Goal: Task Accomplishment & Management: Use online tool/utility

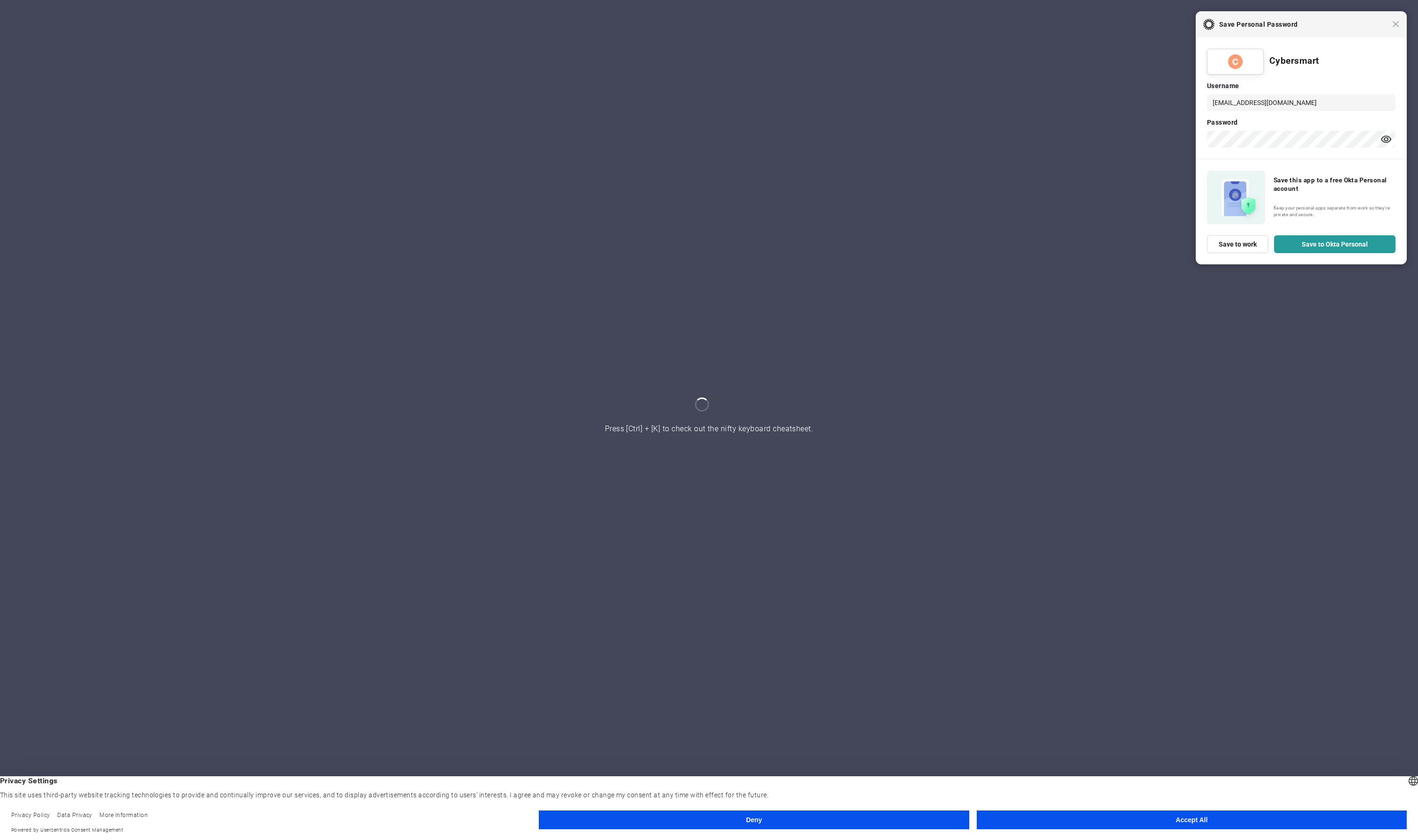
click at [1385, 140] on button at bounding box center [1385, 139] width 11 height 9
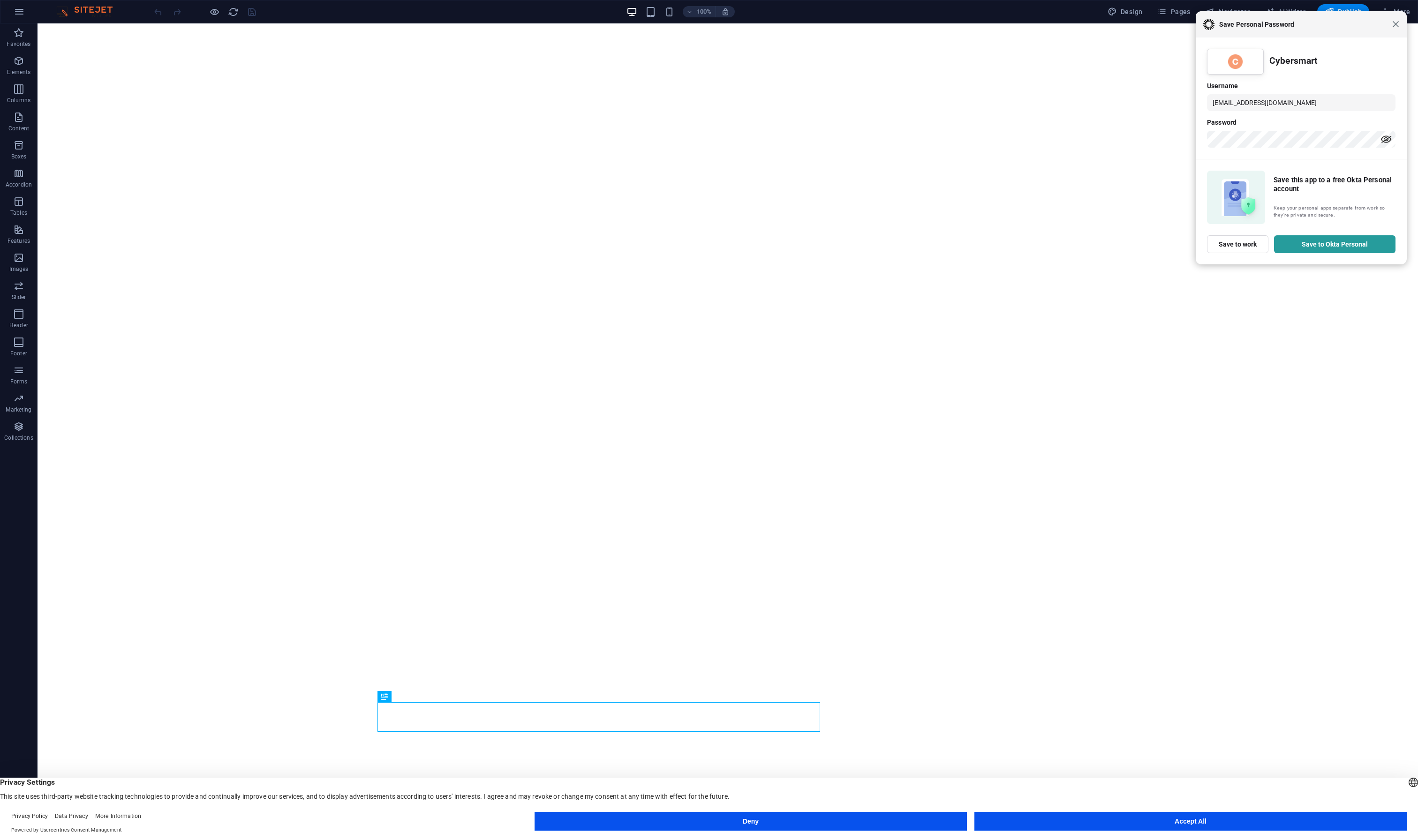
click at [1395, 21] on span "Close" at bounding box center [1395, 24] width 7 height 7
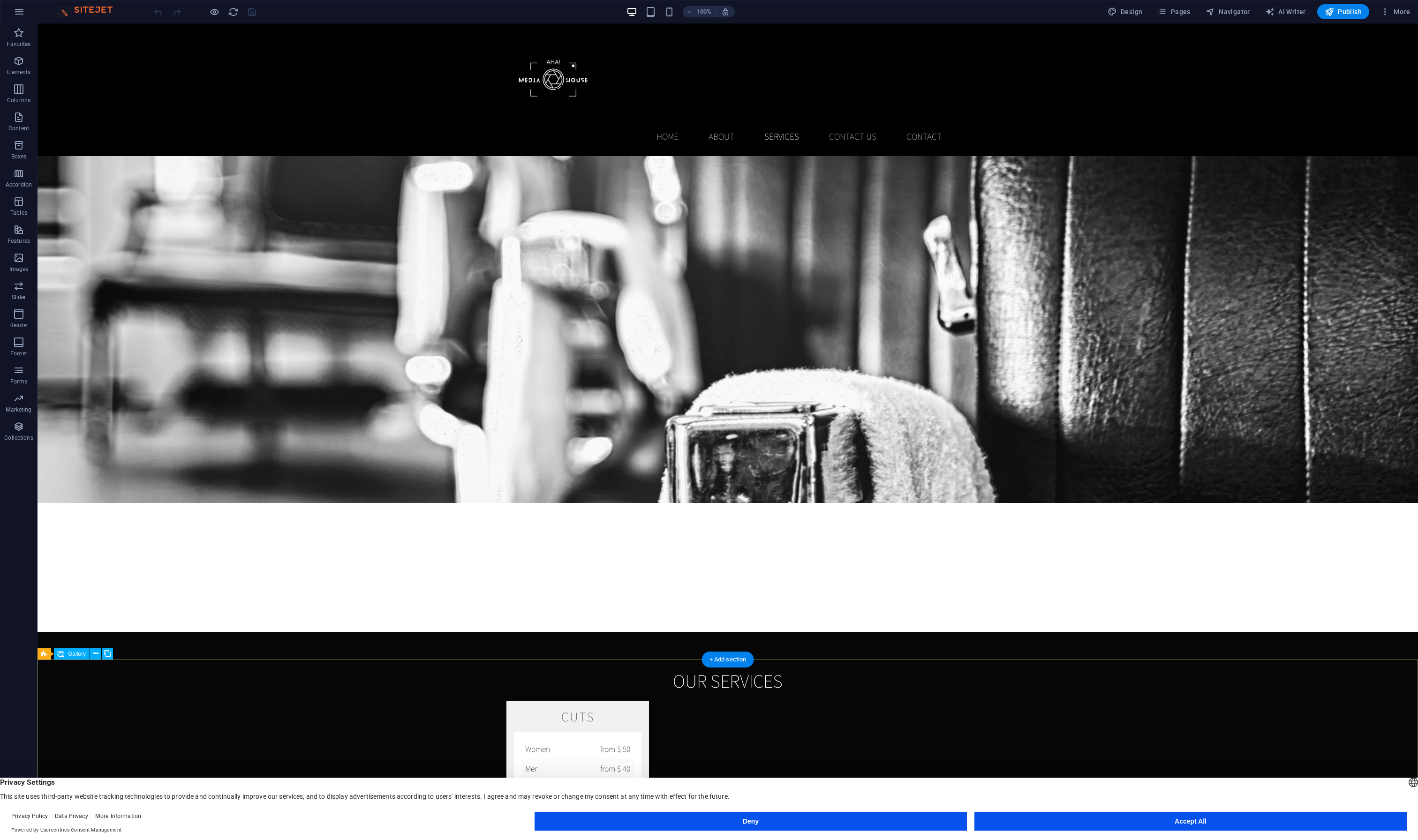
scroll to position [1312, 0]
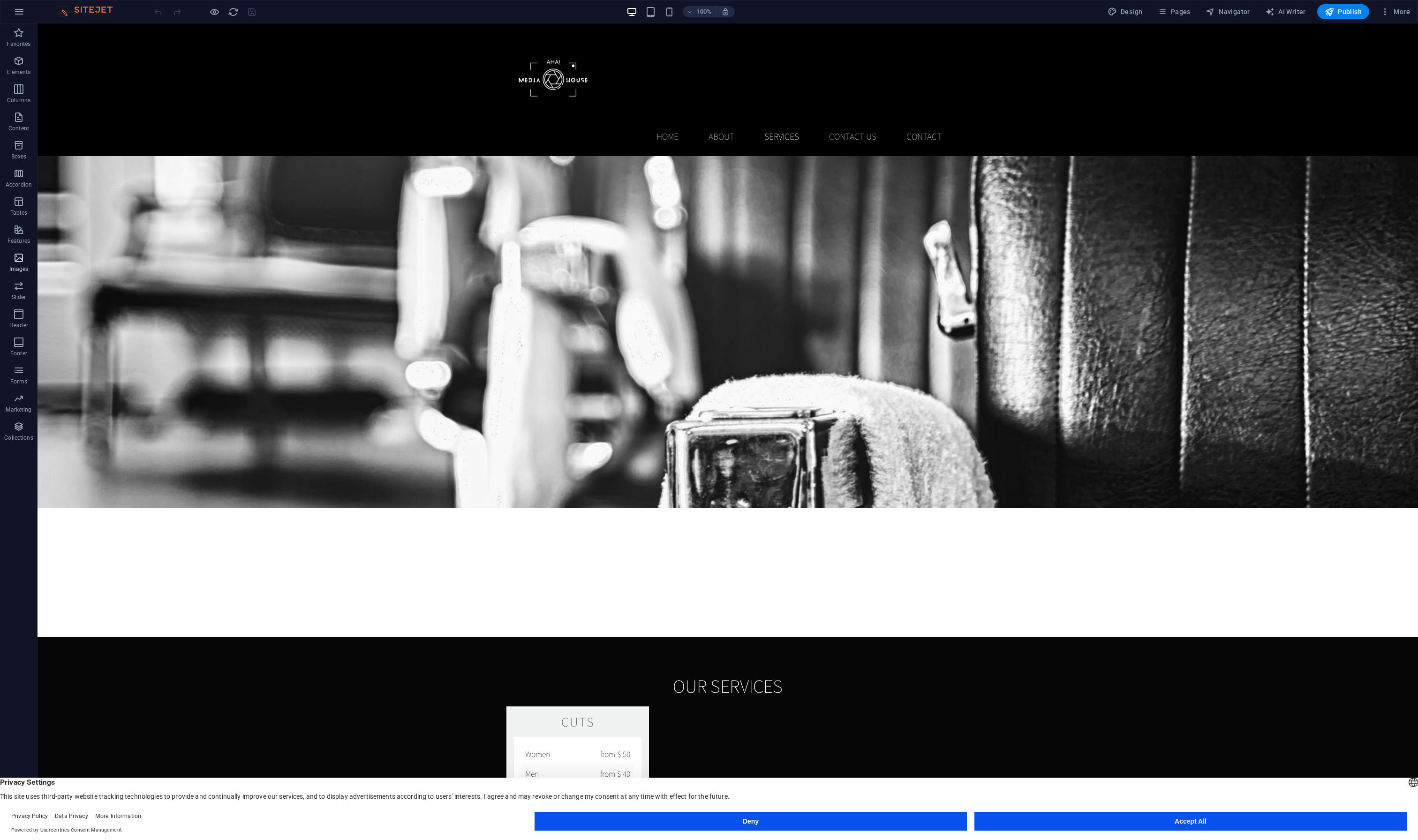
click at [19, 262] on icon "button" at bounding box center [19, 257] width 11 height 11
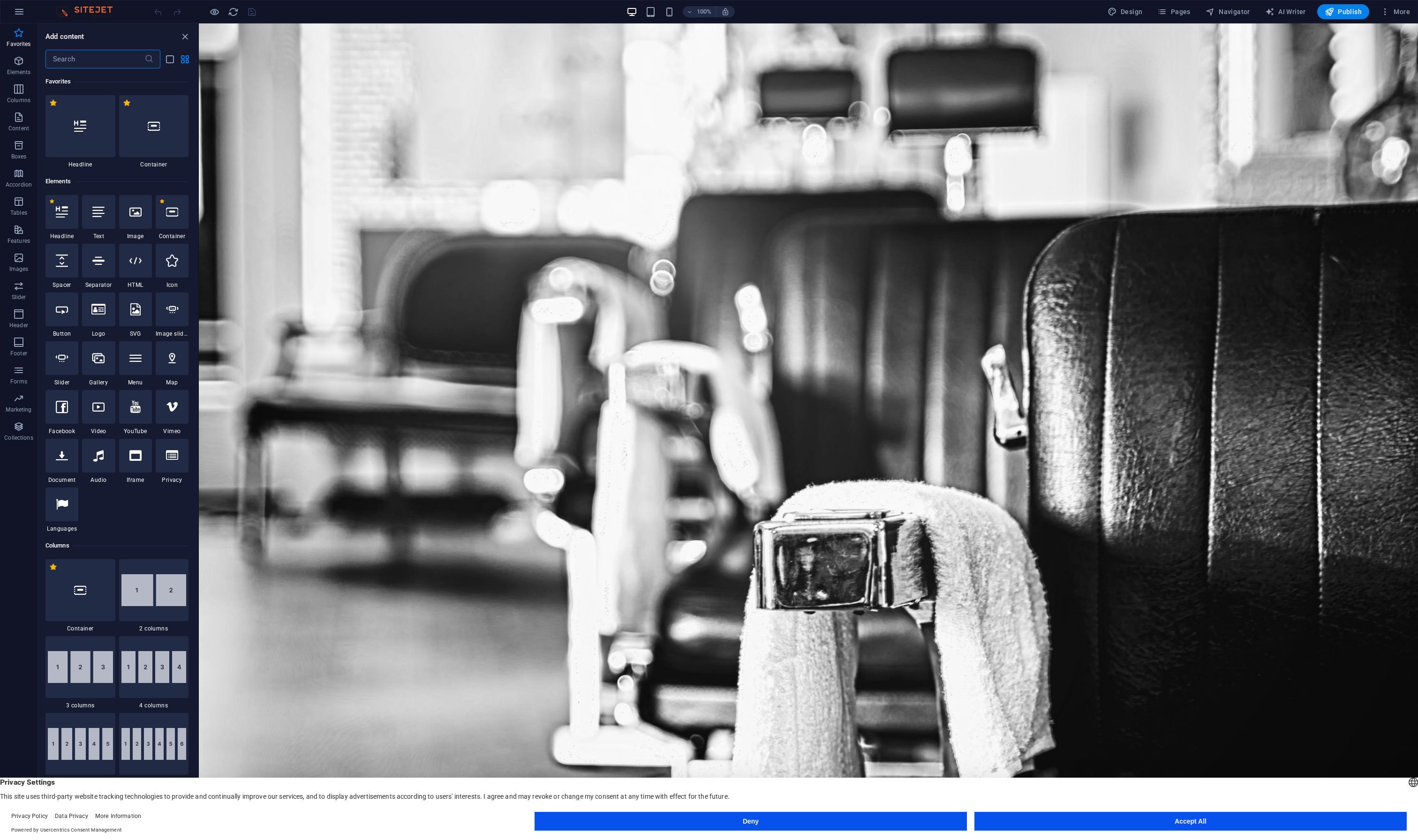
scroll to position [0, 0]
click at [22, 260] on icon "button" at bounding box center [19, 257] width 11 height 11
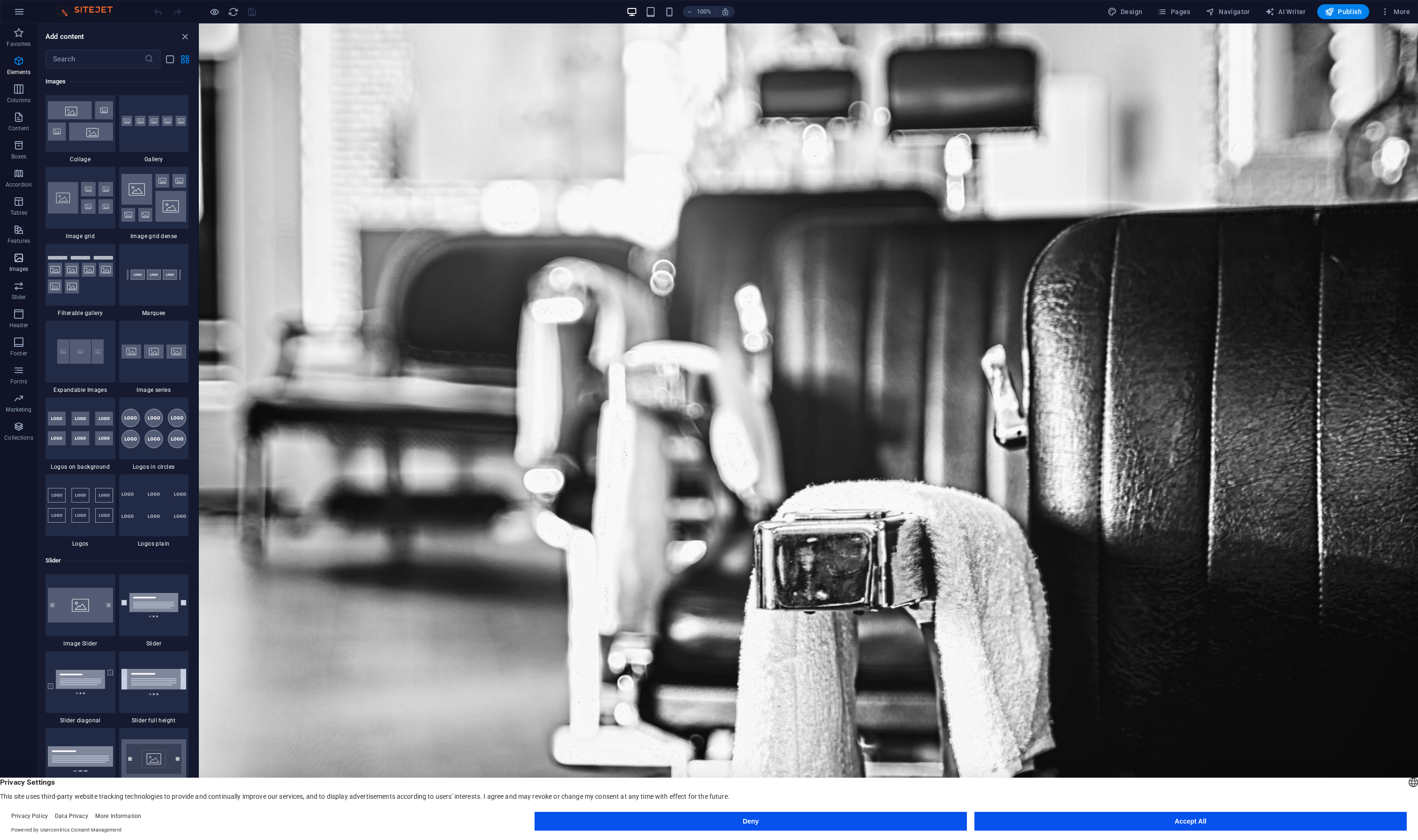
scroll to position [4838, 0]
click at [160, 123] on img at bounding box center [154, 118] width 65 height 11
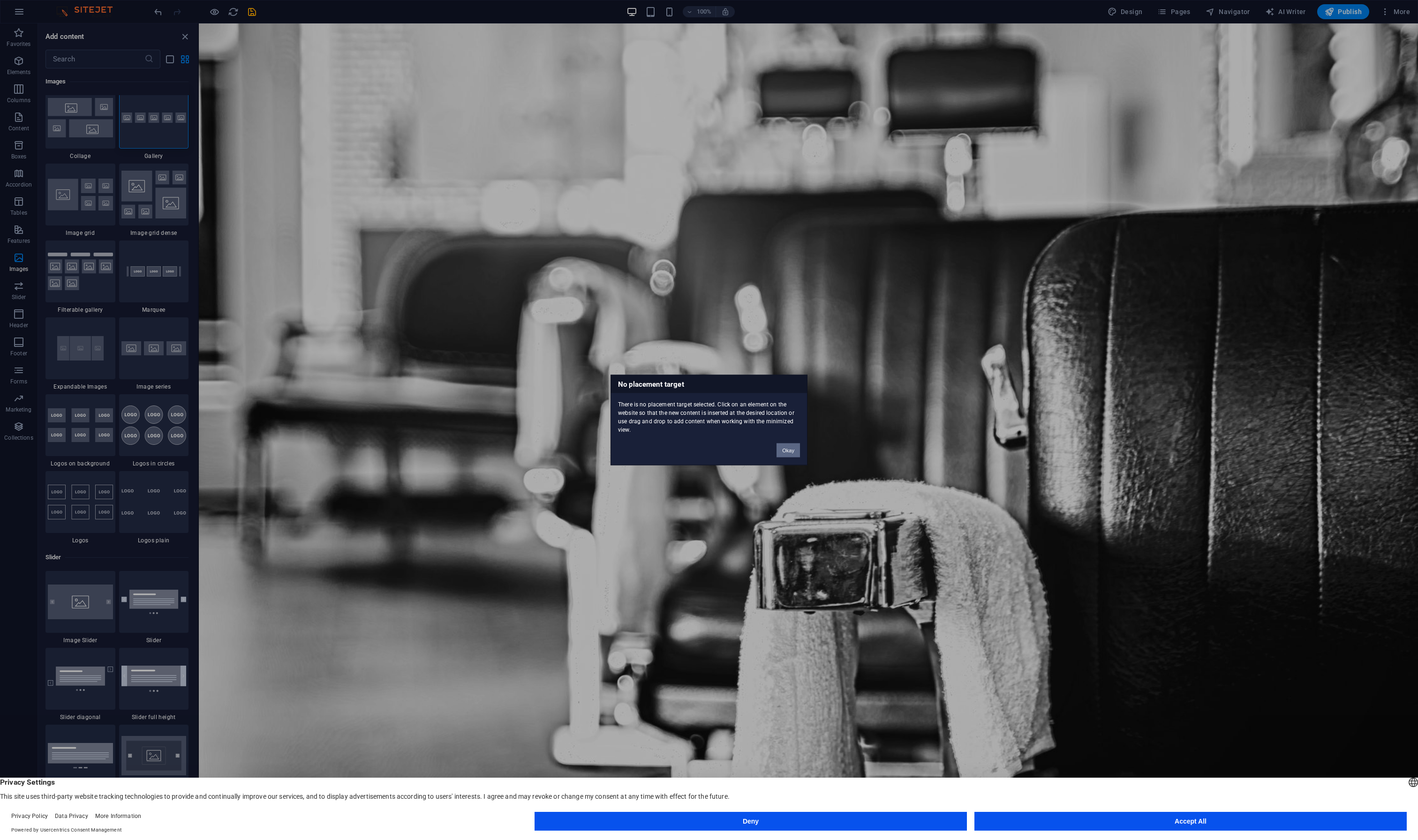
click at [778, 449] on button "Okay" at bounding box center [788, 451] width 23 height 14
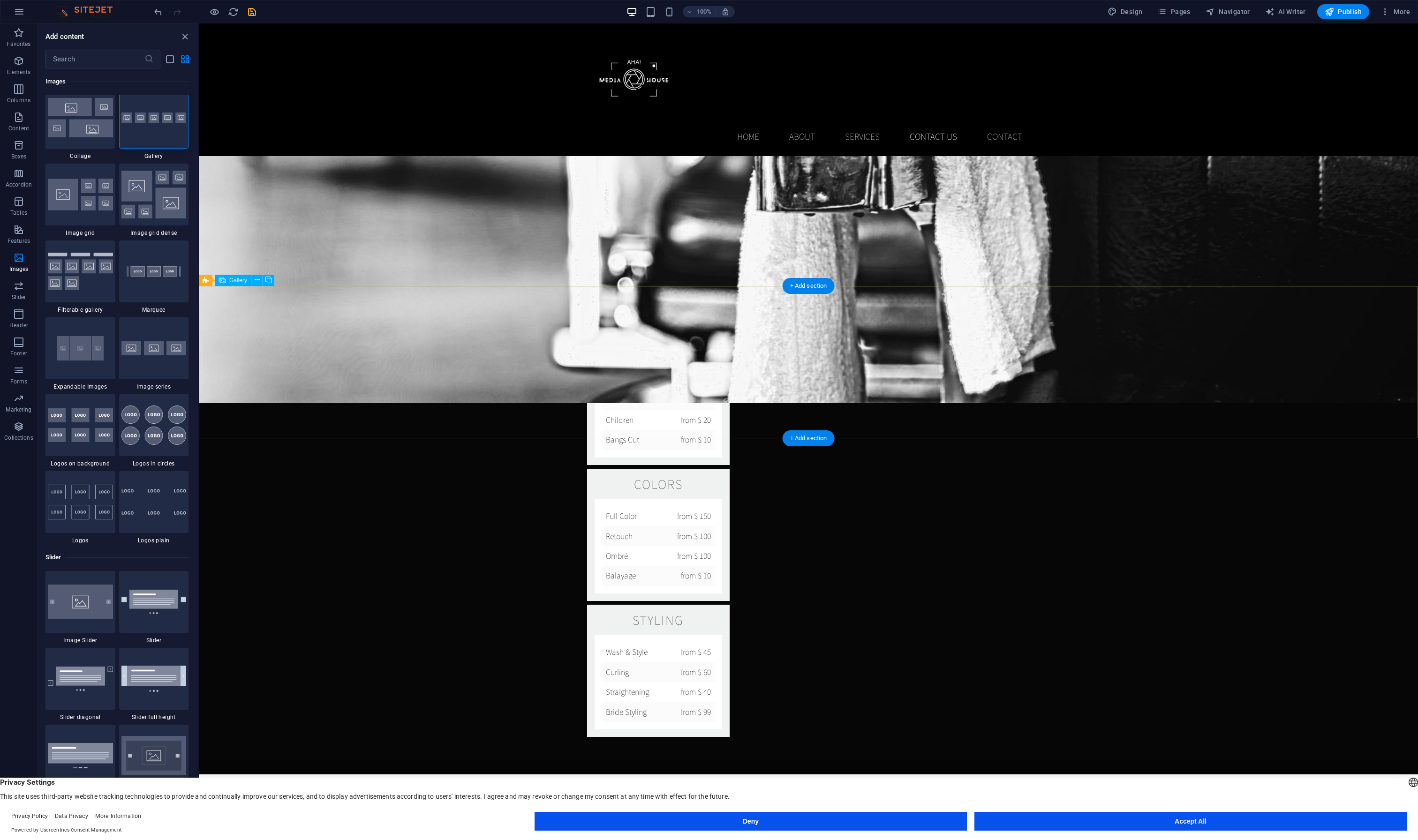
scroll to position [1685, 0]
click at [239, 284] on div "Gallery" at bounding box center [232, 280] width 35 height 11
click at [238, 278] on span "Gallery" at bounding box center [239, 280] width 18 height 5
click at [255, 283] on icon at bounding box center [258, 280] width 5 height 10
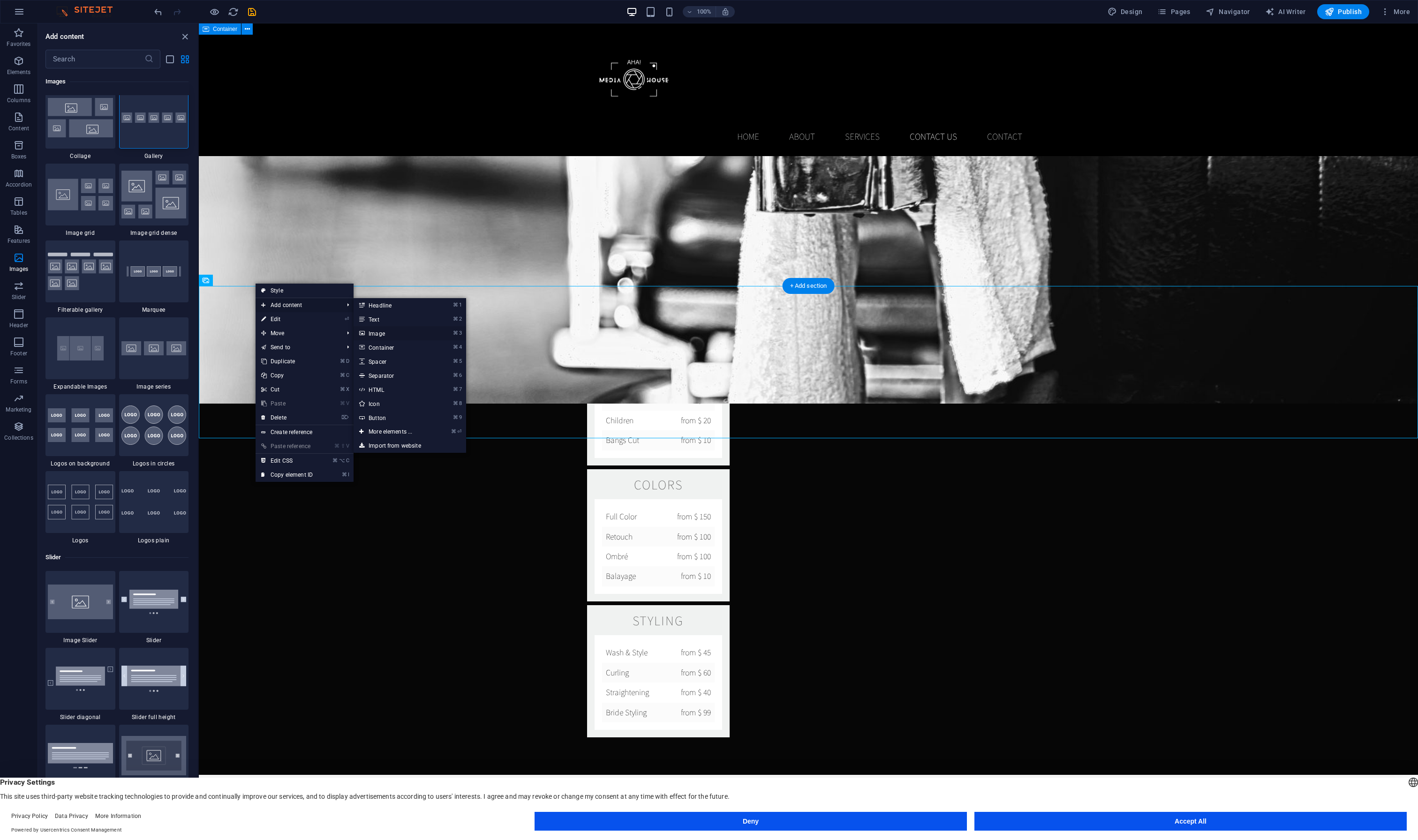
click at [397, 334] on link "⌘ 3 Image" at bounding box center [392, 333] width 78 height 14
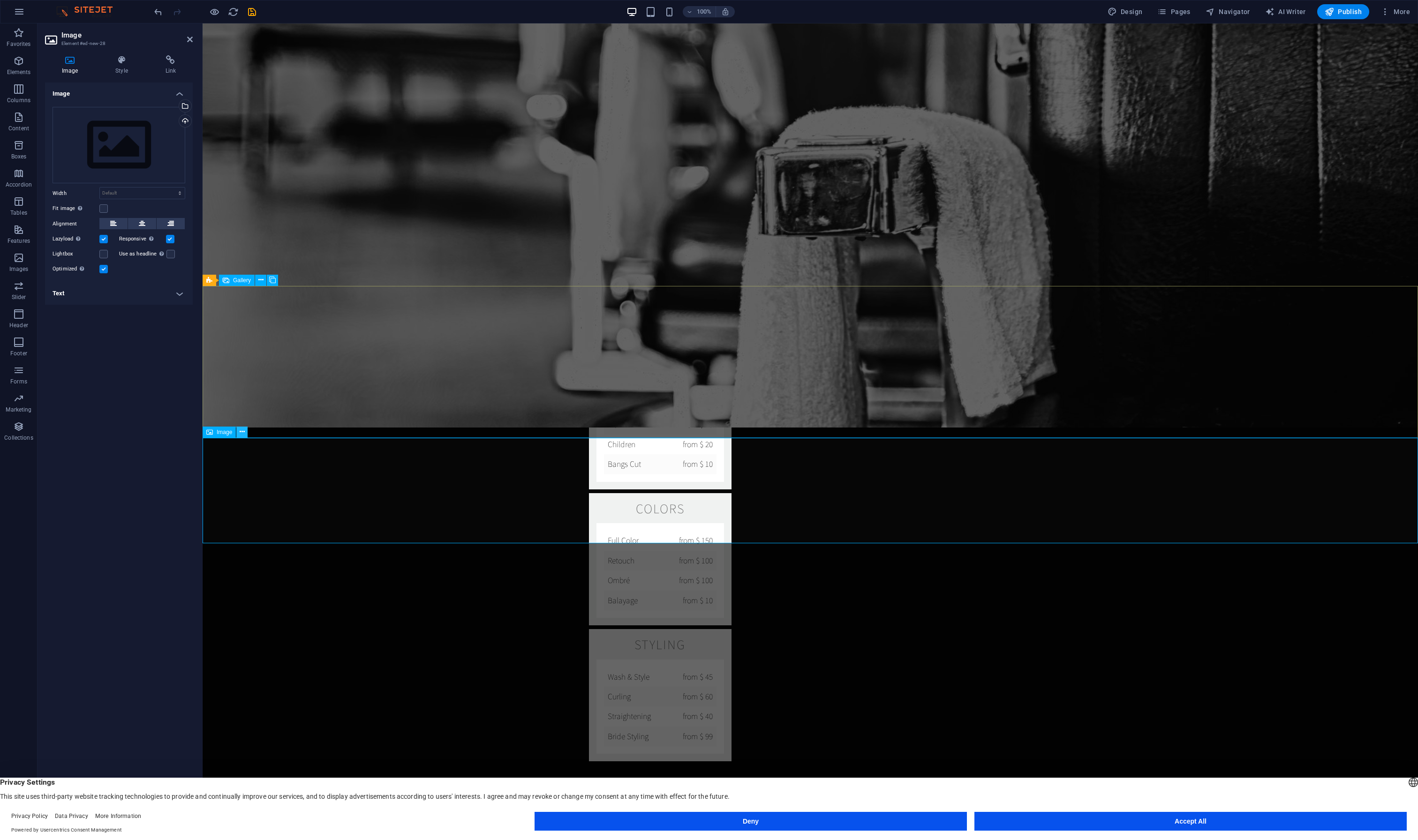
click at [246, 433] on button at bounding box center [241, 432] width 11 height 11
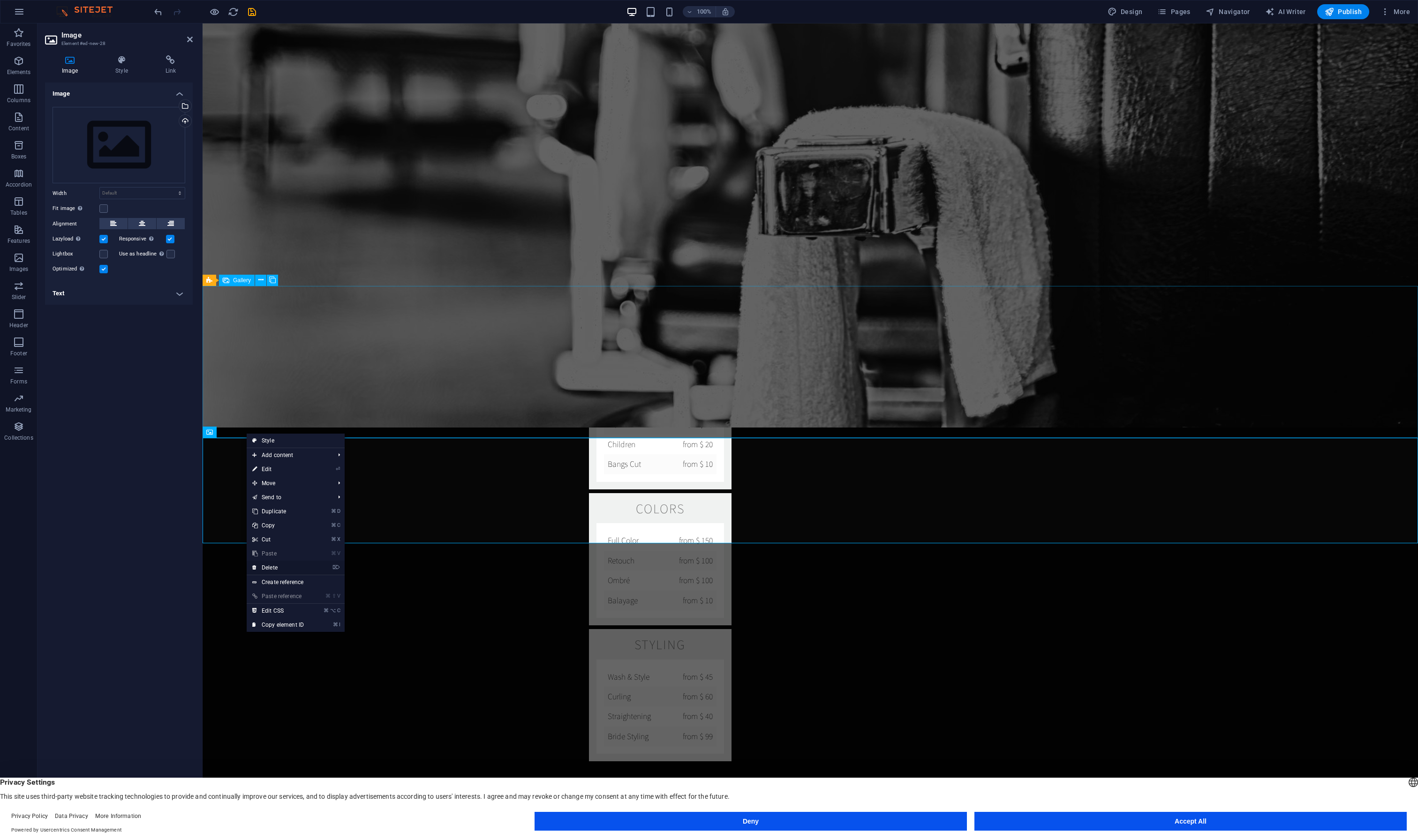
click at [274, 565] on link "⌦ Delete" at bounding box center [278, 568] width 63 height 14
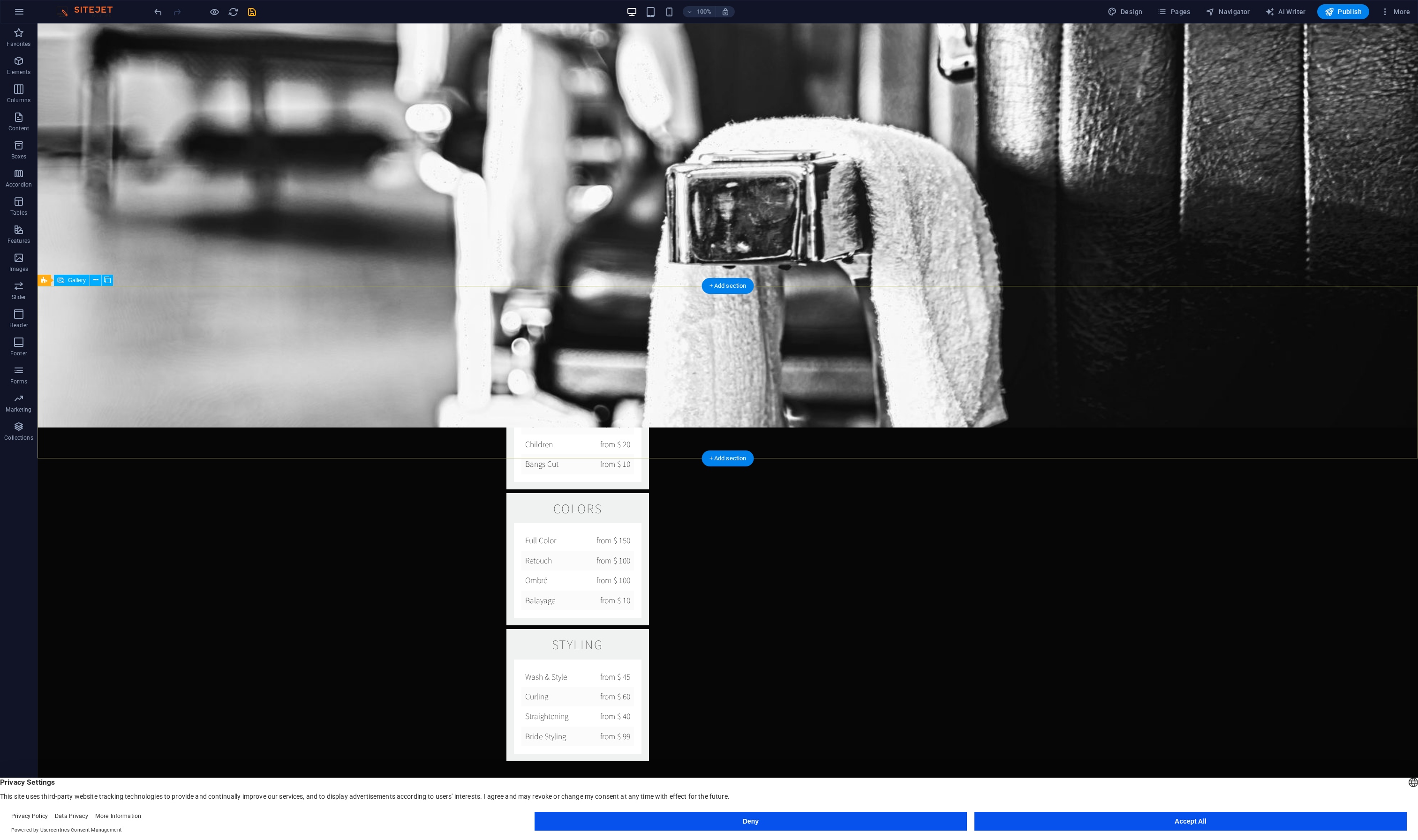
click at [65, 279] on div "Gallery" at bounding box center [71, 280] width 35 height 11
click at [96, 280] on icon at bounding box center [96, 280] width 5 height 10
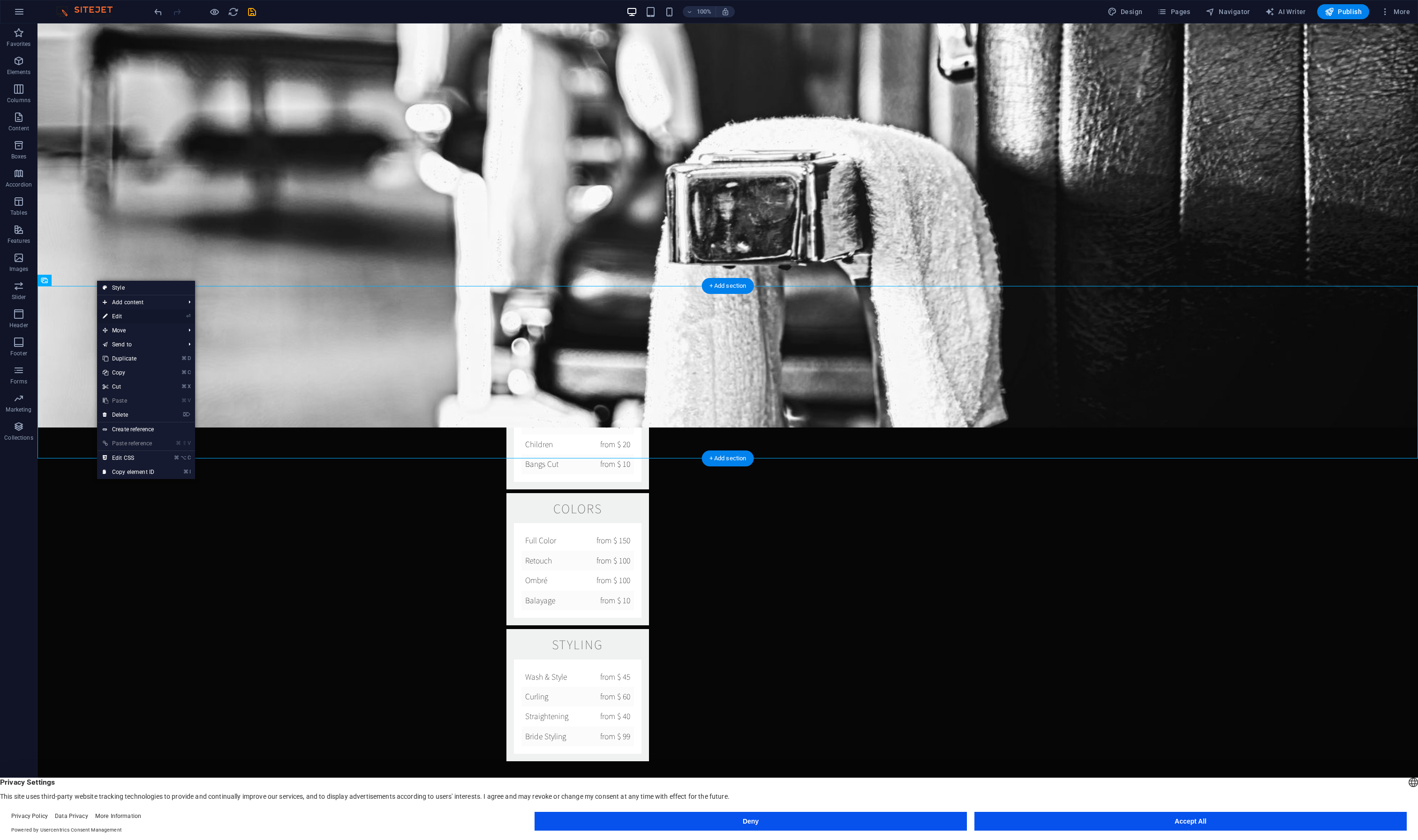
click at [128, 313] on link "⏎ Edit" at bounding box center [128, 316] width 63 height 14
select select "2"
select select "px"
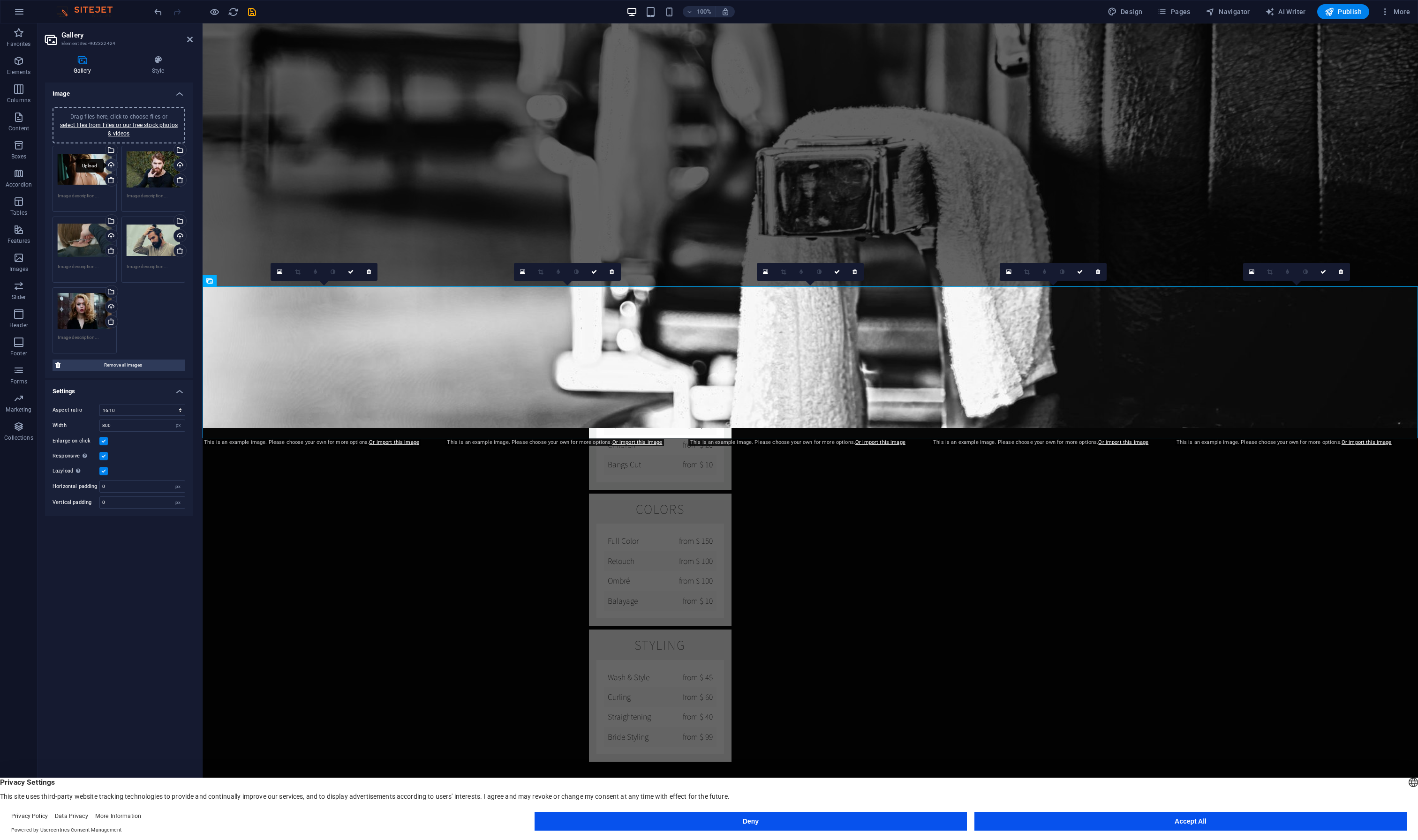
click at [110, 167] on div "Upload" at bounding box center [111, 166] width 14 height 14
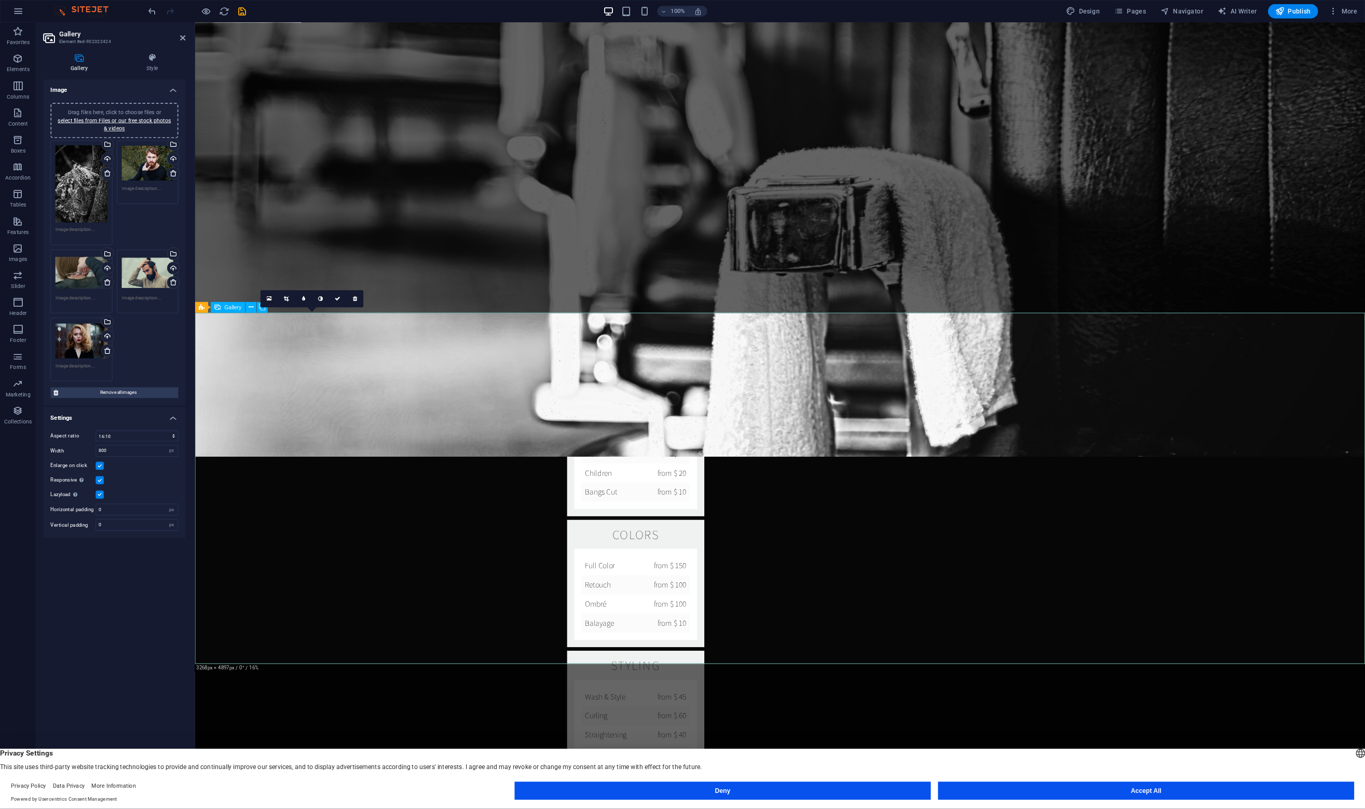
scroll to position [1823, 0]
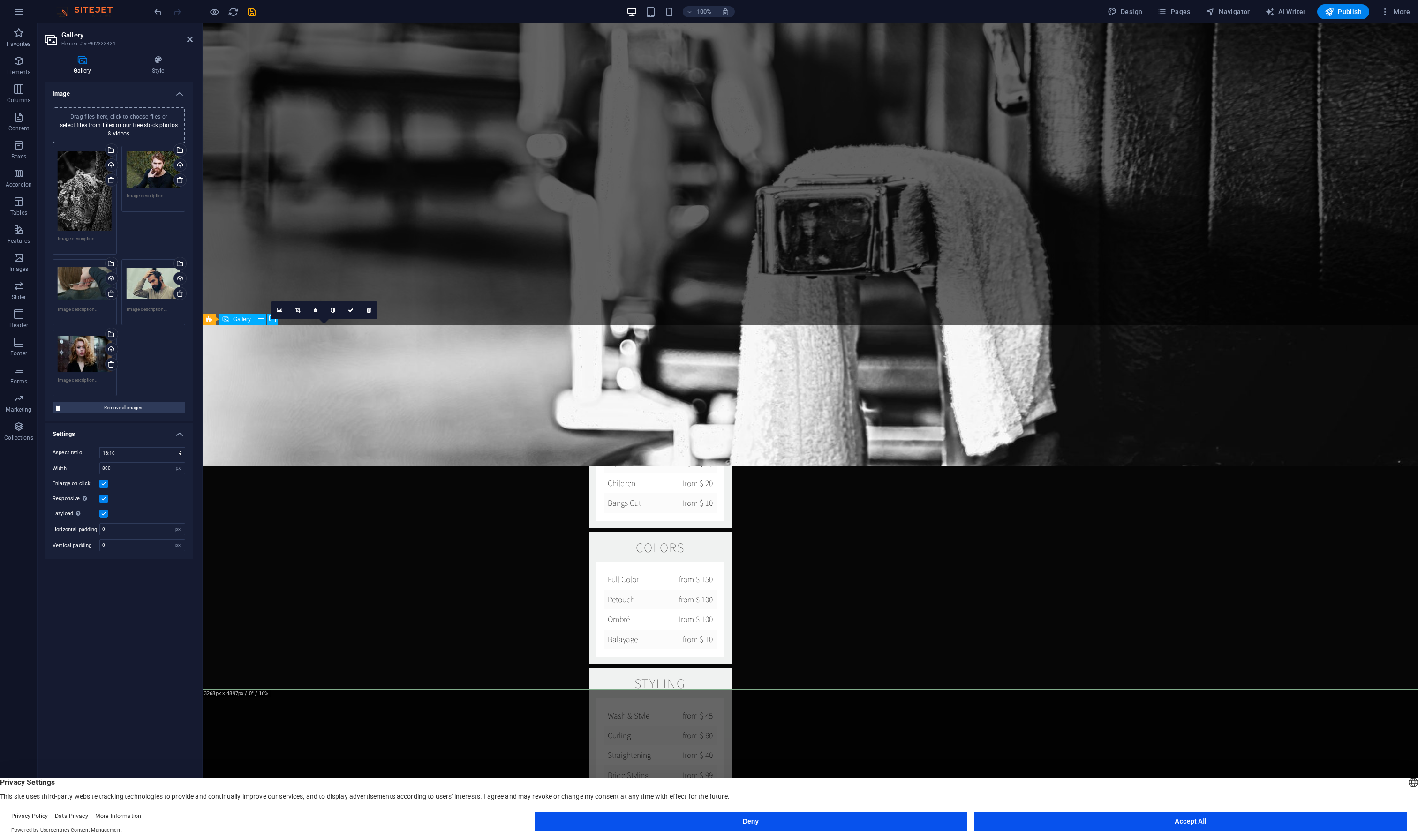
click at [297, 312] on icon at bounding box center [297, 310] width 5 height 5
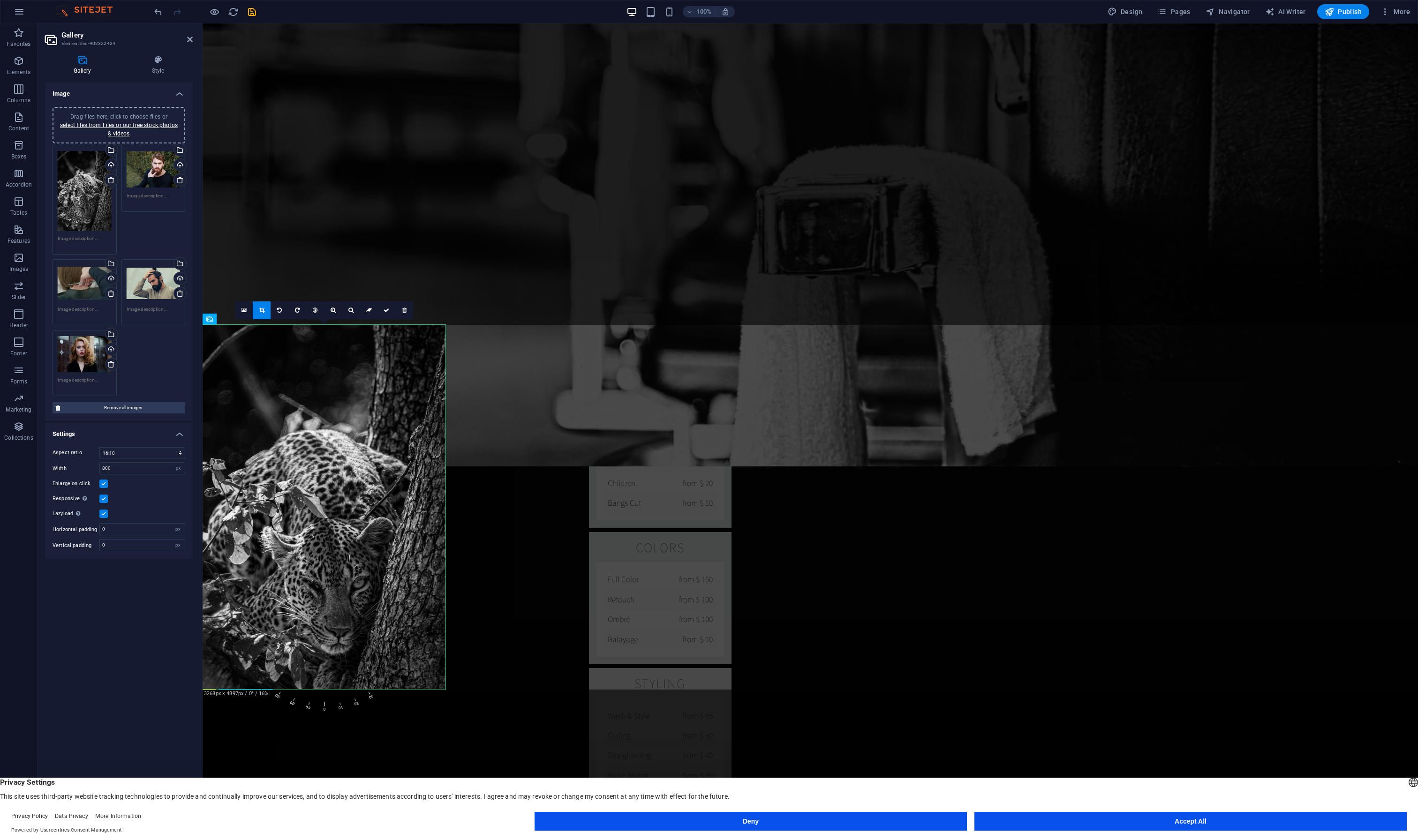
drag, startPoint x: 307, startPoint y: 705, endPoint x: 317, endPoint y: 654, distance: 52.0
click at [317, 654] on div "180 170 160 150 140 130 120 110 100 90 80 70 60 50 40 30 20 10 0 -10 -20 -30 -4…" at bounding box center [324, 508] width 243 height 365
click at [446, 669] on div at bounding box center [324, 507] width 262 height 383
click at [326, 705] on span "0" at bounding box center [324, 663] width 11 height 97
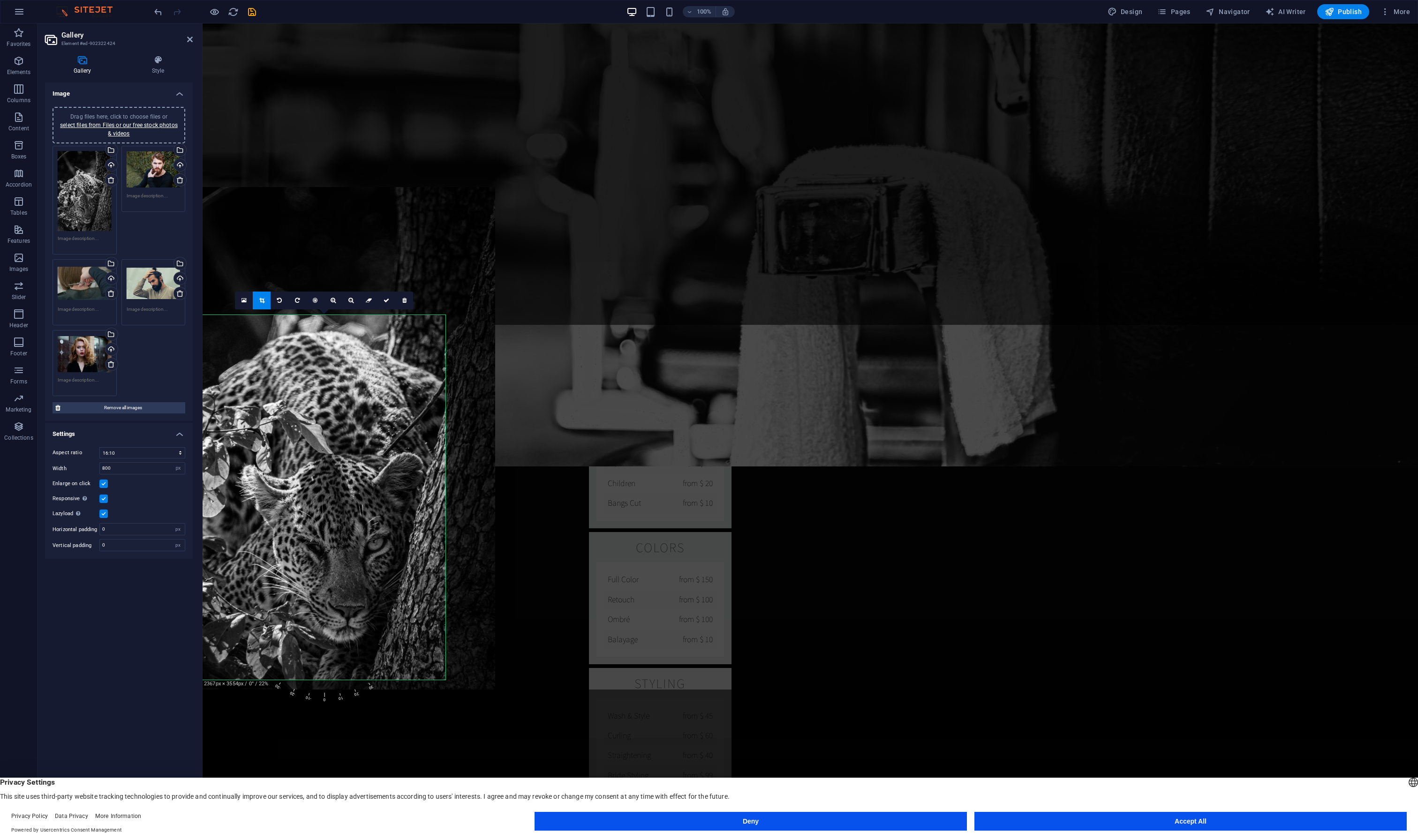
drag, startPoint x: 326, startPoint y: 489, endPoint x: 332, endPoint y: 378, distance: 111.2
click at [332, 378] on div at bounding box center [327, 438] width 335 height 503
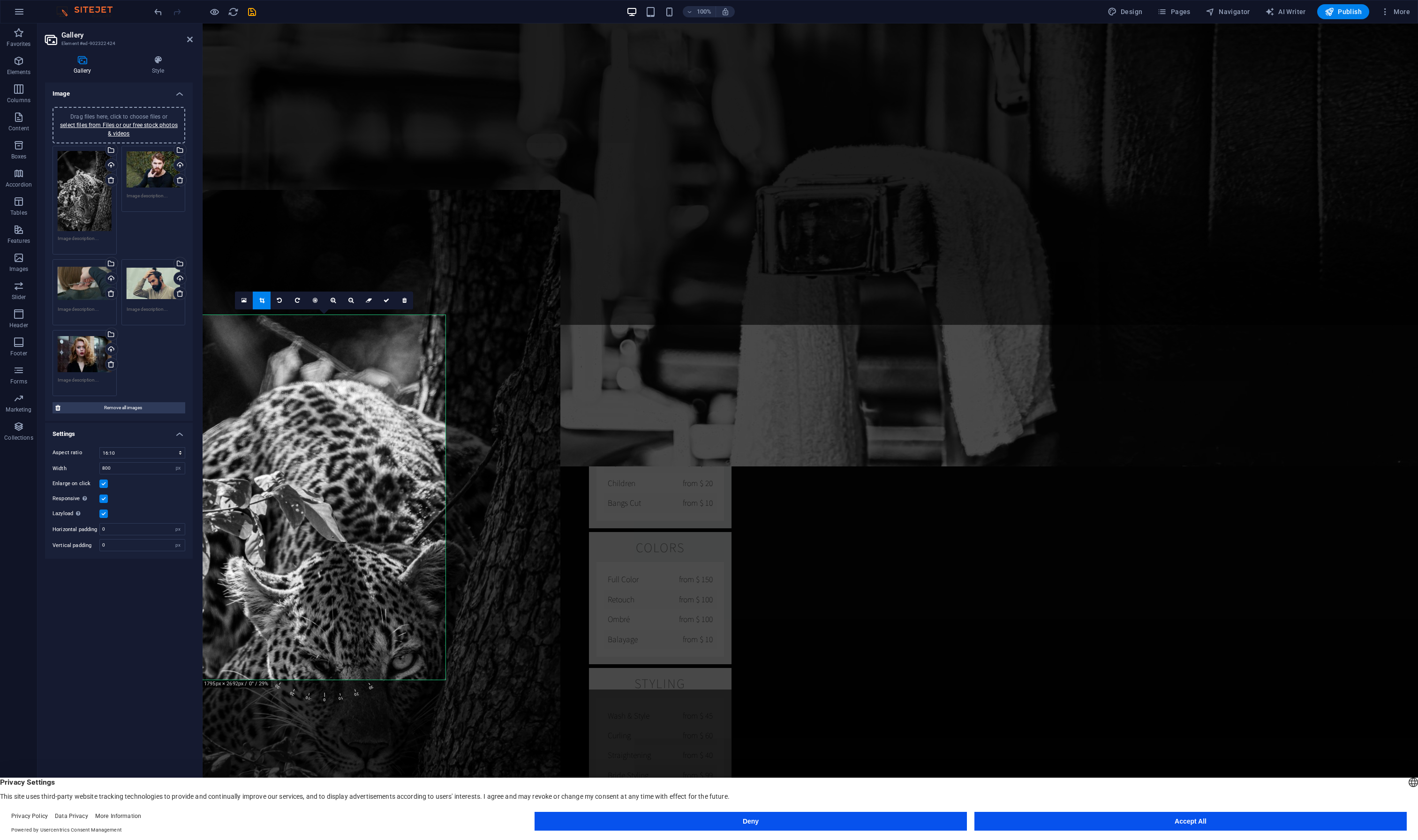
drag, startPoint x: 338, startPoint y: 454, endPoint x: 337, endPoint y: 366, distance: 88.0
click at [337, 366] on div at bounding box center [339, 521] width 442 height 663
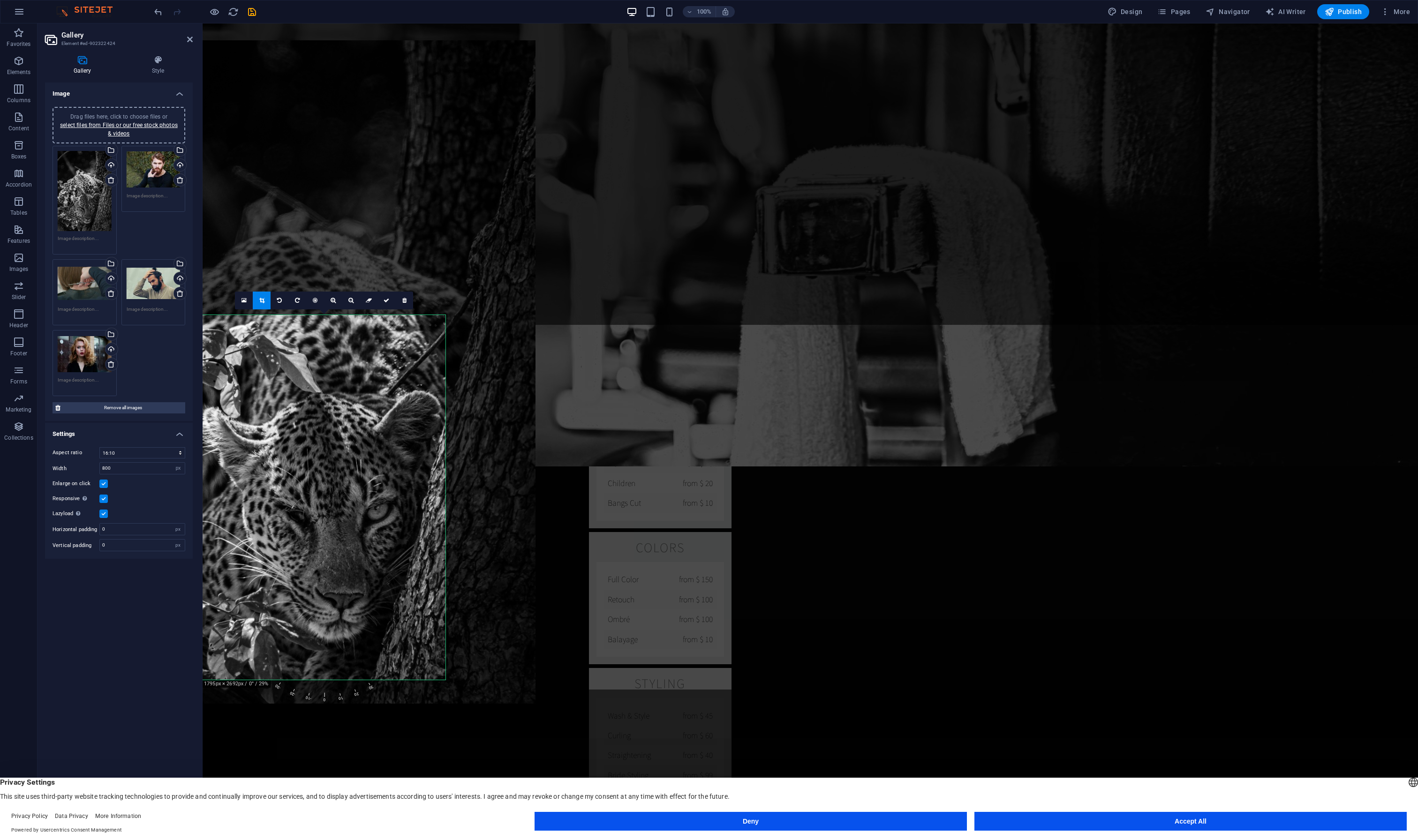
drag, startPoint x: 326, startPoint y: 412, endPoint x: 305, endPoint y: 265, distance: 148.5
click at [305, 265] on div at bounding box center [314, 372] width 442 height 663
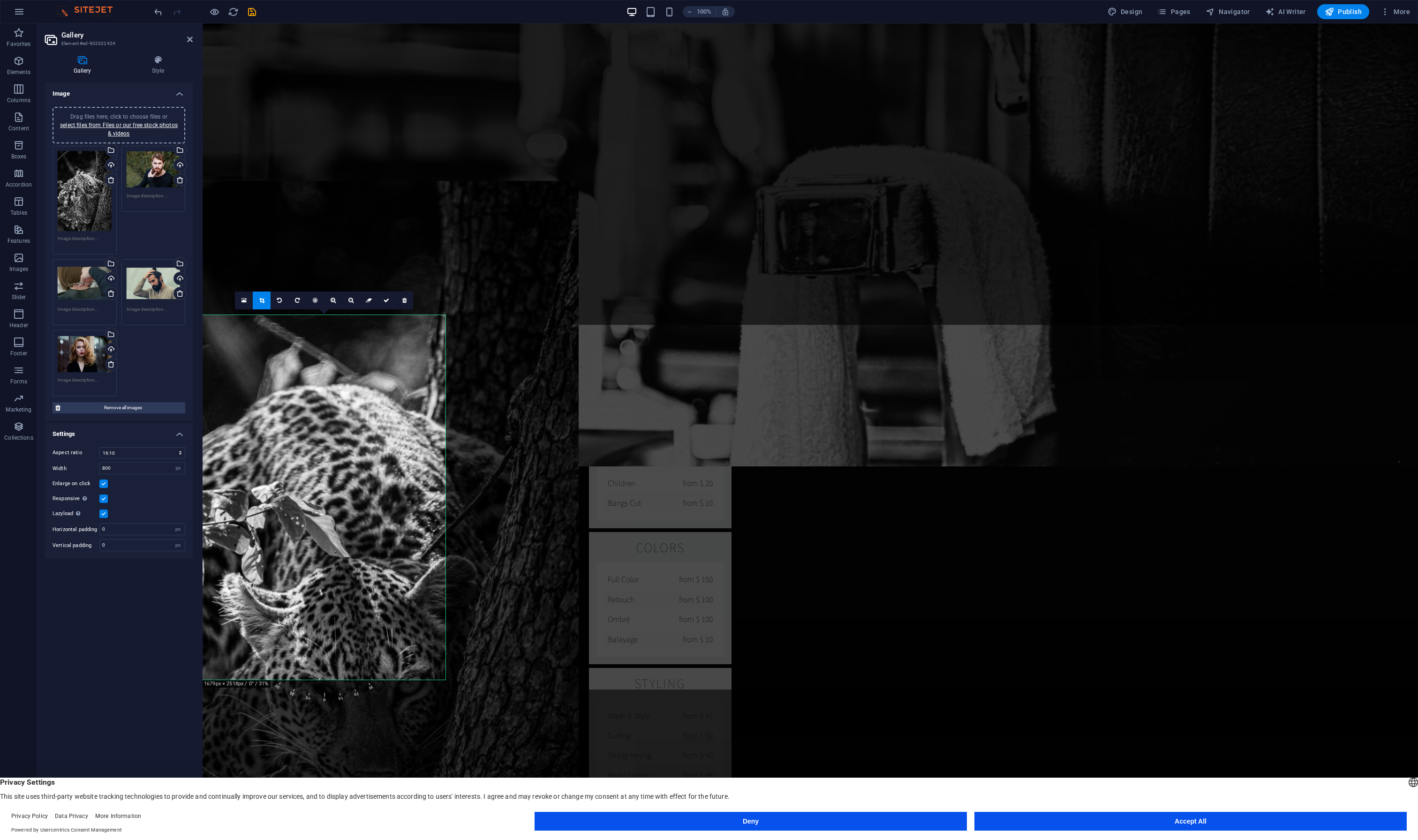
drag, startPoint x: 329, startPoint y: 466, endPoint x: 306, endPoint y: 390, distance: 79.4
click at [306, 390] on div at bounding box center [342, 535] width 473 height 708
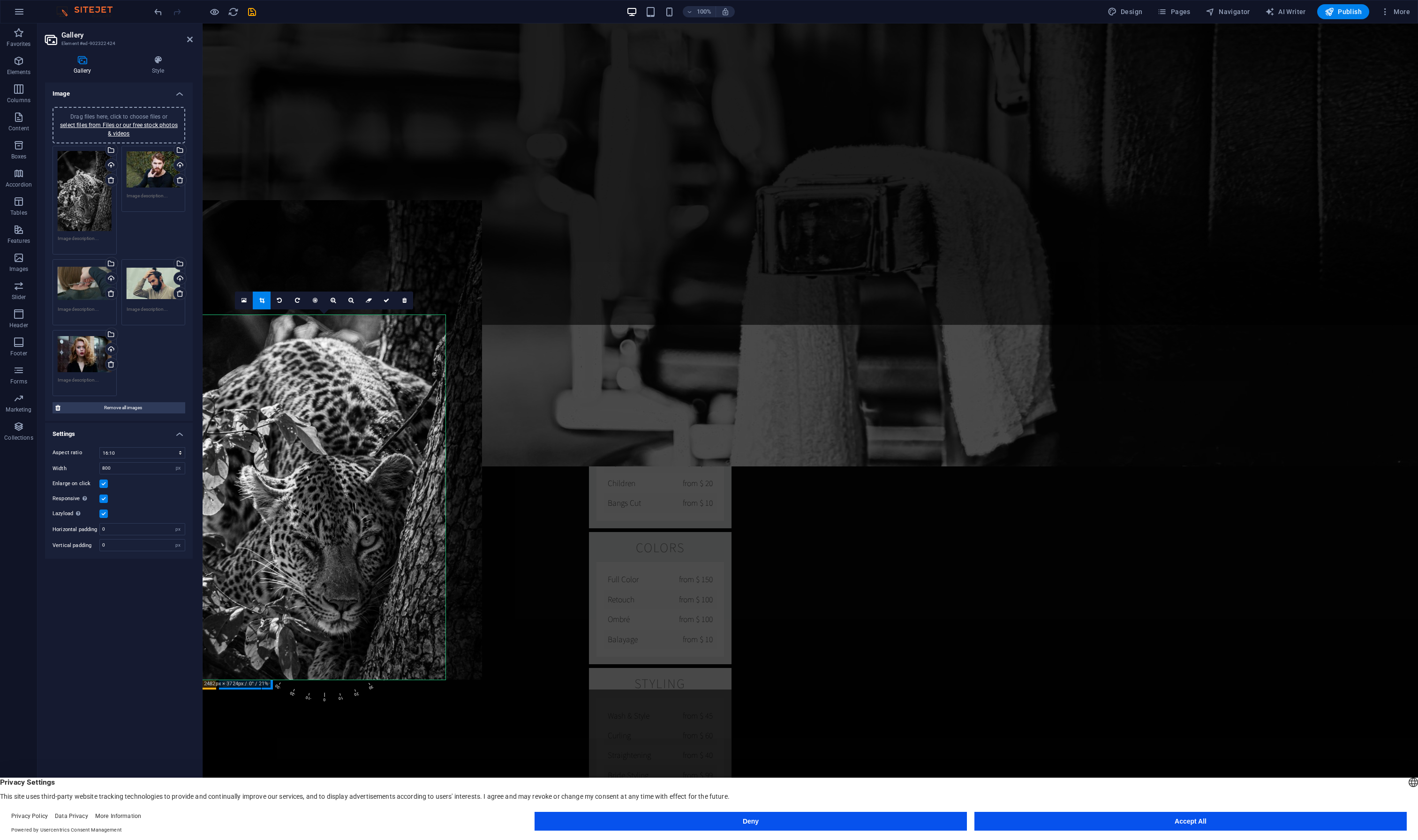
drag, startPoint x: 328, startPoint y: 488, endPoint x: 318, endPoint y: 397, distance: 91.5
click at [318, 397] on div at bounding box center [323, 440] width 320 height 480
click at [389, 299] on icon at bounding box center [386, 300] width 5 height 5
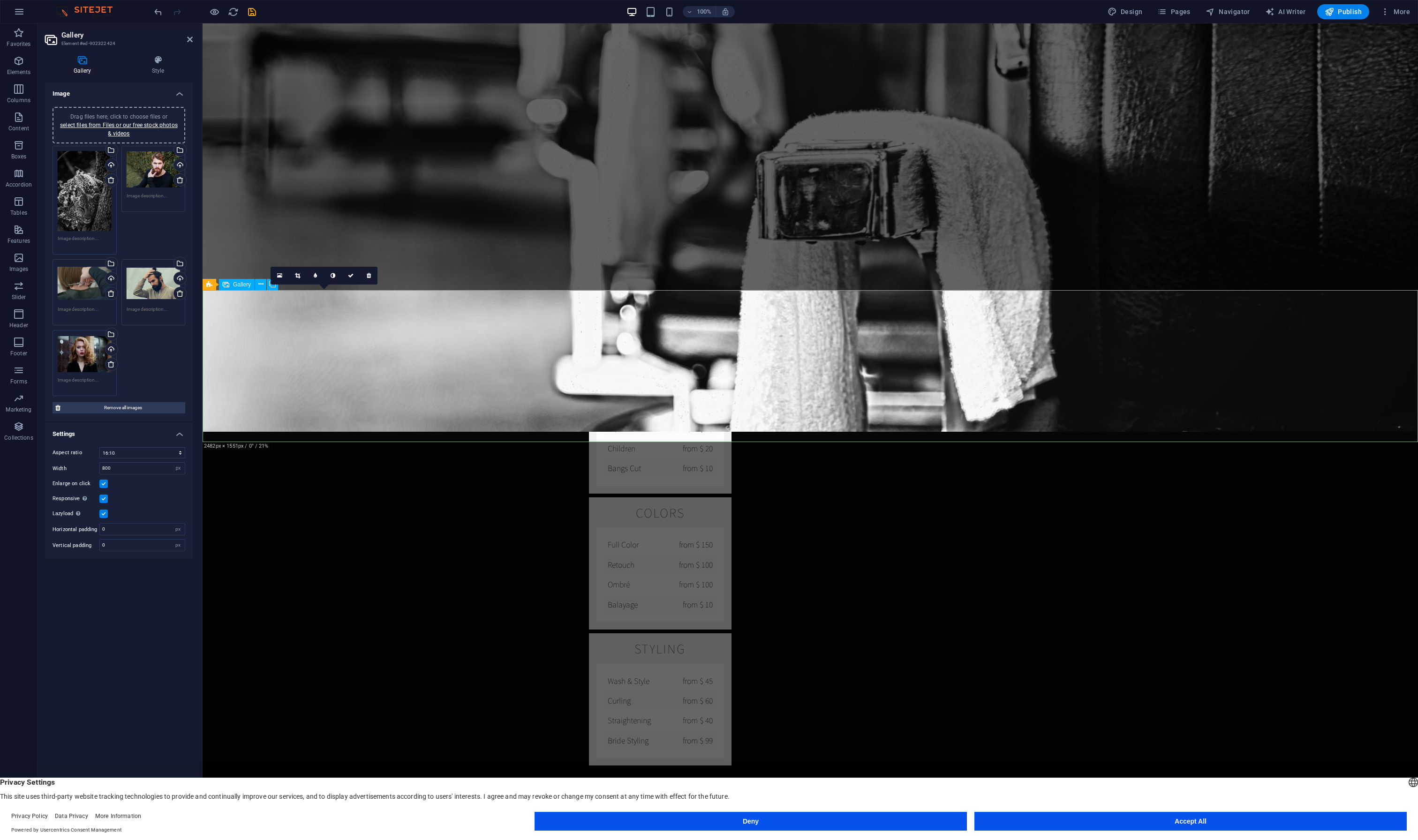
scroll to position [1682, 0]
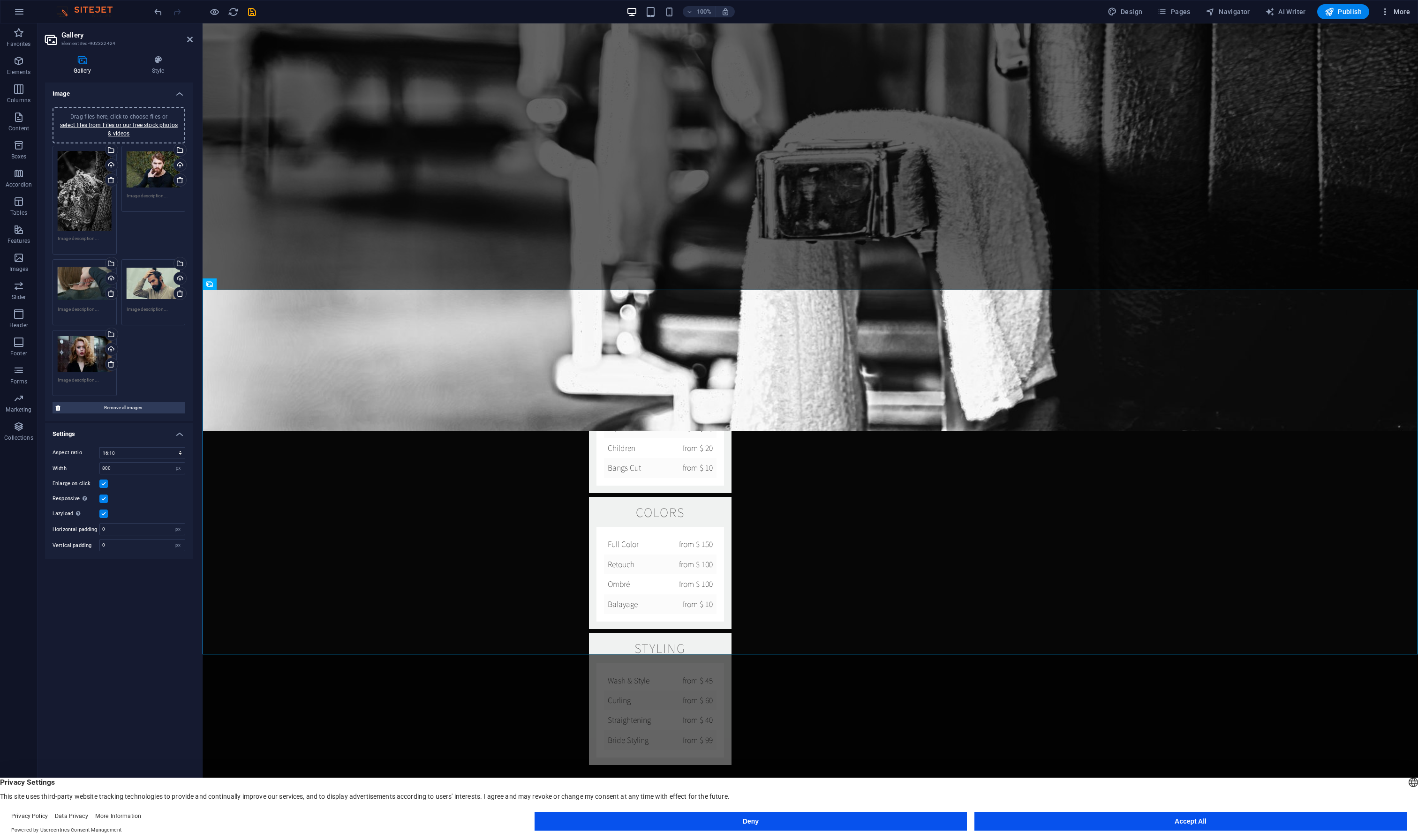
click at [1385, 13] on icon "button" at bounding box center [1385, 12] width 9 height 9
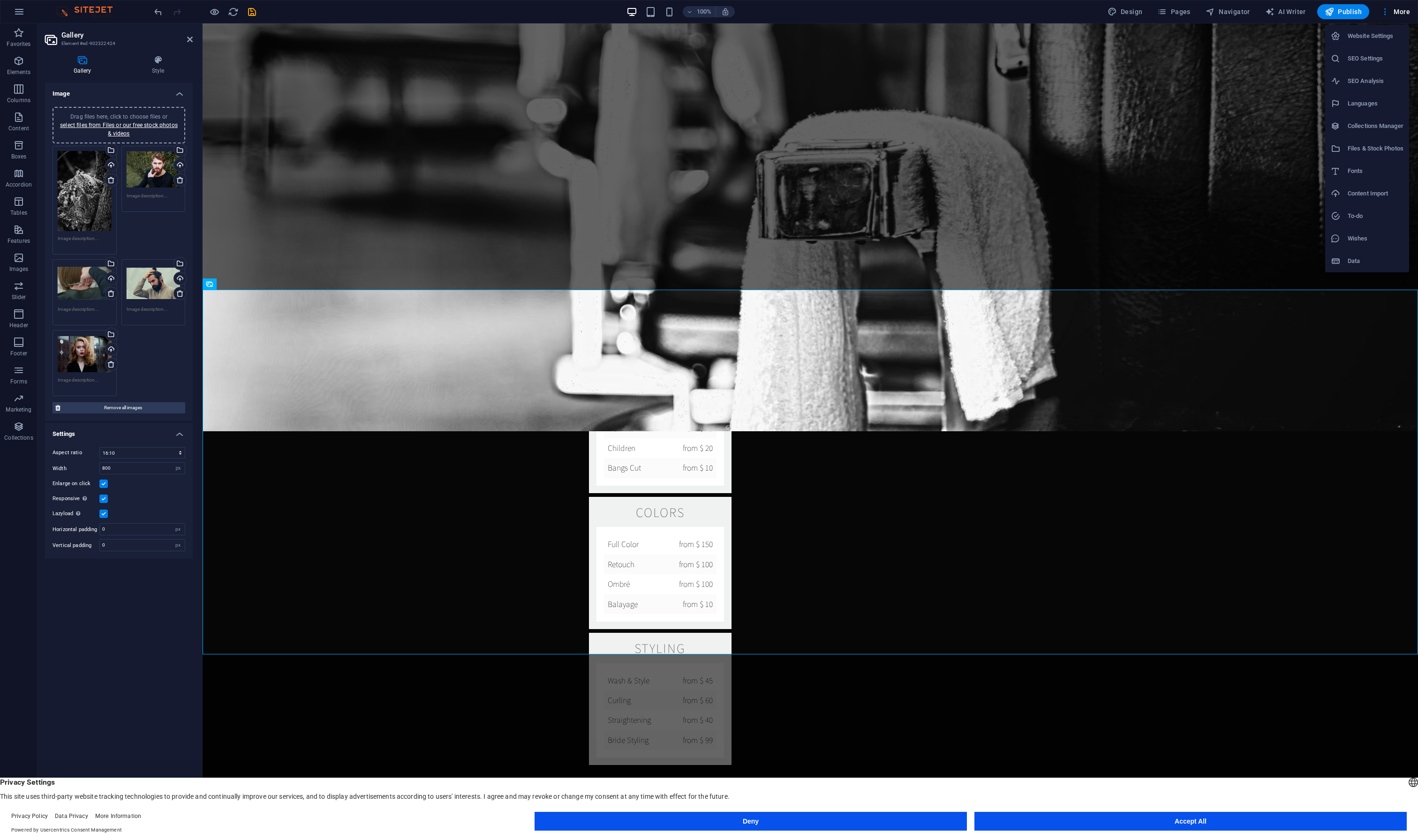
click at [1385, 12] on div at bounding box center [709, 420] width 1418 height 840
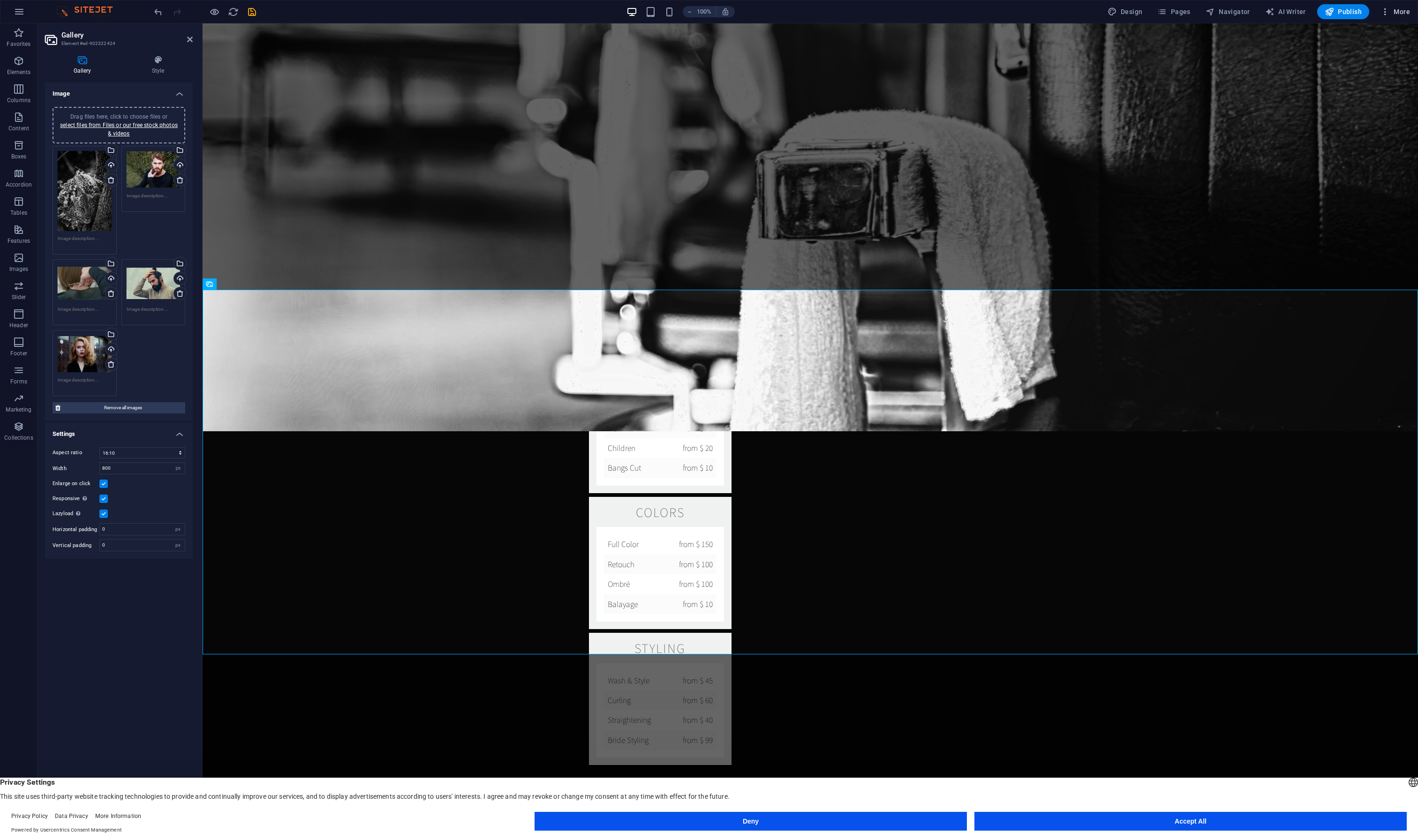
click at [1407, 14] on span "More" at bounding box center [1395, 12] width 30 height 9
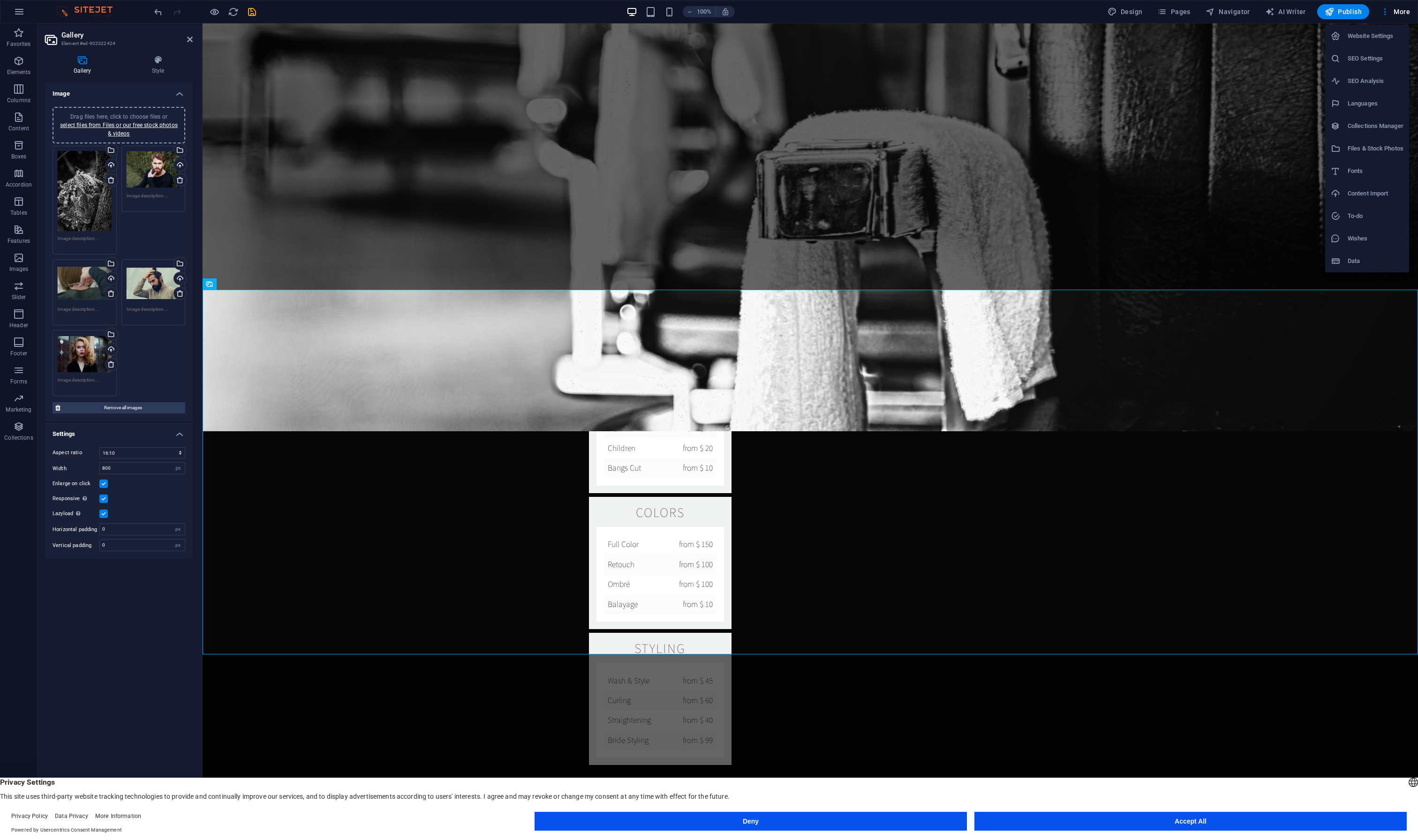
click at [289, 15] on div at bounding box center [709, 420] width 1418 height 840
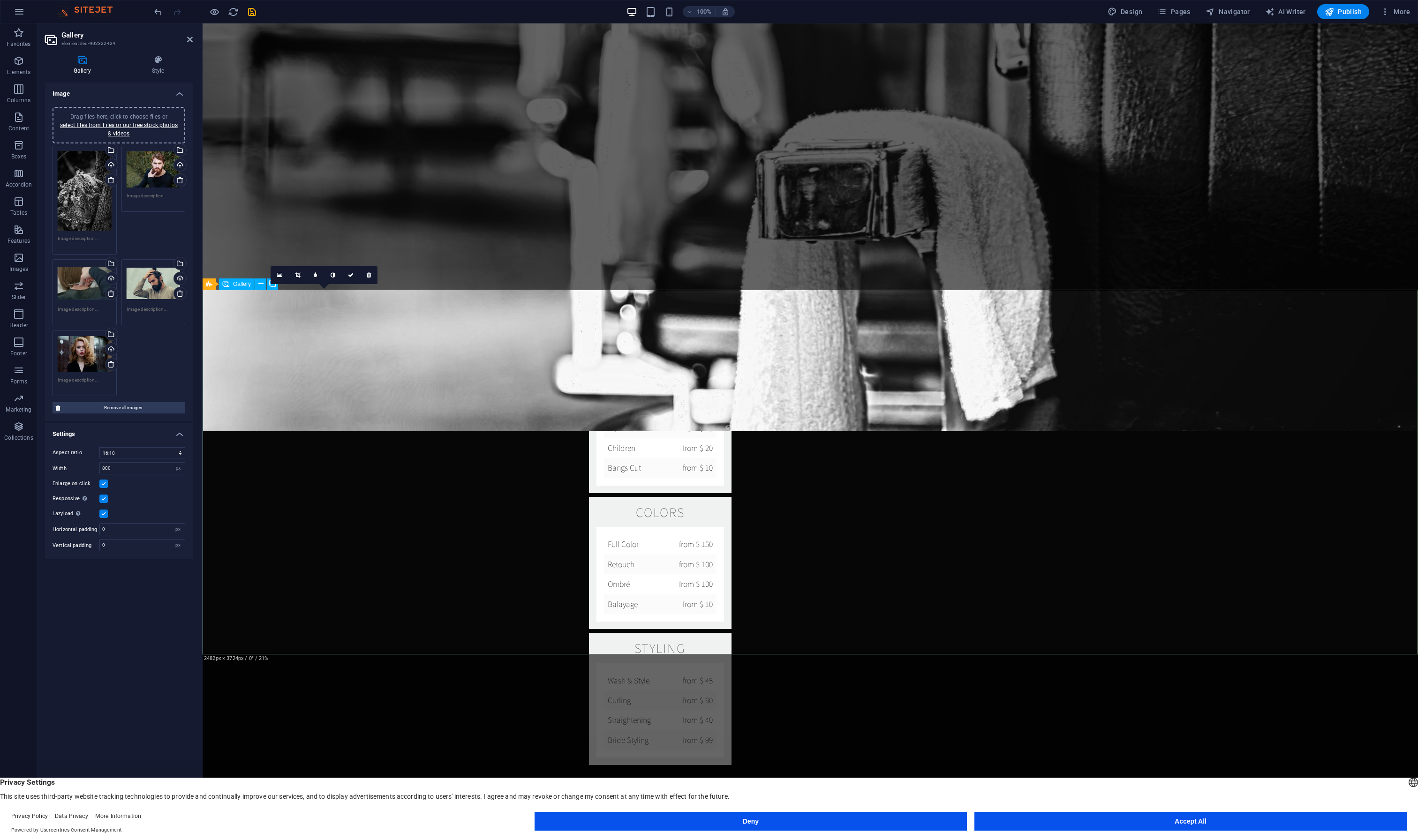
click at [114, 152] on div "Select files from the file manager, stock photos, or upload file(s)" at bounding box center [111, 151] width 14 height 14
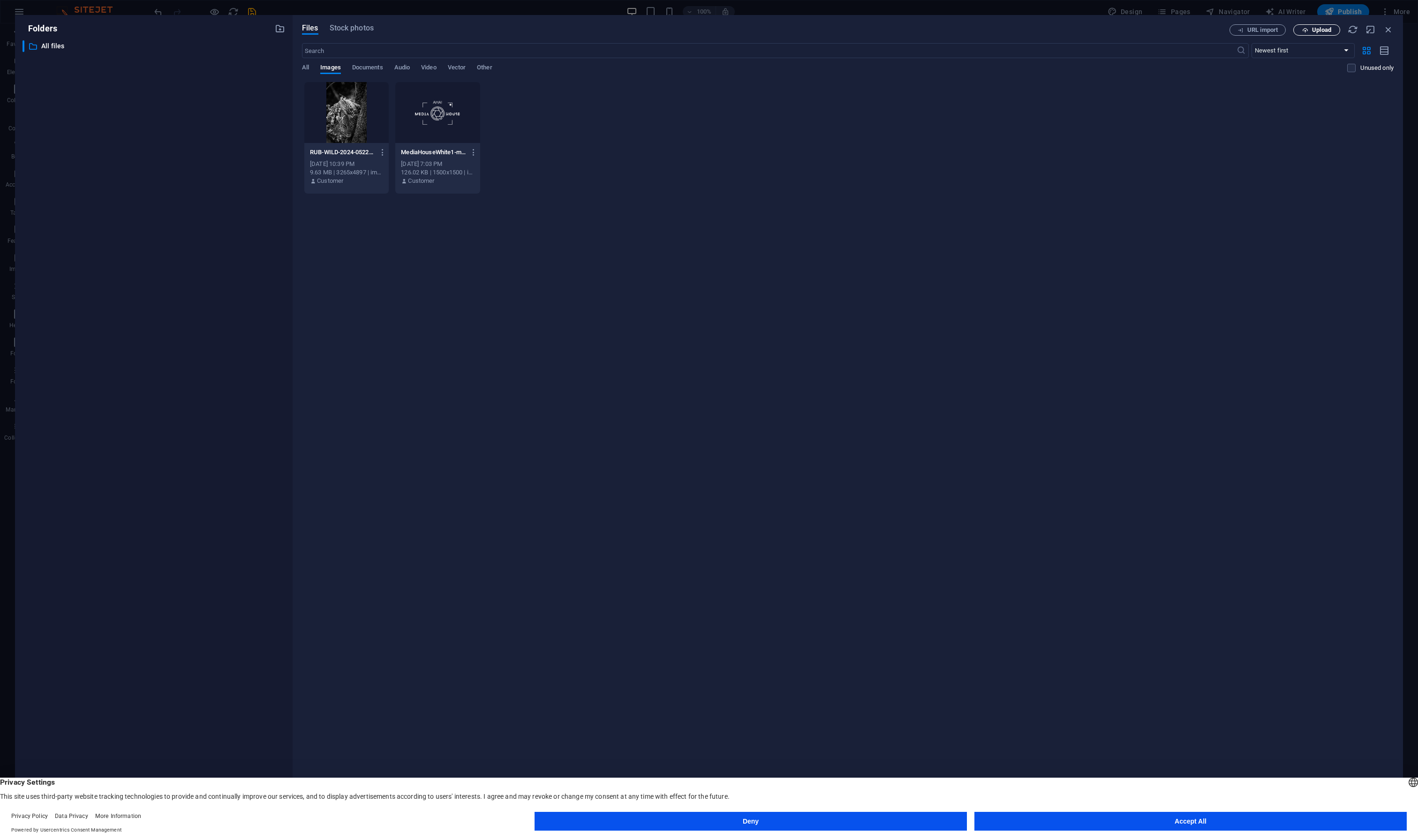
click at [1320, 27] on span "Upload" at bounding box center [1321, 30] width 19 height 5
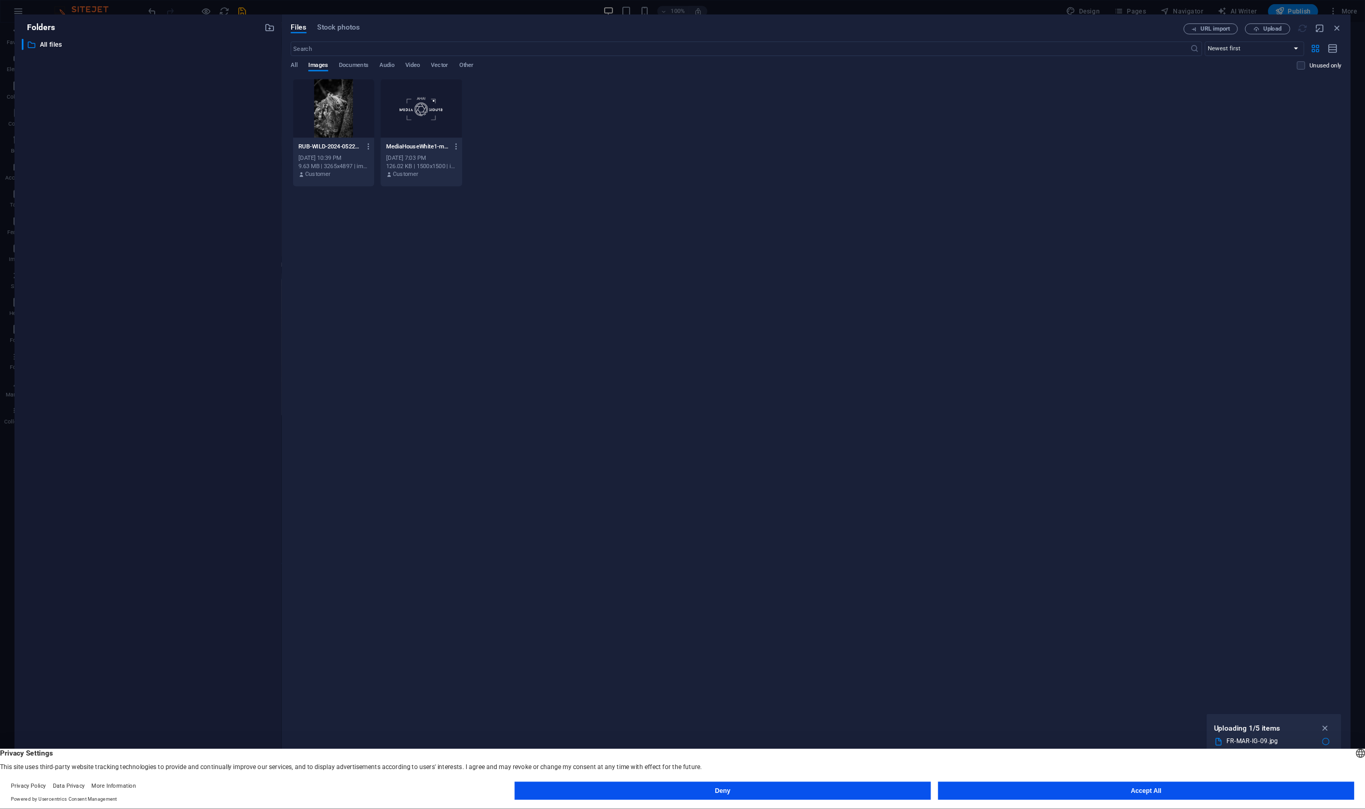
scroll to position [1711, 0]
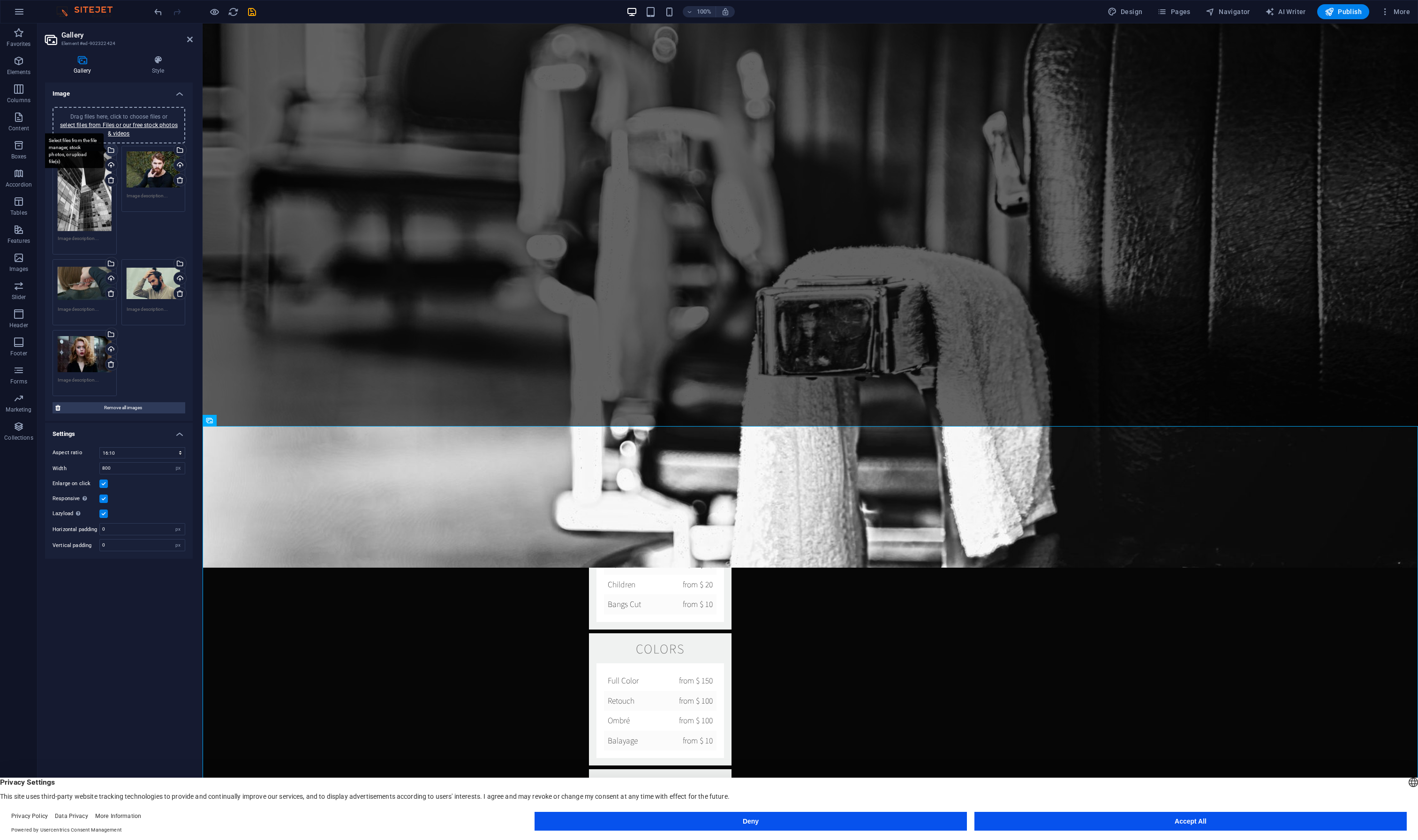
click at [112, 148] on div "Select files from the file manager, stock photos, or upload file(s)" at bounding box center [111, 151] width 14 height 14
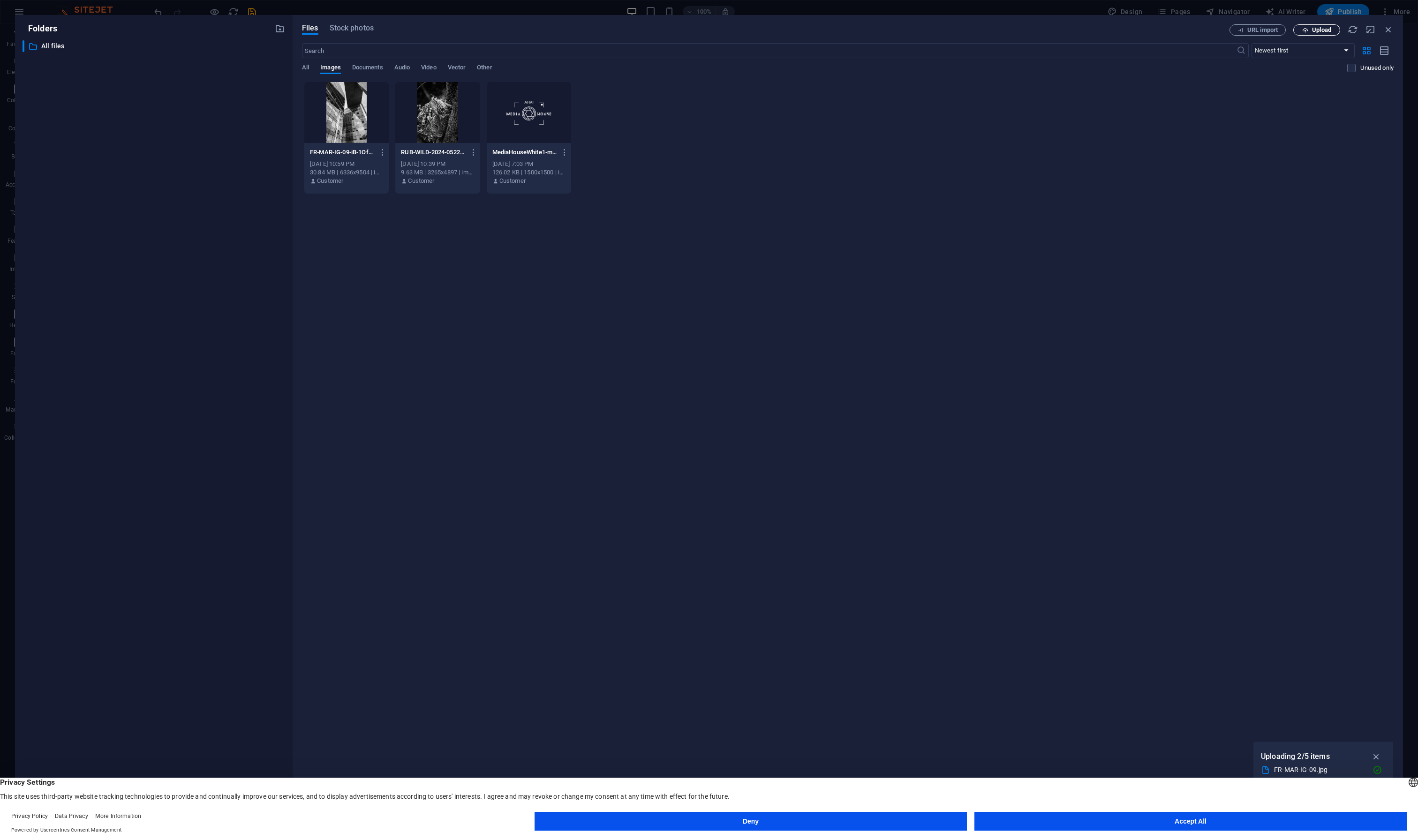
click at [1329, 30] on span "Upload" at bounding box center [1321, 30] width 19 height 5
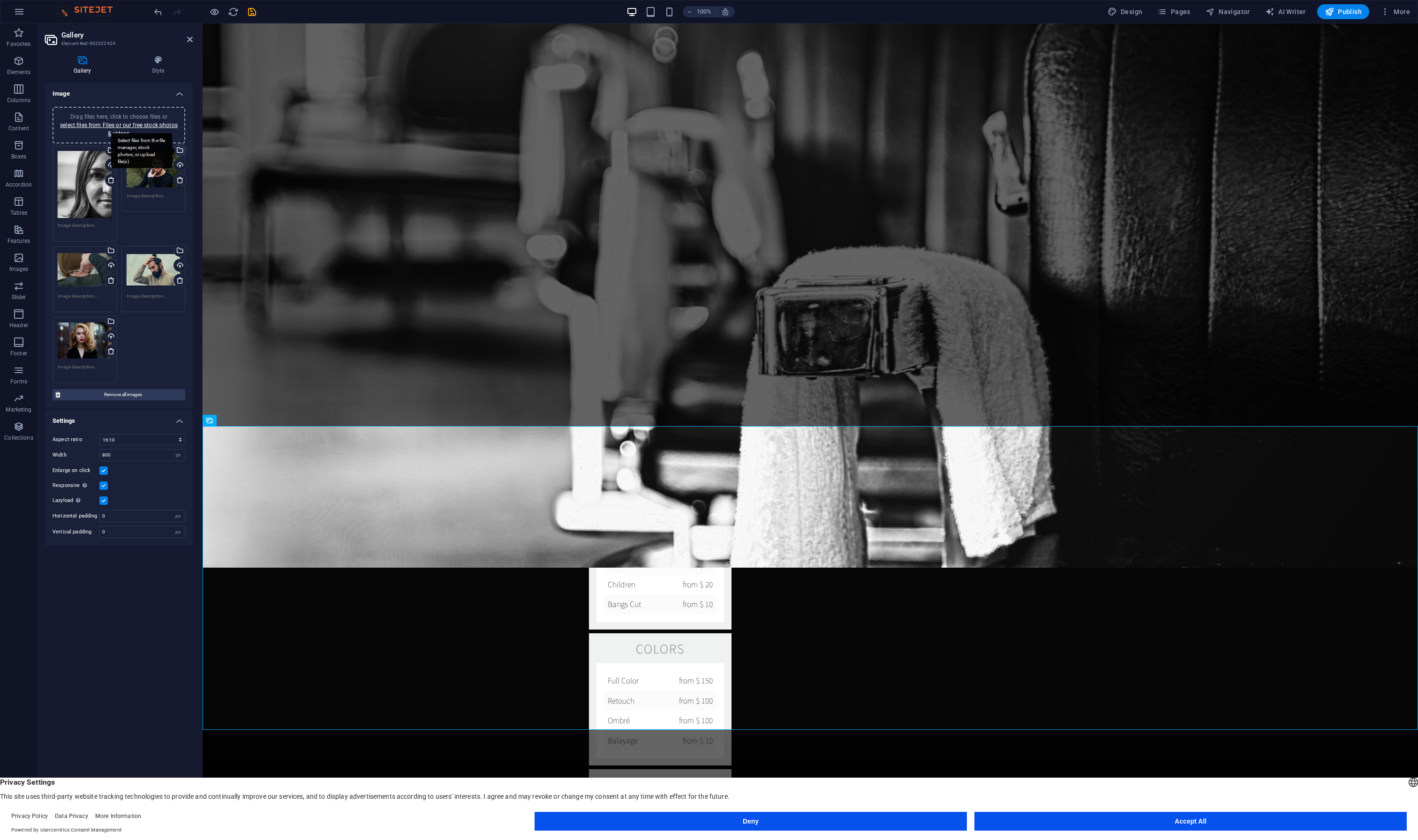
click at [181, 149] on div "Select files from the file manager, stock photos, or upload file(s)" at bounding box center [179, 151] width 14 height 14
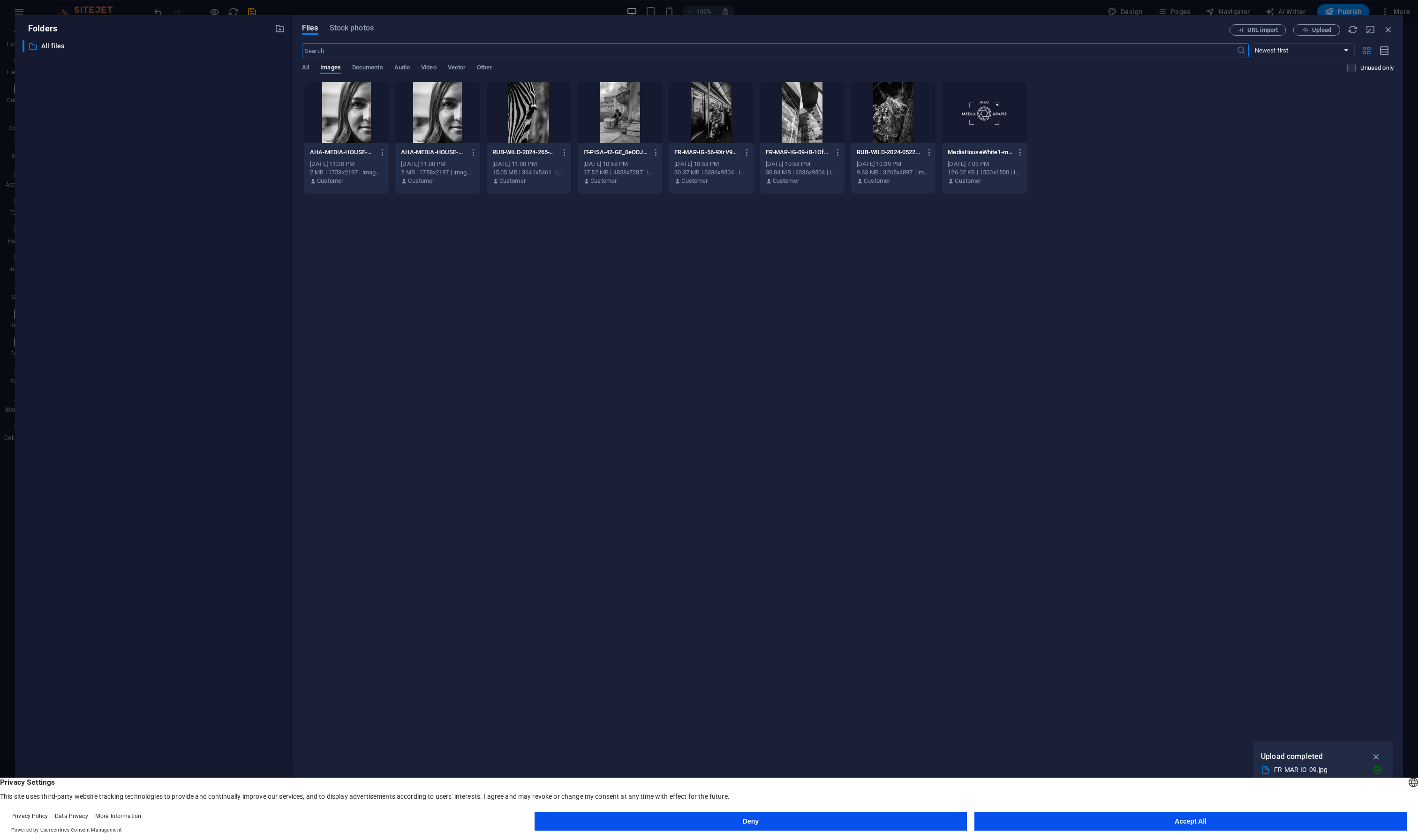
click at [587, 450] on div "Drop files here to upload them instantly AHA-MEDIA-HOUSE-SSS-KARTING-34-CO4Sk_9…" at bounding box center [848, 436] width 1092 height 710
click at [471, 154] on icon "button" at bounding box center [474, 152] width 9 height 8
click at [474, 223] on h6 "Rename" at bounding box center [478, 221] width 40 height 11
type input "model1.jpg"
click at [449, 238] on div "Drop files here to upload them instantly AHA-MEDIA-HOUSE-SSS-KARTING-34-CO4Sk_9…" at bounding box center [848, 436] width 1092 height 710
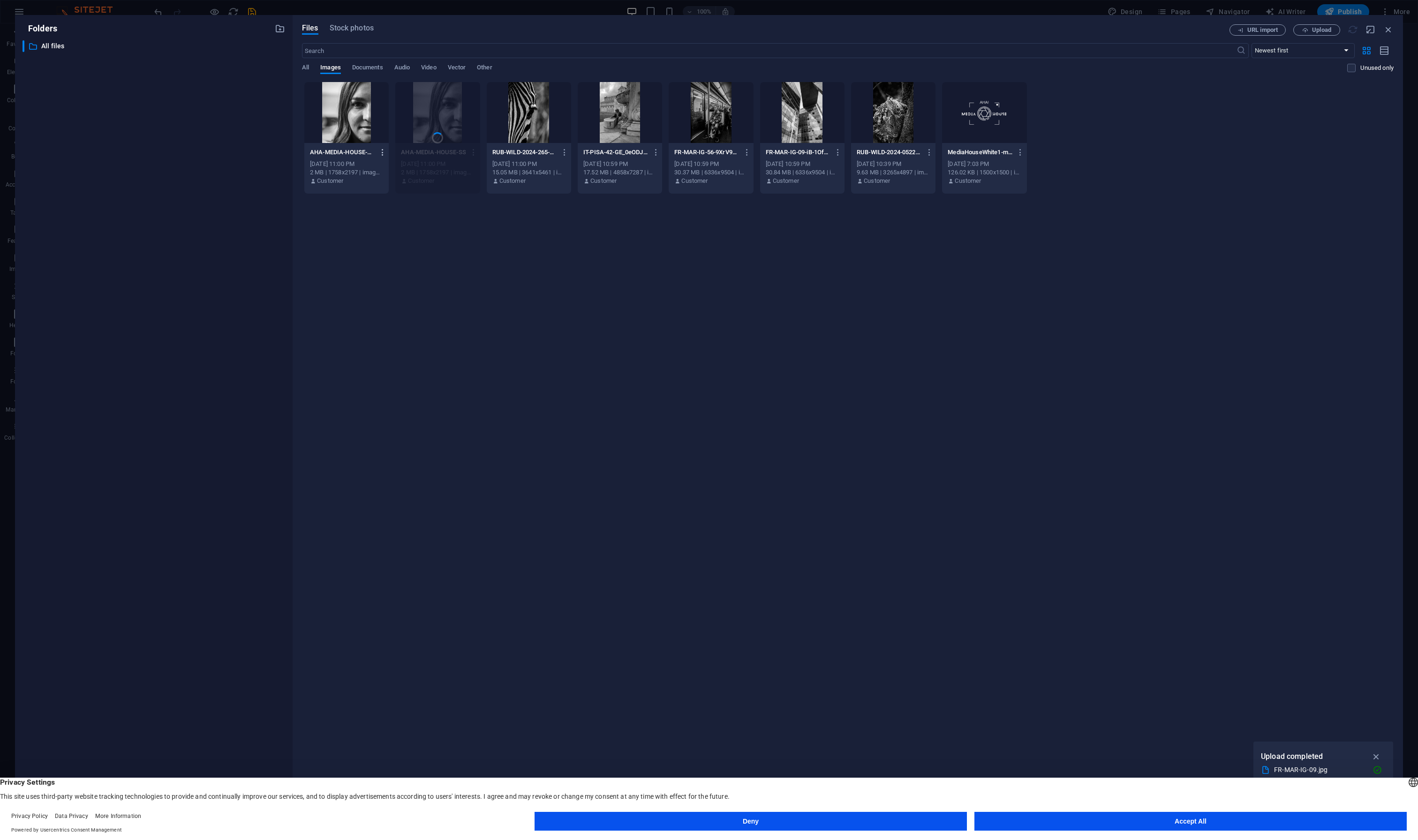
click at [382, 150] on icon "button" at bounding box center [383, 152] width 9 height 8
click at [380, 335] on h6 "Delete" at bounding box center [387, 334] width 40 height 11
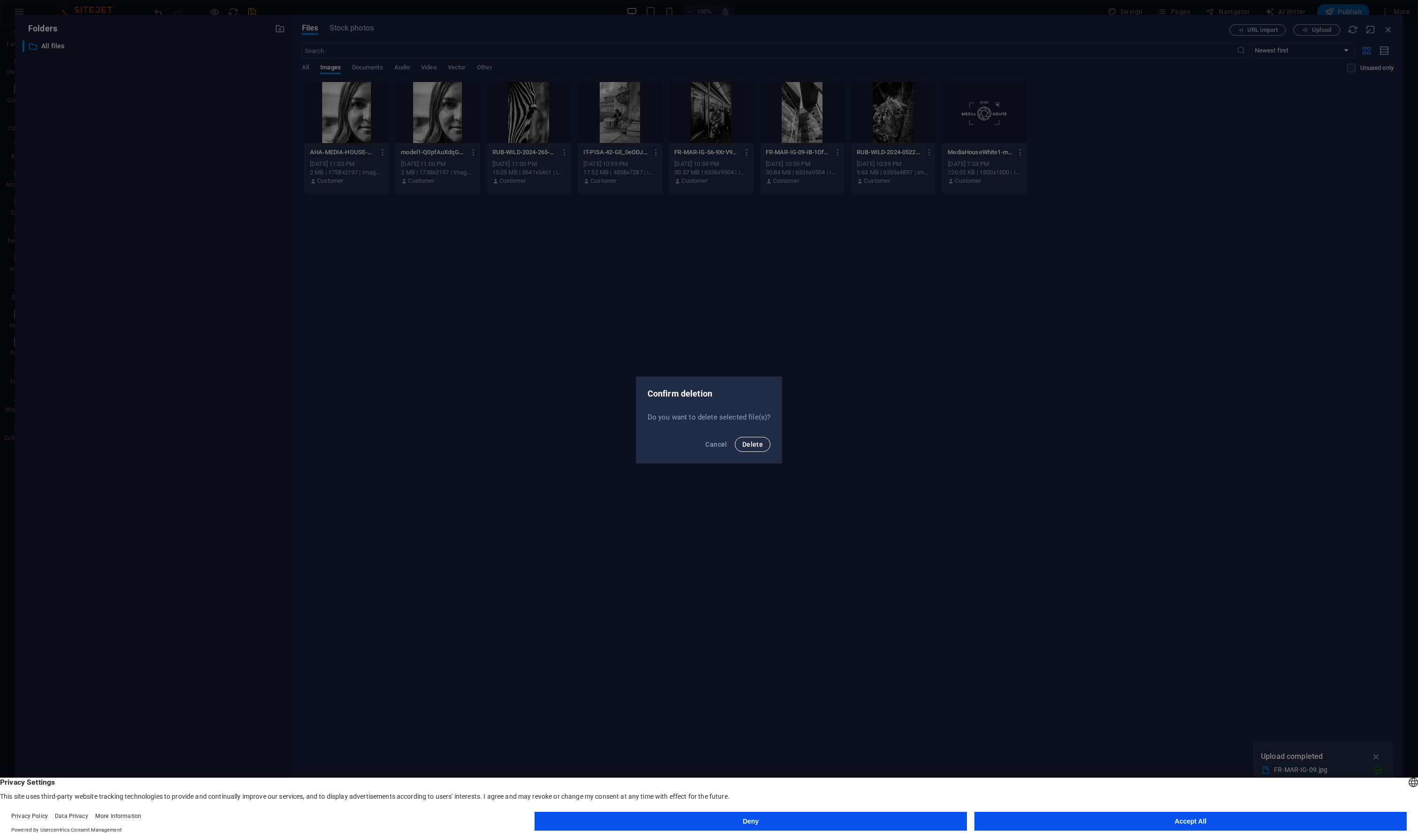
click at [760, 443] on span "Delete" at bounding box center [752, 444] width 21 height 7
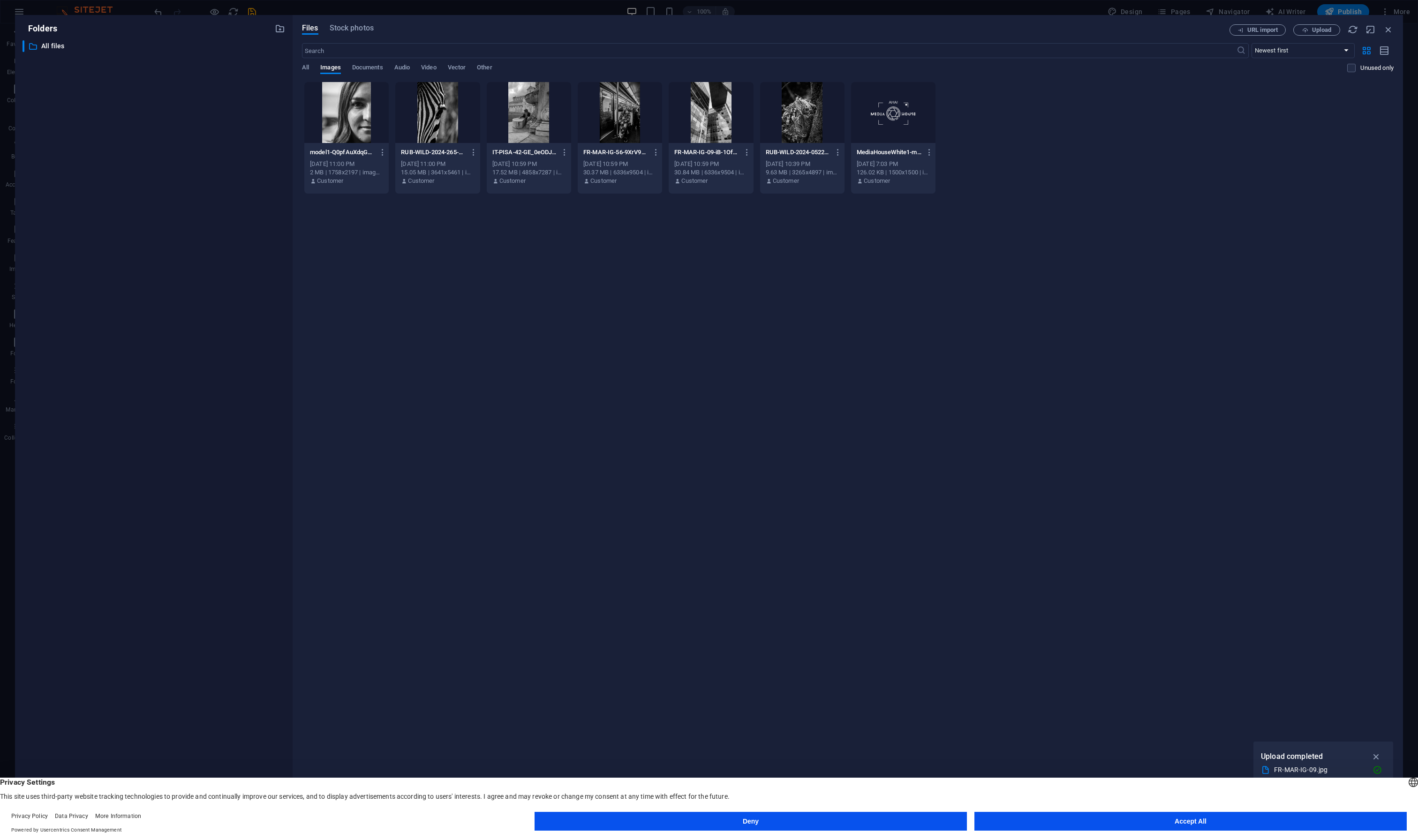
click at [792, 121] on div at bounding box center [802, 112] width 84 height 61
click at [944, 817] on button "Deny" at bounding box center [750, 821] width 432 height 19
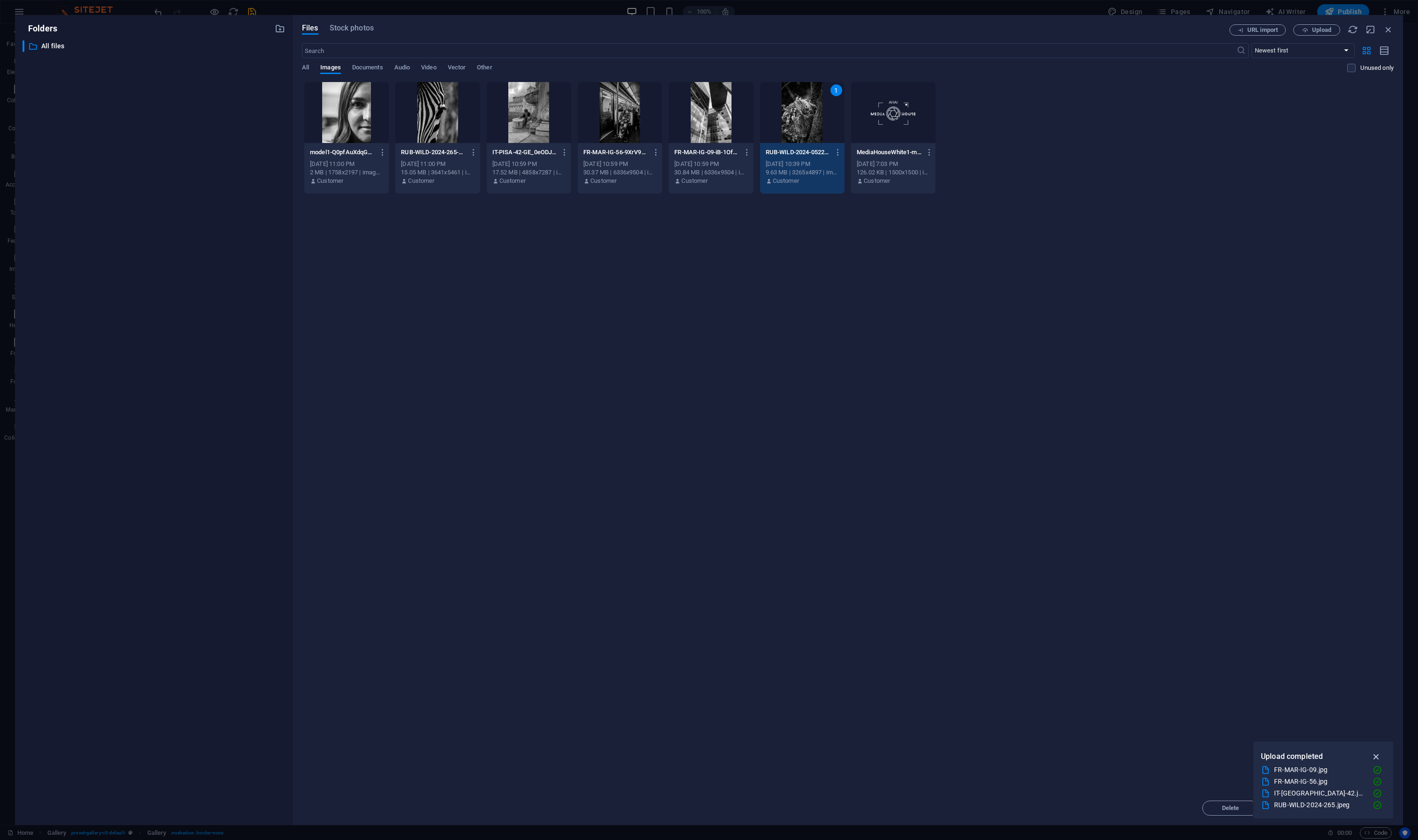
click at [1376, 756] on icon "button" at bounding box center [1376, 756] width 11 height 10
click at [1366, 810] on span "Insert" at bounding box center [1366, 807] width 16 height 5
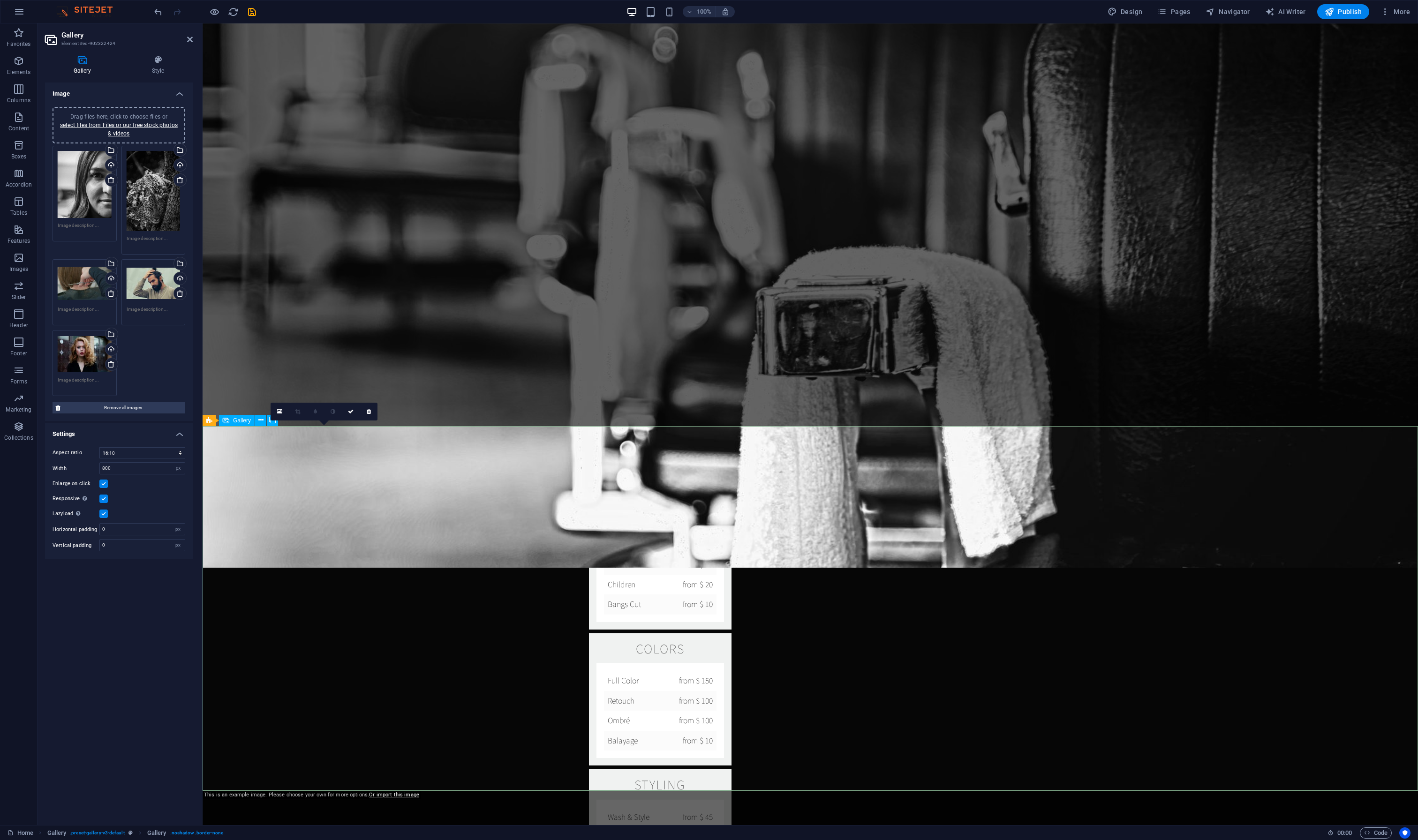
click at [540, 410] on icon at bounding box center [540, 411] width 5 height 5
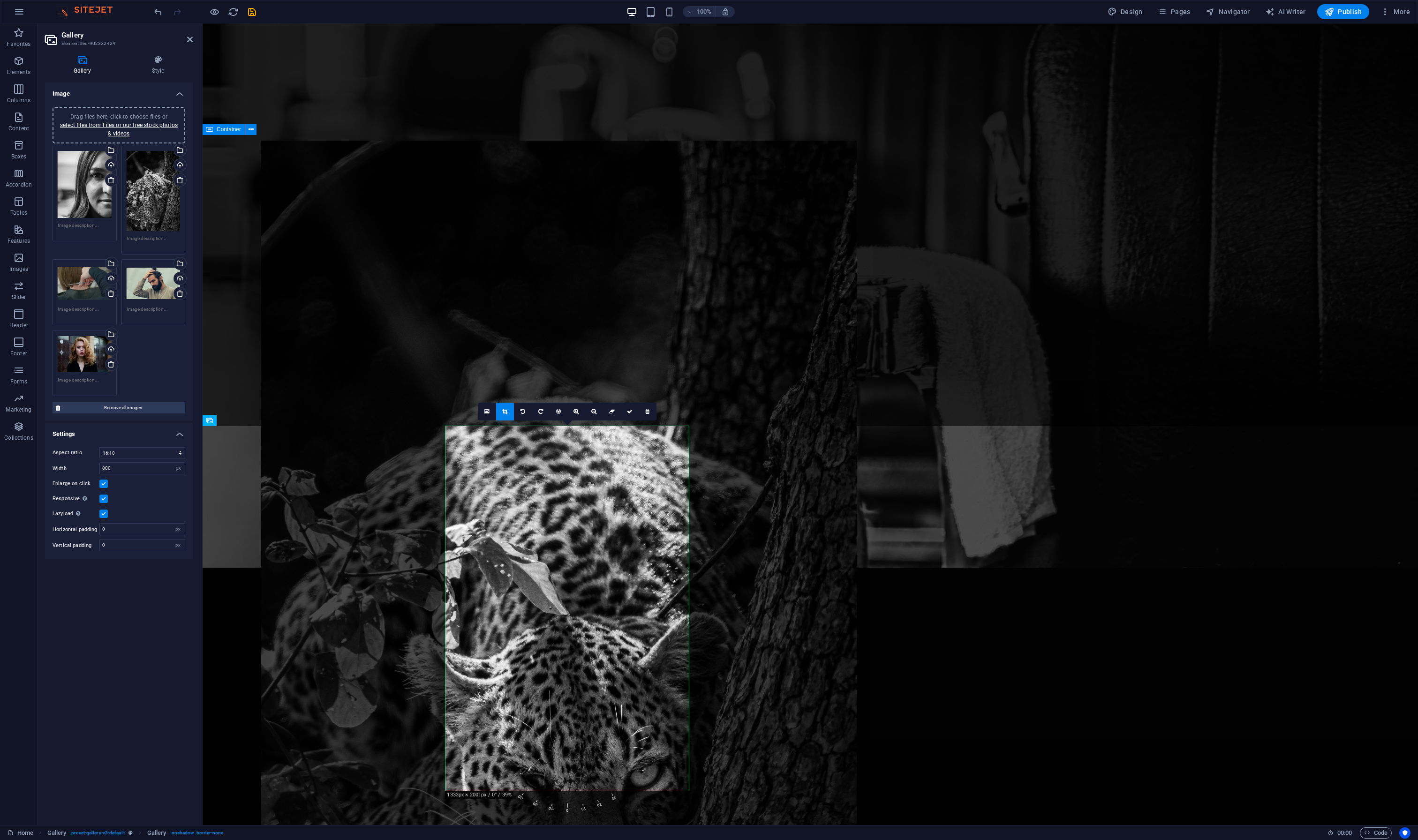
drag, startPoint x: 608, startPoint y: 643, endPoint x: 601, endPoint y: 585, distance: 58.4
click at [601, 585] on div at bounding box center [559, 587] width 596 height 892
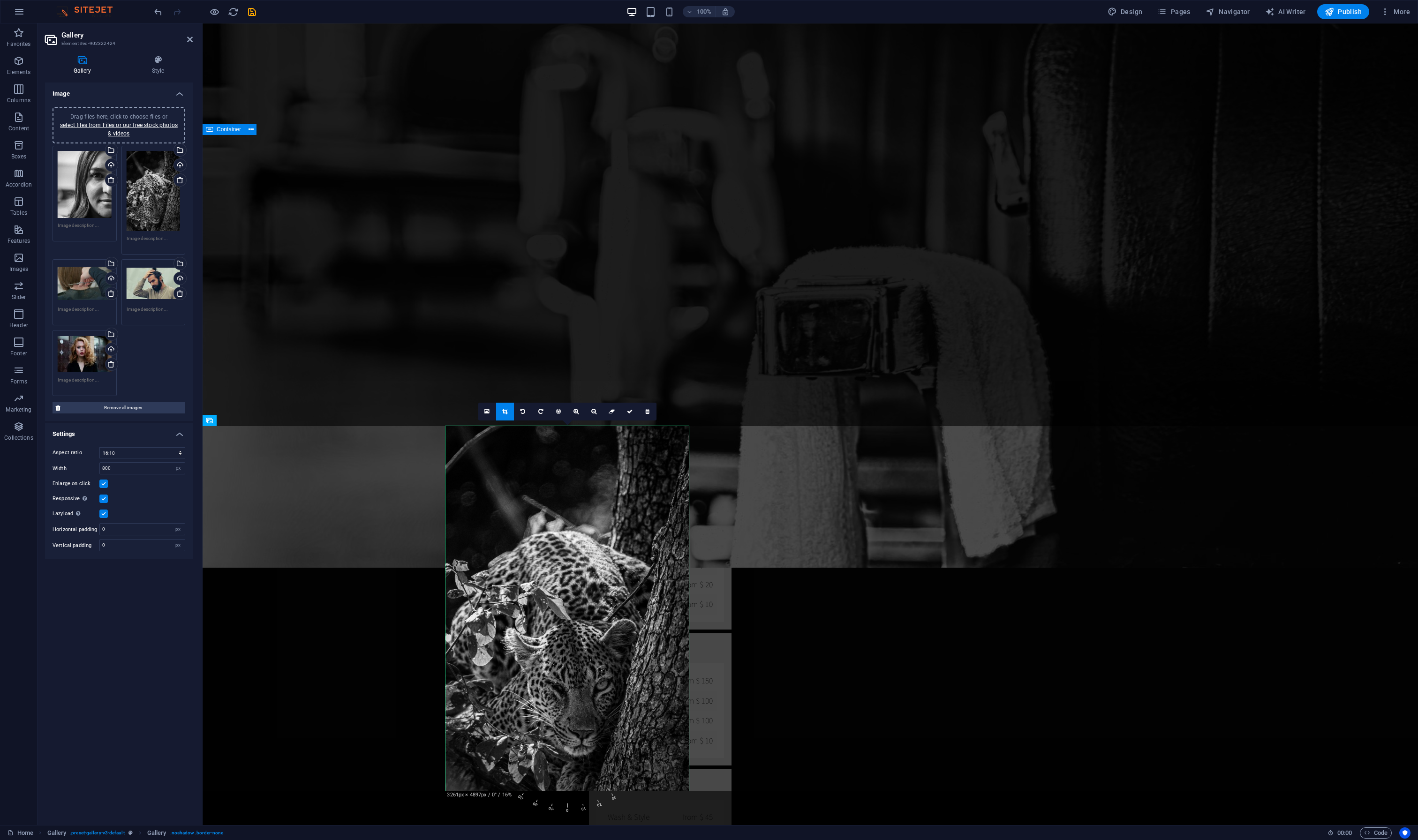
drag, startPoint x: 575, startPoint y: 791, endPoint x: 573, endPoint y: 780, distance: 11.2
click at [573, 780] on div "180 170 160 150 140 130 120 110 100 90 80 70 60 50 40 30 20 10 0 -10 -20 -30 -4…" at bounding box center [567, 609] width 243 height 365
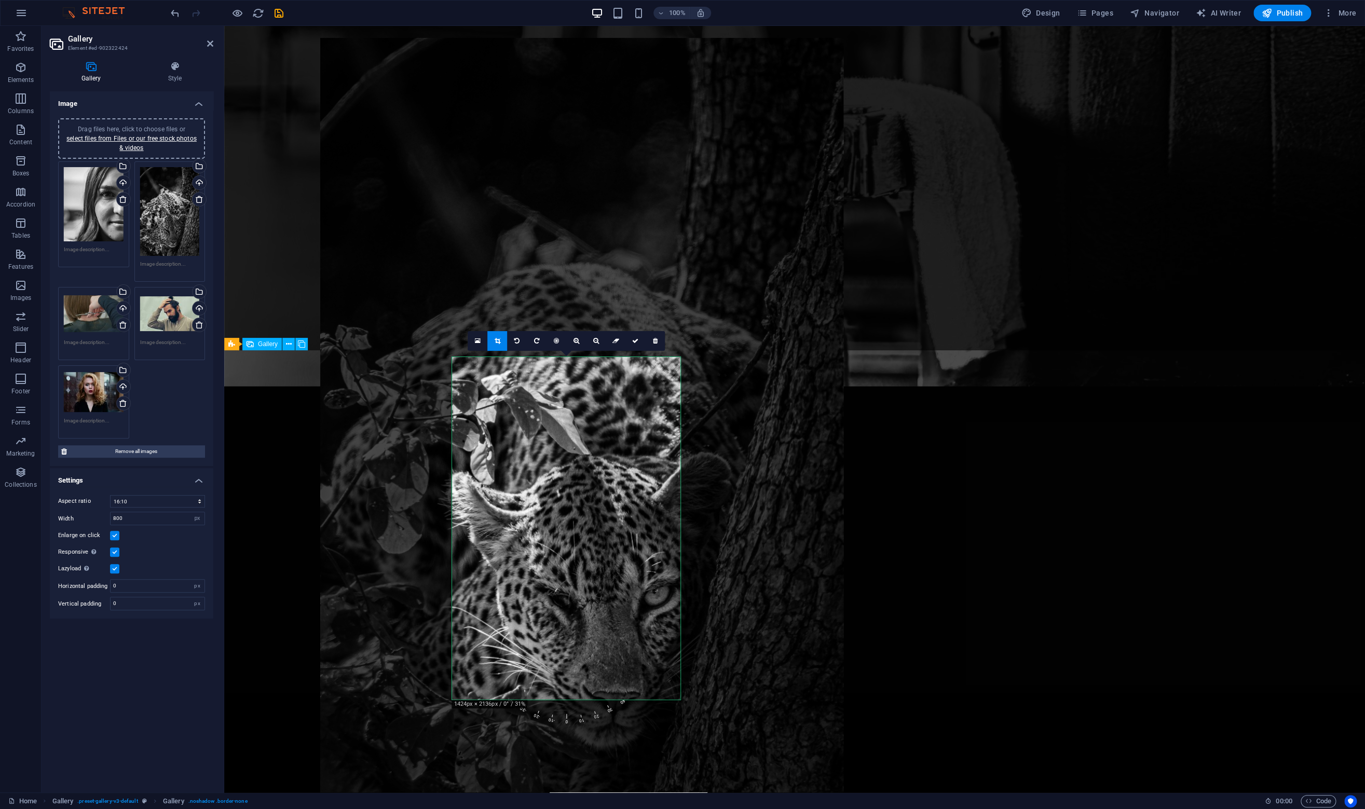
drag, startPoint x: 581, startPoint y: 641, endPoint x: 563, endPoint y: 620, distance: 28.0
click at [563, 620] on div at bounding box center [581, 430] width 523 height 784
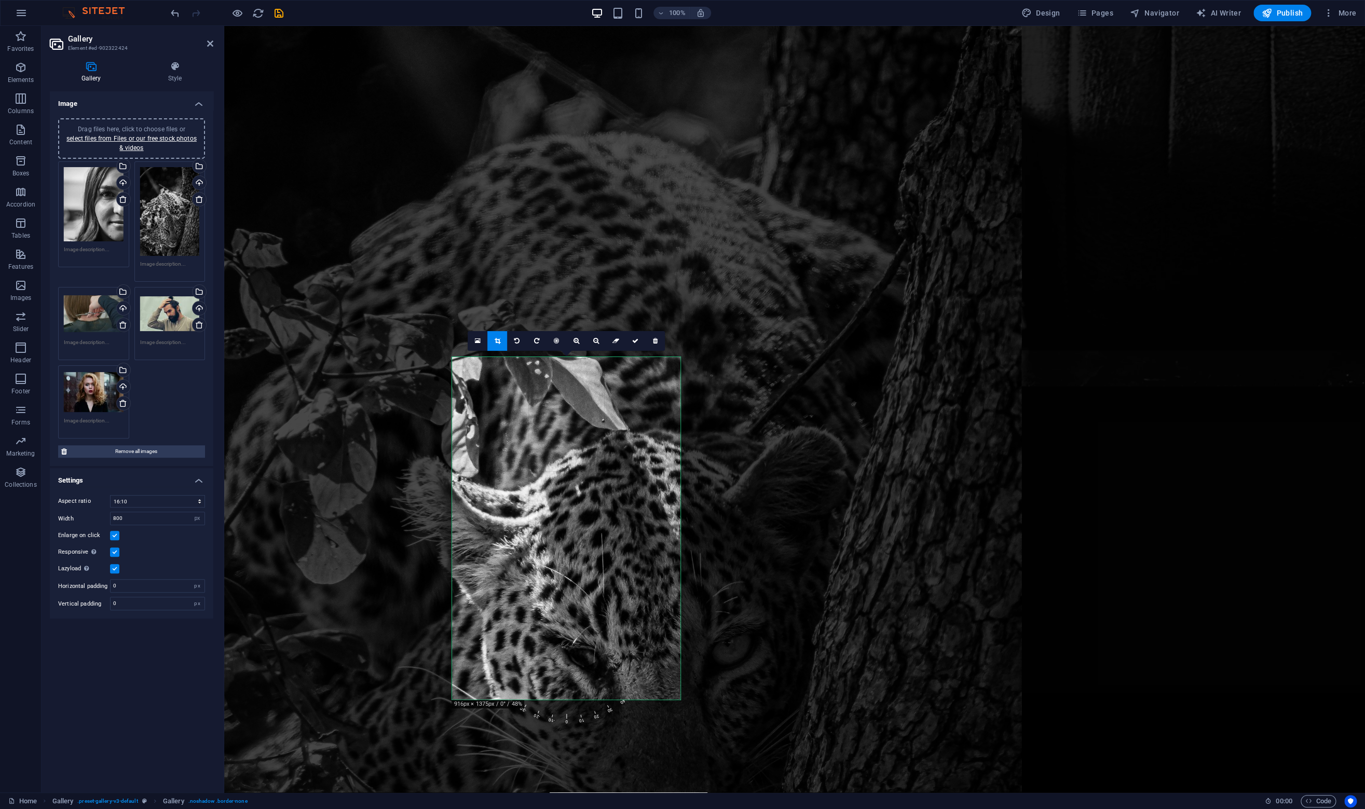
click at [514, 699] on div "180 170 160 150 140 130 120 110 100 90 80 70 60 50 40 30 20 10 0 -10 -20 -30 -4…" at bounding box center [566, 528] width 228 height 342
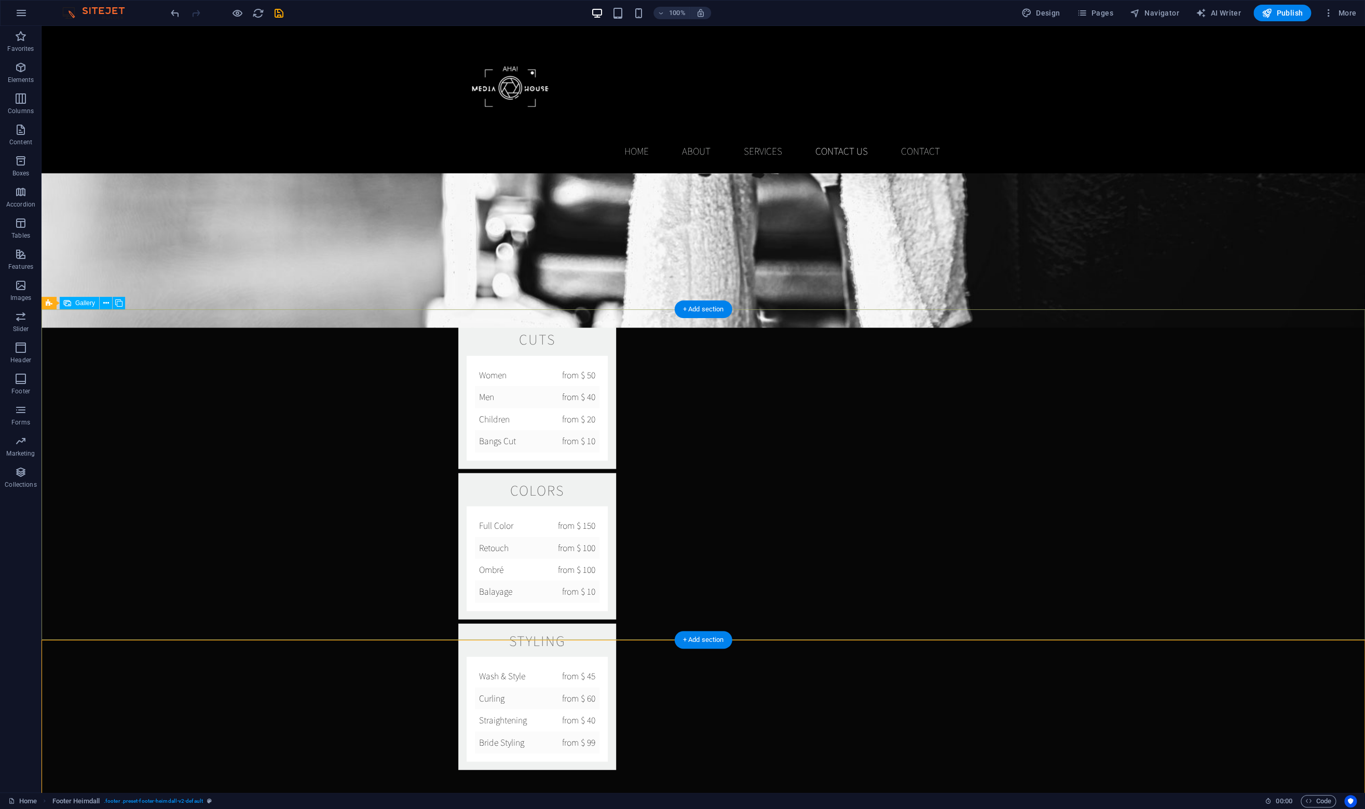
scroll to position [1733, 0]
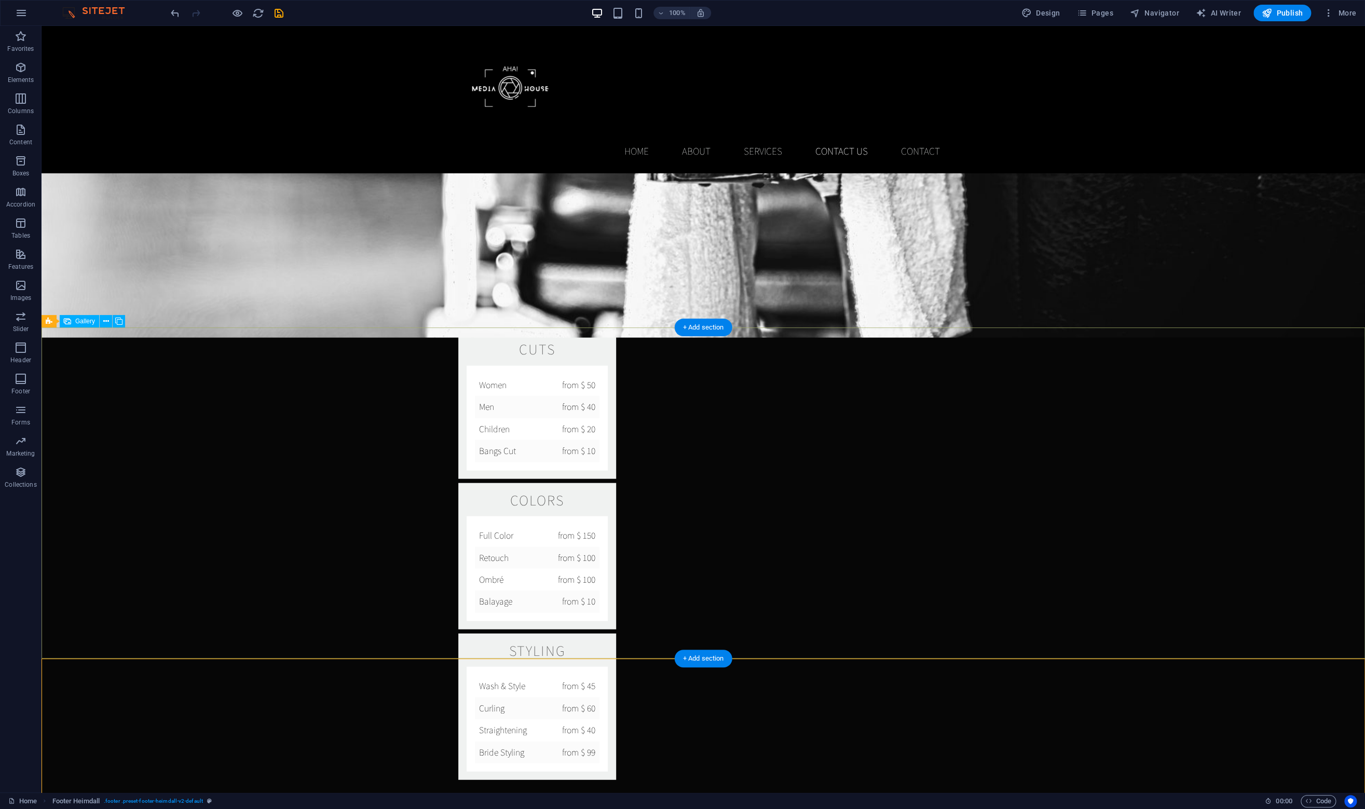
drag, startPoint x: 459, startPoint y: 595, endPoint x: 406, endPoint y: 597, distance: 52.4
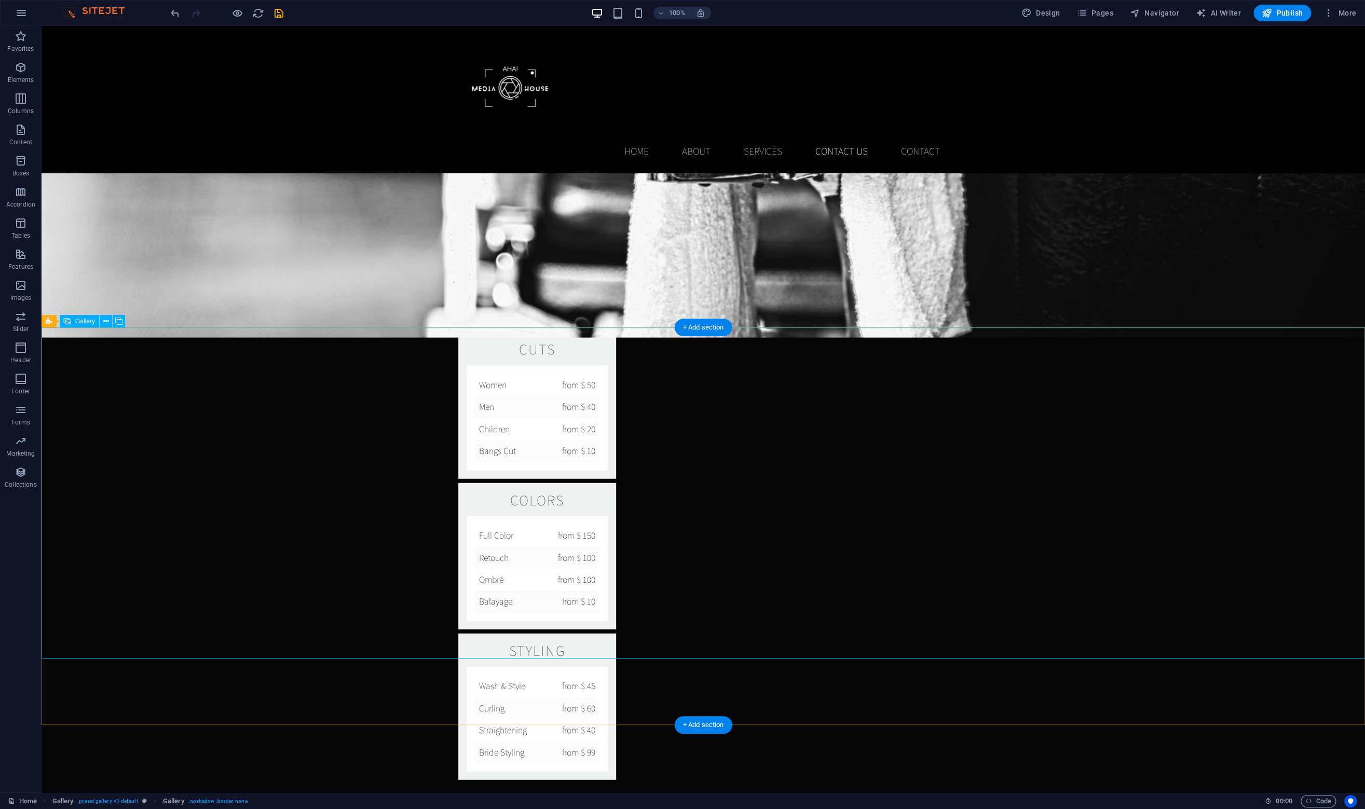
click at [175, 14] on icon "undo" at bounding box center [175, 13] width 12 height 12
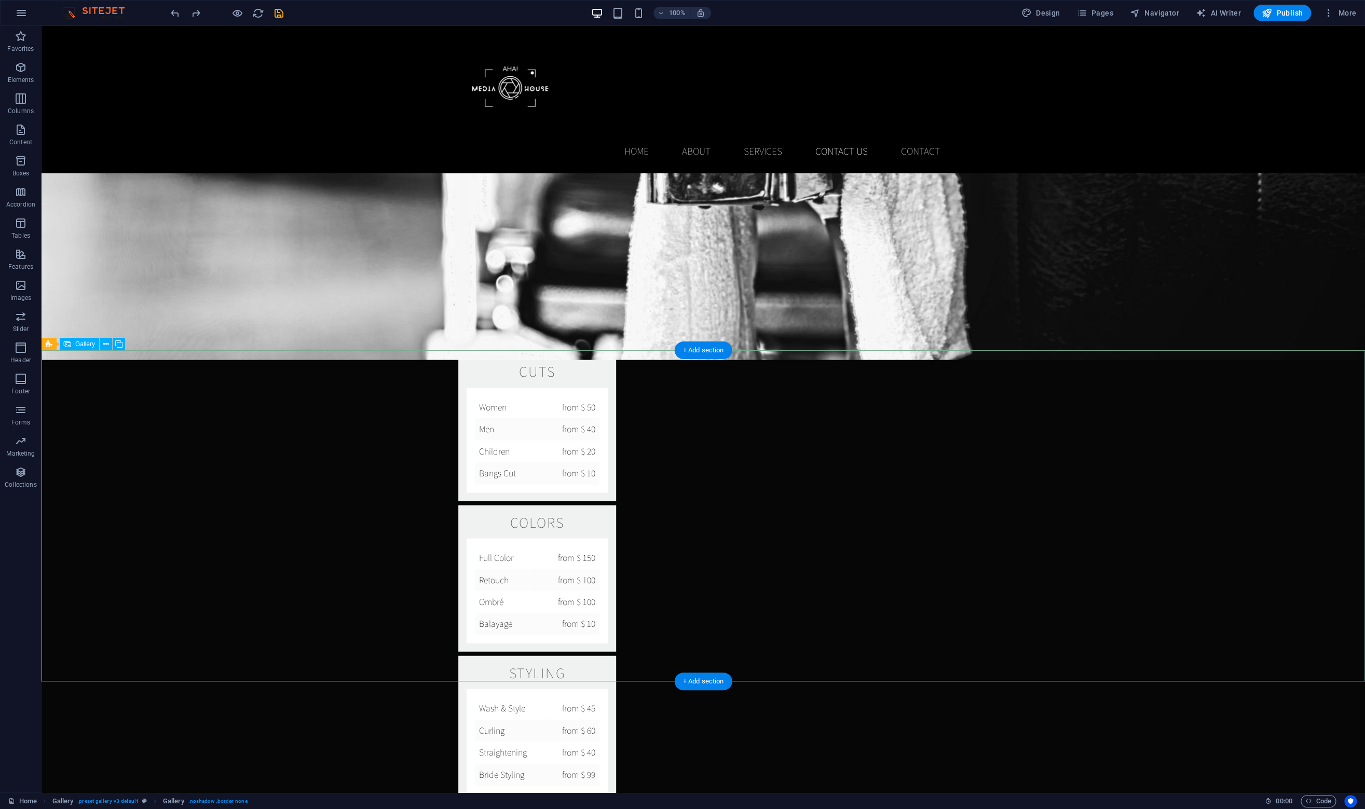
click at [106, 341] on icon at bounding box center [106, 344] width 6 height 11
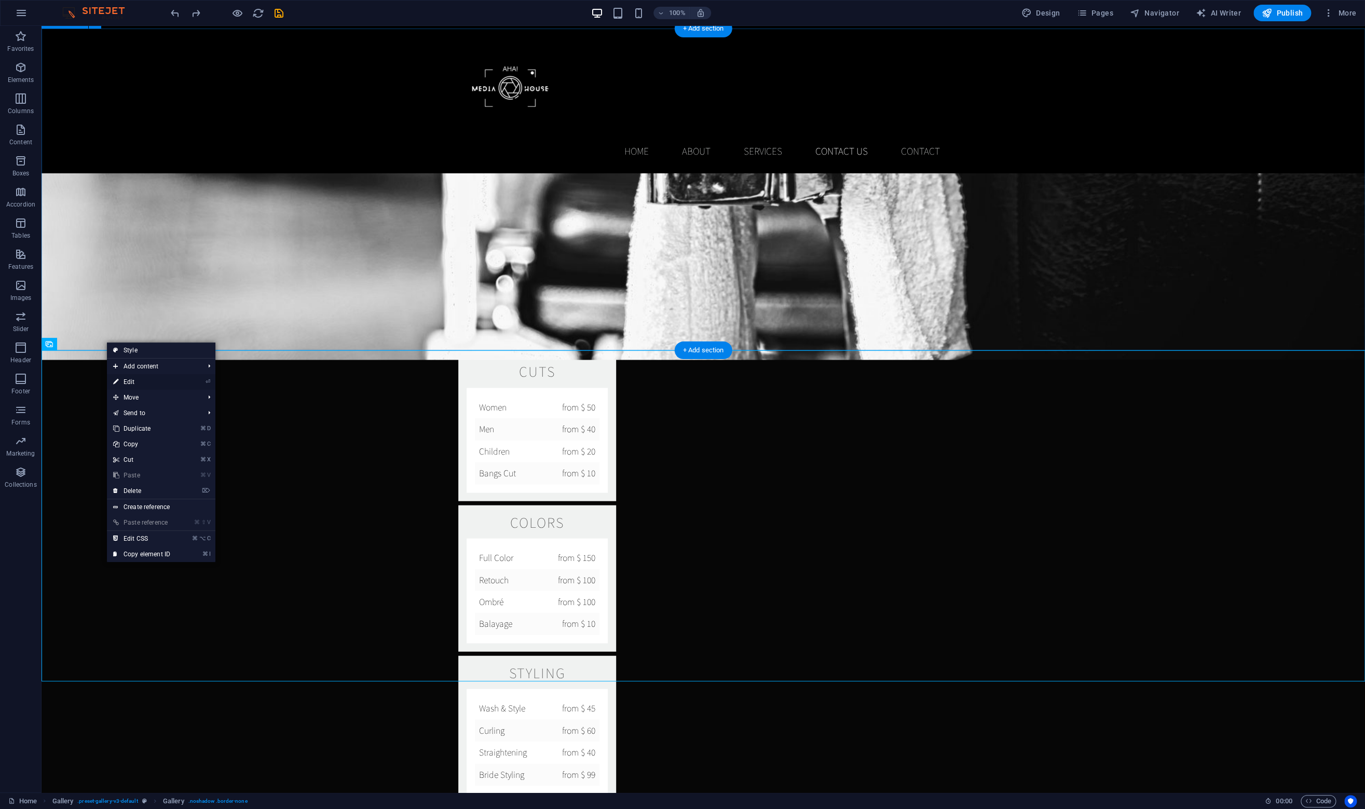
click at [145, 382] on link "⏎ Edit" at bounding box center [142, 382] width 70 height 16
select select "2"
select select "px"
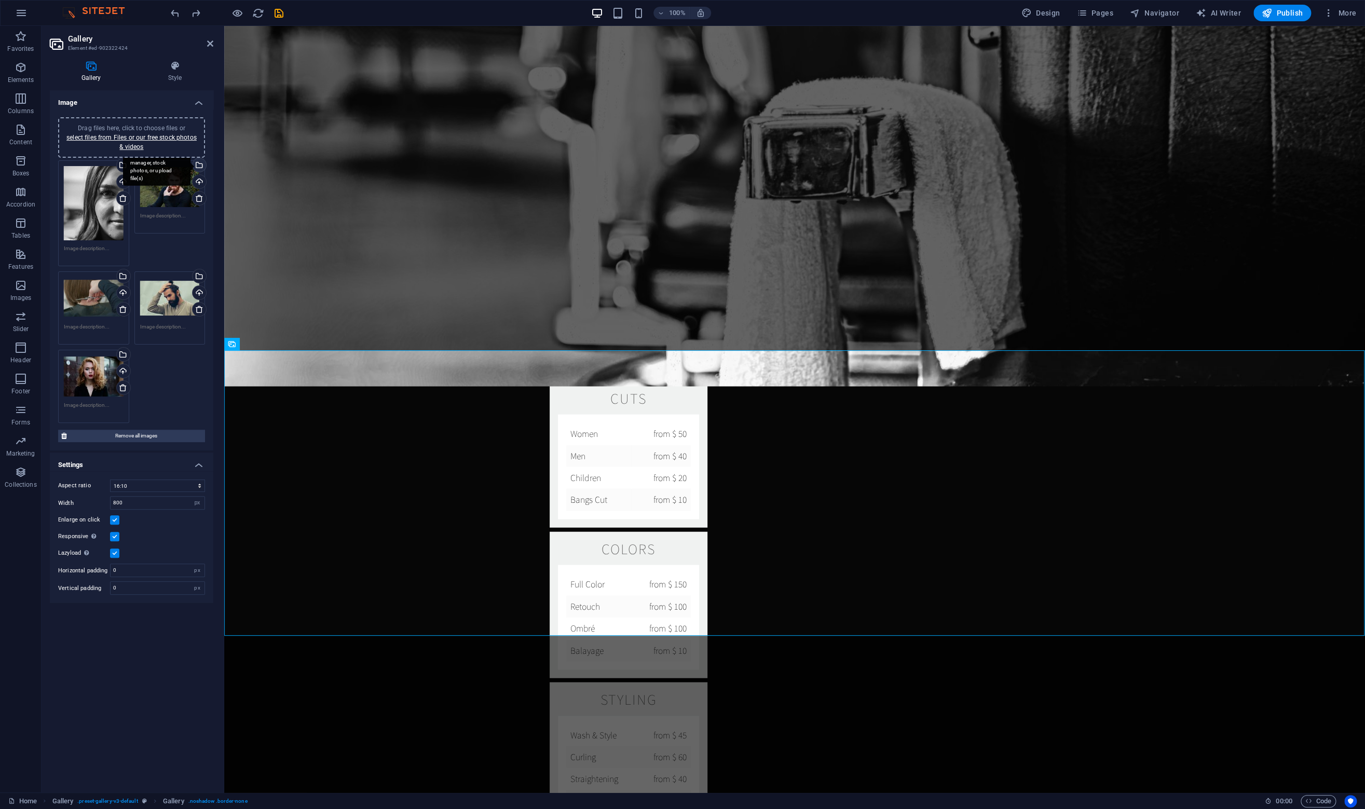
click at [199, 163] on div "Select files from the file manager, stock photos, or upload file(s)" at bounding box center [198, 166] width 16 height 16
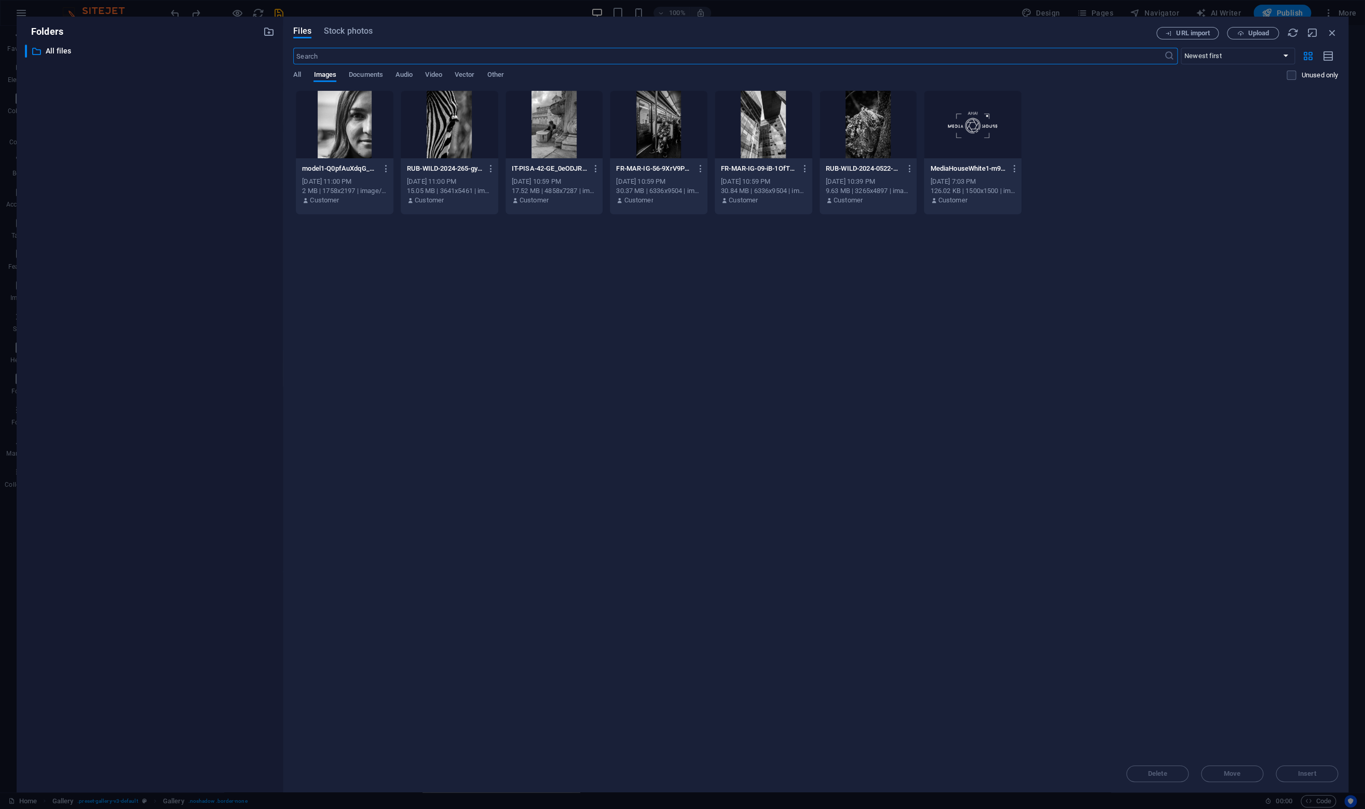
click at [547, 129] on div at bounding box center [554, 124] width 98 height 67
click at [1293, 769] on button "Insert" at bounding box center [1306, 773] width 62 height 17
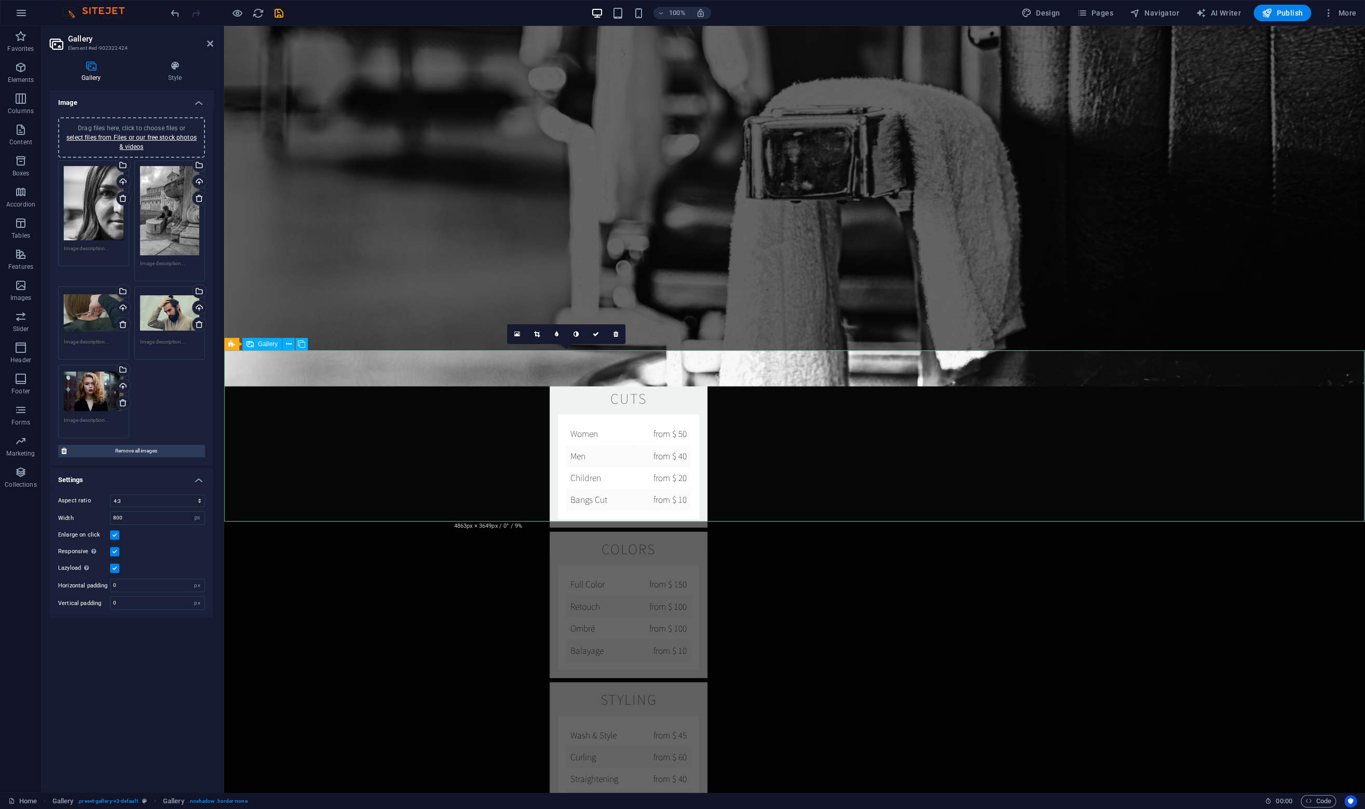
drag, startPoint x: 577, startPoint y: 399, endPoint x: 577, endPoint y: 384, distance: 14.5
drag, startPoint x: 567, startPoint y: 415, endPoint x: 567, endPoint y: 365, distance: 49.8
drag, startPoint x: 555, startPoint y: 442, endPoint x: 555, endPoint y: 316, distance: 125.6
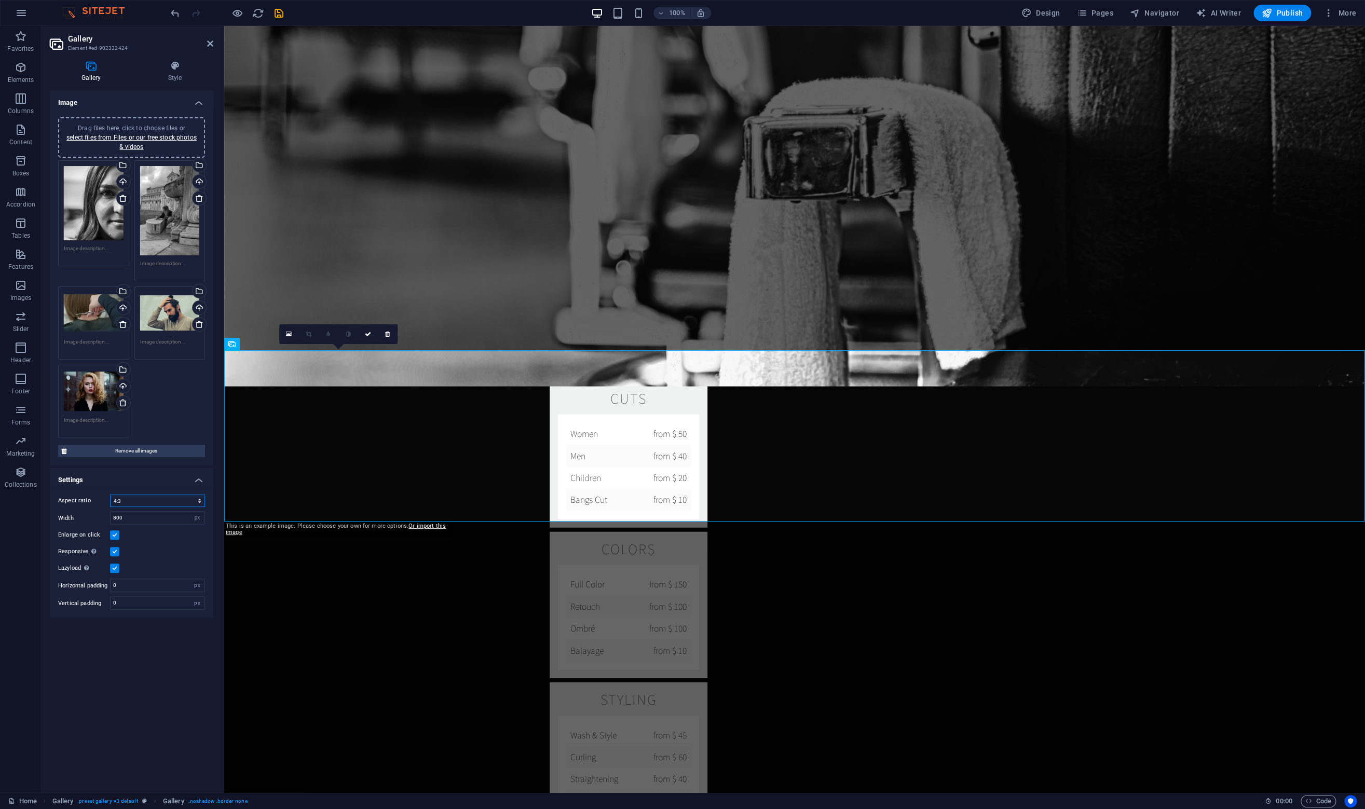
select select "4"
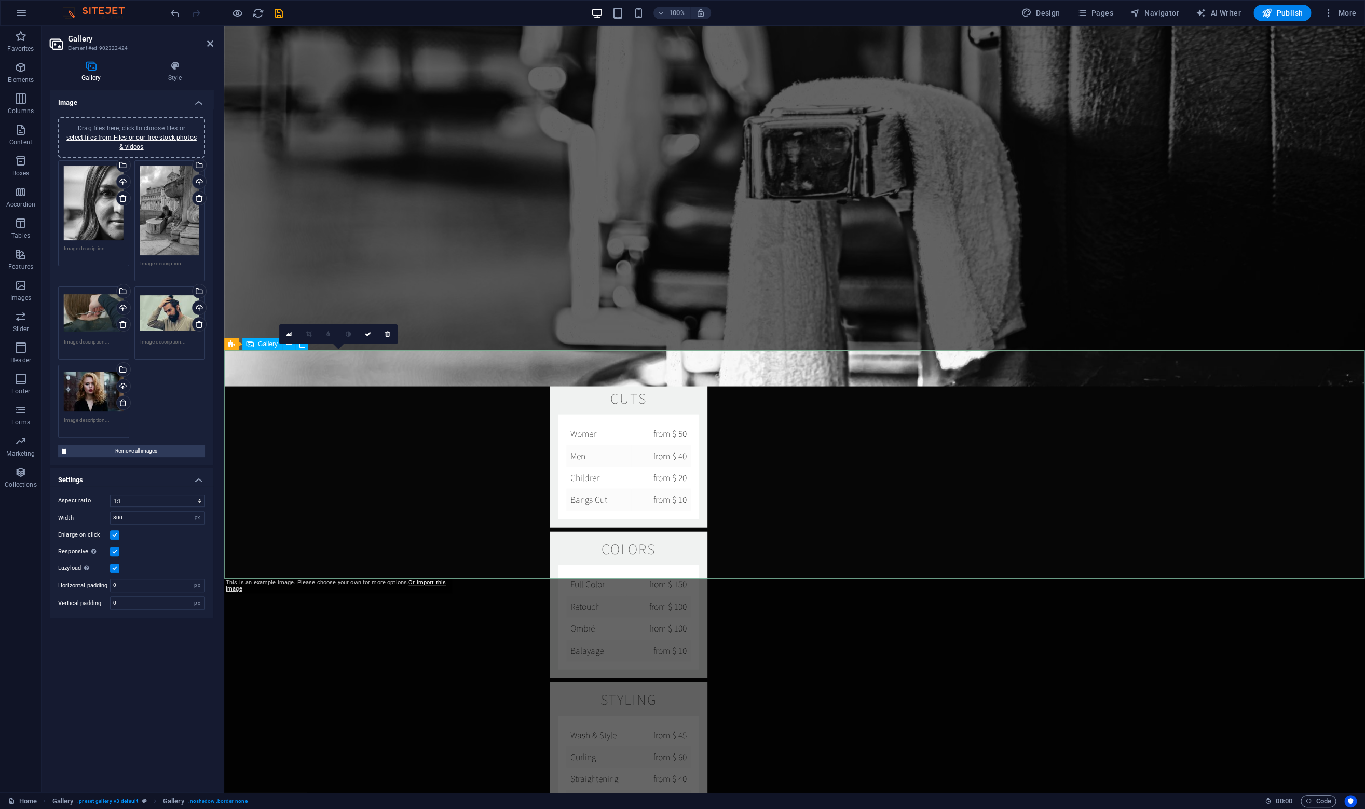
drag, startPoint x: 370, startPoint y: 336, endPoint x: 299, endPoint y: 418, distance: 108.5
click at [370, 336] on icon at bounding box center [368, 334] width 6 height 6
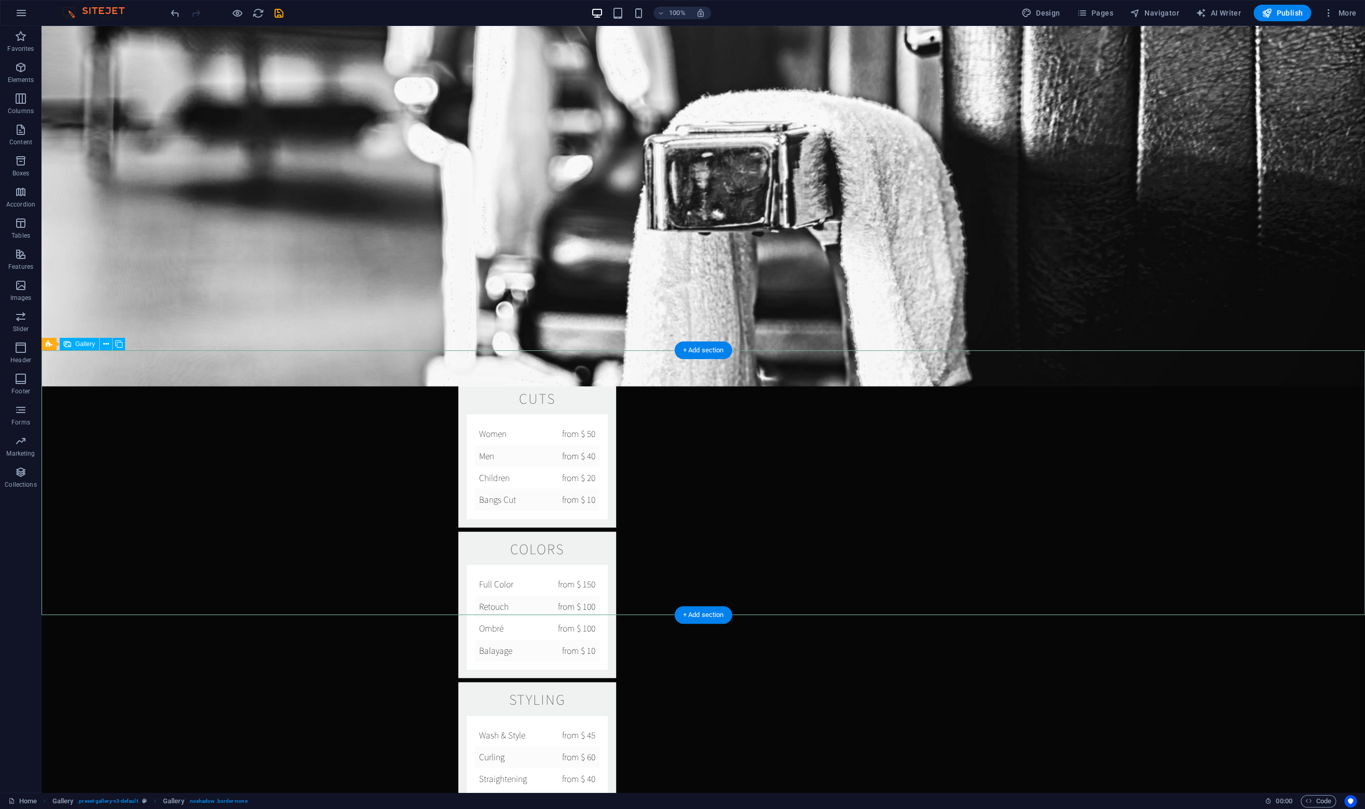
click at [105, 344] on icon at bounding box center [106, 344] width 6 height 11
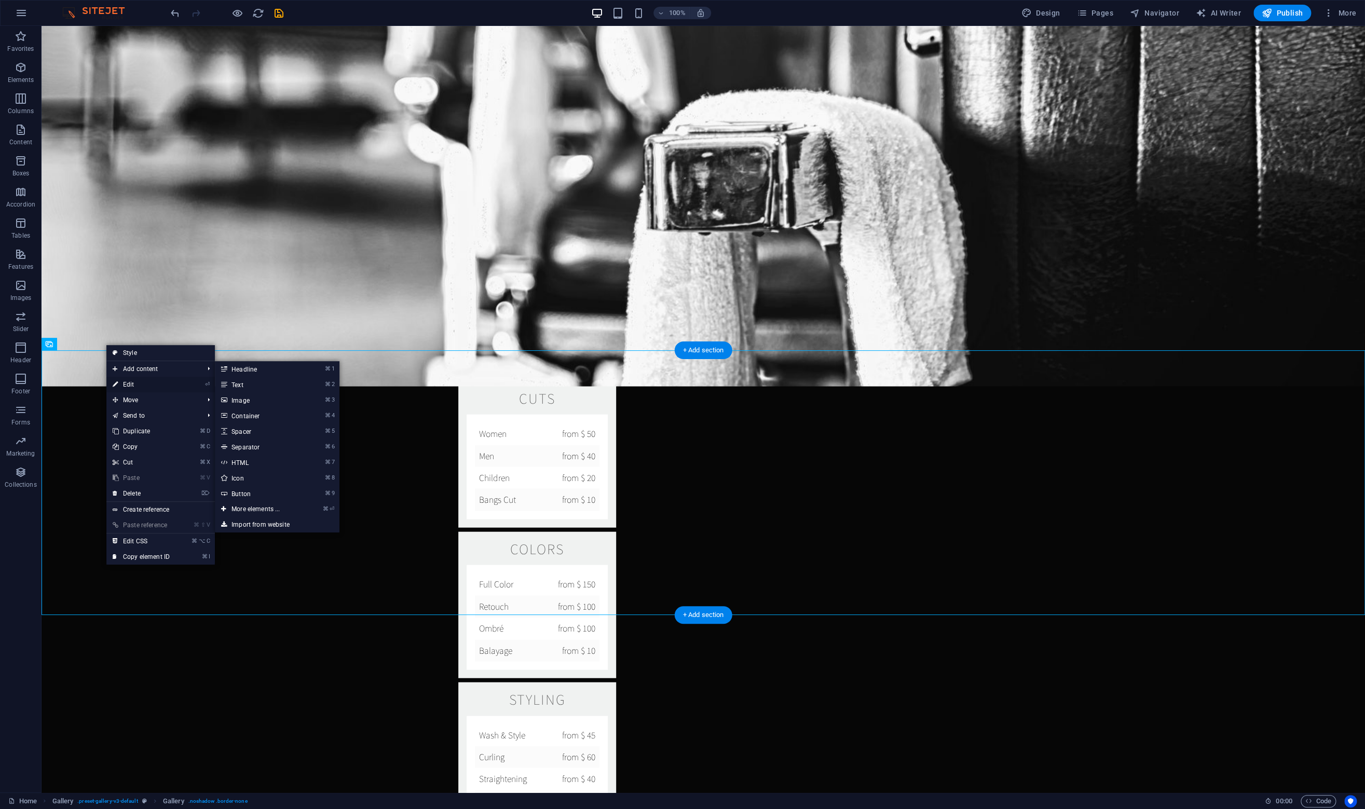
click at [136, 386] on link "⏎ Edit" at bounding box center [141, 385] width 70 height 16
select select "4"
select select "px"
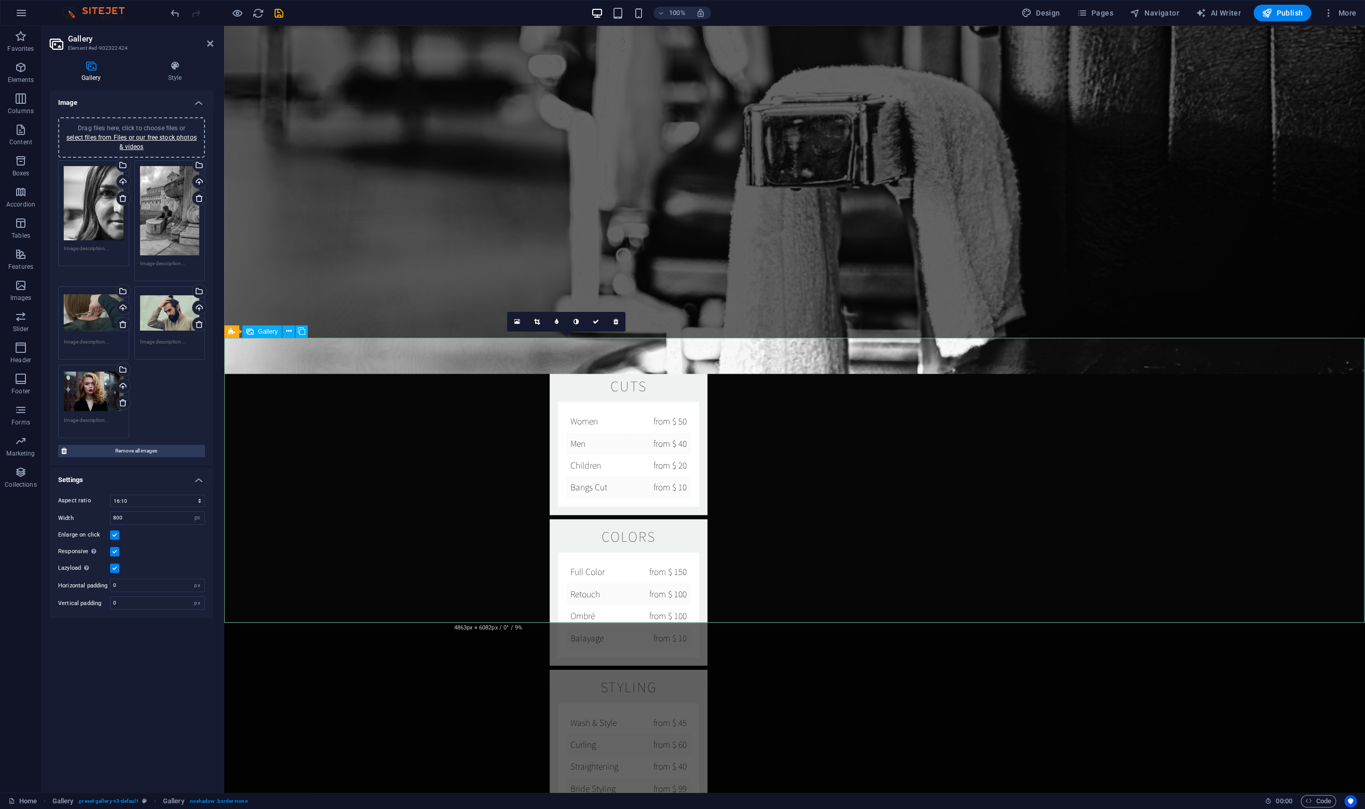
scroll to position [1718, 0]
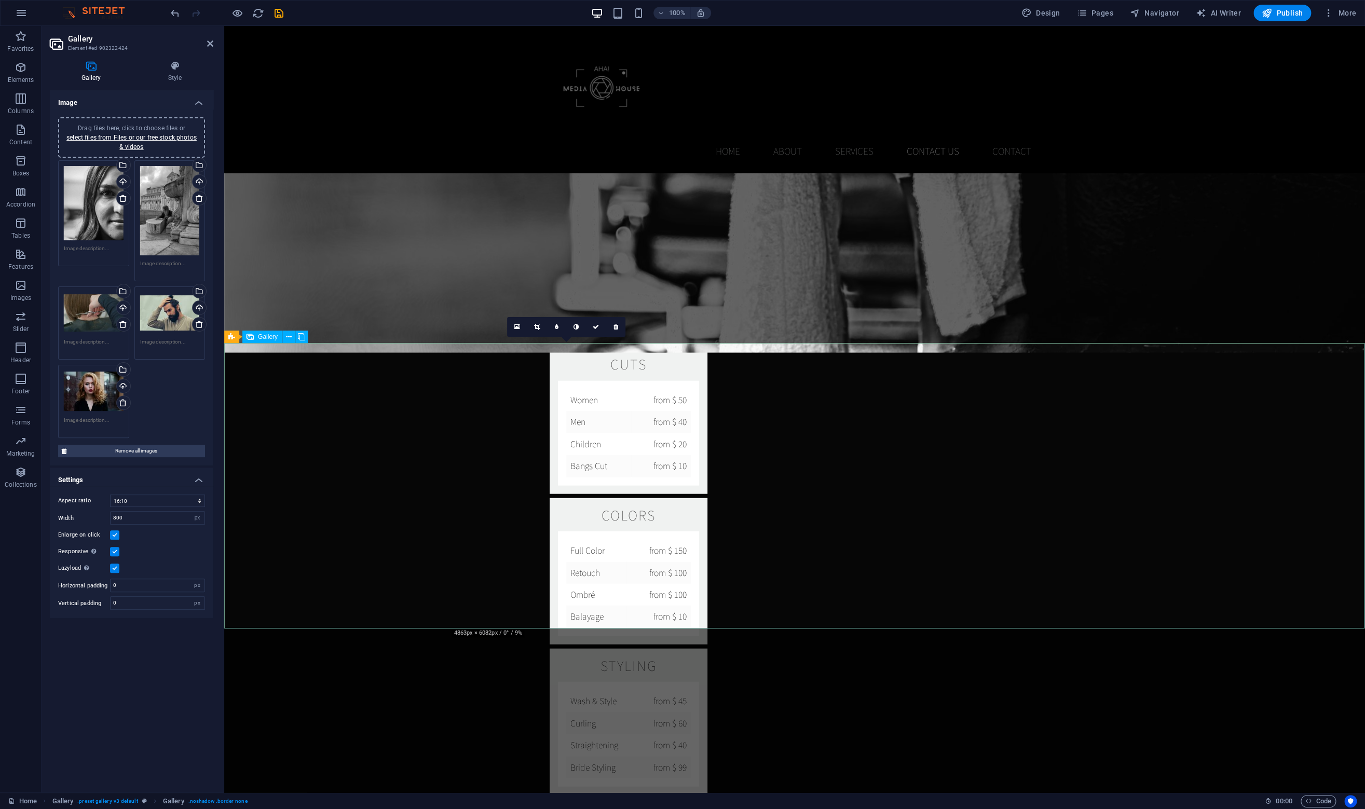
click at [166, 229] on div "Drag files here, click to choose files or select files from Files or our free s…" at bounding box center [170, 210] width 60 height 89
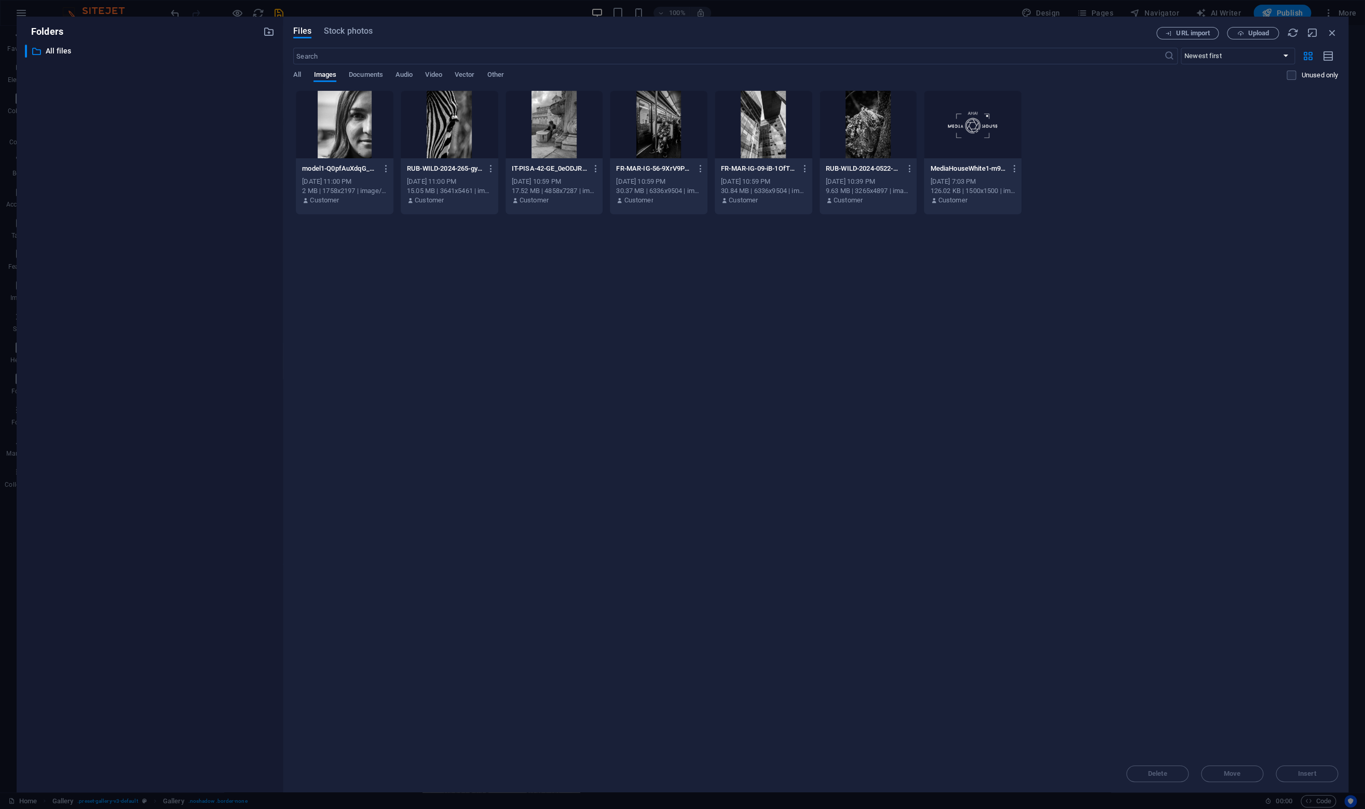
click at [414, 129] on div at bounding box center [450, 124] width 98 height 67
click at [1312, 771] on span "Insert" at bounding box center [1307, 773] width 18 height 6
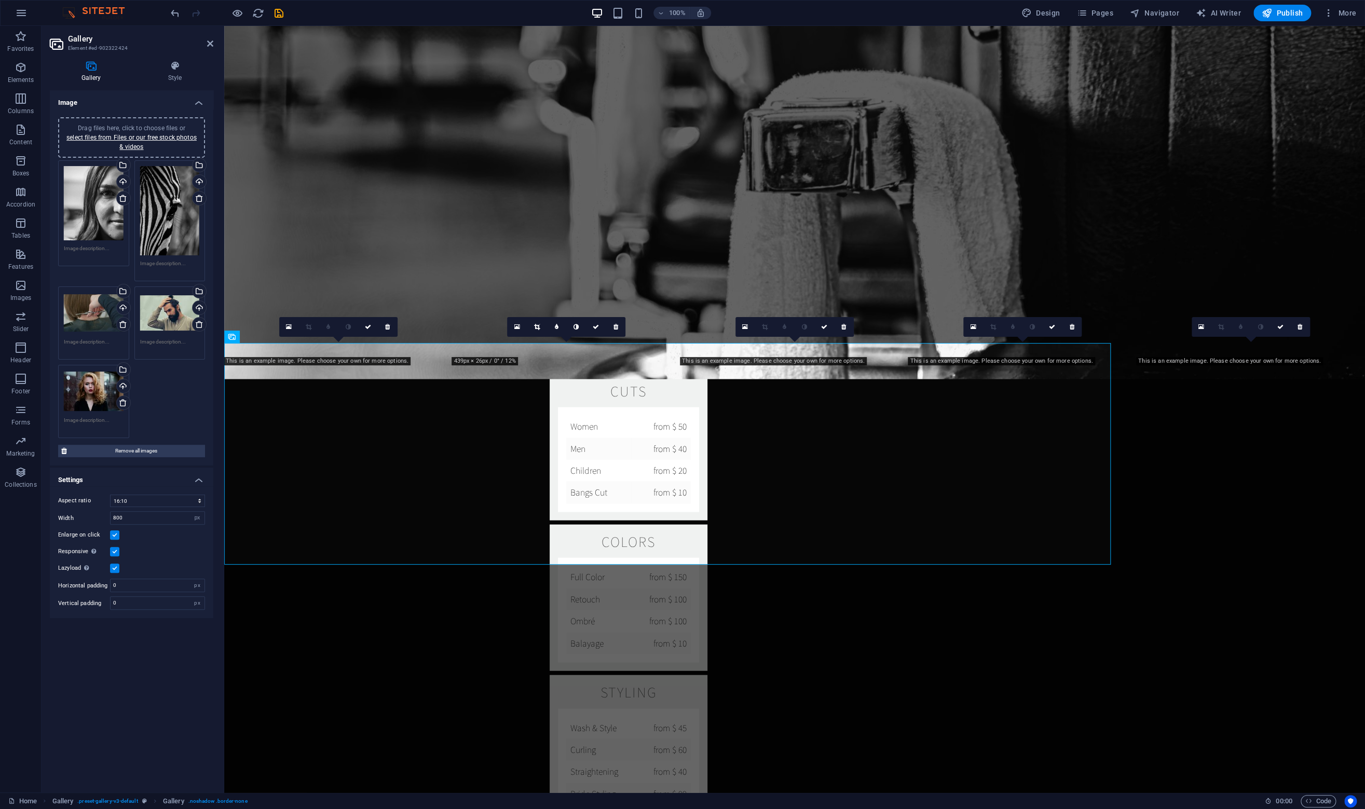
scroll to position [1711, 0]
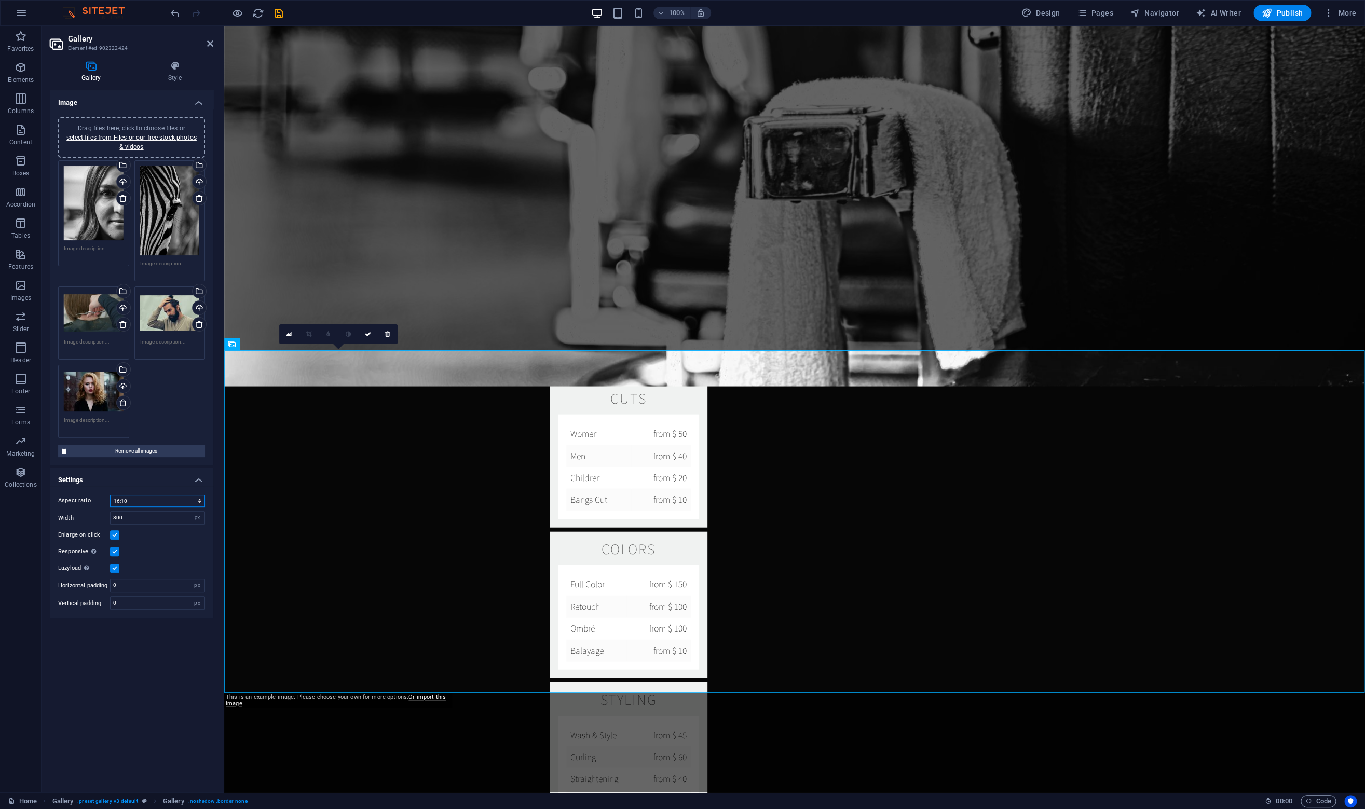
select select "4"
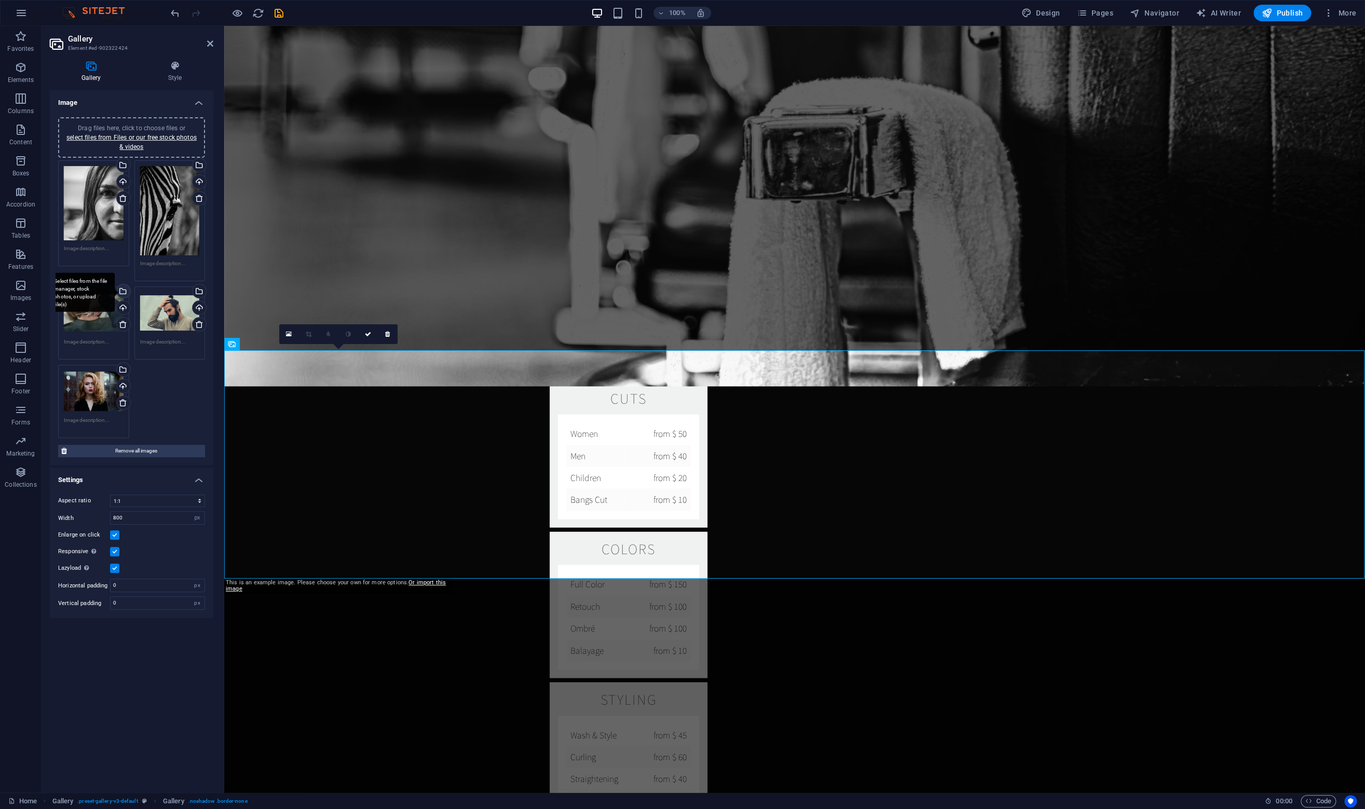
click at [125, 291] on div "Select files from the file manager, stock photos, or upload file(s)" at bounding box center [123, 292] width 16 height 16
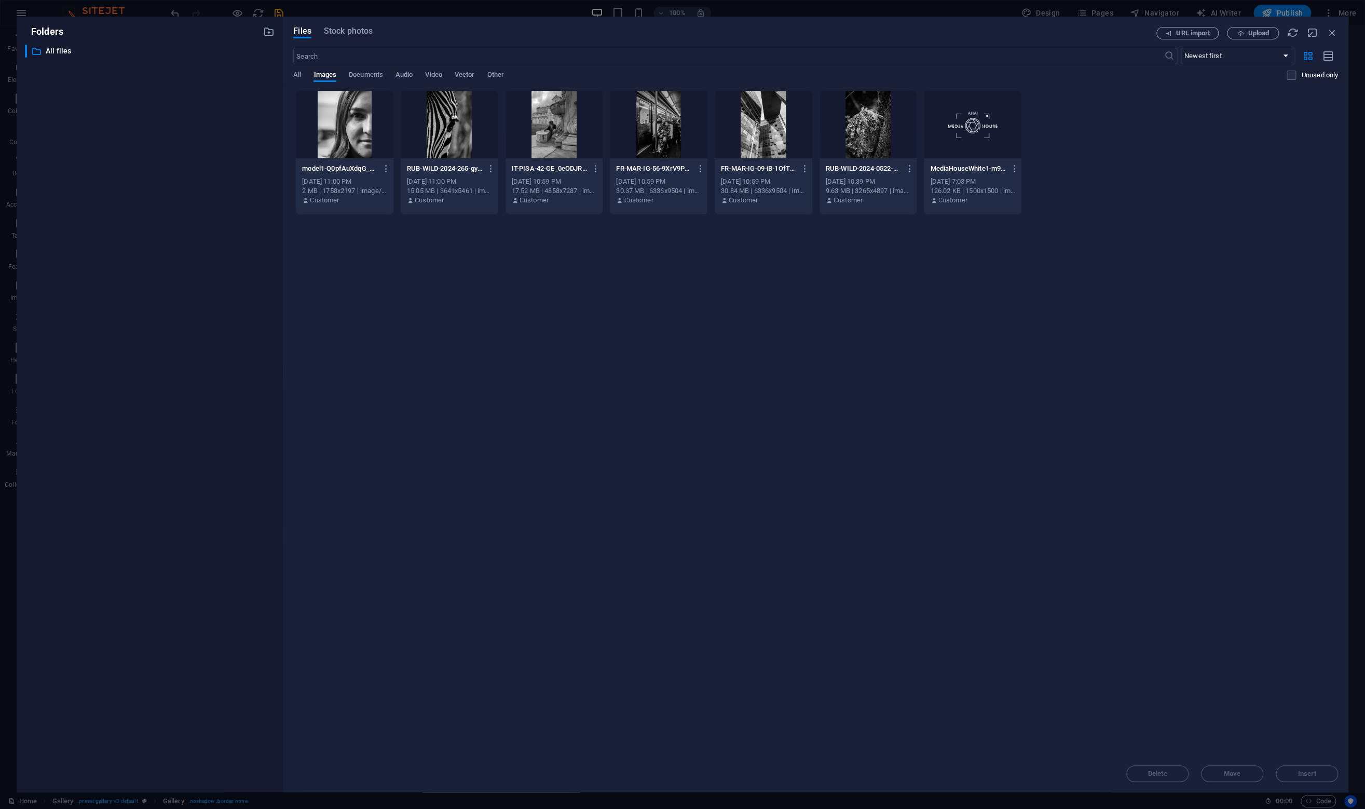
click at [667, 126] on div at bounding box center [659, 124] width 98 height 67
click at [1296, 771] on span "Insert" at bounding box center [1306, 773] width 54 height 6
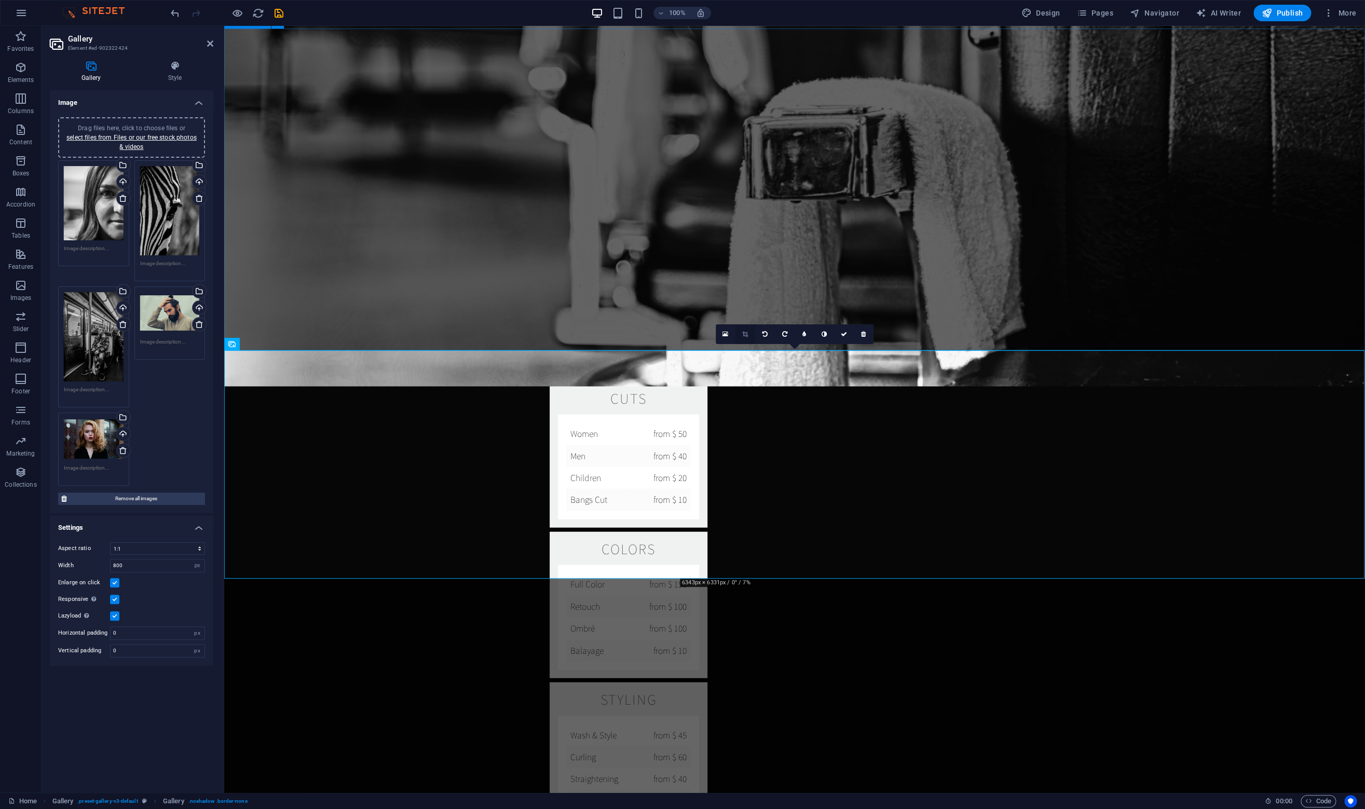
click at [742, 332] on icon at bounding box center [745, 334] width 6 height 6
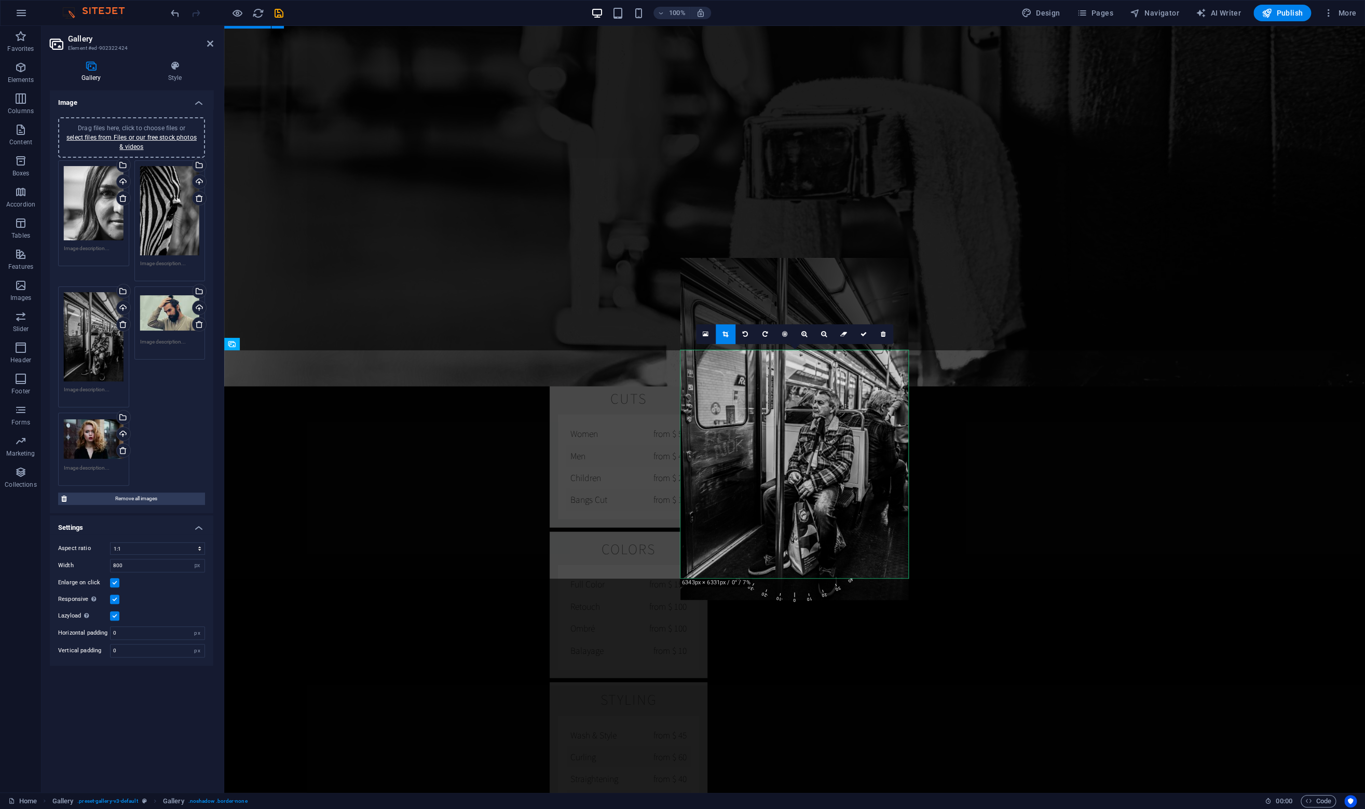
drag, startPoint x: 780, startPoint y: 457, endPoint x: 781, endPoint y: 364, distance: 92.4
click at [781, 364] on div at bounding box center [794, 429] width 228 height 342
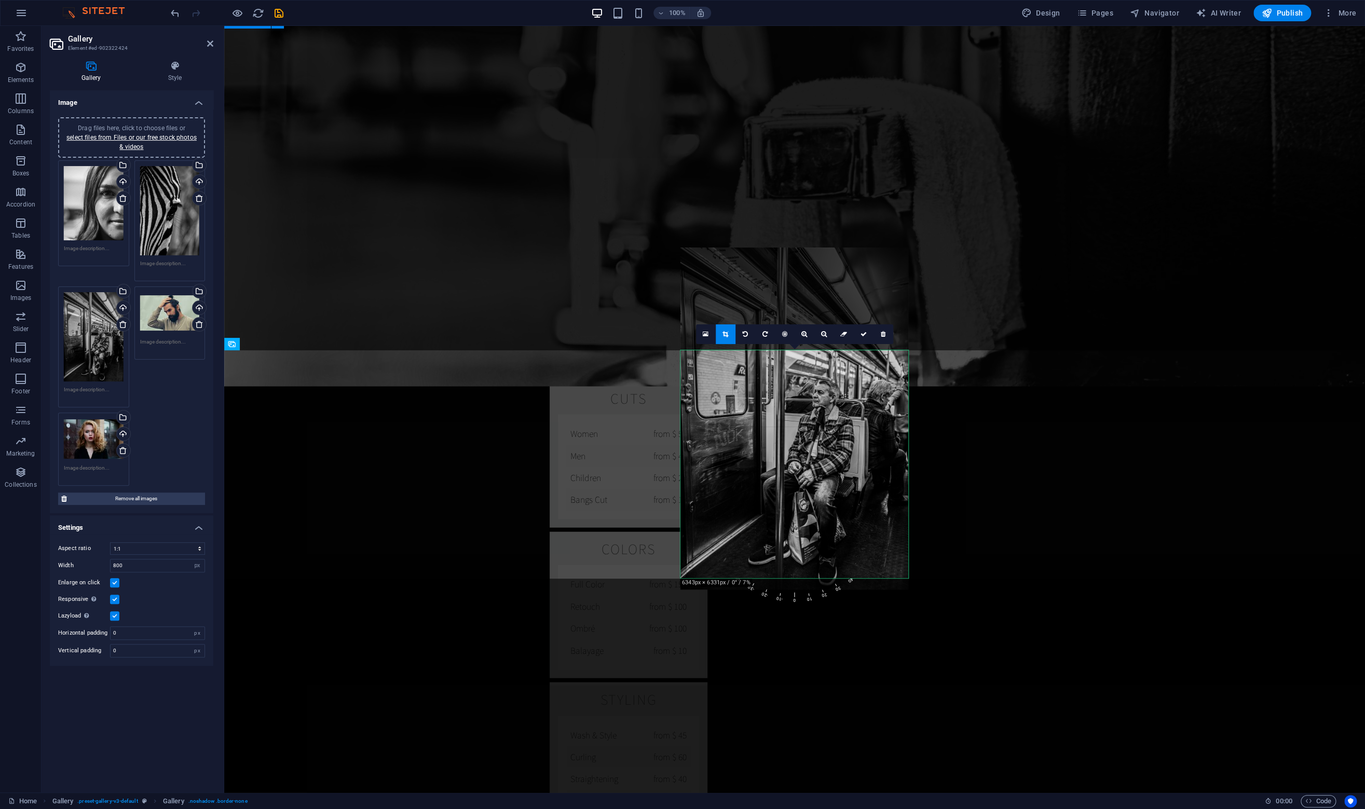
drag, startPoint x: 800, startPoint y: 431, endPoint x: 800, endPoint y: 421, distance: 10.4
click at [800, 421] on div at bounding box center [794, 418] width 228 height 342
click at [860, 334] on icon at bounding box center [863, 334] width 6 height 6
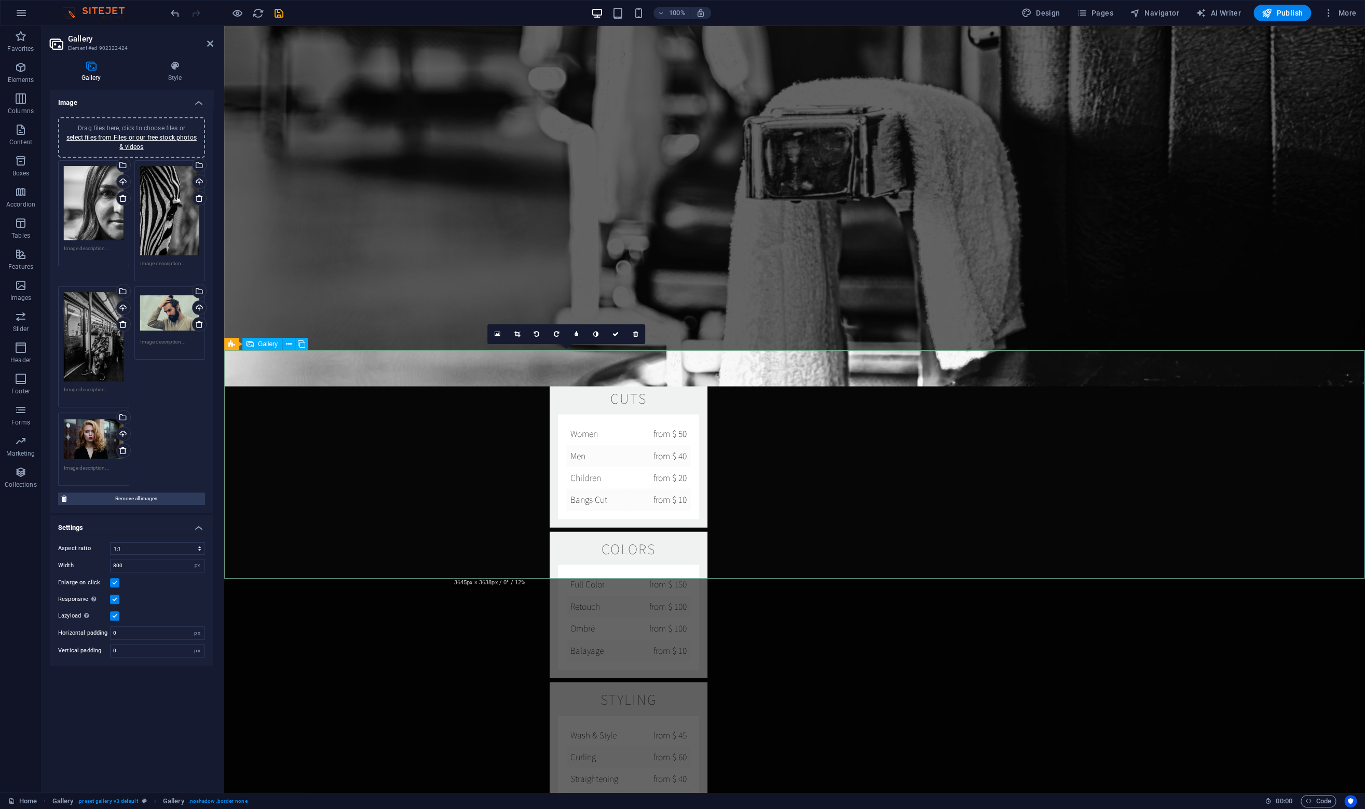
click at [513, 334] on link at bounding box center [517, 334] width 20 height 20
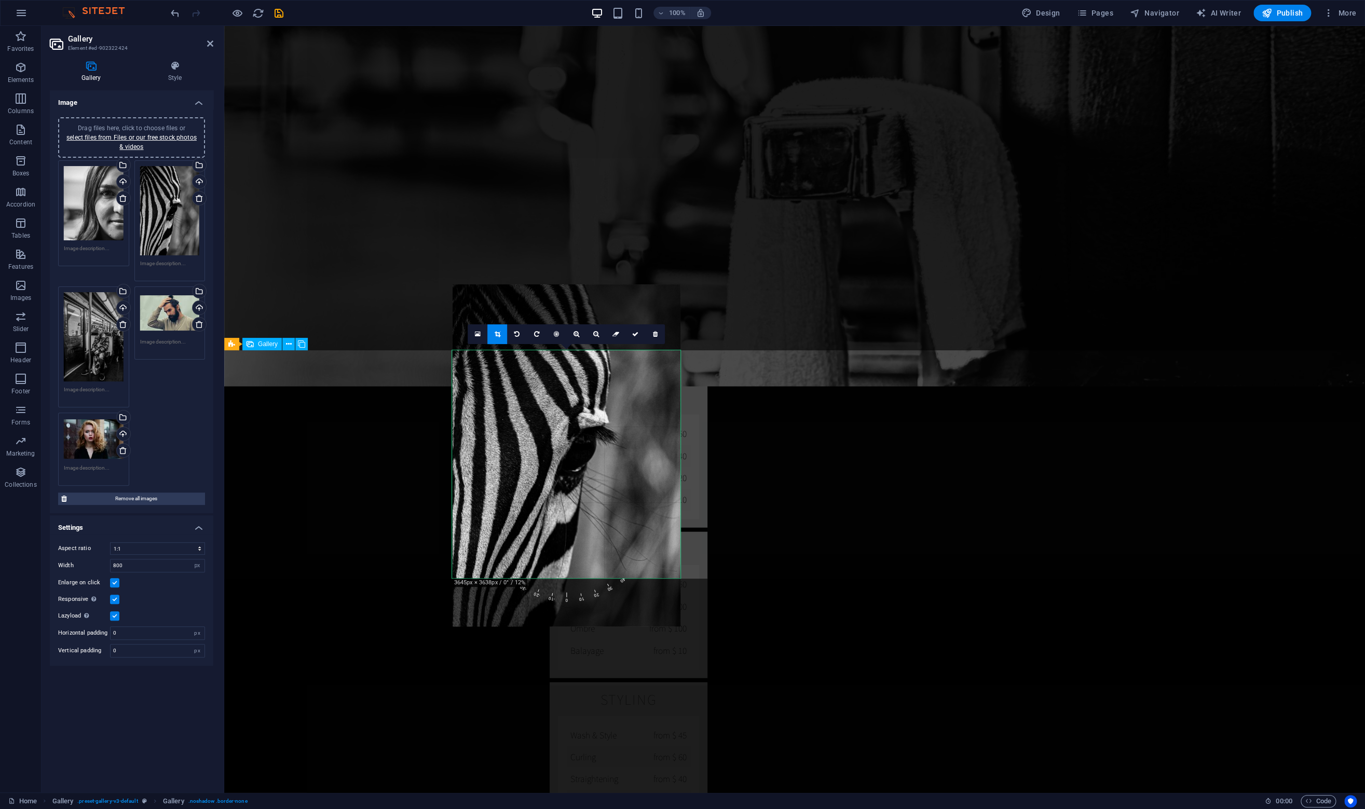
drag, startPoint x: 577, startPoint y: 488, endPoint x: 577, endPoint y: 479, distance: 8.8
click at [577, 479] on div at bounding box center [566, 455] width 228 height 342
click at [635, 335] on icon at bounding box center [635, 334] width 6 height 6
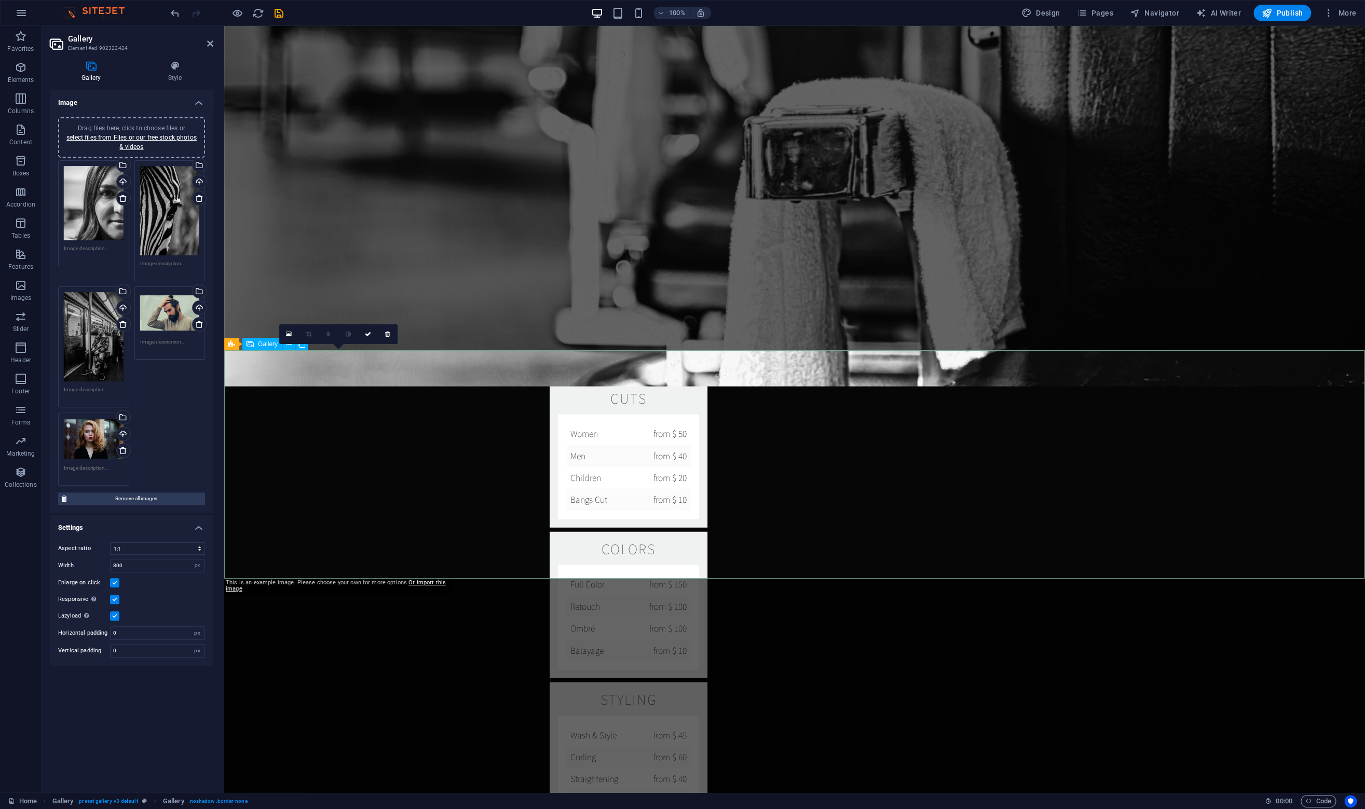
click at [366, 328] on link at bounding box center [368, 334] width 20 height 20
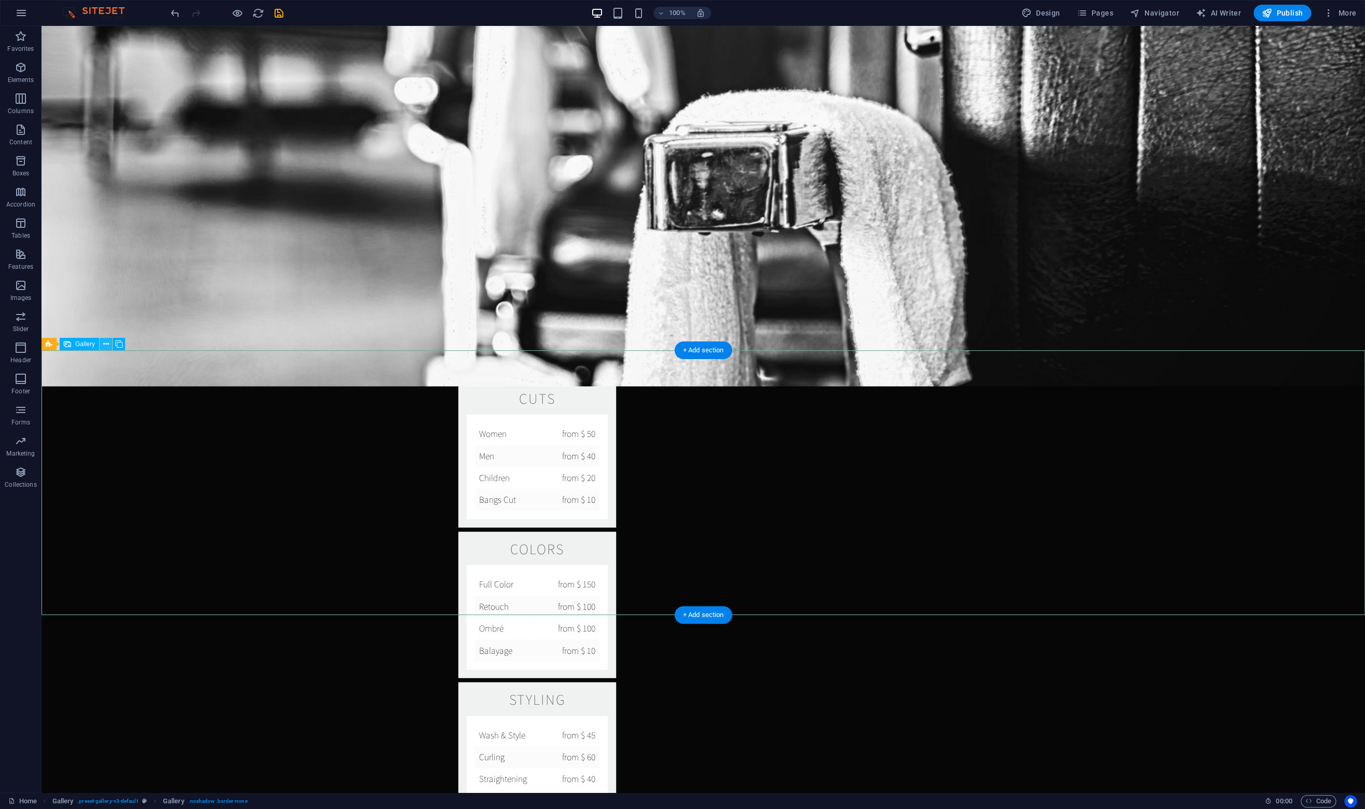
click at [106, 346] on icon at bounding box center [106, 344] width 6 height 11
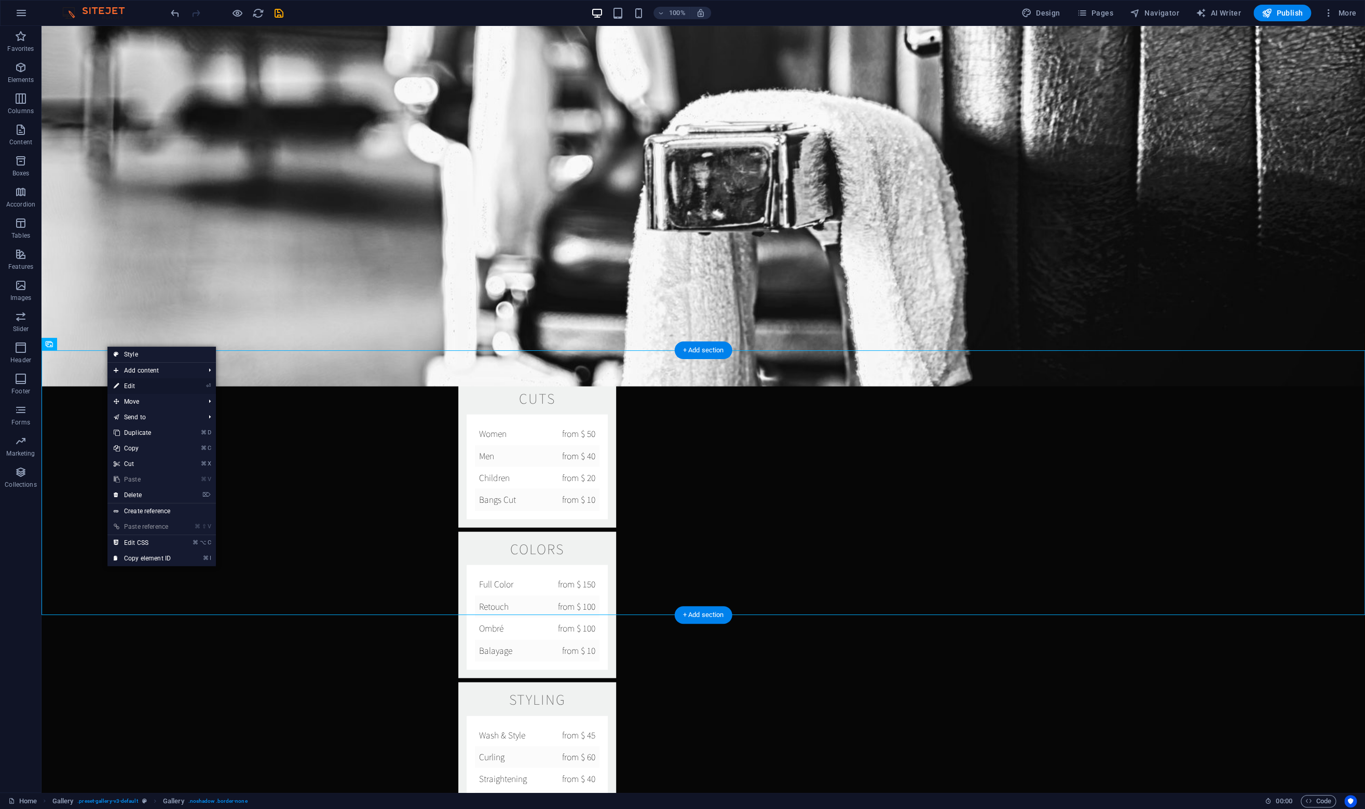
click at [133, 384] on link "⏎ Edit" at bounding box center [142, 386] width 70 height 16
select select "4"
select select "px"
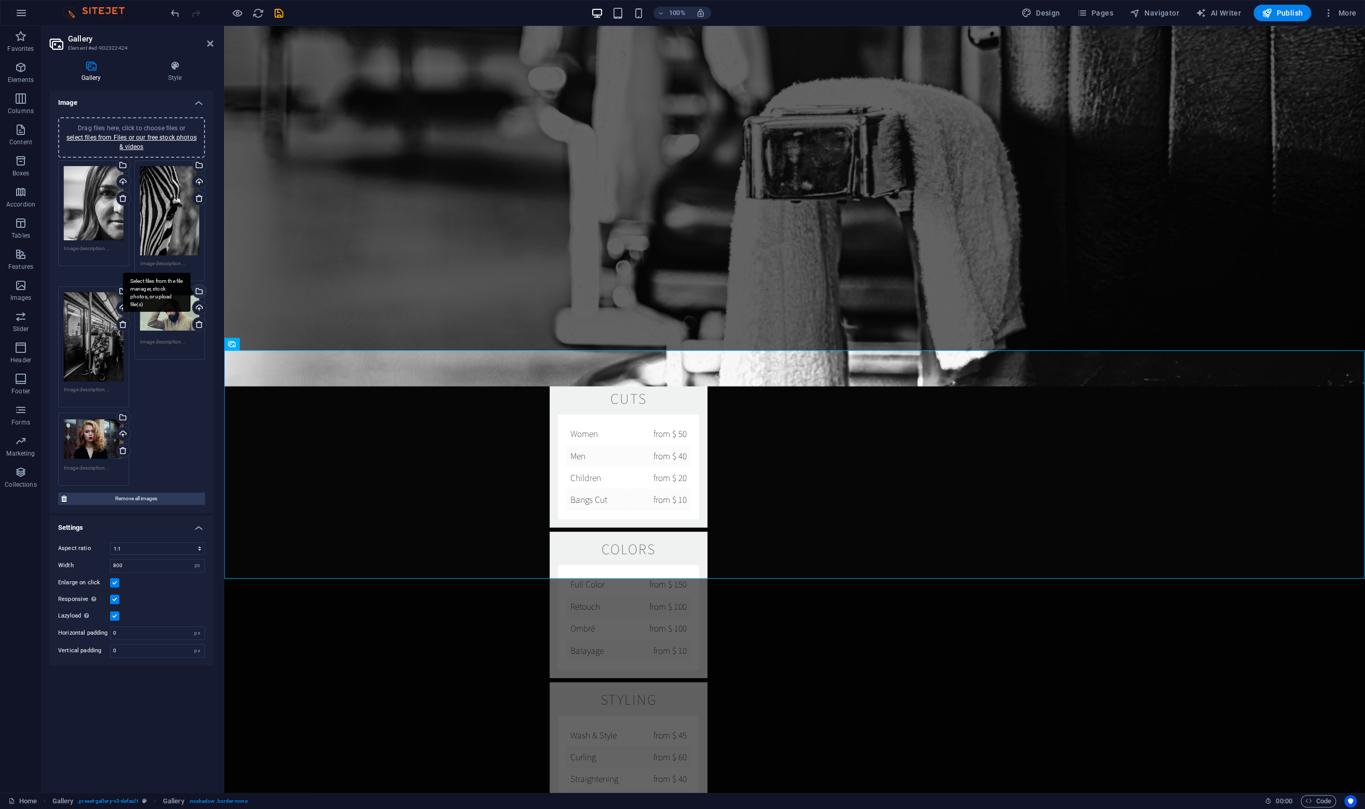
click at [198, 290] on div "Select files from the file manager, stock photos, or upload file(s)" at bounding box center [198, 292] width 16 height 16
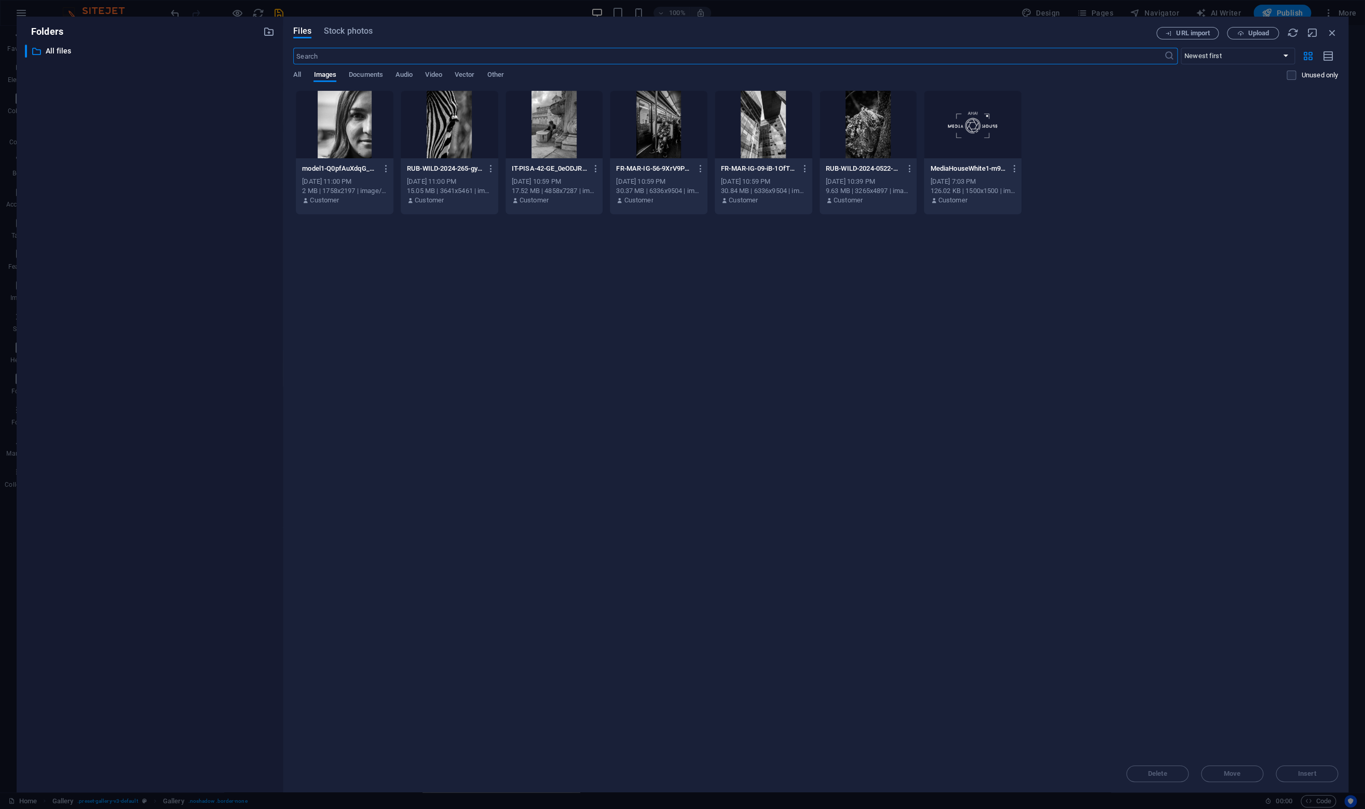
click at [768, 141] on div at bounding box center [763, 124] width 98 height 67
click at [1307, 770] on span "Insert" at bounding box center [1307, 773] width 18 height 6
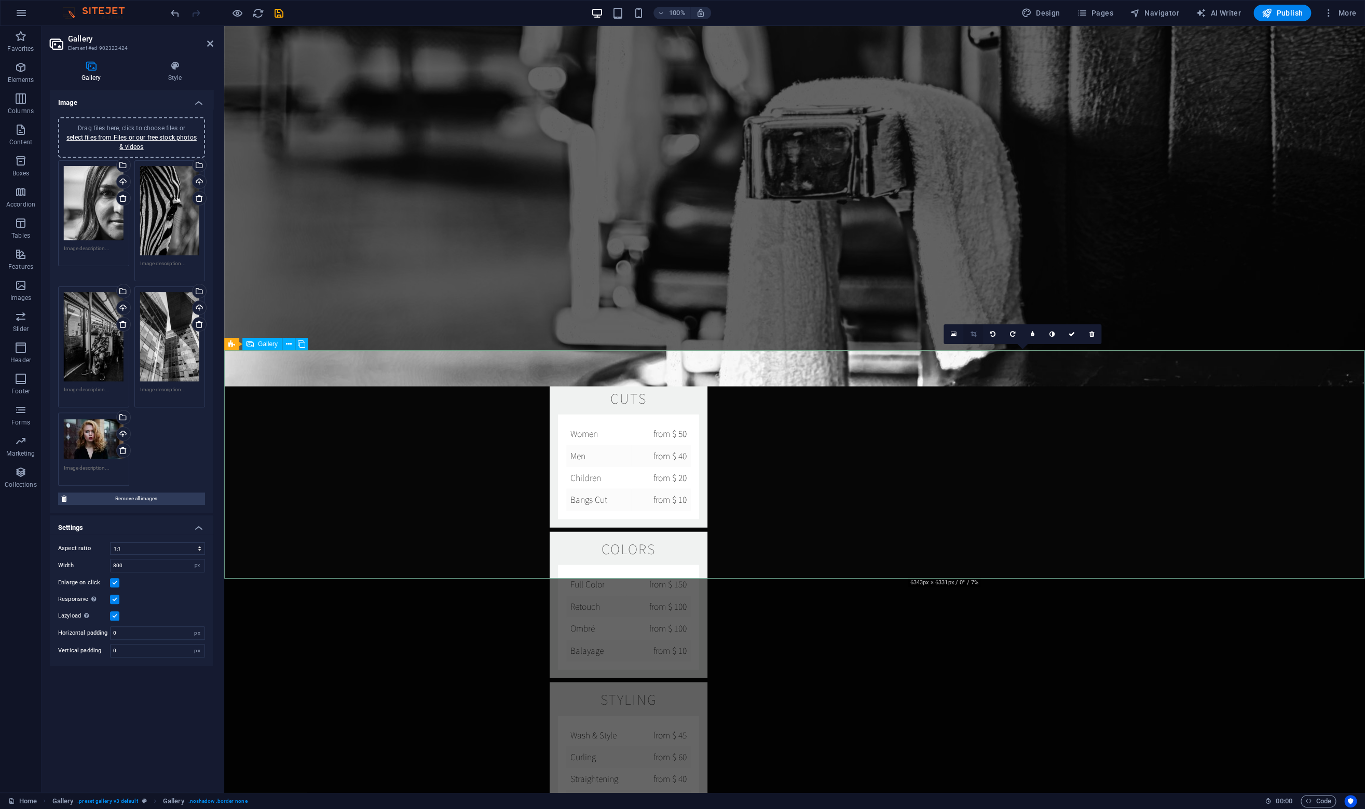
click at [972, 336] on icon at bounding box center [973, 334] width 6 height 6
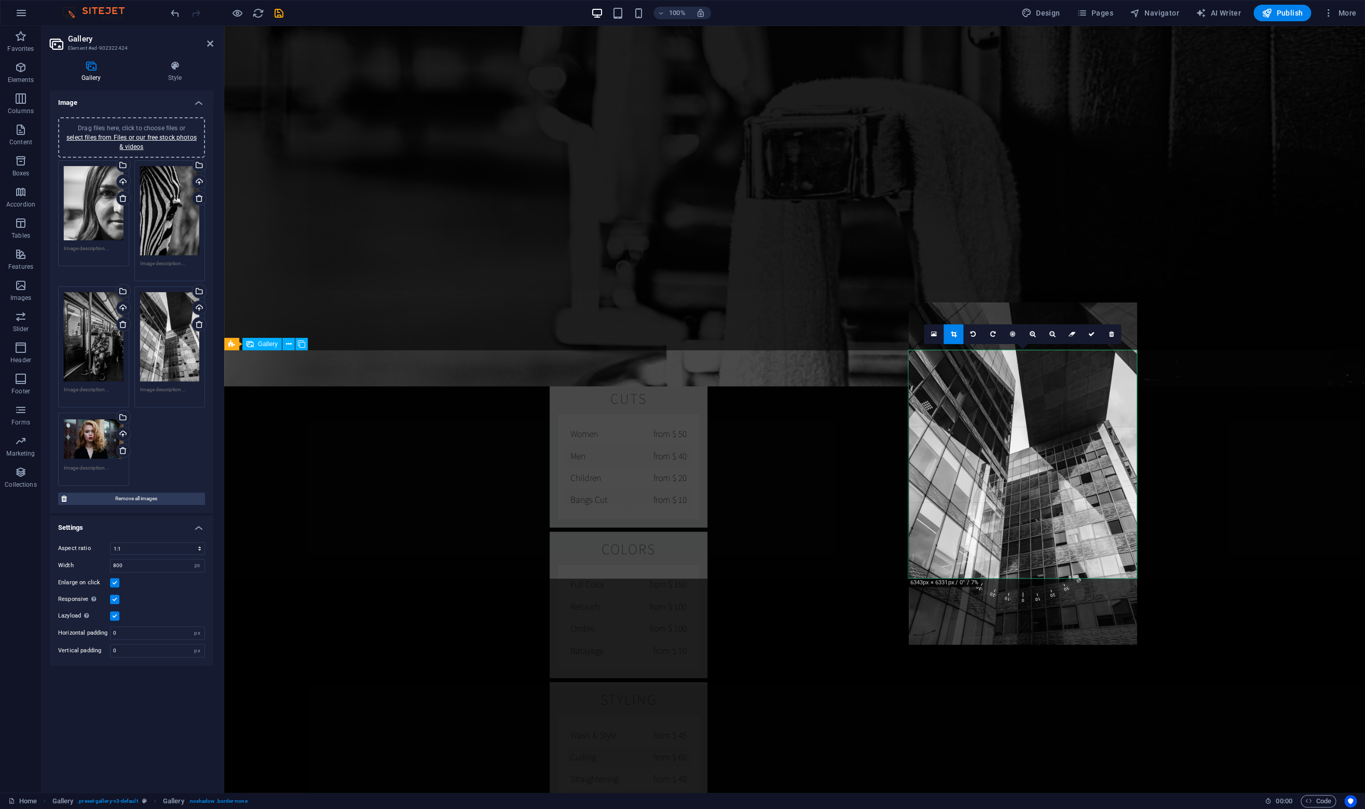
drag, startPoint x: 1025, startPoint y: 478, endPoint x: 1027, endPoint y: 430, distance: 47.8
click at [1027, 430] on div at bounding box center [1022, 473] width 228 height 342
click at [1093, 335] on icon at bounding box center [1091, 334] width 6 height 6
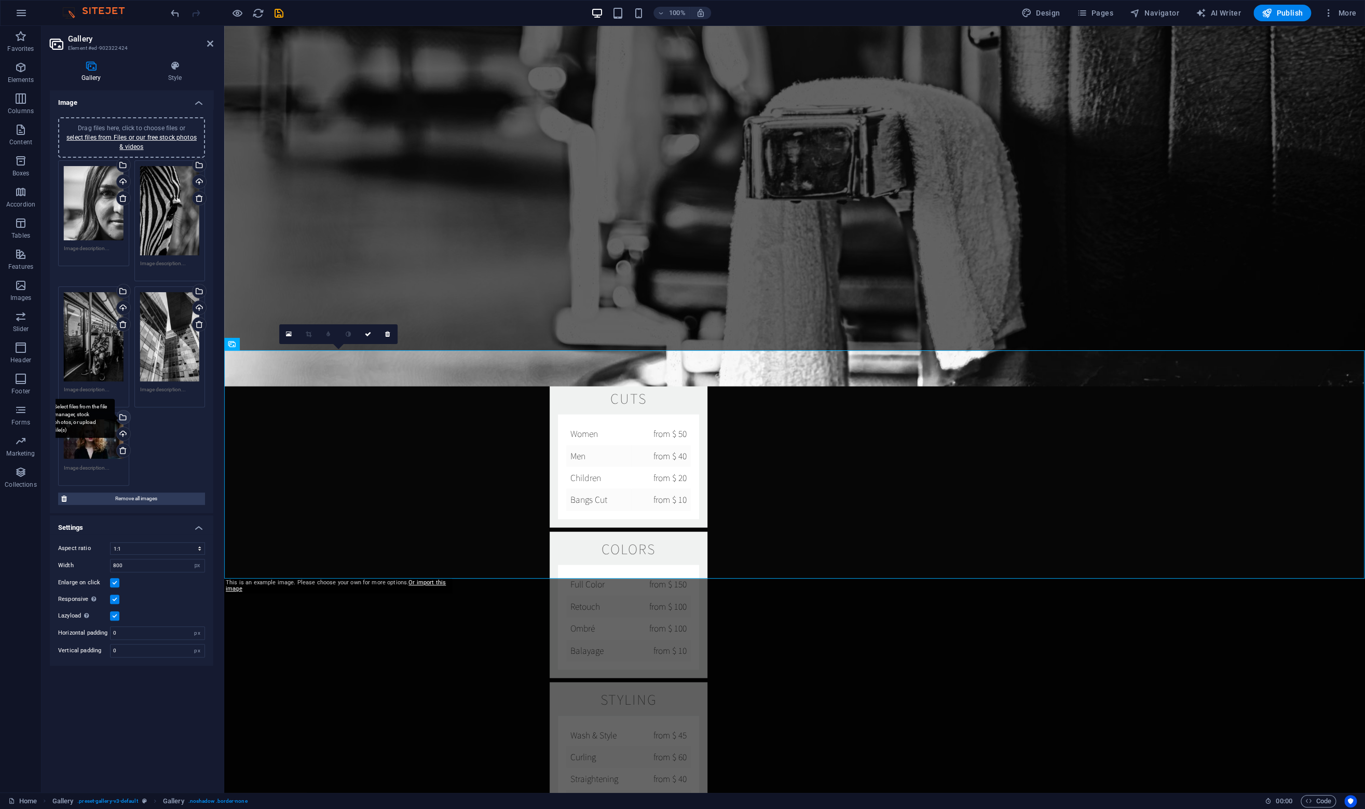
click at [119, 411] on div "Select files from the file manager, stock photos, or upload file(s)" at bounding box center [123, 418] width 16 height 16
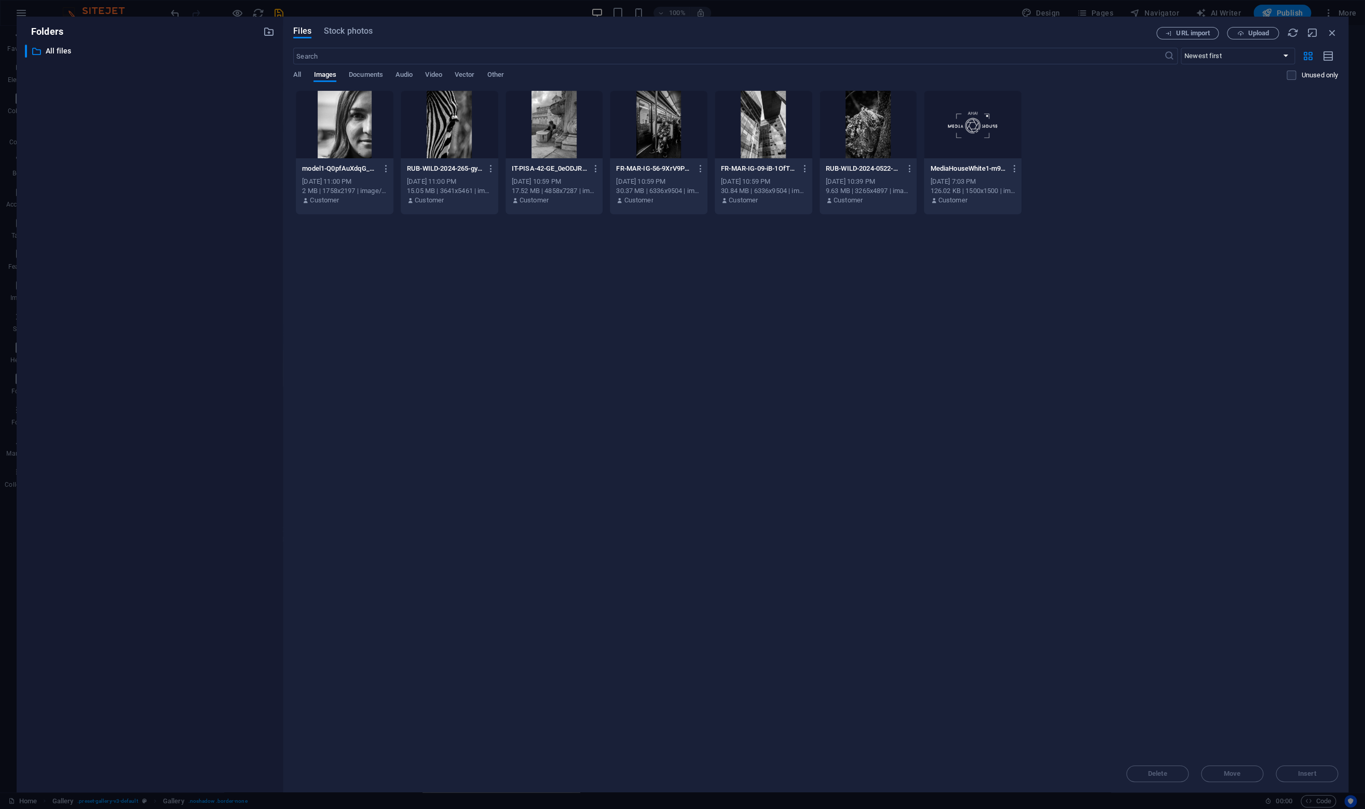
click at [858, 150] on div at bounding box center [868, 124] width 98 height 67
click at [1300, 773] on span "Insert" at bounding box center [1307, 773] width 18 height 6
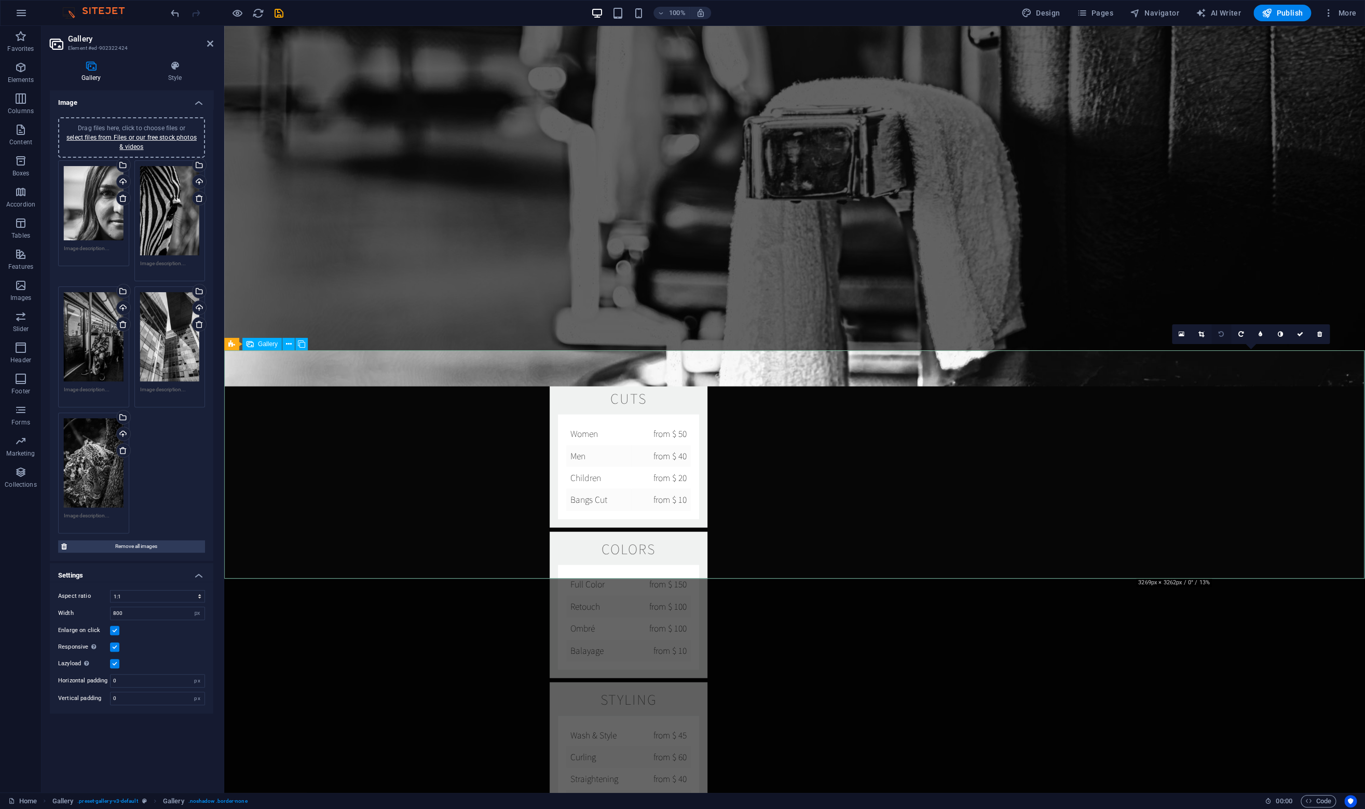
click at [1201, 336] on icon at bounding box center [1201, 334] width 6 height 6
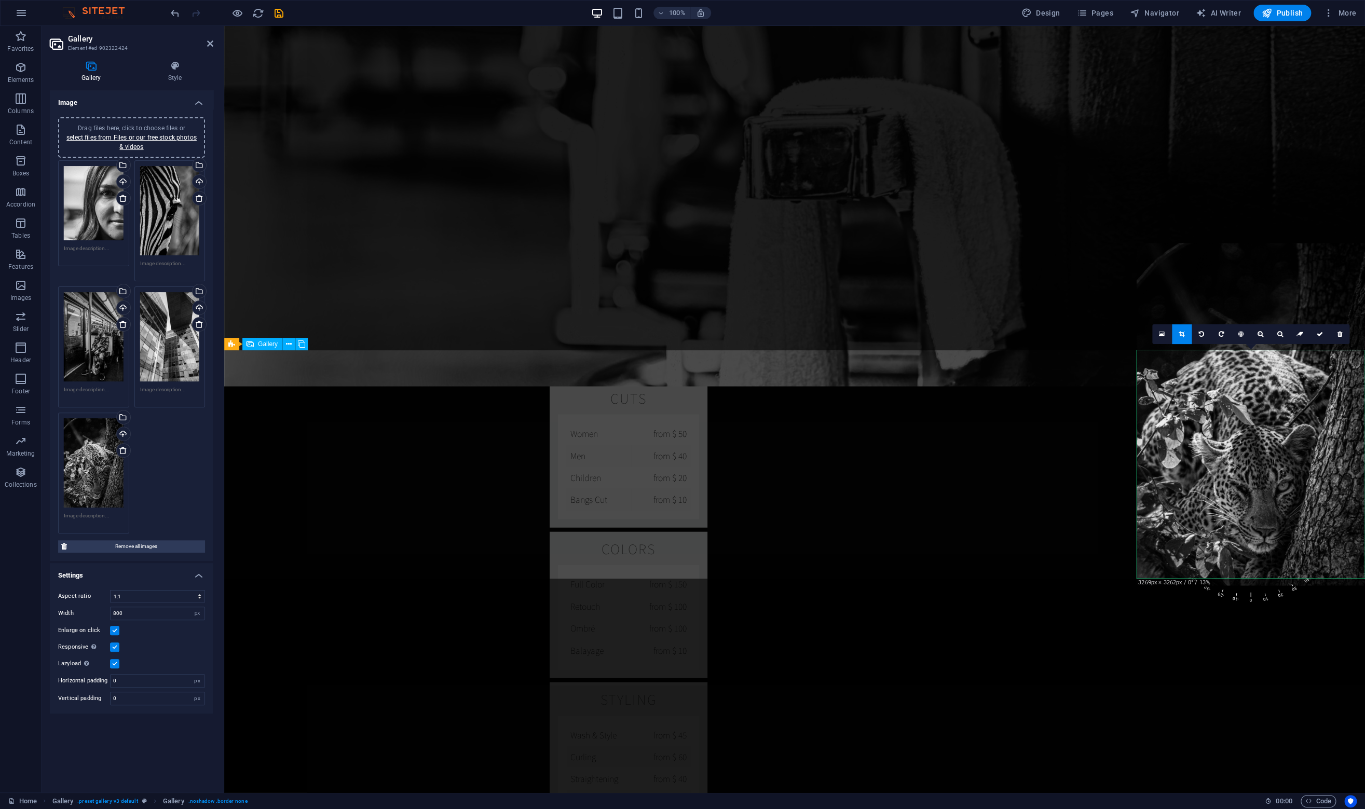
drag, startPoint x: 1235, startPoint y: 474, endPoint x: 1235, endPoint y: 368, distance: 105.3
click at [1235, 368] on div at bounding box center [1250, 414] width 228 height 342
click at [1316, 335] on icon at bounding box center [1319, 334] width 6 height 6
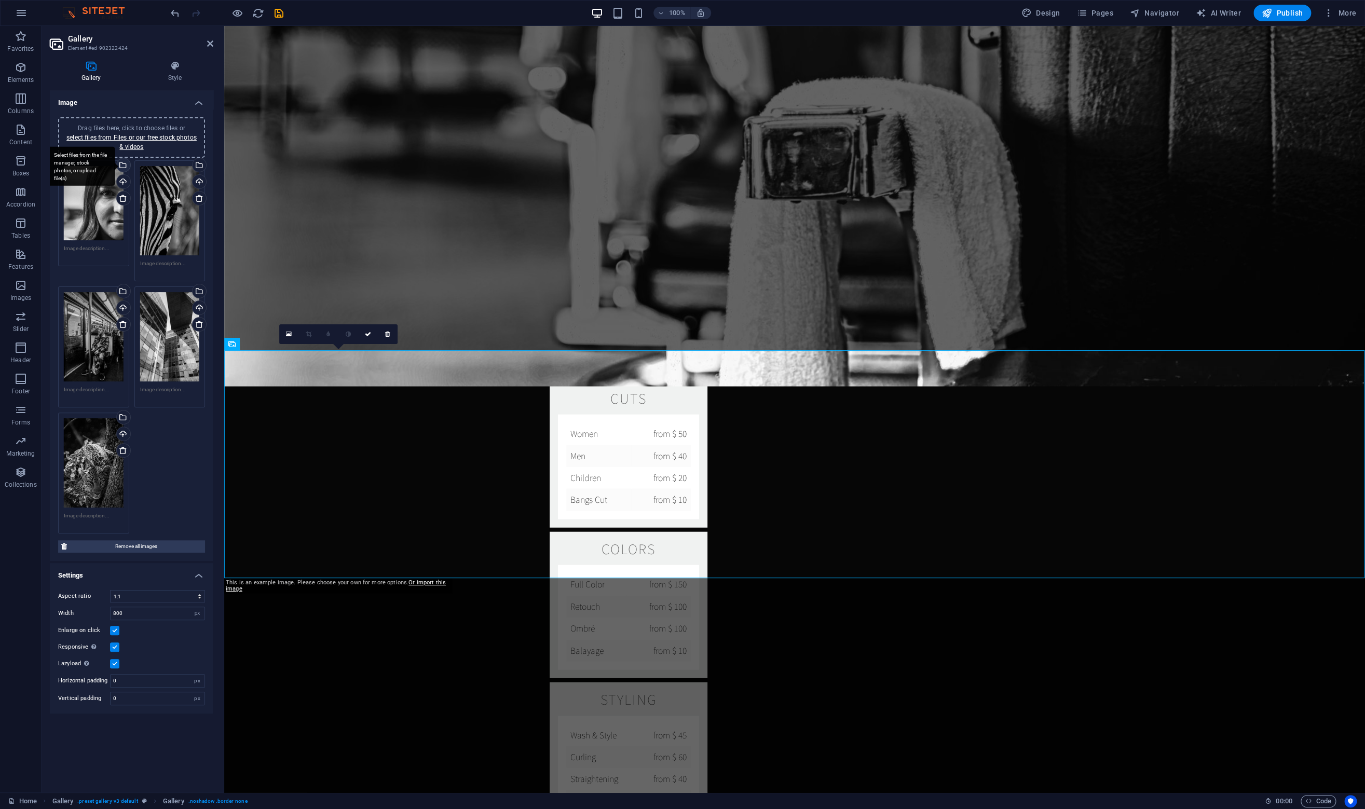
click at [123, 163] on div "Select files from the file manager, stock photos, or upload file(s)" at bounding box center [123, 166] width 16 height 16
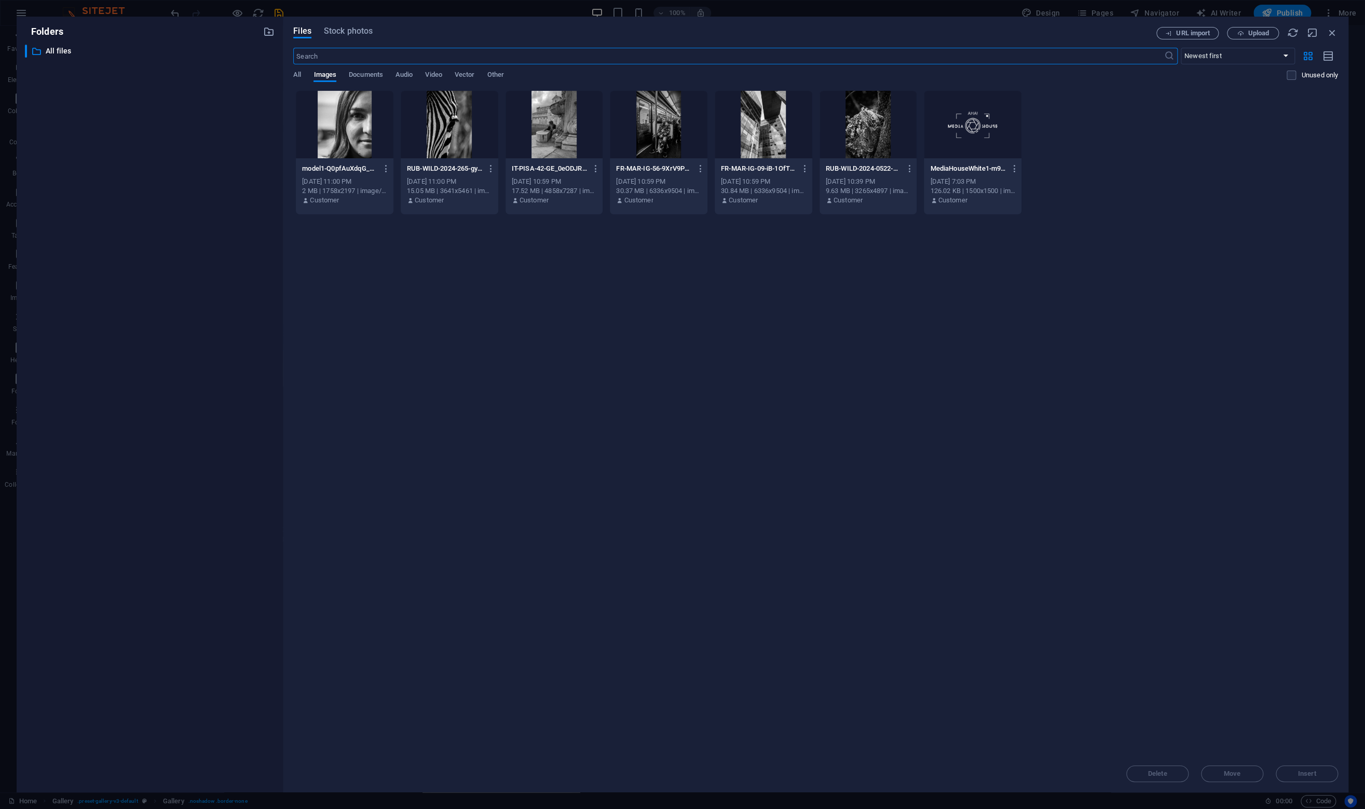
click at [349, 117] on div at bounding box center [345, 124] width 98 height 67
click at [1305, 774] on span "Insert" at bounding box center [1307, 773] width 18 height 6
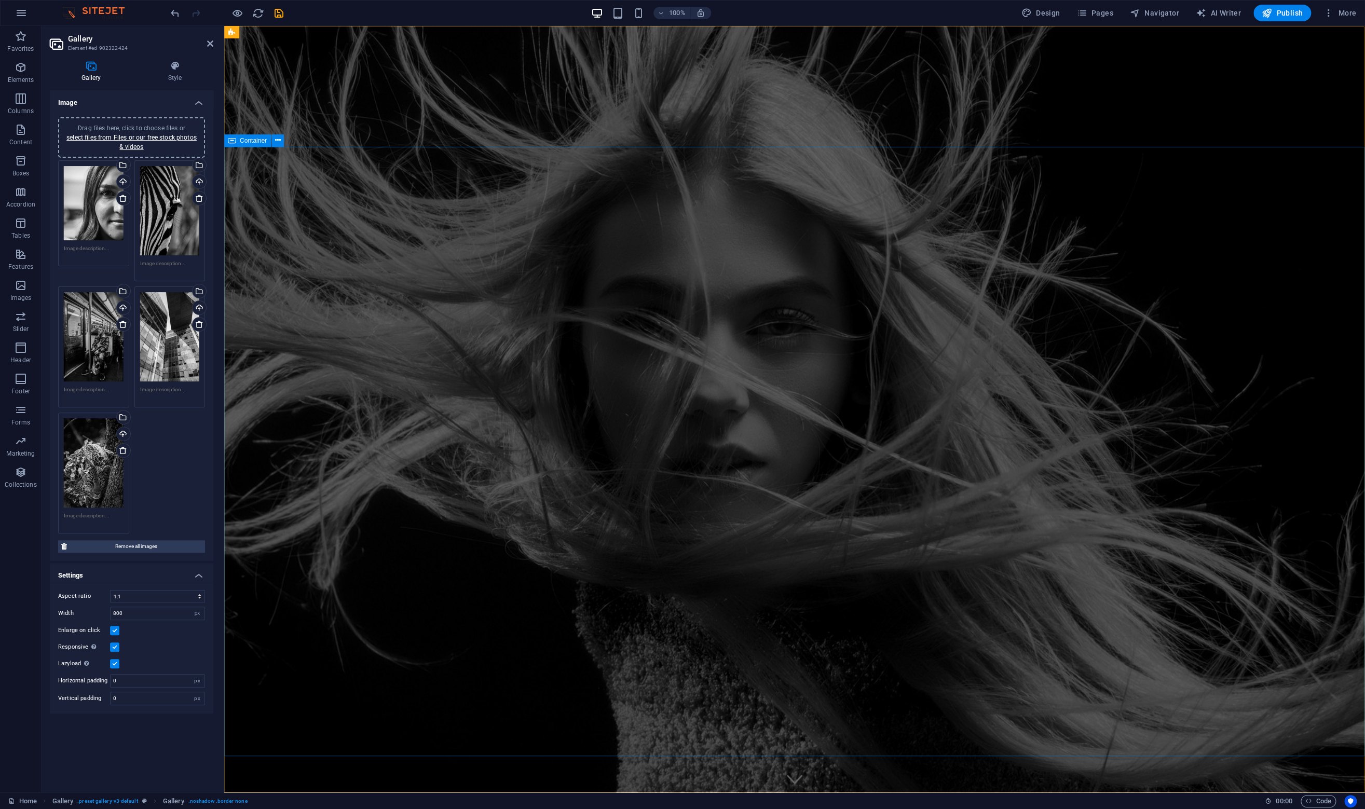
scroll to position [0, 0]
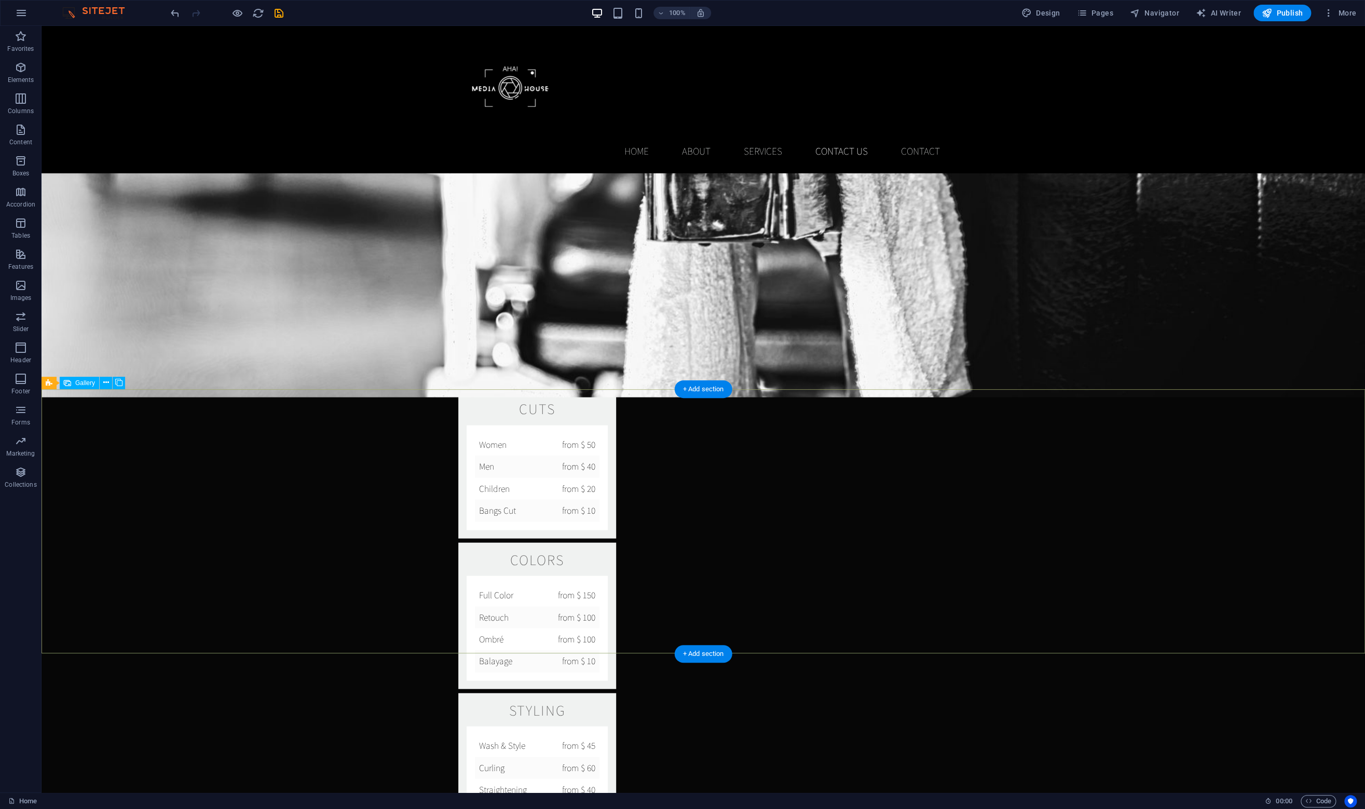
scroll to position [1672, 0]
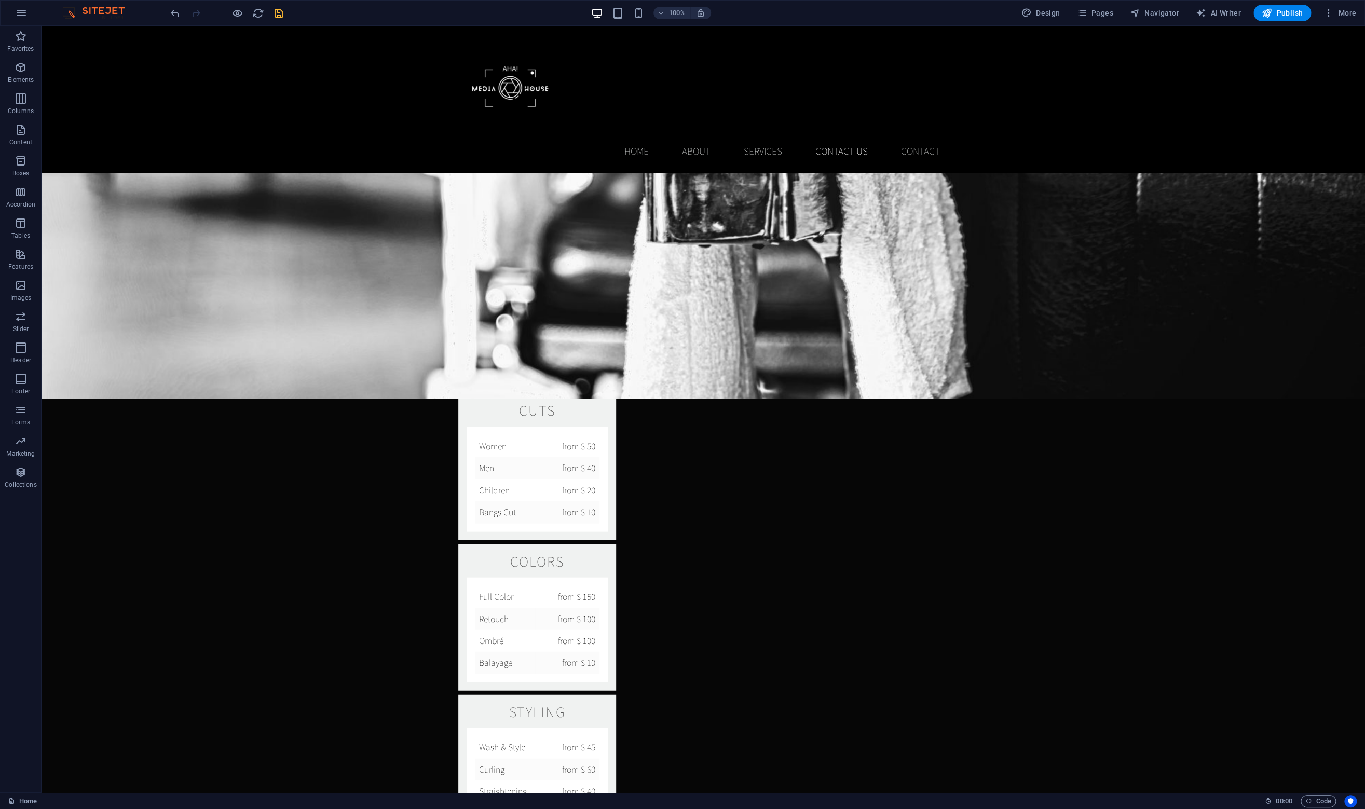
click at [280, 8] on icon "save" at bounding box center [279, 13] width 12 height 12
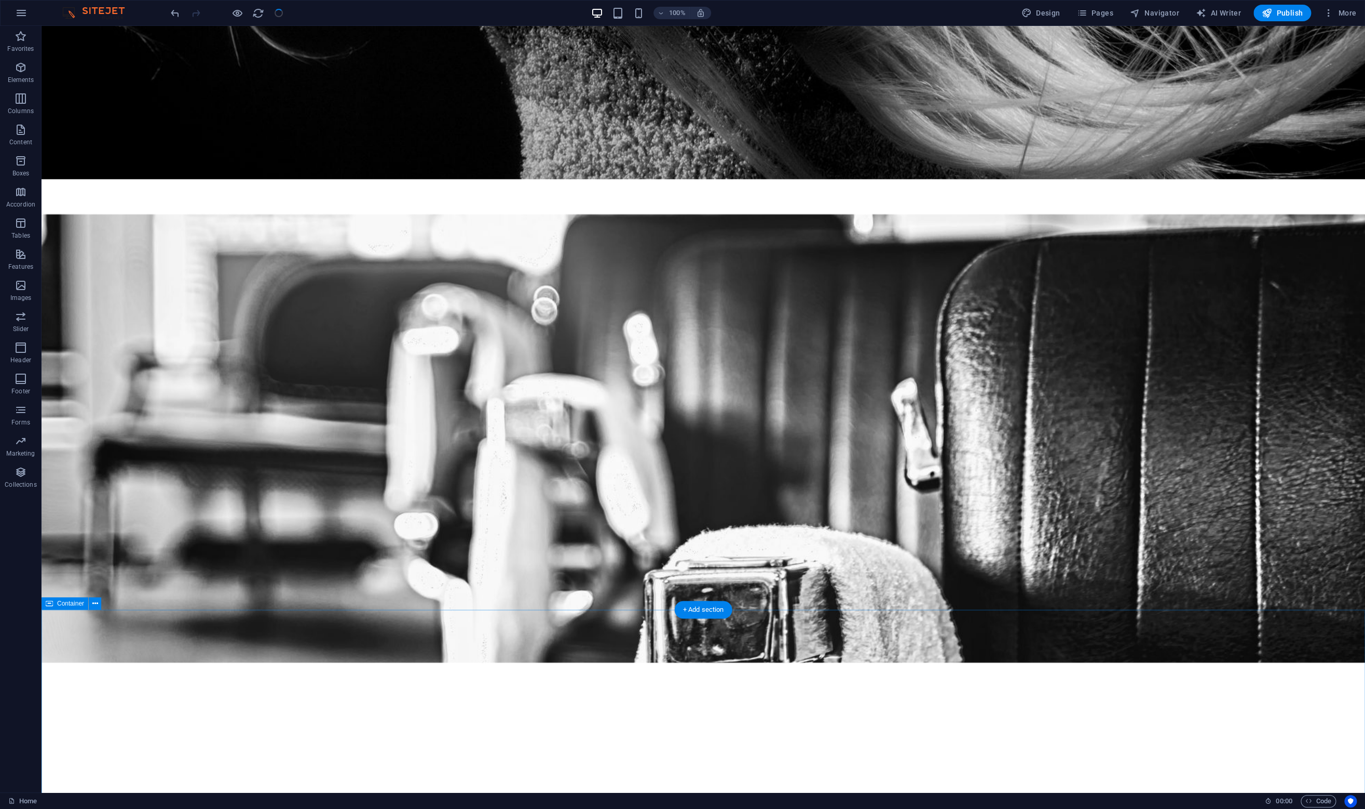
scroll to position [1189, 0]
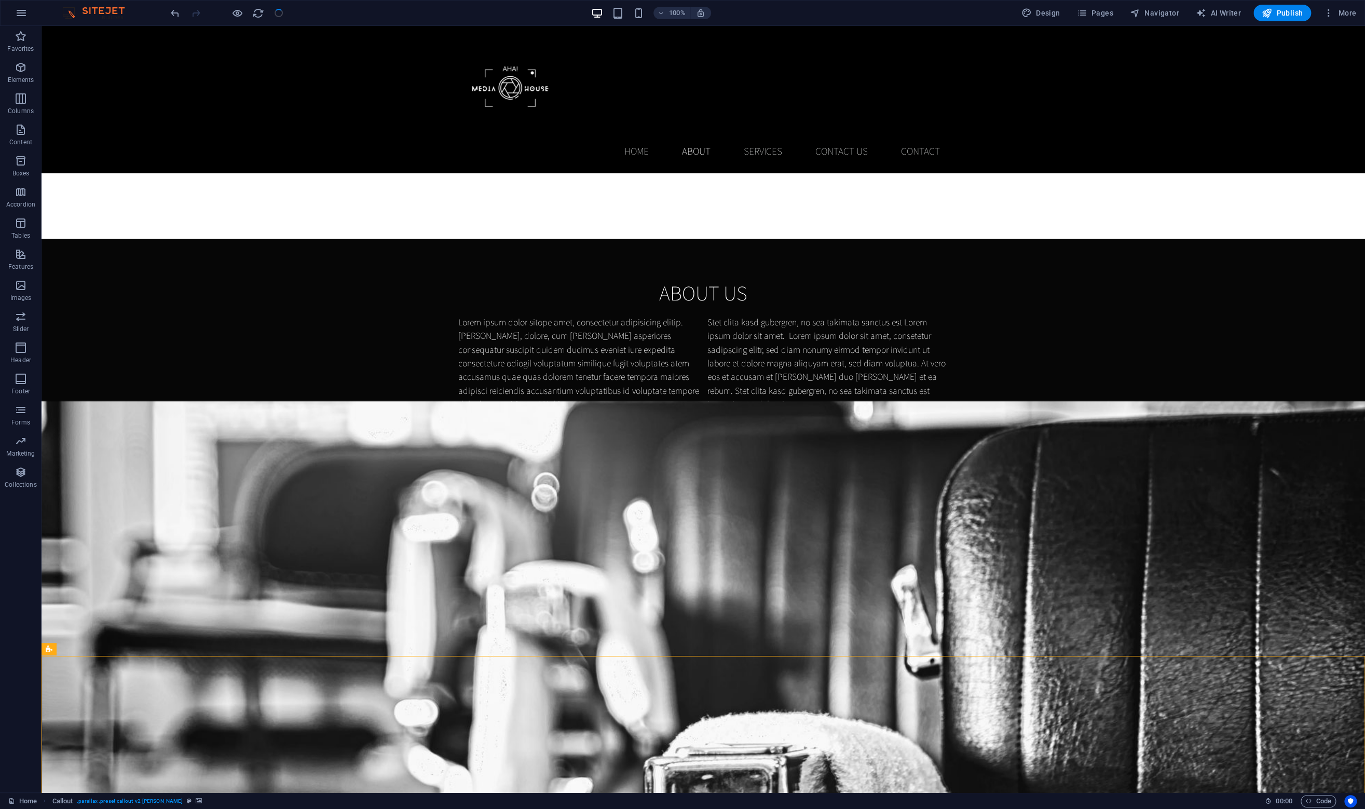
scroll to position [848, 0]
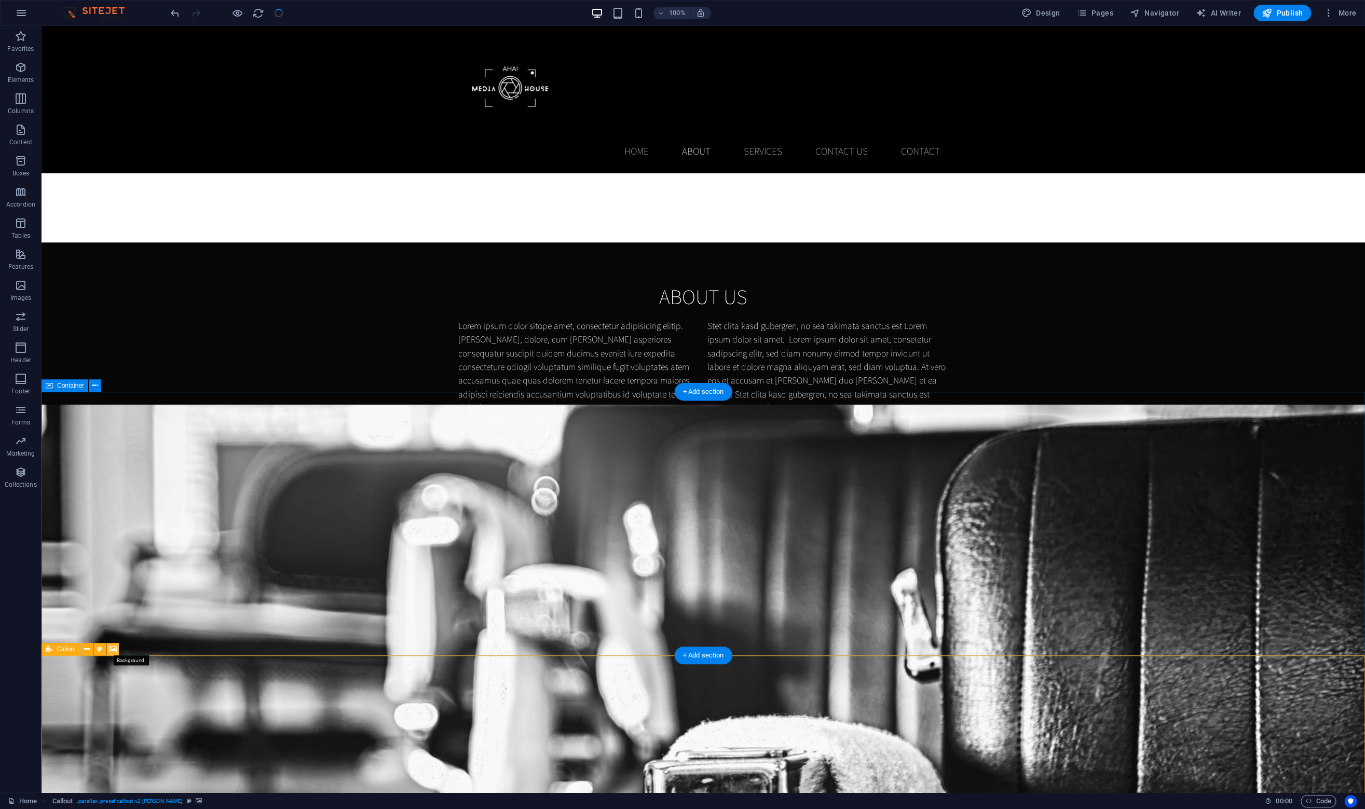
click at [107, 643] on button at bounding box center [112, 649] width 12 height 12
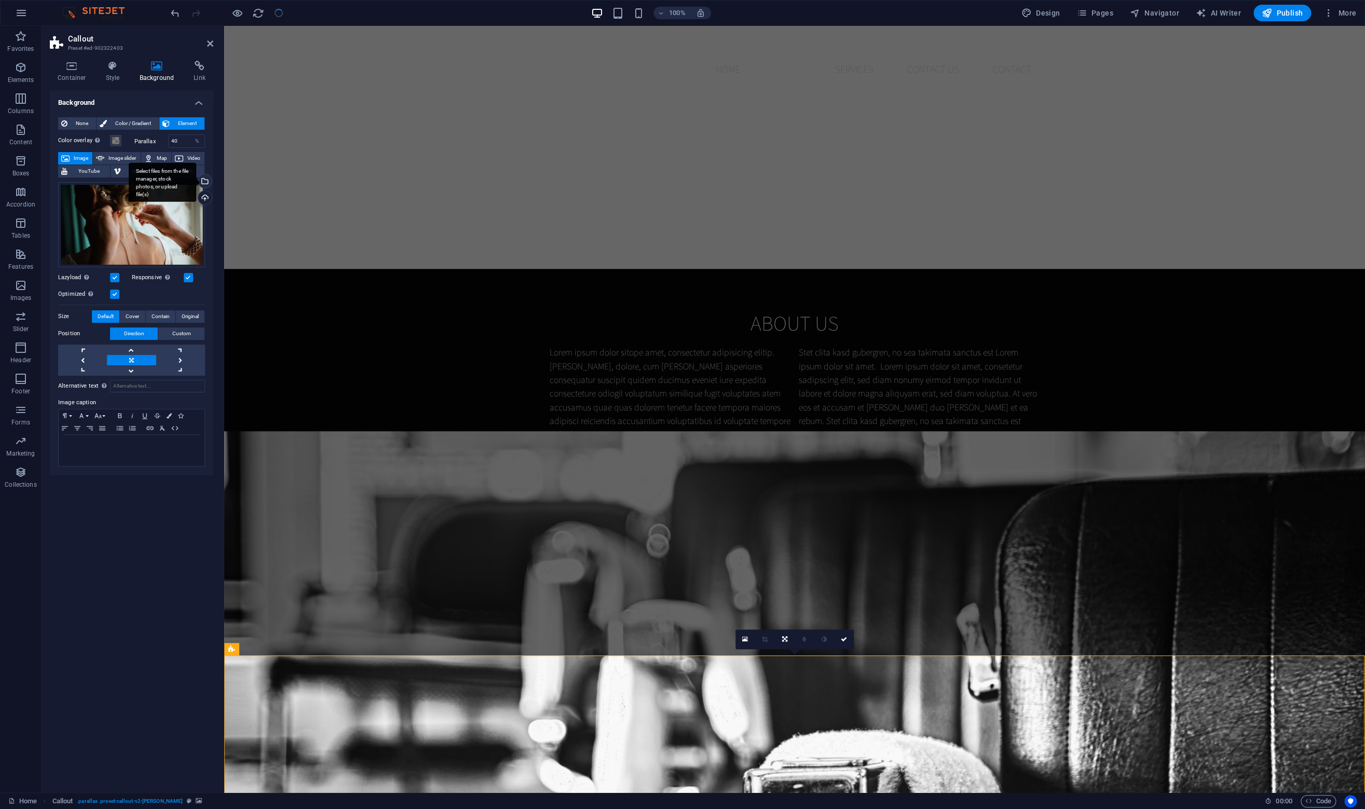
click at [207, 176] on div "Select files from the file manager, stock photos, or upload file(s)" at bounding box center [204, 182] width 16 height 16
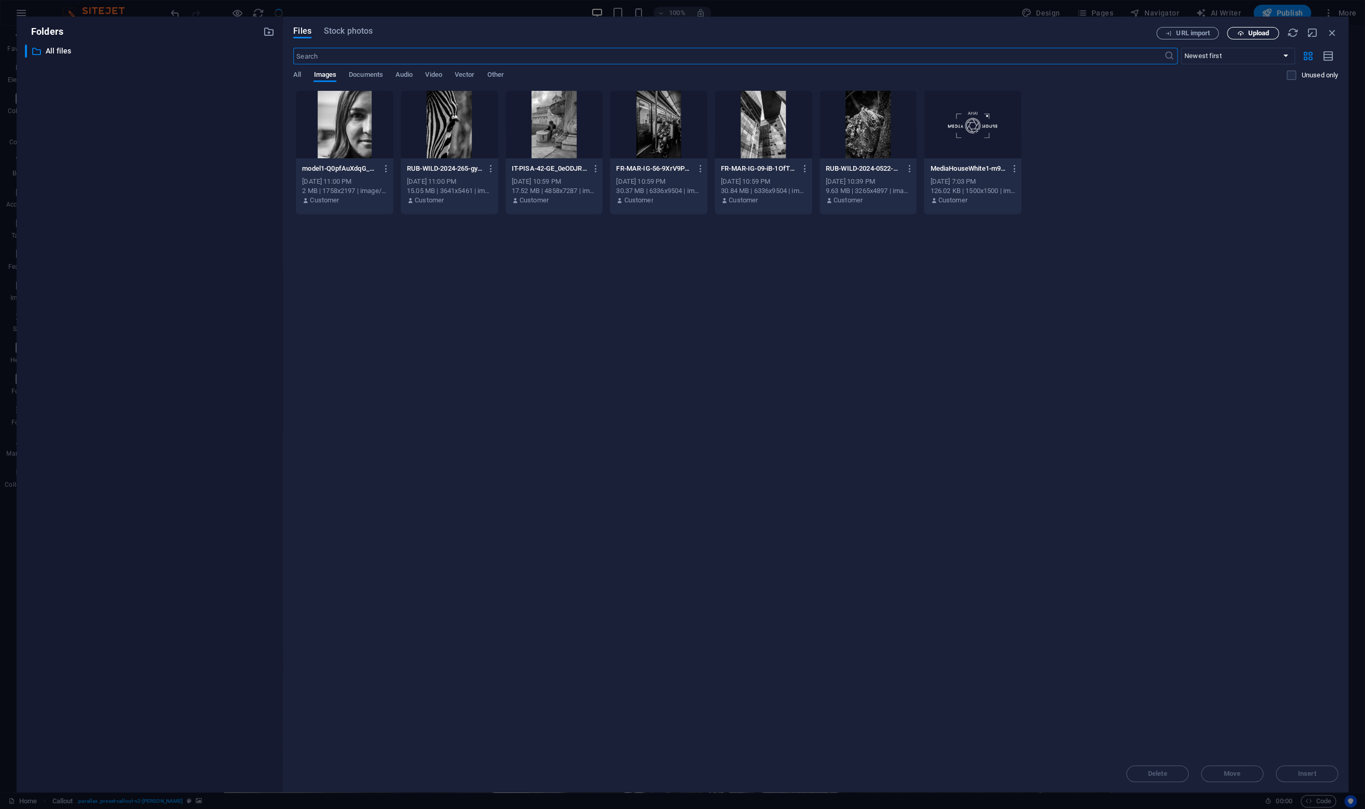
click at [1267, 32] on span "Upload" at bounding box center [1257, 33] width 21 height 6
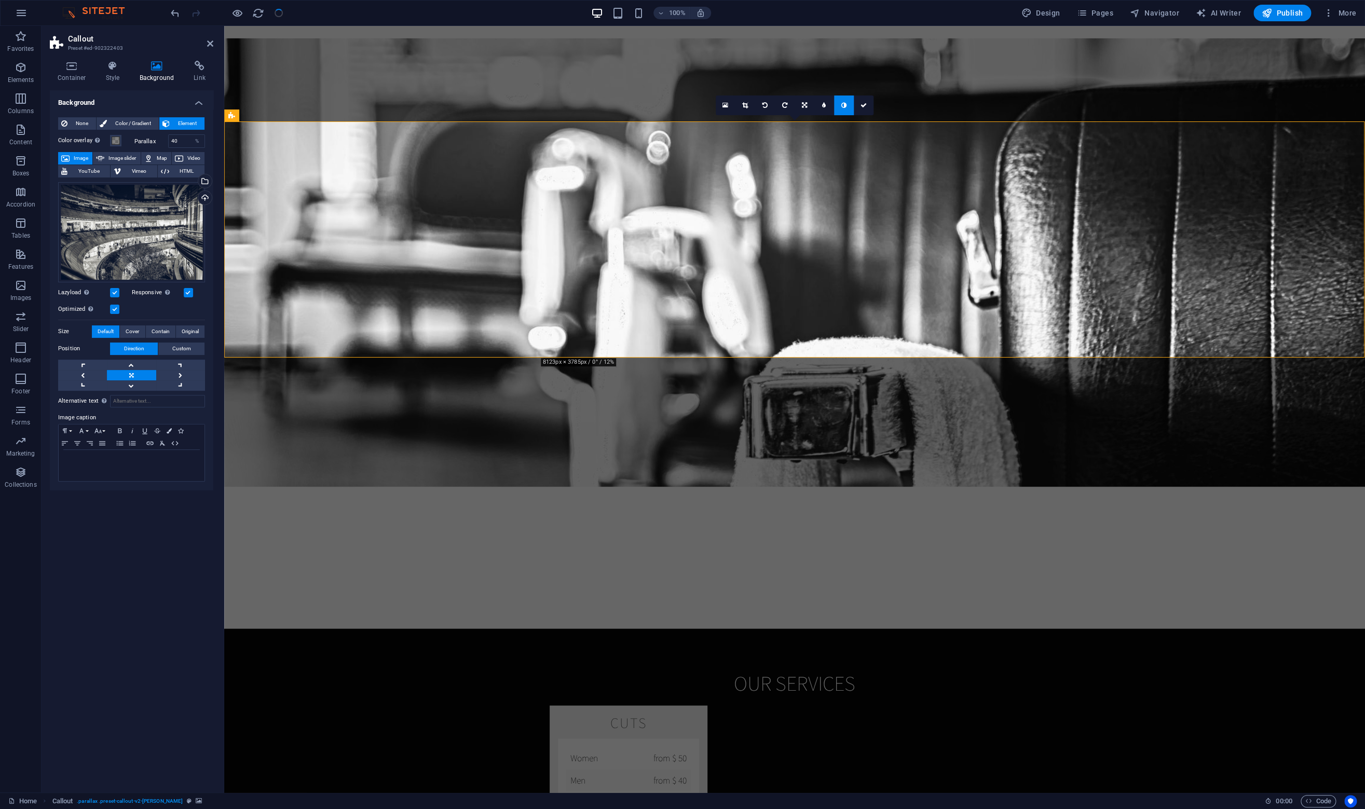
scroll to position [1400, 0]
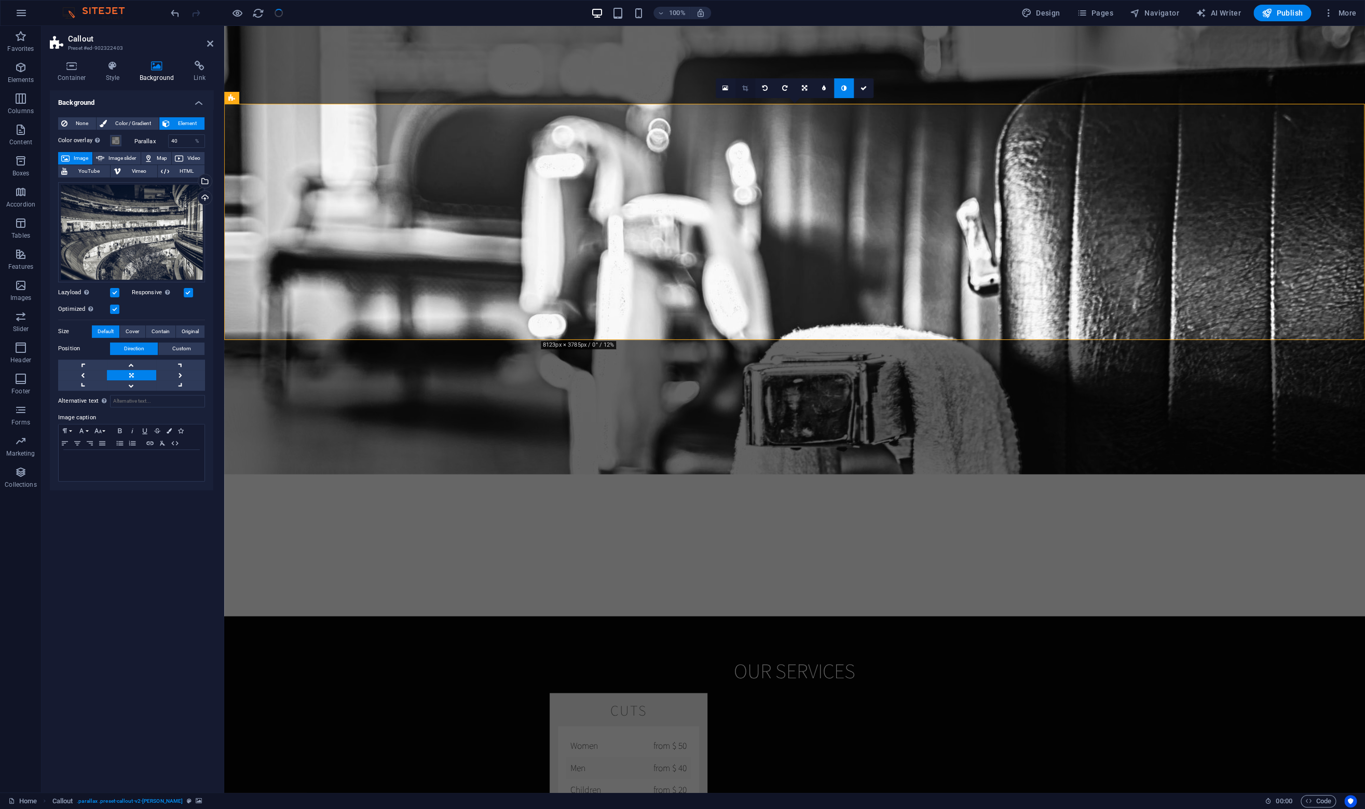
click at [740, 88] on link at bounding box center [745, 88] width 20 height 20
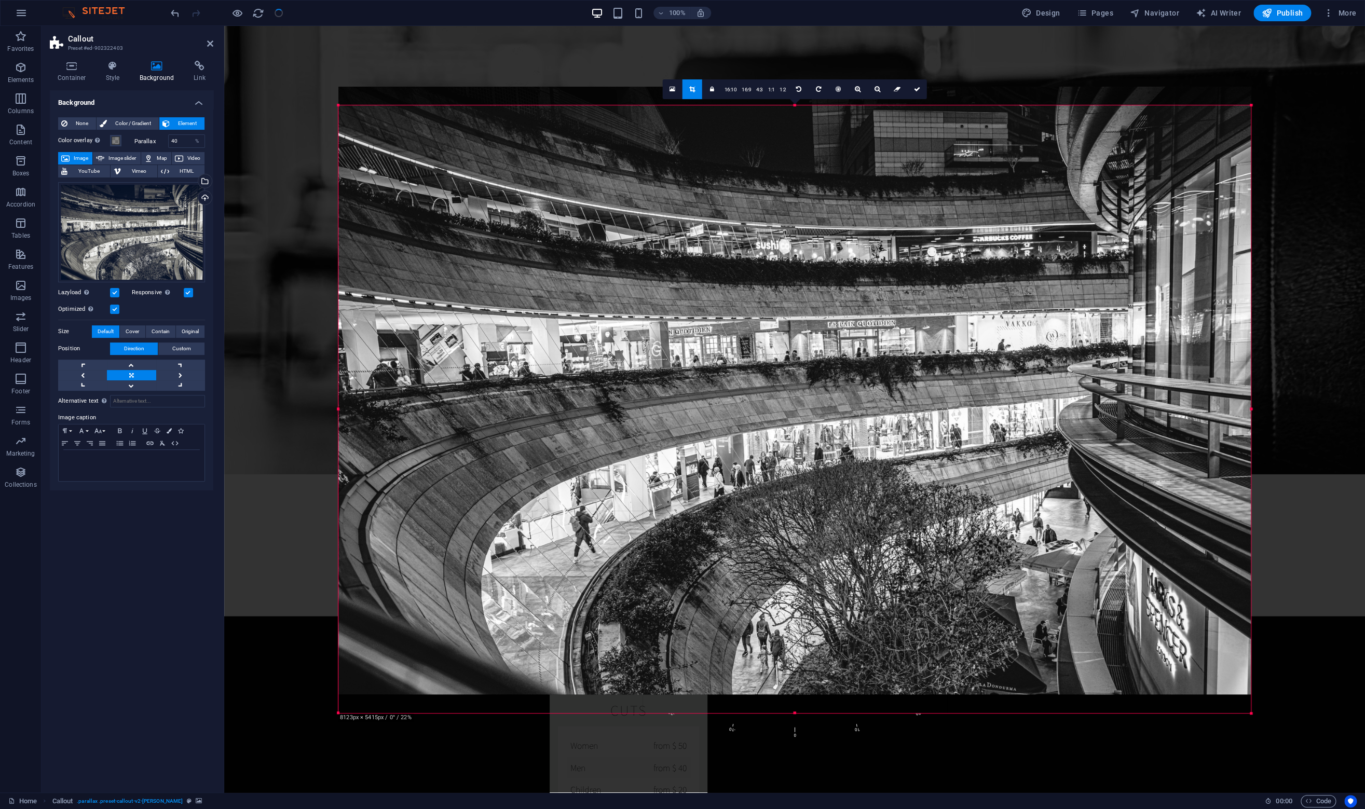
drag, startPoint x: 728, startPoint y: 347, endPoint x: 728, endPoint y: 328, distance: 18.7
click at [728, 328] on div at bounding box center [794, 391] width 912 height 608
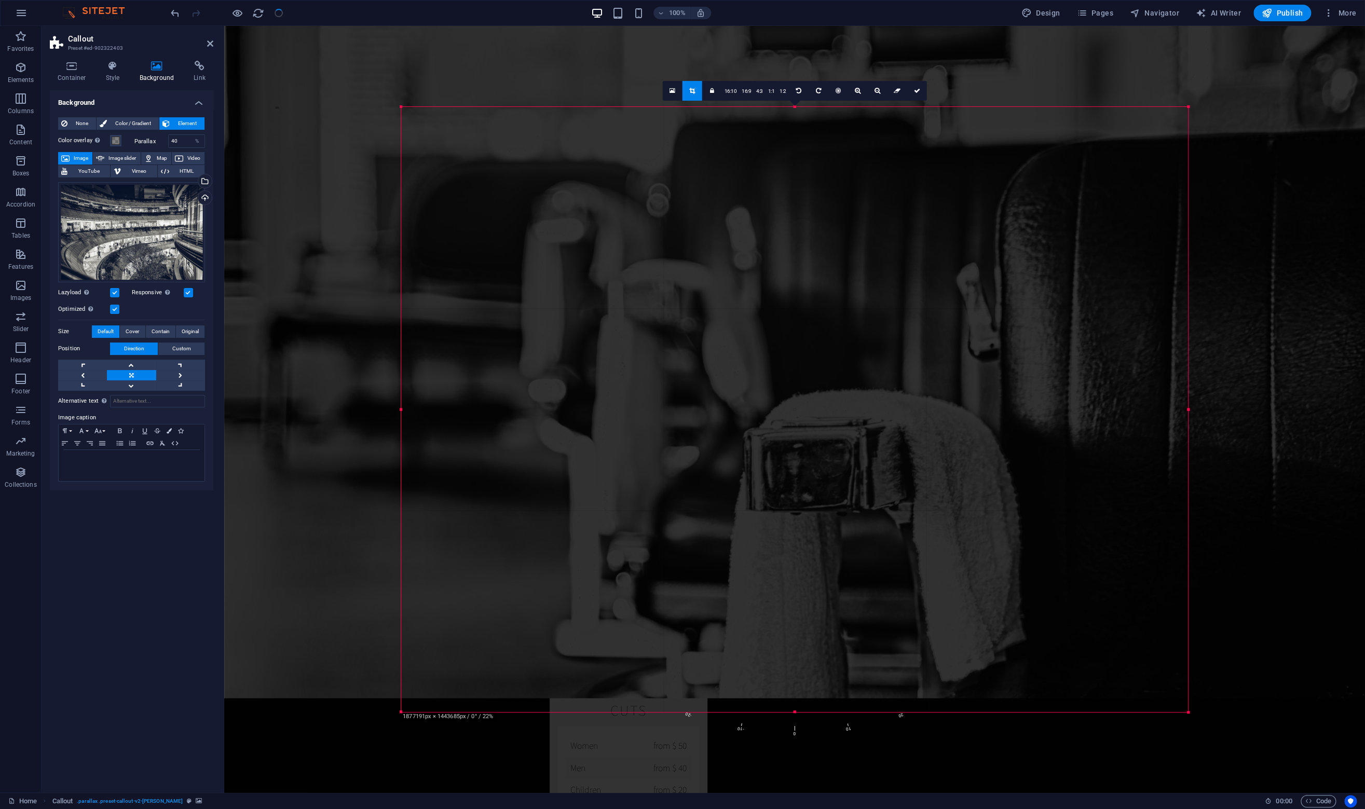
drag, startPoint x: 338, startPoint y: 408, endPoint x: 461, endPoint y: 451, distance: 130.8
click at [461, 451] on div "180 170 160 150 140 130 120 110 100 90 80 70 60 50 40 30 20 10 0 -10 -20 -30 -4…" at bounding box center [794, 409] width 787 height 605
click at [799, 392] on icon at bounding box center [797, 392] width 5 height 6
click at [796, 397] on link at bounding box center [799, 392] width 20 height 20
click at [797, 394] on icon at bounding box center [797, 392] width 5 height 6
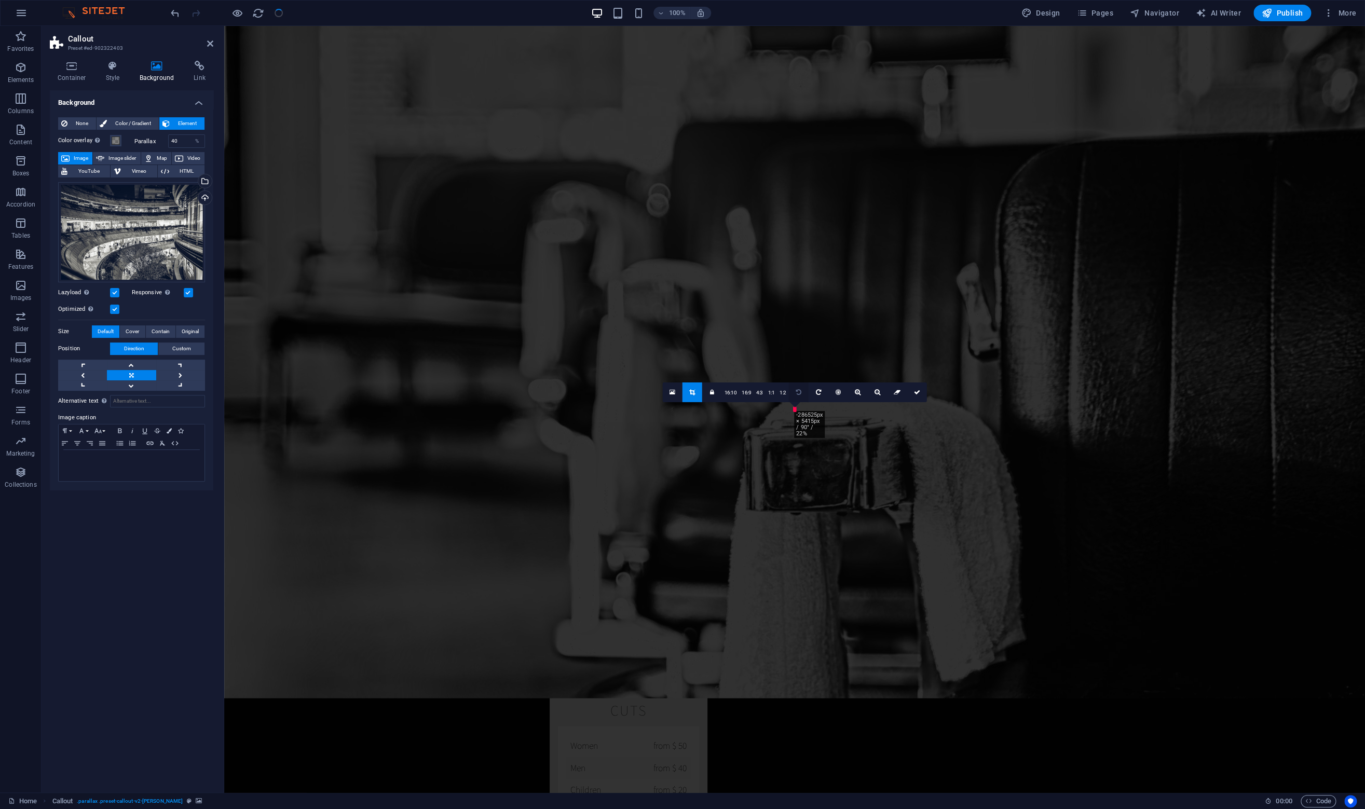
click at [797, 394] on icon at bounding box center [797, 392] width 5 height 6
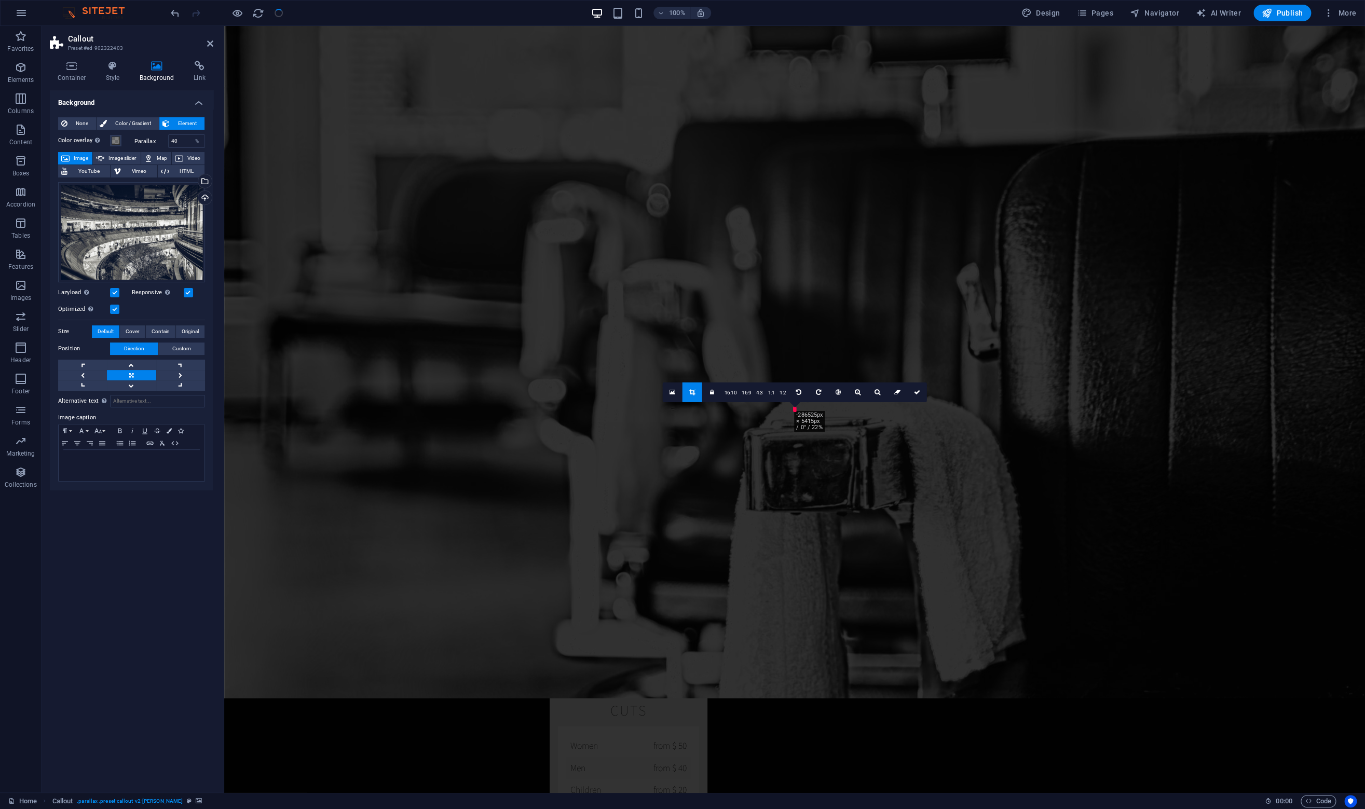
click at [754, 526] on div at bounding box center [794, 765] width 1140 height 1478
click at [205, 182] on div "Select files from the file manager, stock photos, or upload file(s)" at bounding box center [204, 182] width 16 height 16
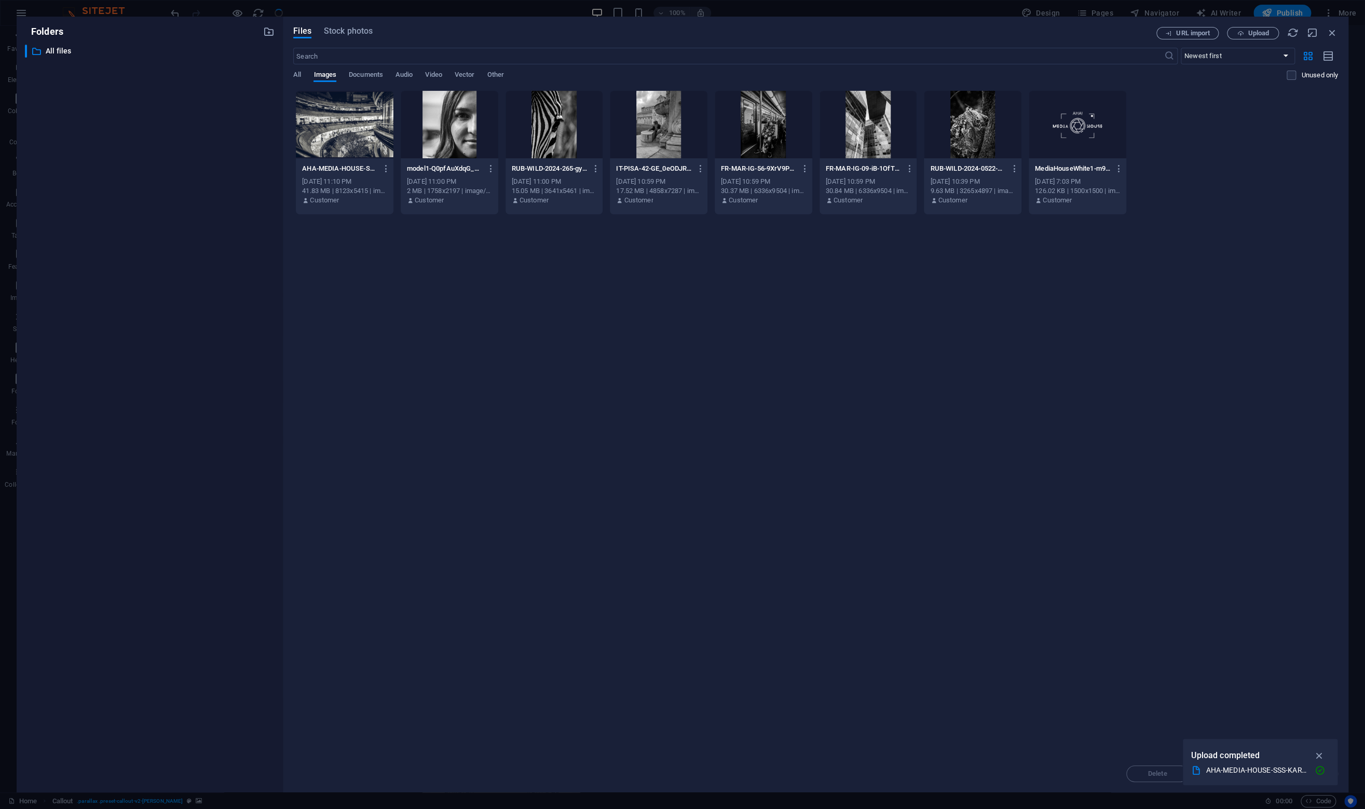
click at [365, 125] on div at bounding box center [345, 124] width 98 height 67
click at [1318, 752] on icon "button" at bounding box center [1319, 755] width 12 height 11
click at [1296, 778] on button "Insert" at bounding box center [1306, 773] width 62 height 17
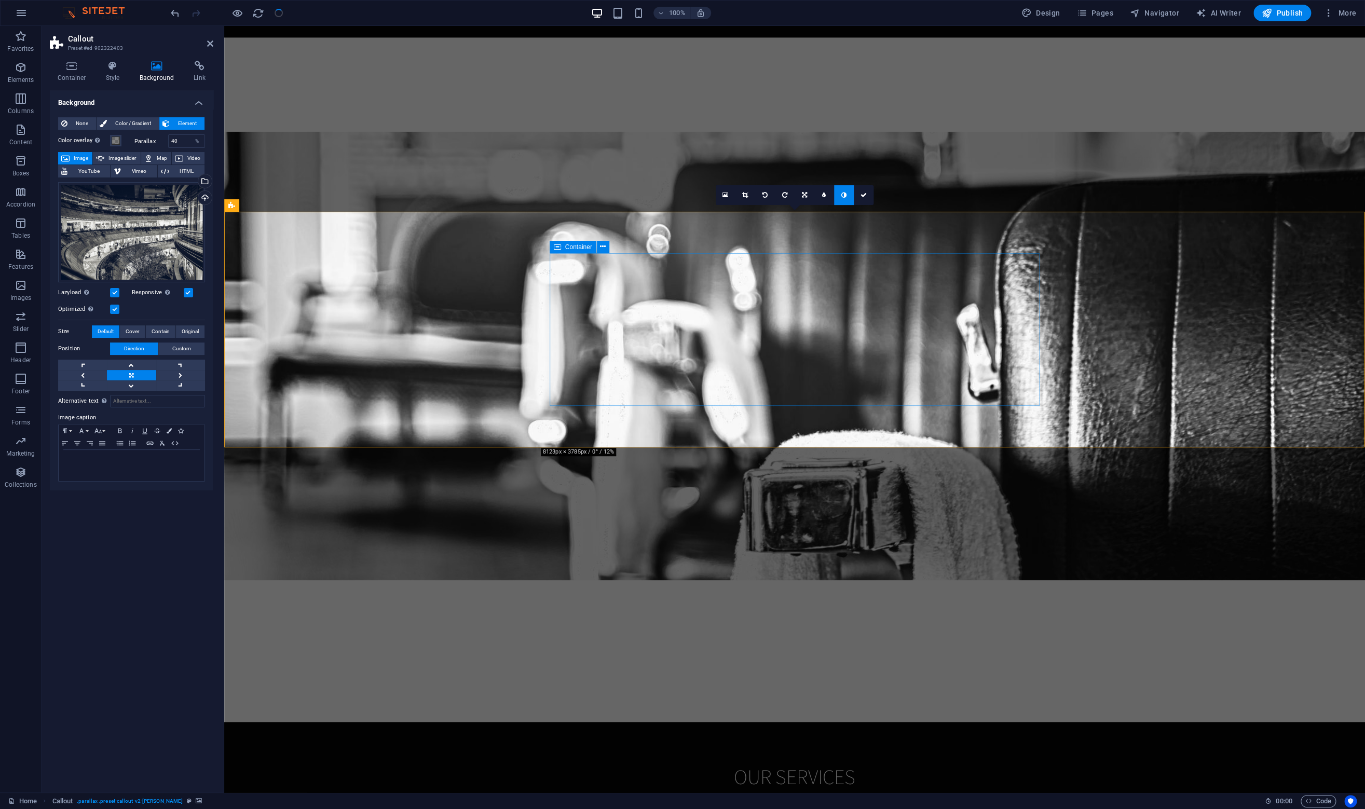
scroll to position [1304, 0]
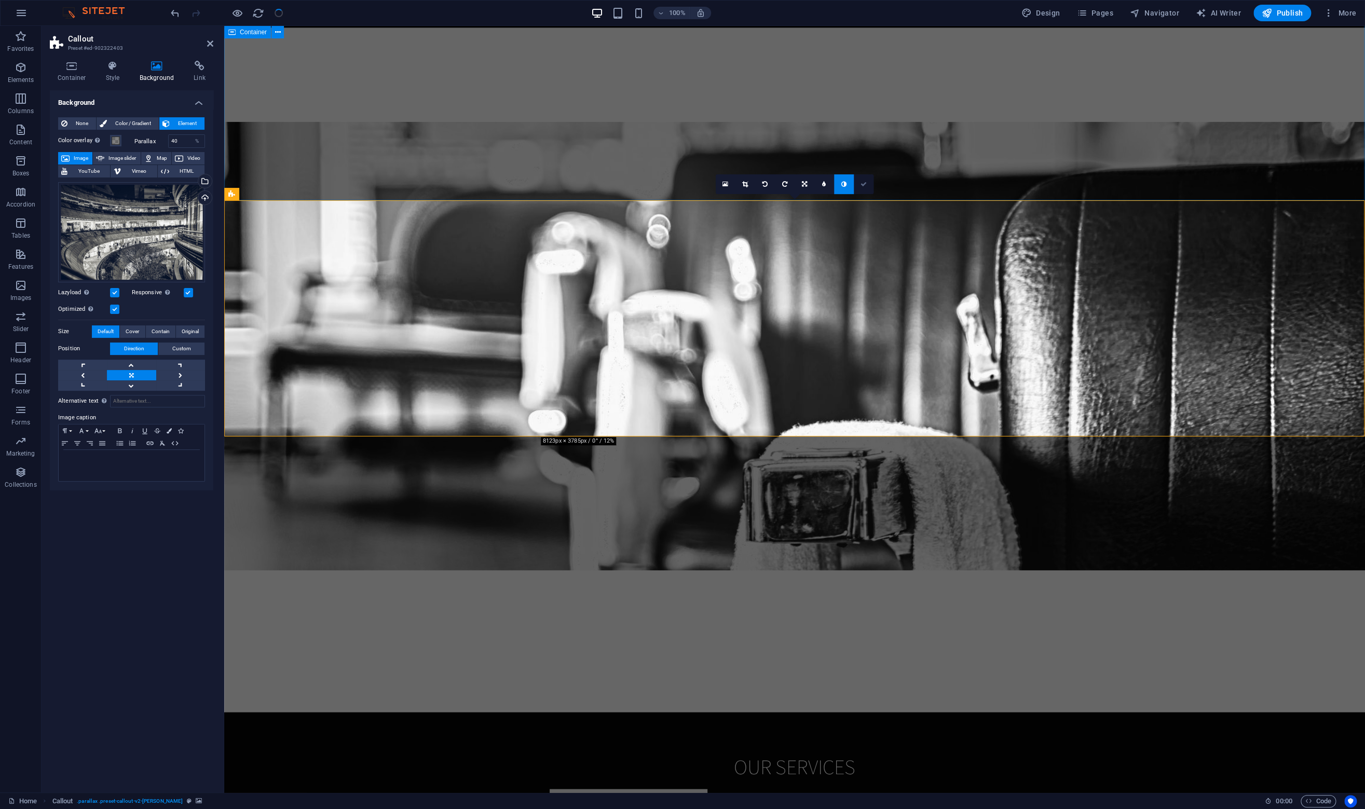
click at [860, 185] on icon at bounding box center [863, 184] width 6 height 6
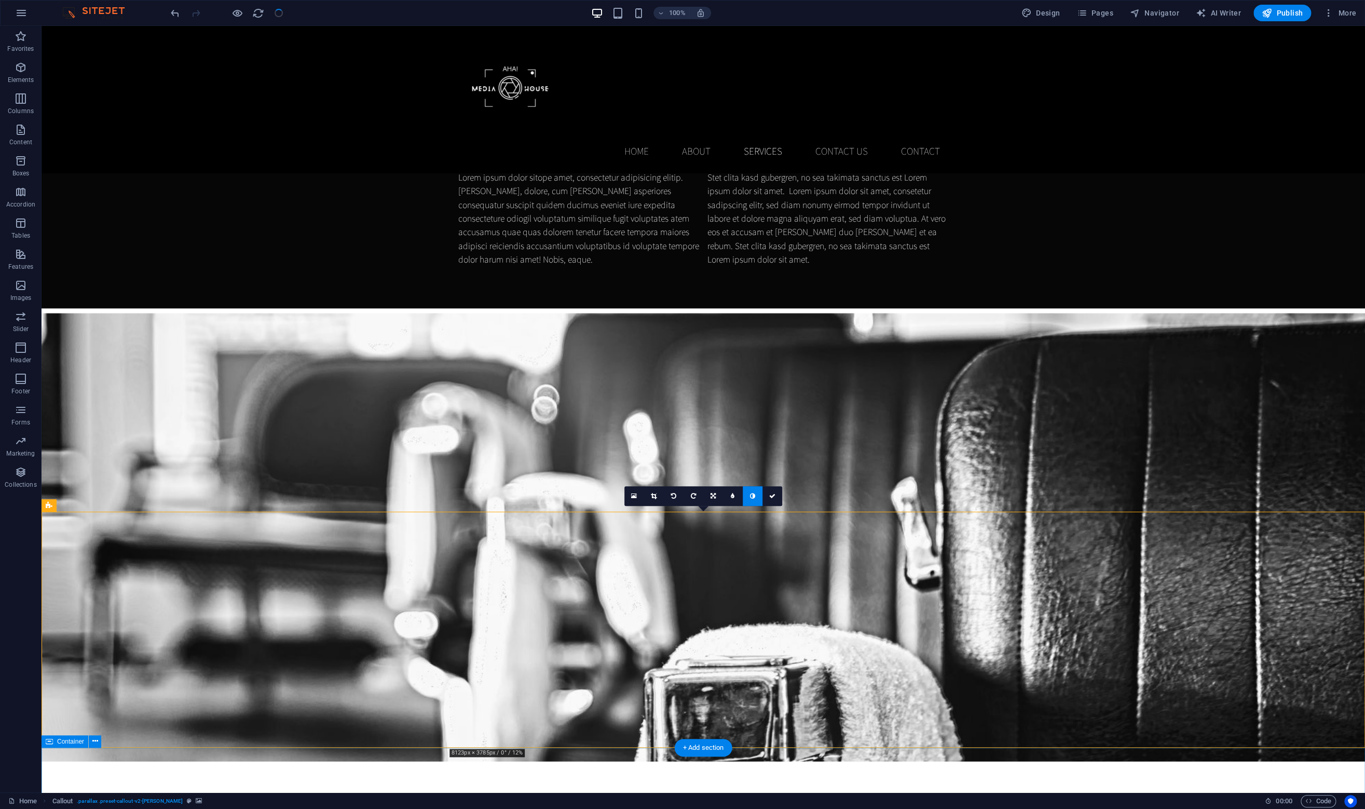
scroll to position [988, 0]
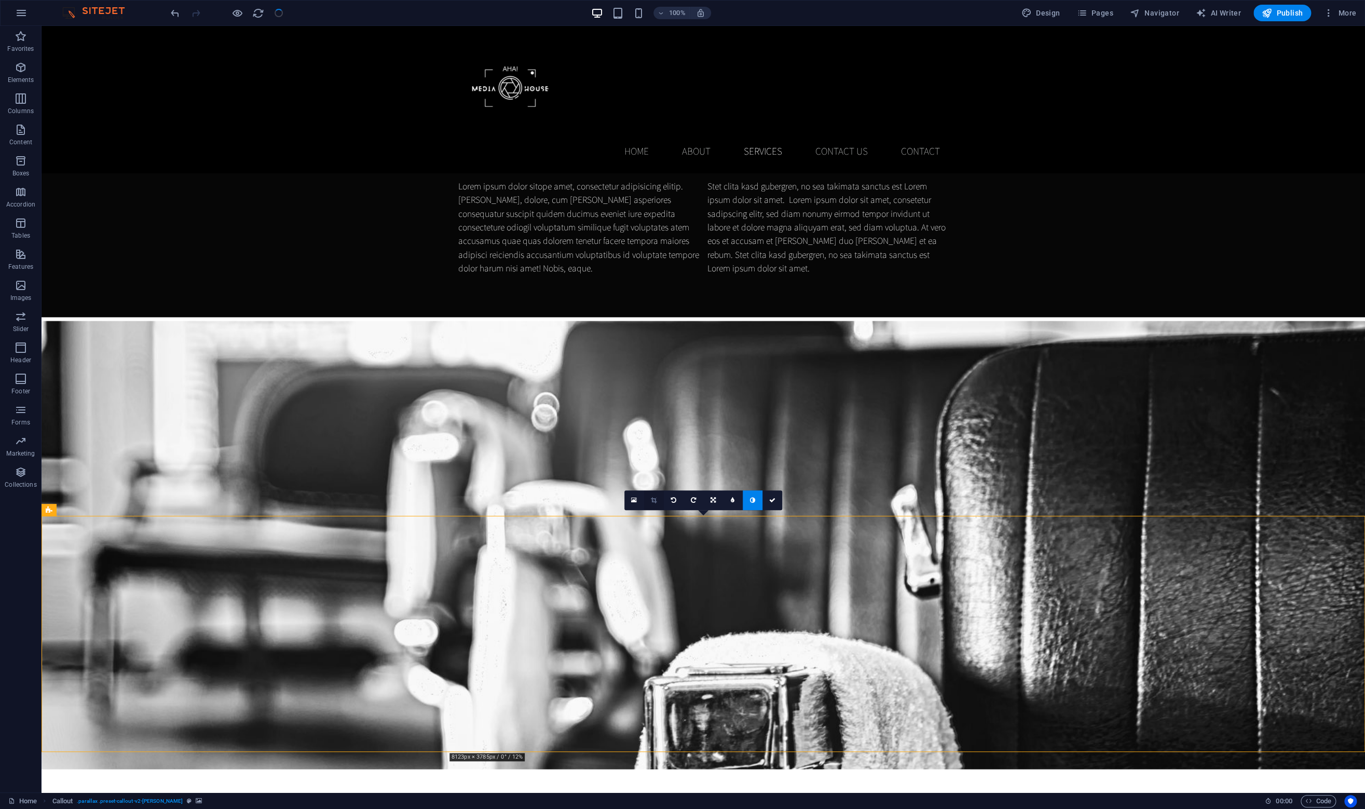
click at [656, 500] on icon at bounding box center [654, 500] width 6 height 6
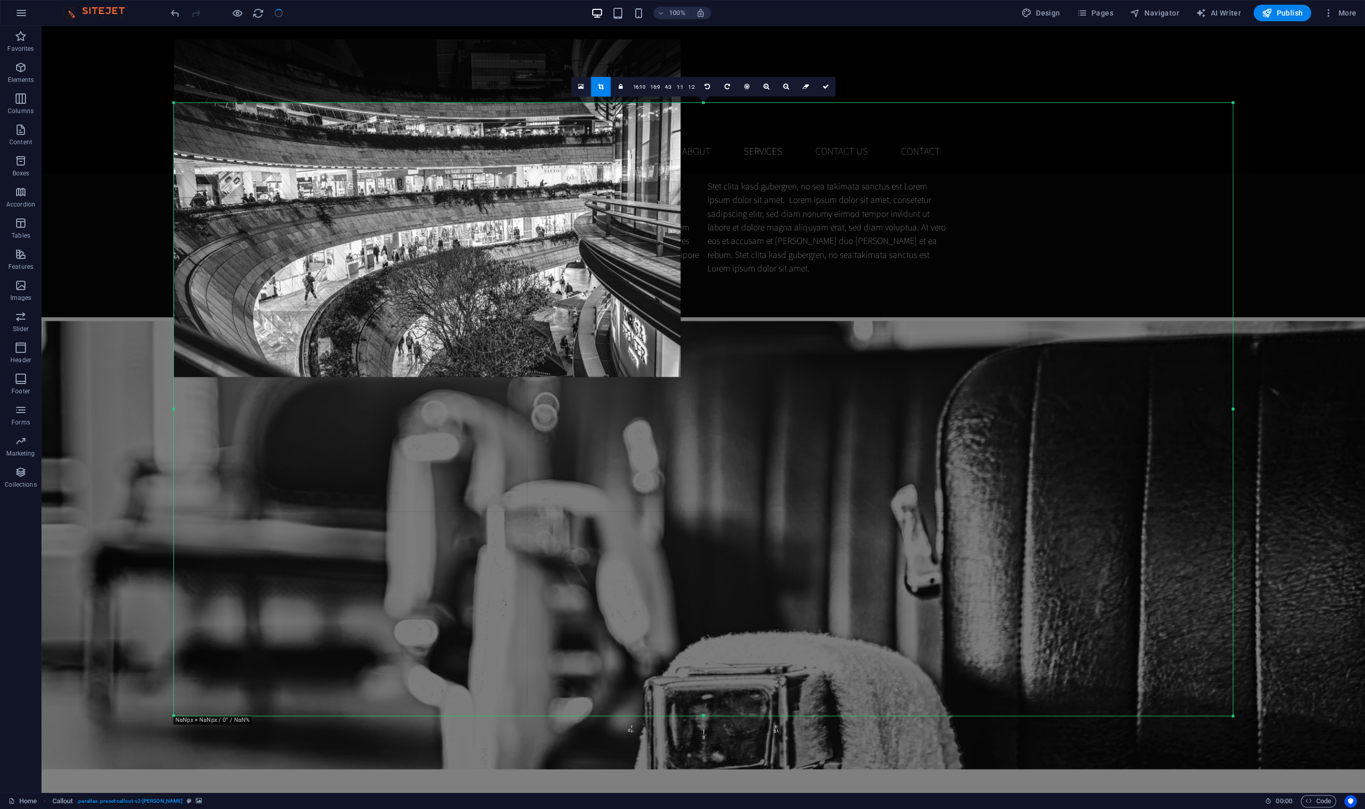
drag, startPoint x: 619, startPoint y: 342, endPoint x: 616, endPoint y: 279, distance: 63.4
click at [616, 279] on div at bounding box center [427, 208] width 506 height 338
click at [824, 89] on icon at bounding box center [825, 87] width 6 height 6
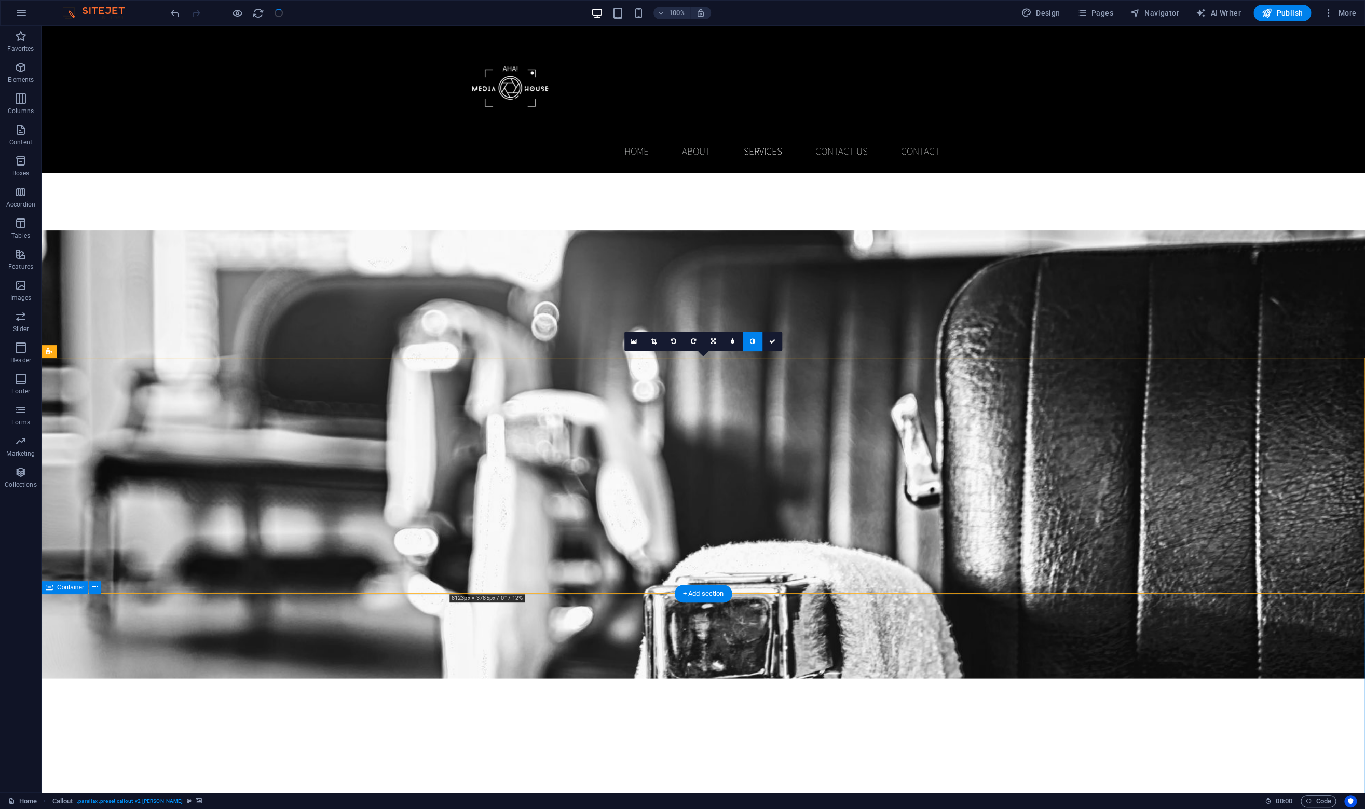
scroll to position [1146, 0]
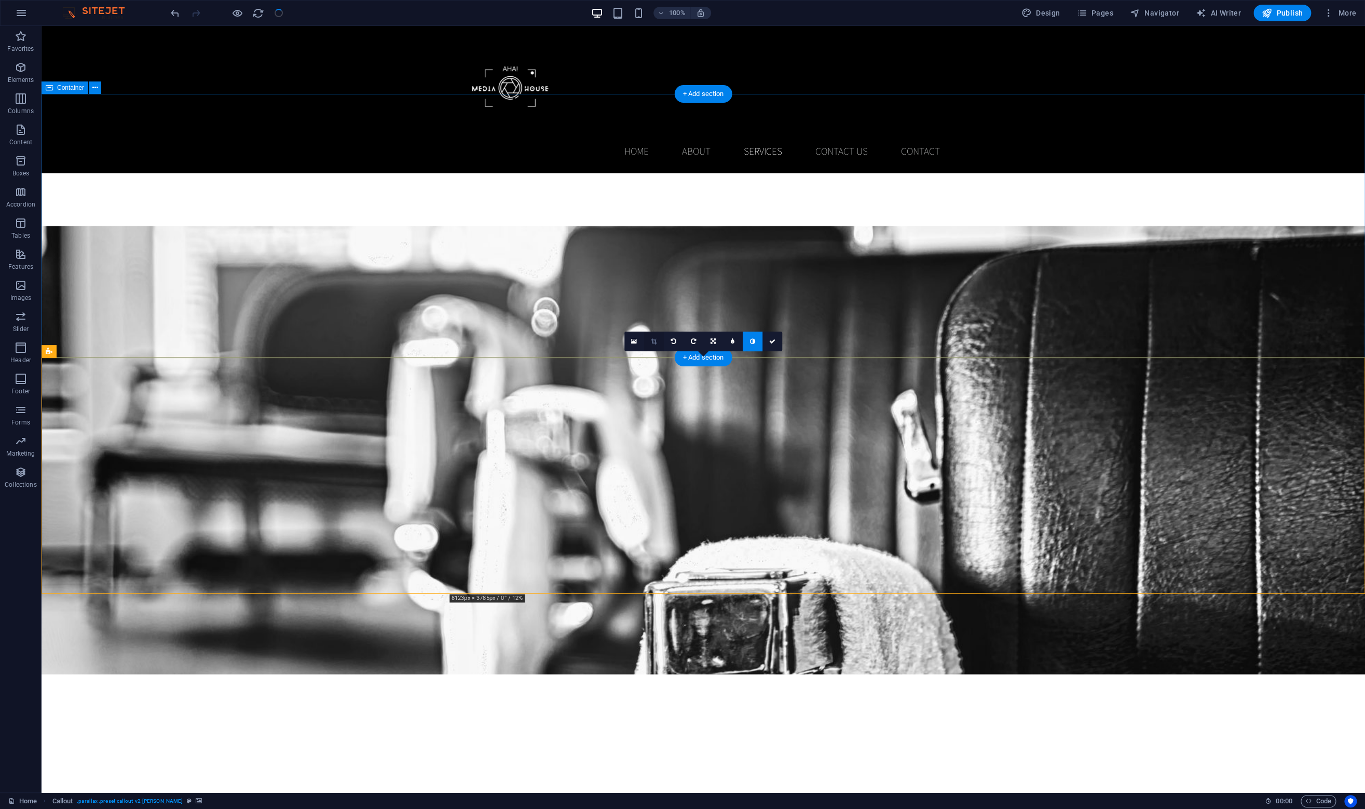
click at [655, 343] on icon at bounding box center [654, 341] width 6 height 6
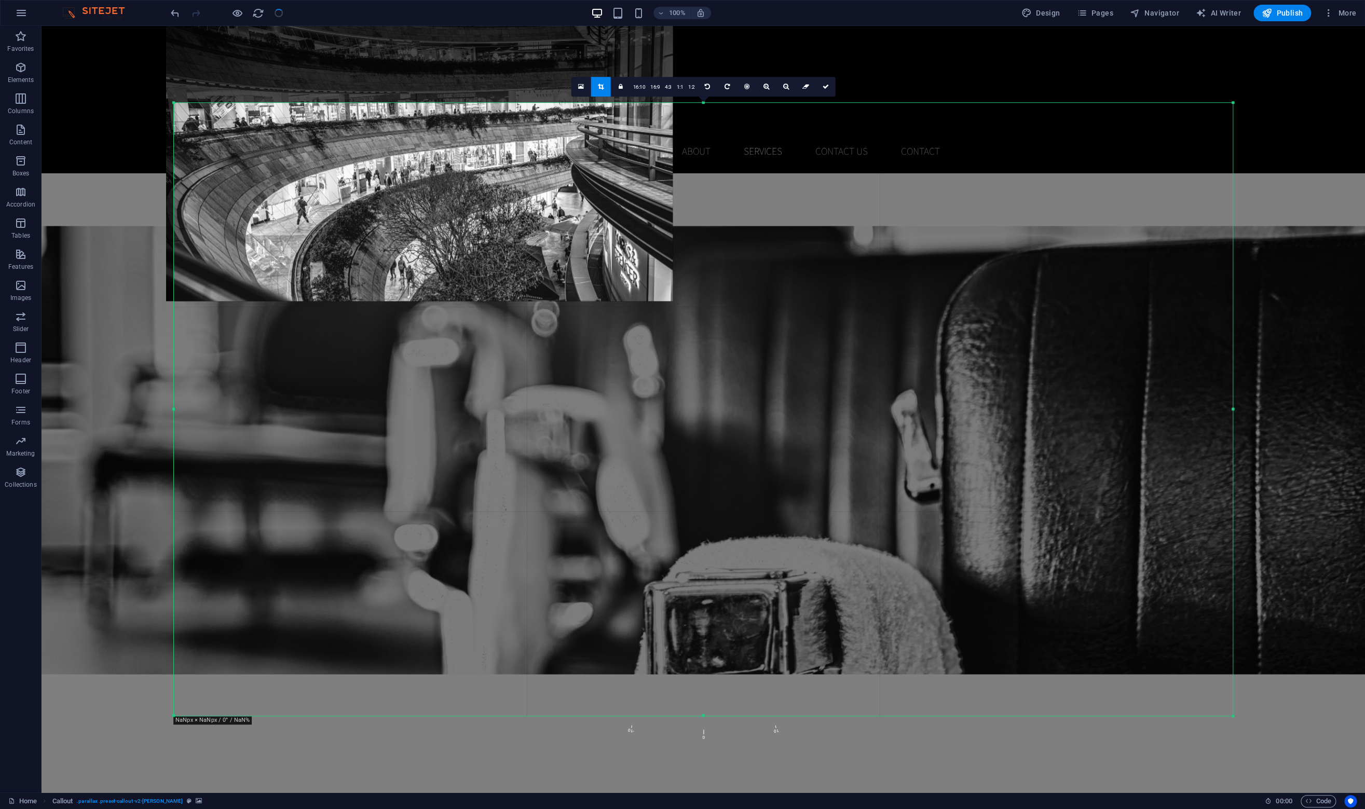
drag, startPoint x: 585, startPoint y: 297, endPoint x: 577, endPoint y: 221, distance: 76.2
click at [577, 221] on div at bounding box center [419, 133] width 506 height 338
click at [827, 86] on icon at bounding box center [825, 87] width 6 height 6
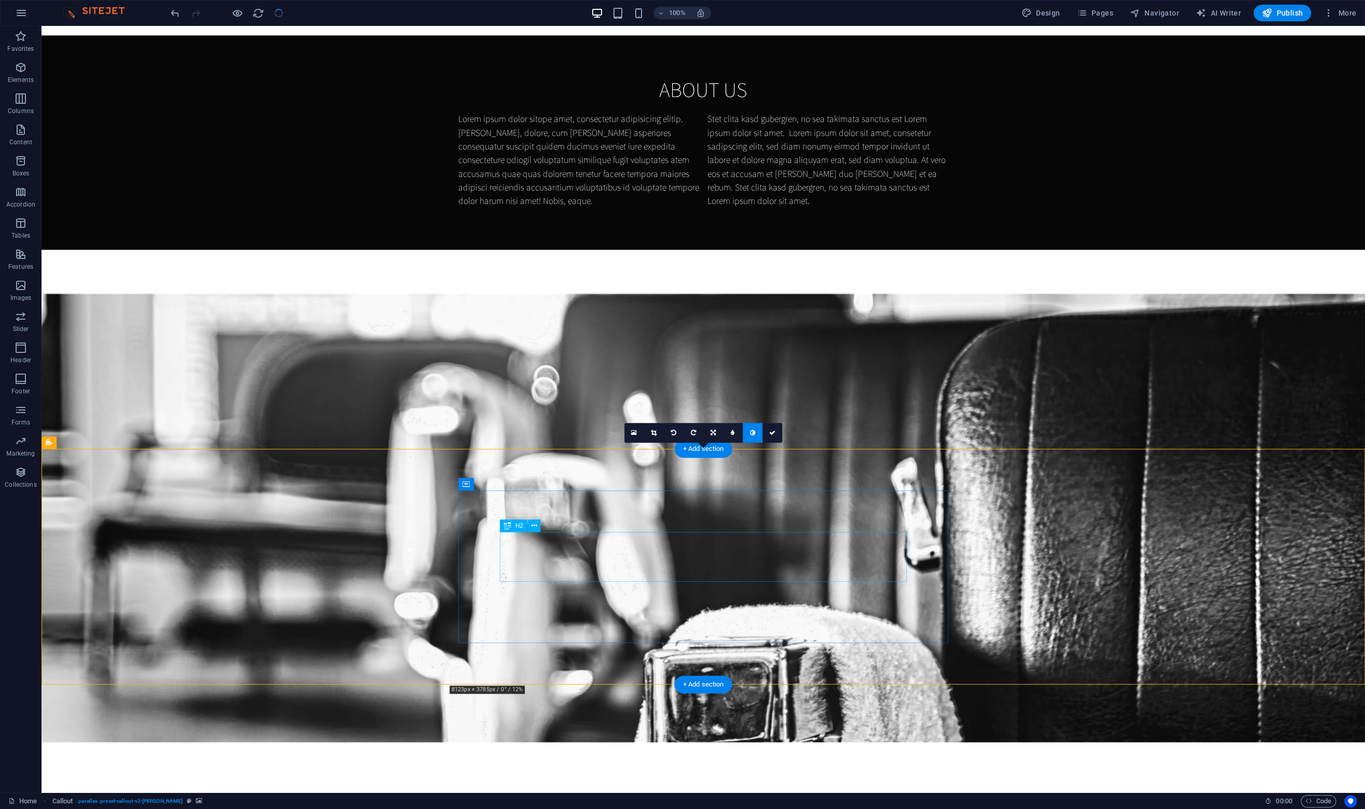
scroll to position [1089, 0]
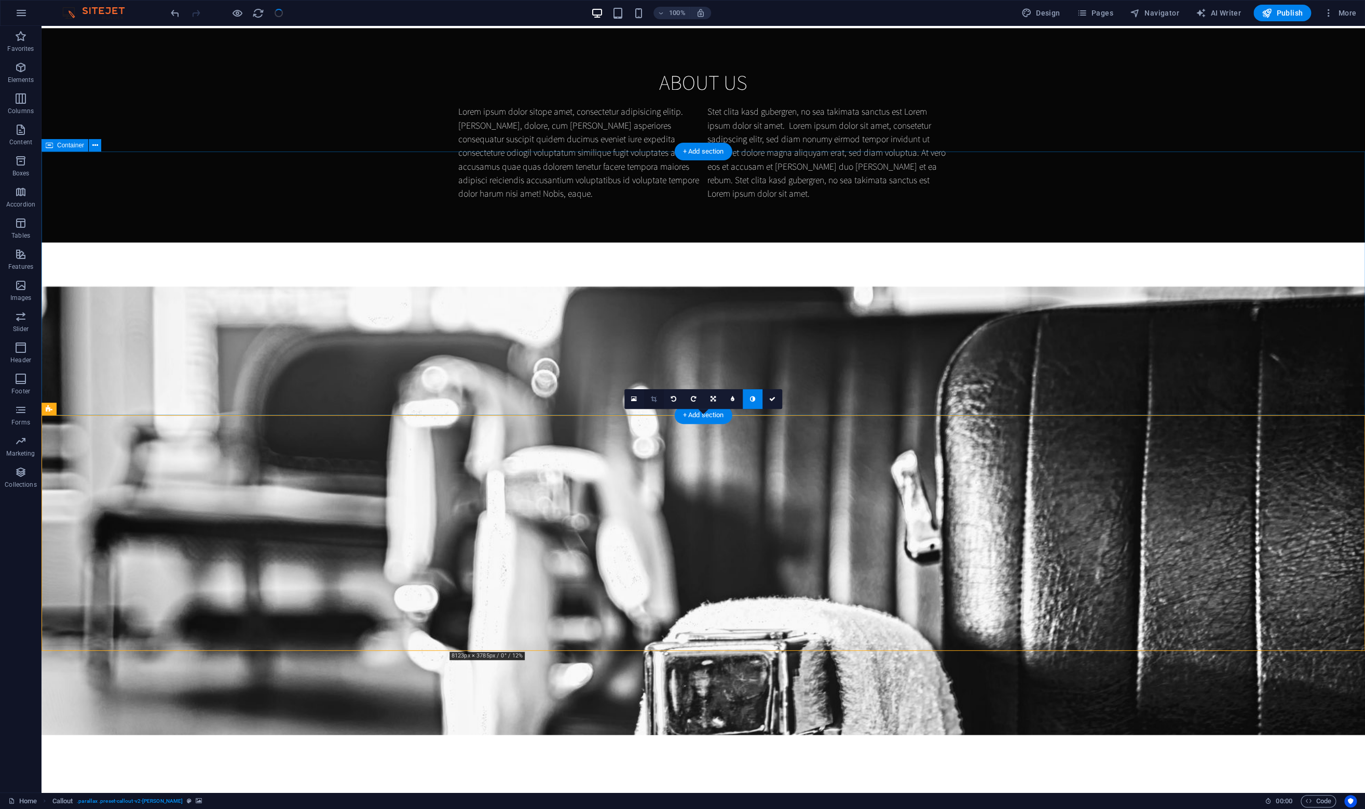
click at [654, 397] on icon at bounding box center [654, 399] width 6 height 6
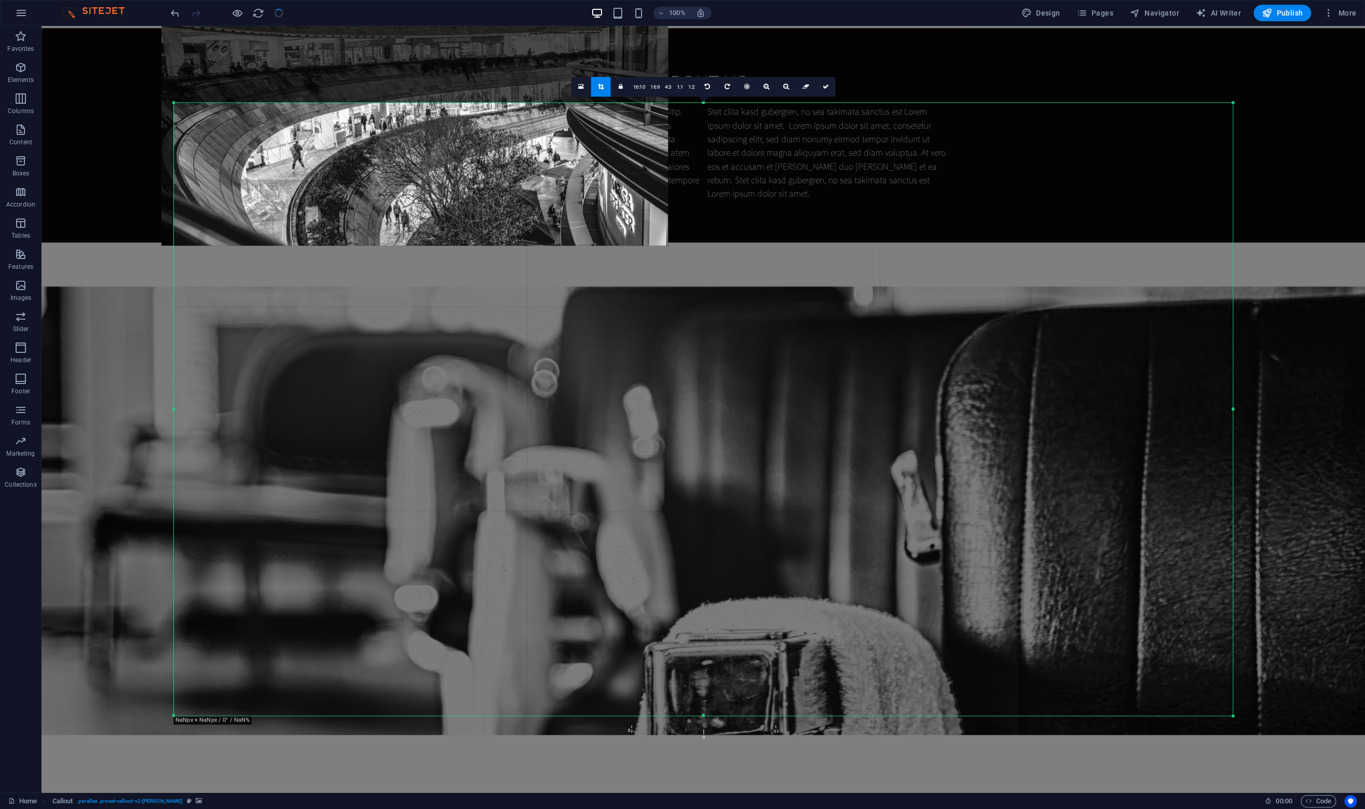
drag, startPoint x: 548, startPoint y: 244, endPoint x: 544, endPoint y: 188, distance: 55.7
click at [544, 188] on div at bounding box center [414, 77] width 506 height 338
drag, startPoint x: 822, startPoint y: 84, endPoint x: 775, endPoint y: 69, distance: 49.4
click at [822, 84] on icon at bounding box center [825, 87] width 6 height 6
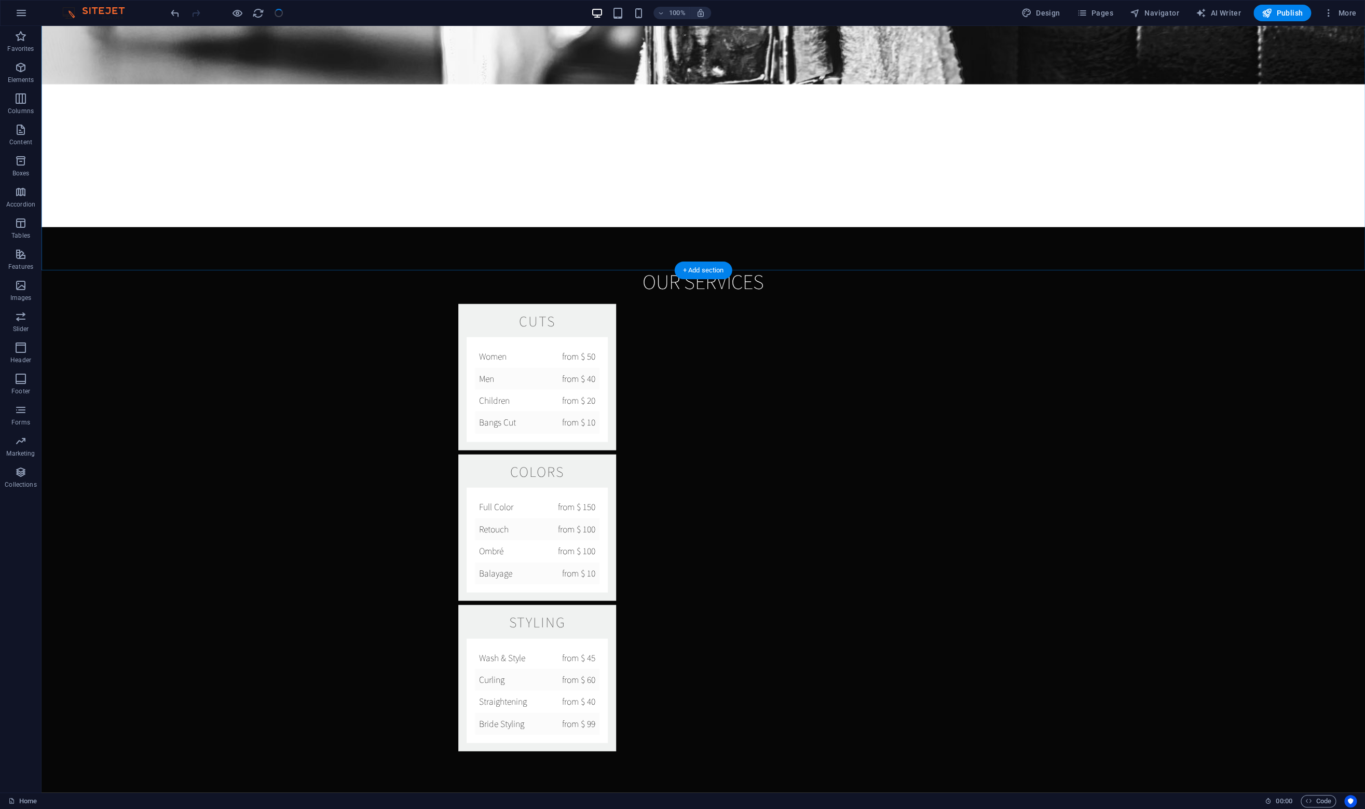
scroll to position [1792, 0]
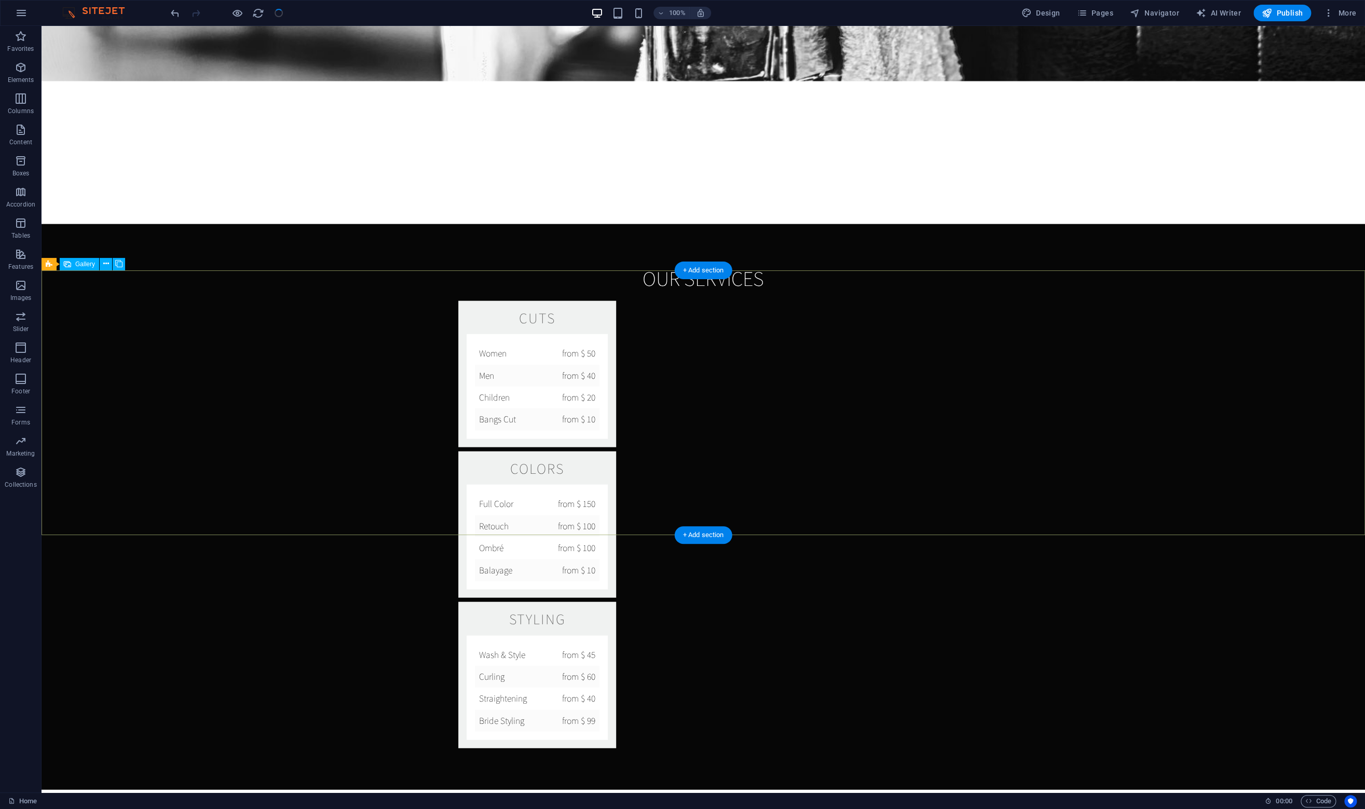
click at [104, 260] on icon at bounding box center [106, 263] width 6 height 11
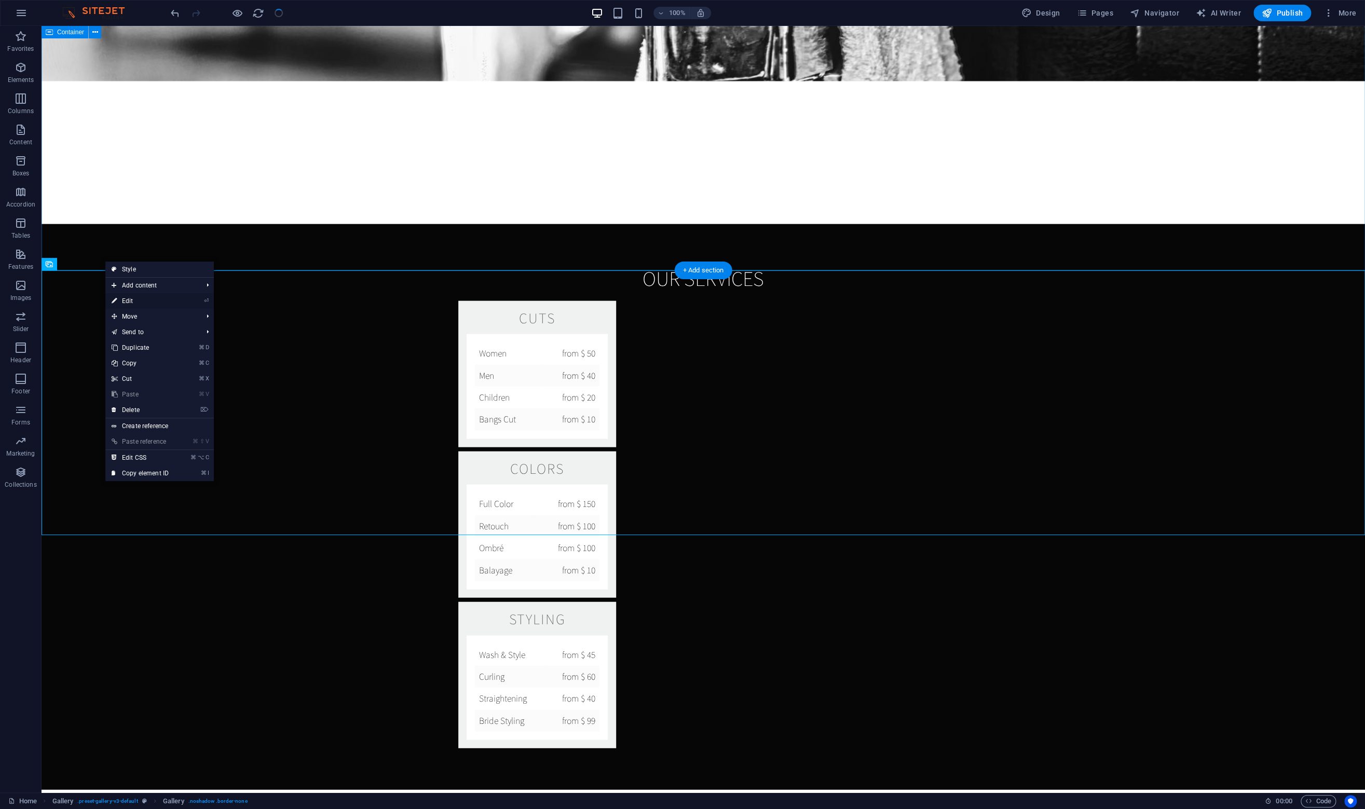
click at [144, 302] on link "⏎ Edit" at bounding box center [140, 301] width 70 height 16
select select "4"
select select "px"
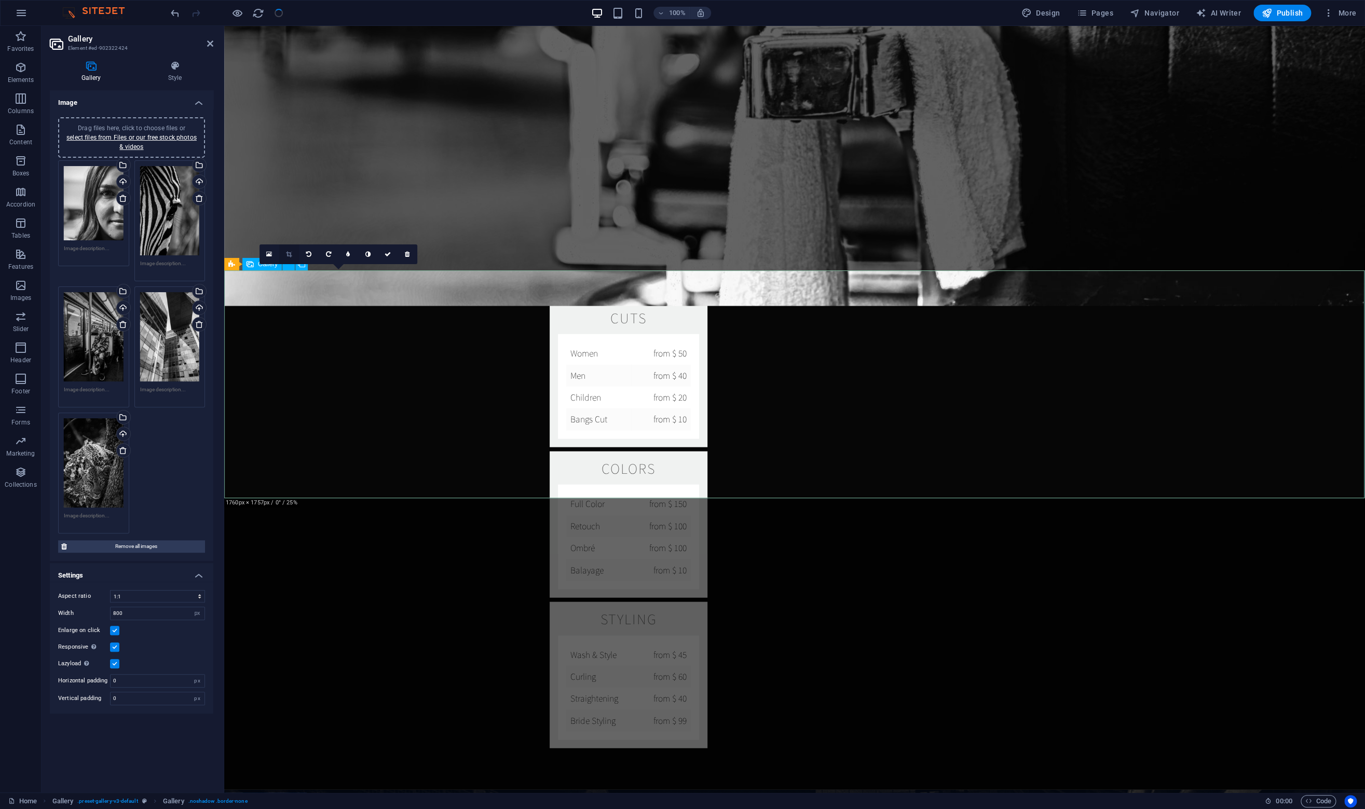
click at [289, 252] on icon at bounding box center [289, 254] width 6 height 6
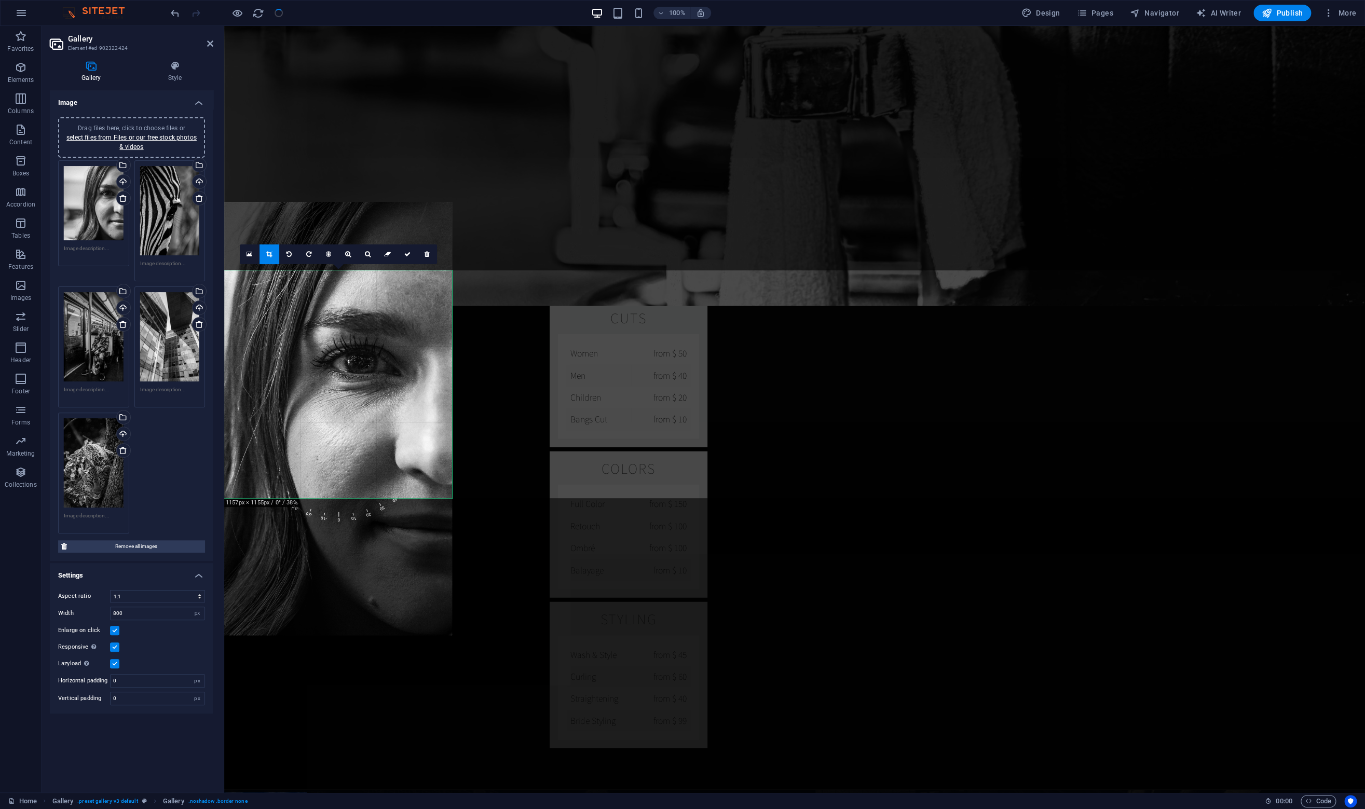
drag, startPoint x: 367, startPoint y: 365, endPoint x: 353, endPoint y: 402, distance: 40.1
click at [353, 402] on div at bounding box center [278, 418] width 347 height 433
click at [407, 251] on icon at bounding box center [407, 254] width 6 height 6
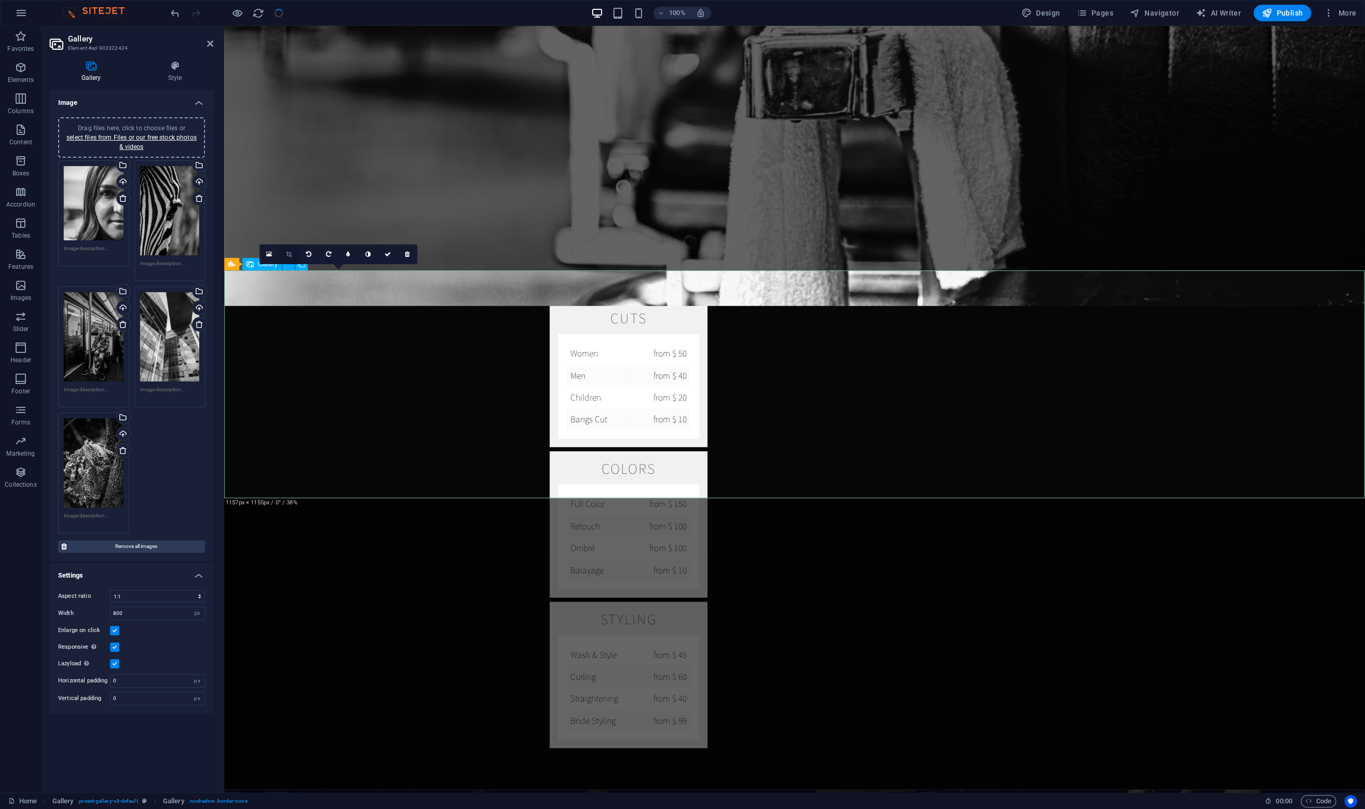
click at [291, 256] on link at bounding box center [289, 254] width 20 height 20
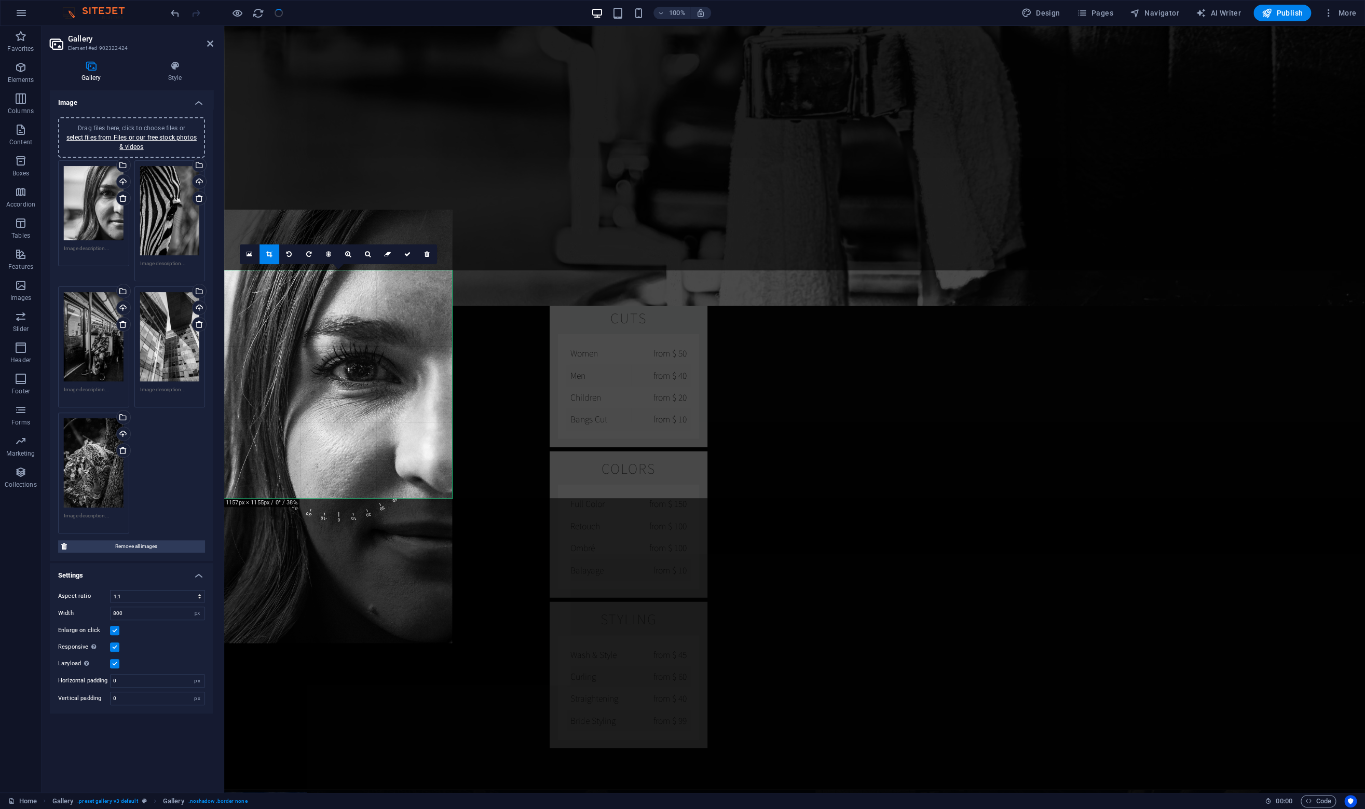
drag, startPoint x: 364, startPoint y: 349, endPoint x: 365, endPoint y: 357, distance: 8.4
click at [365, 357] on div at bounding box center [278, 426] width 347 height 433
click at [406, 253] on icon at bounding box center [407, 254] width 6 height 6
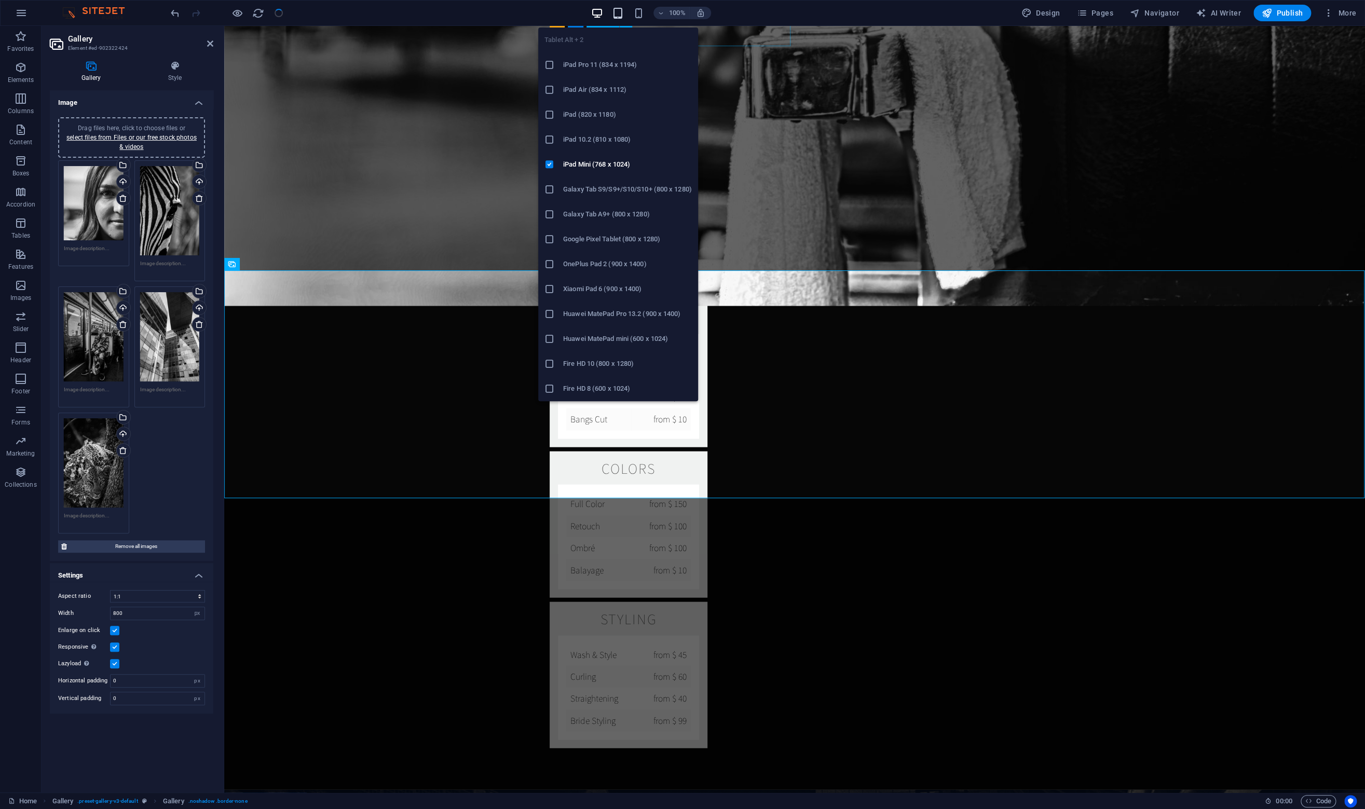
click at [621, 12] on icon "button" at bounding box center [618, 13] width 12 height 12
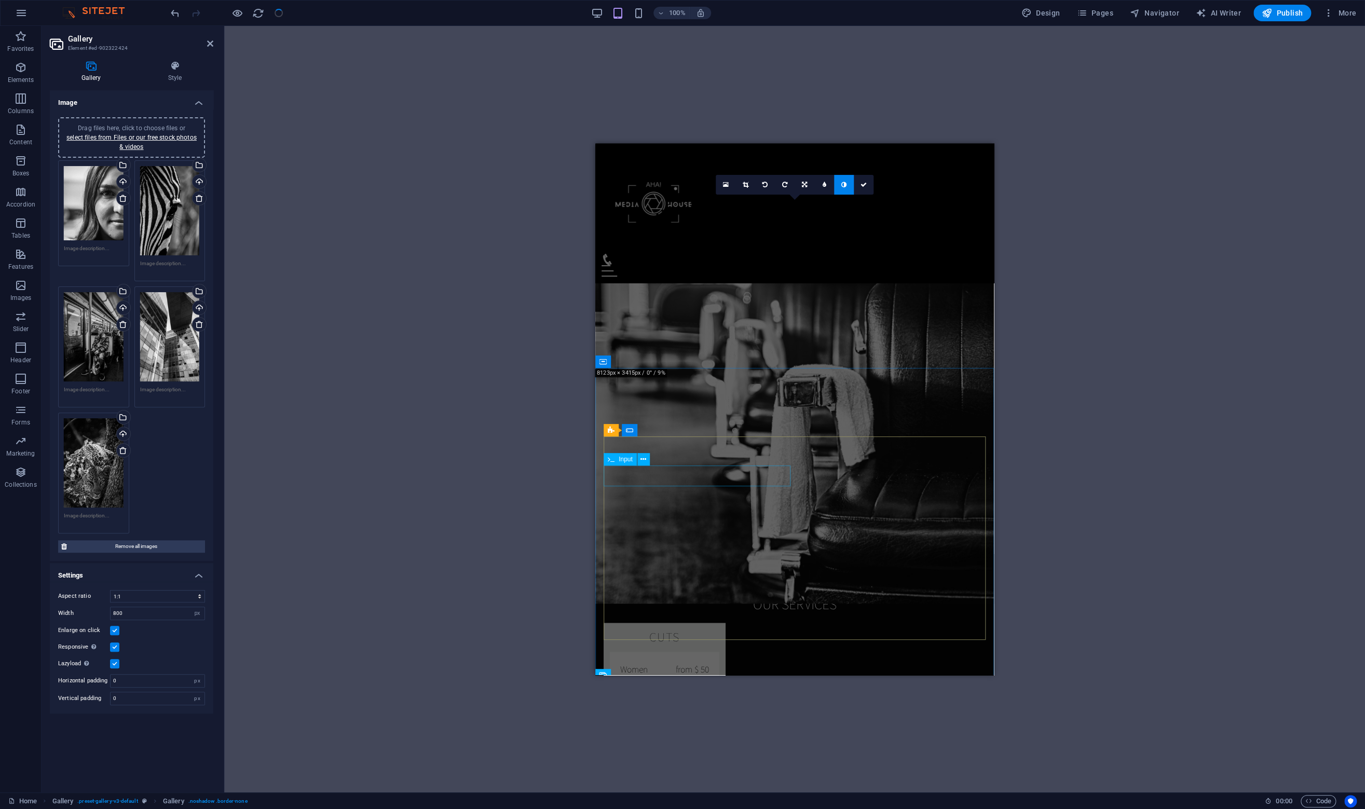
scroll to position [1118, 0]
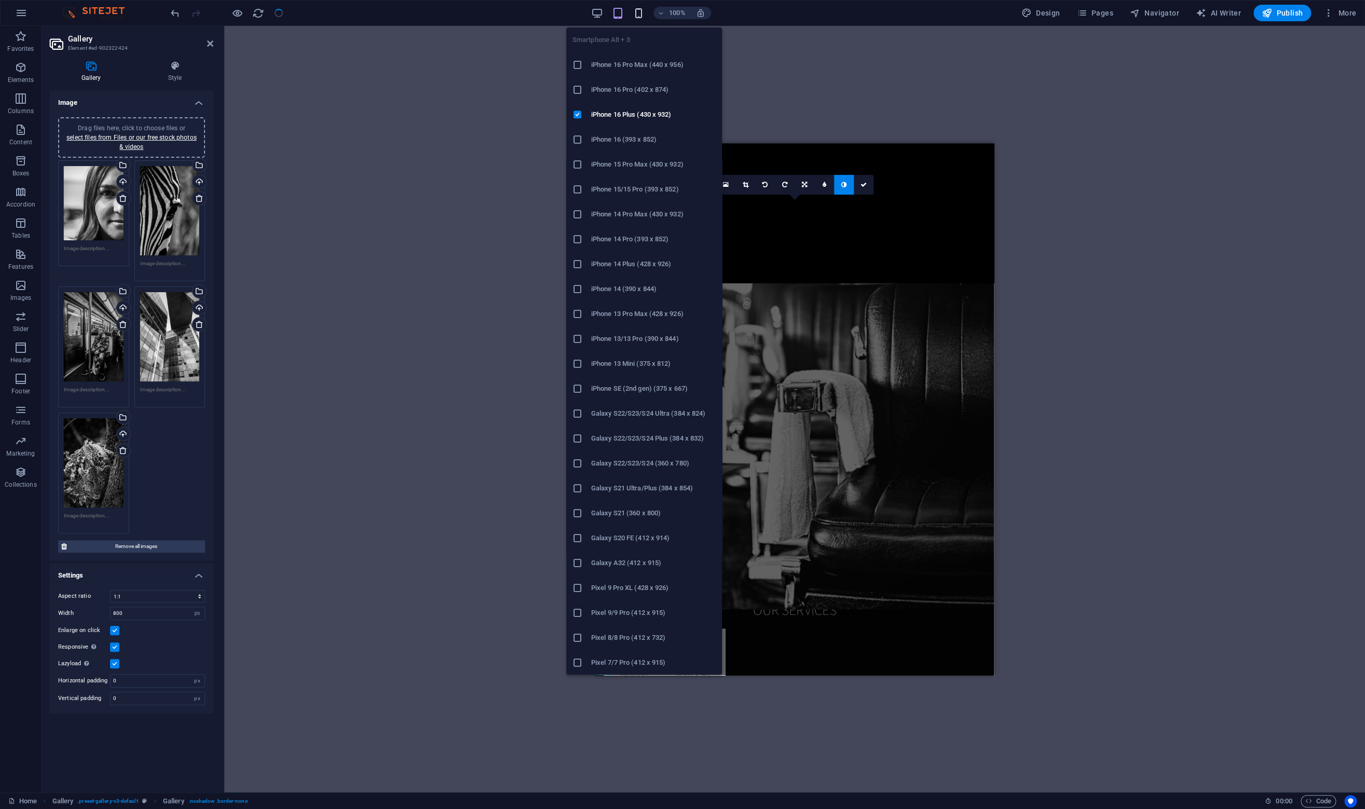
click at [639, 15] on icon "button" at bounding box center [638, 13] width 12 height 12
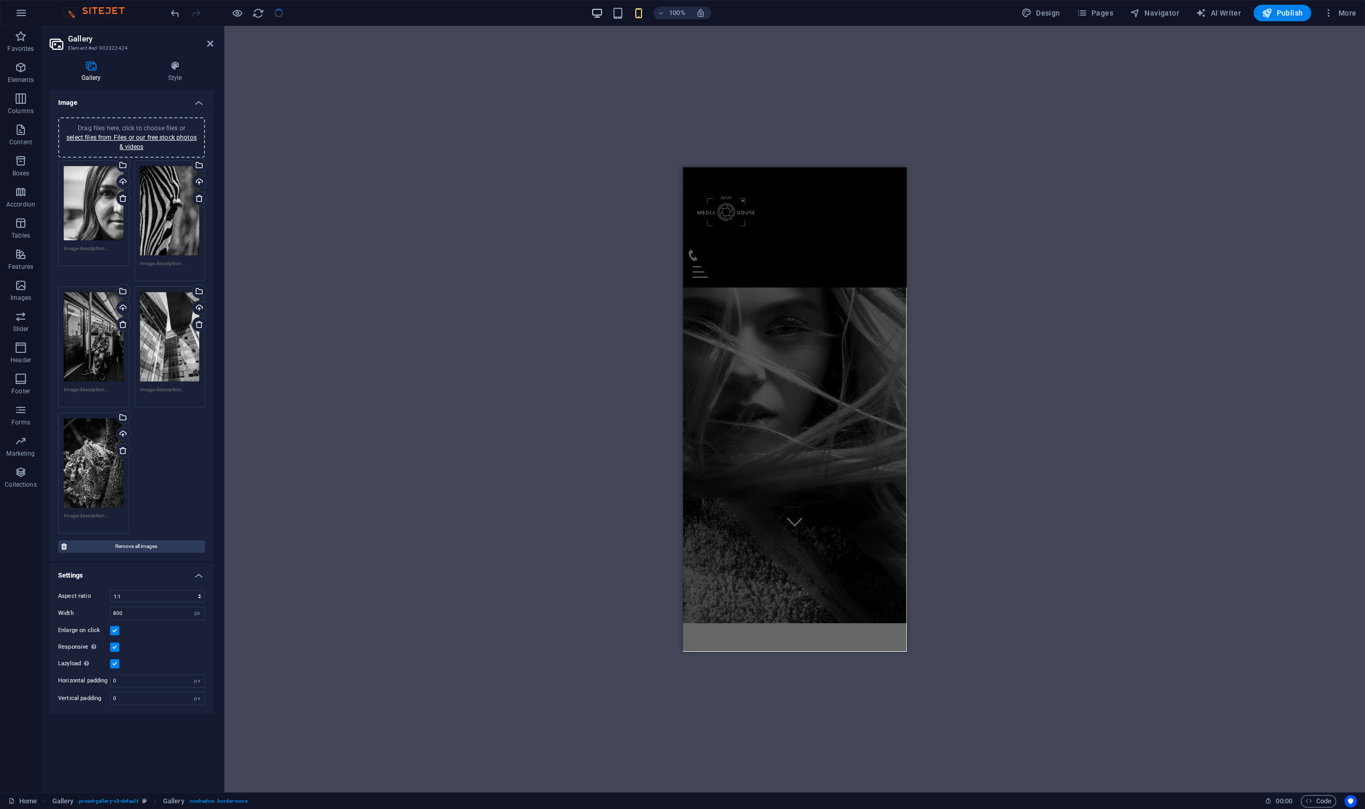
click at [599, 17] on icon "button" at bounding box center [597, 13] width 12 height 12
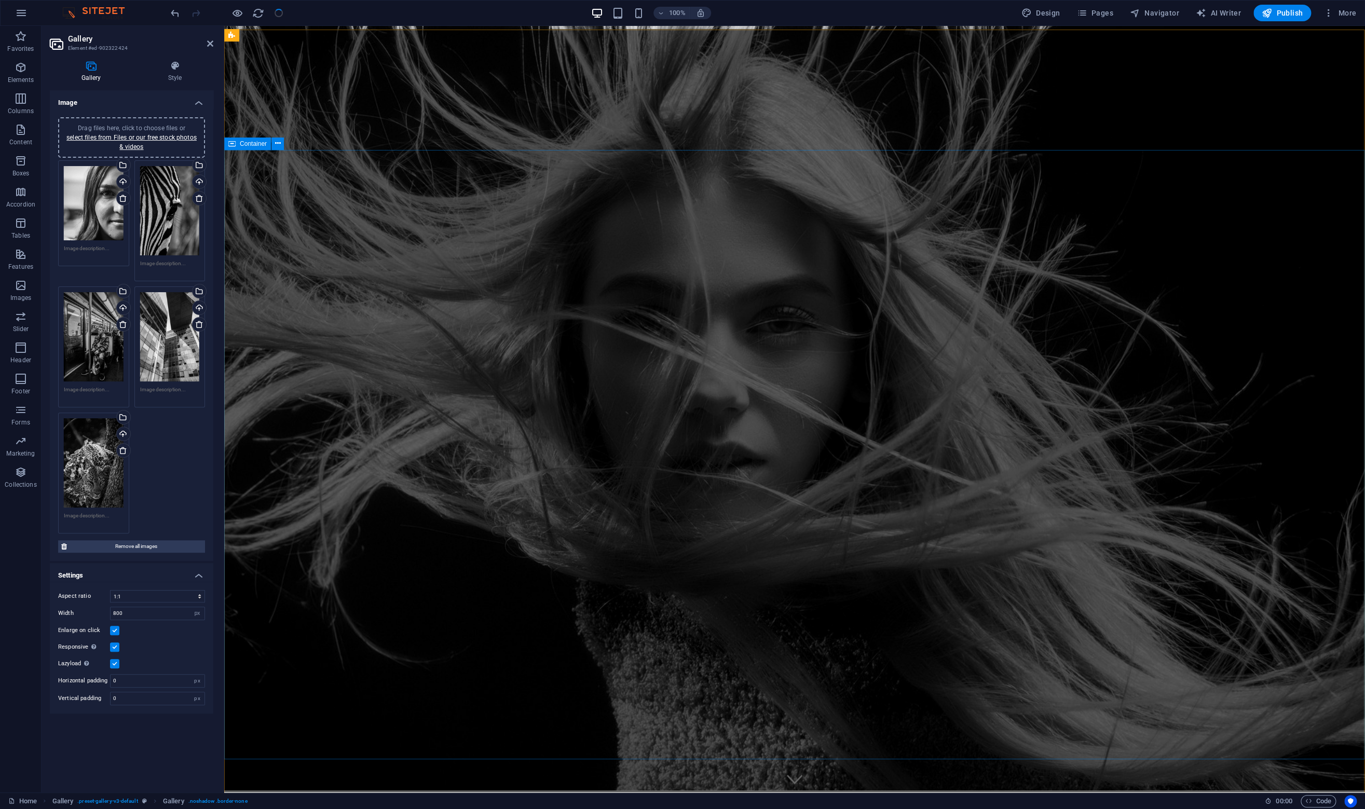
scroll to position [0, 0]
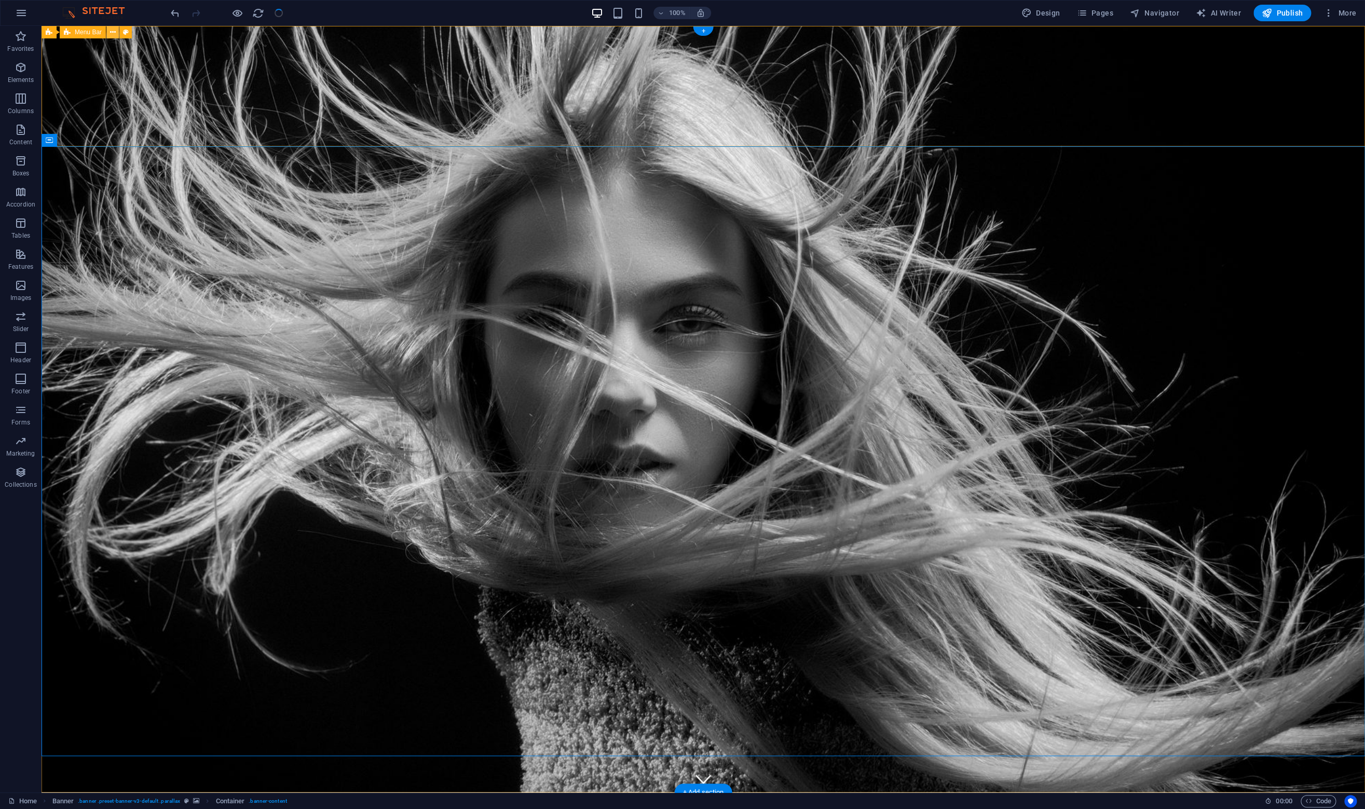
click at [113, 31] on icon at bounding box center [113, 32] width 6 height 11
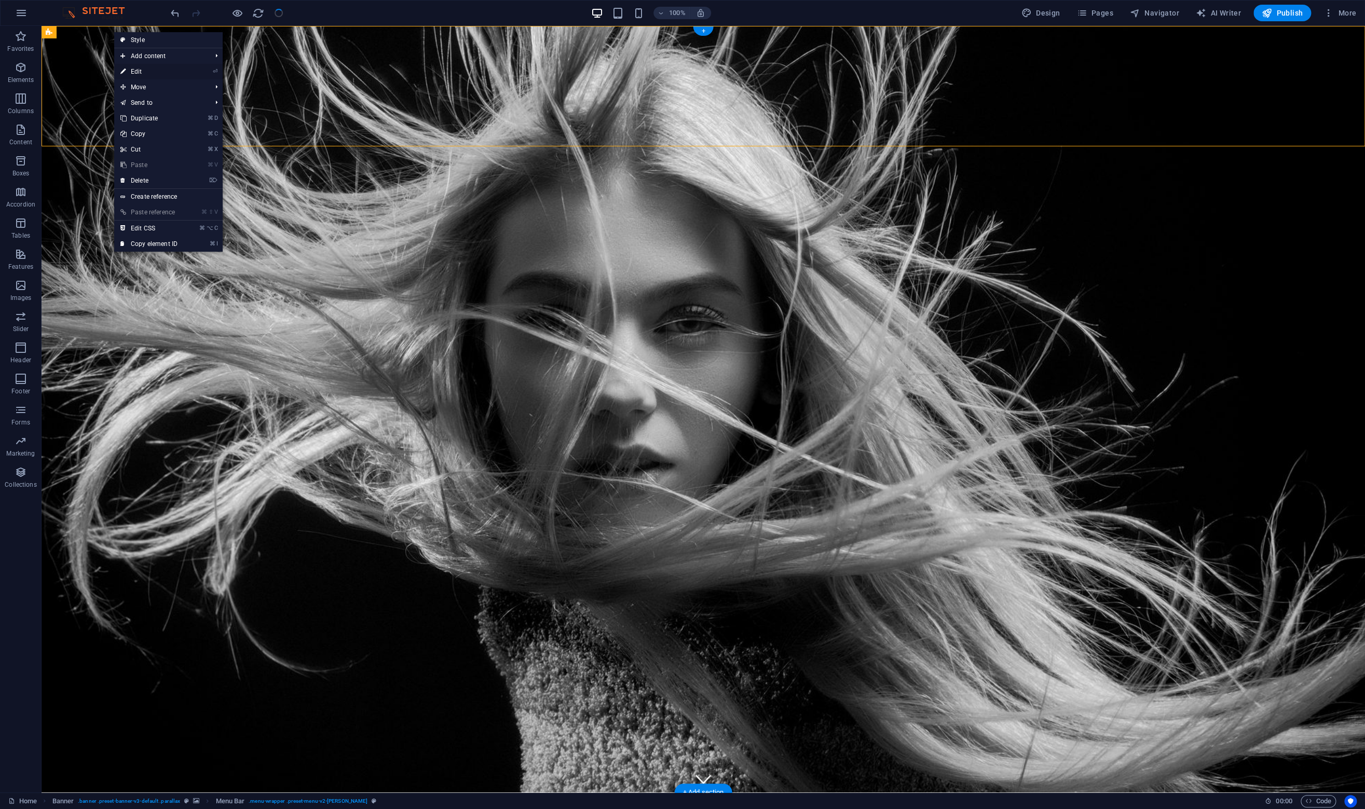
click at [136, 73] on link "⏎ Edit" at bounding box center [149, 72] width 70 height 16
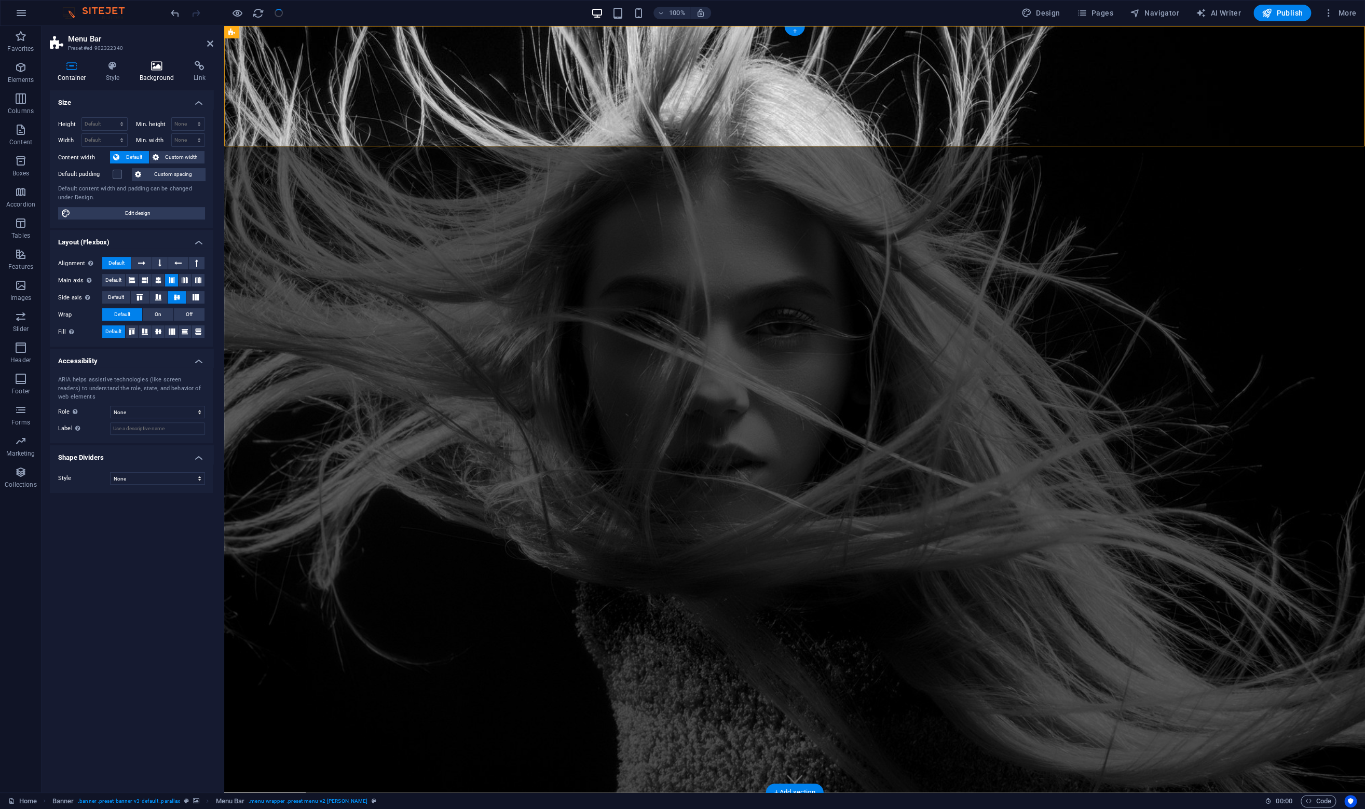
click at [153, 65] on icon at bounding box center [157, 66] width 50 height 10
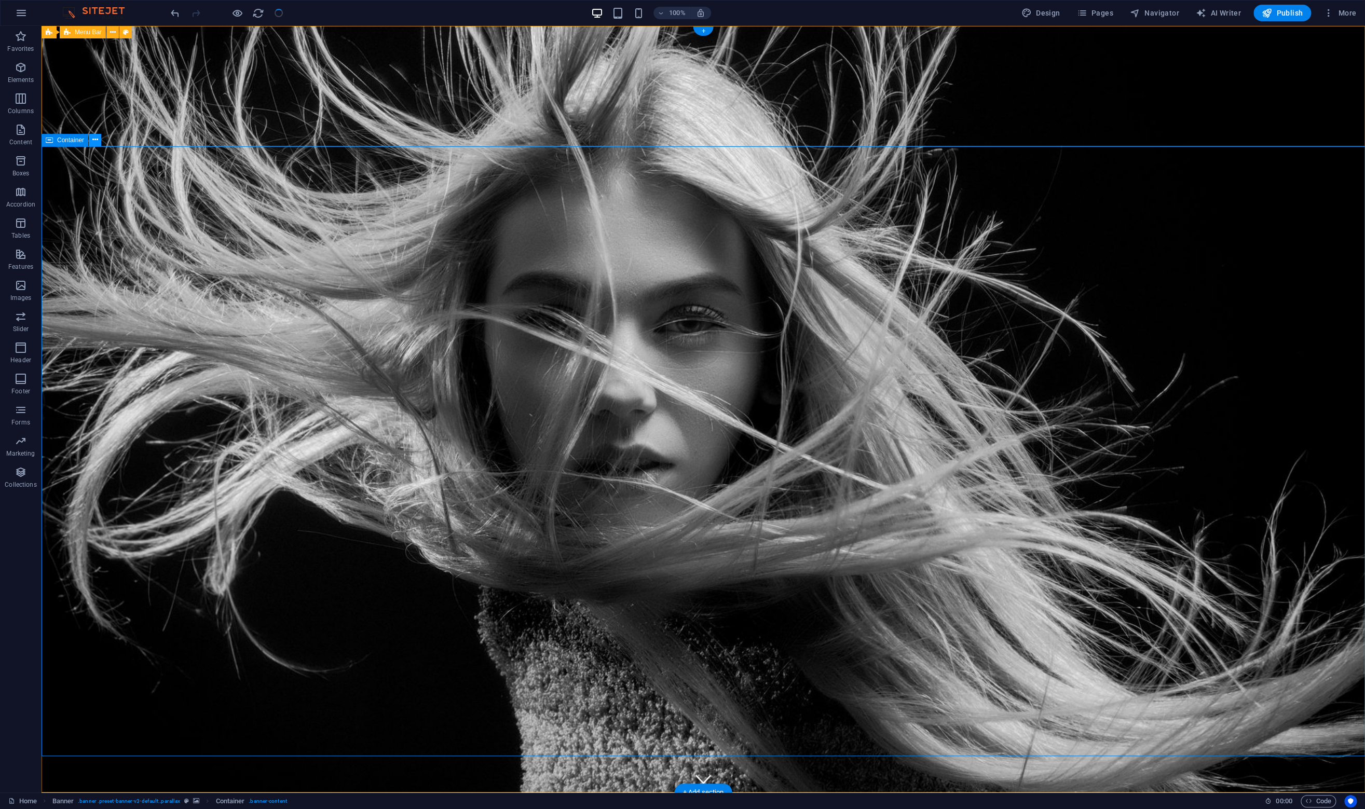
click at [97, 142] on icon at bounding box center [95, 139] width 6 height 11
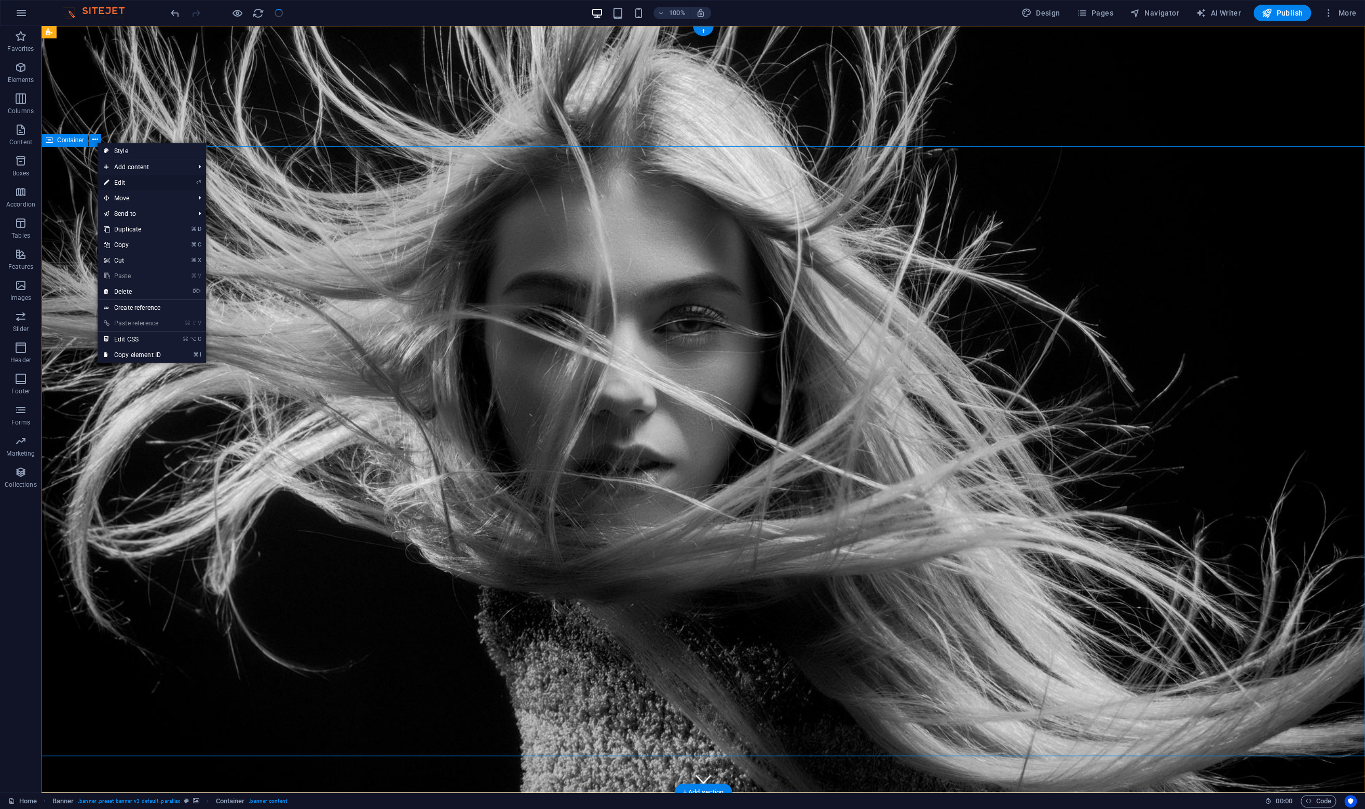
click at [127, 185] on link "⏎ Edit" at bounding box center [133, 183] width 70 height 16
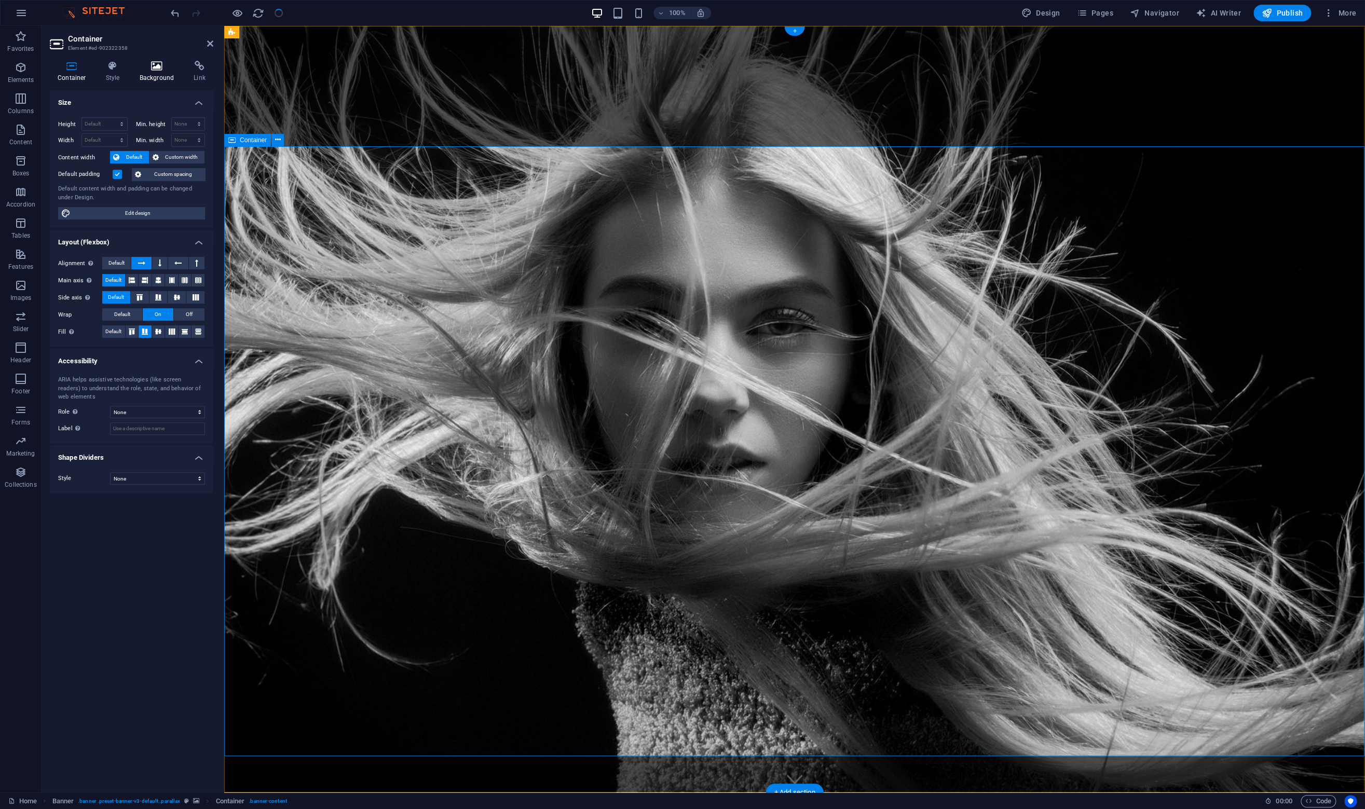
click at [156, 67] on icon at bounding box center [157, 66] width 50 height 10
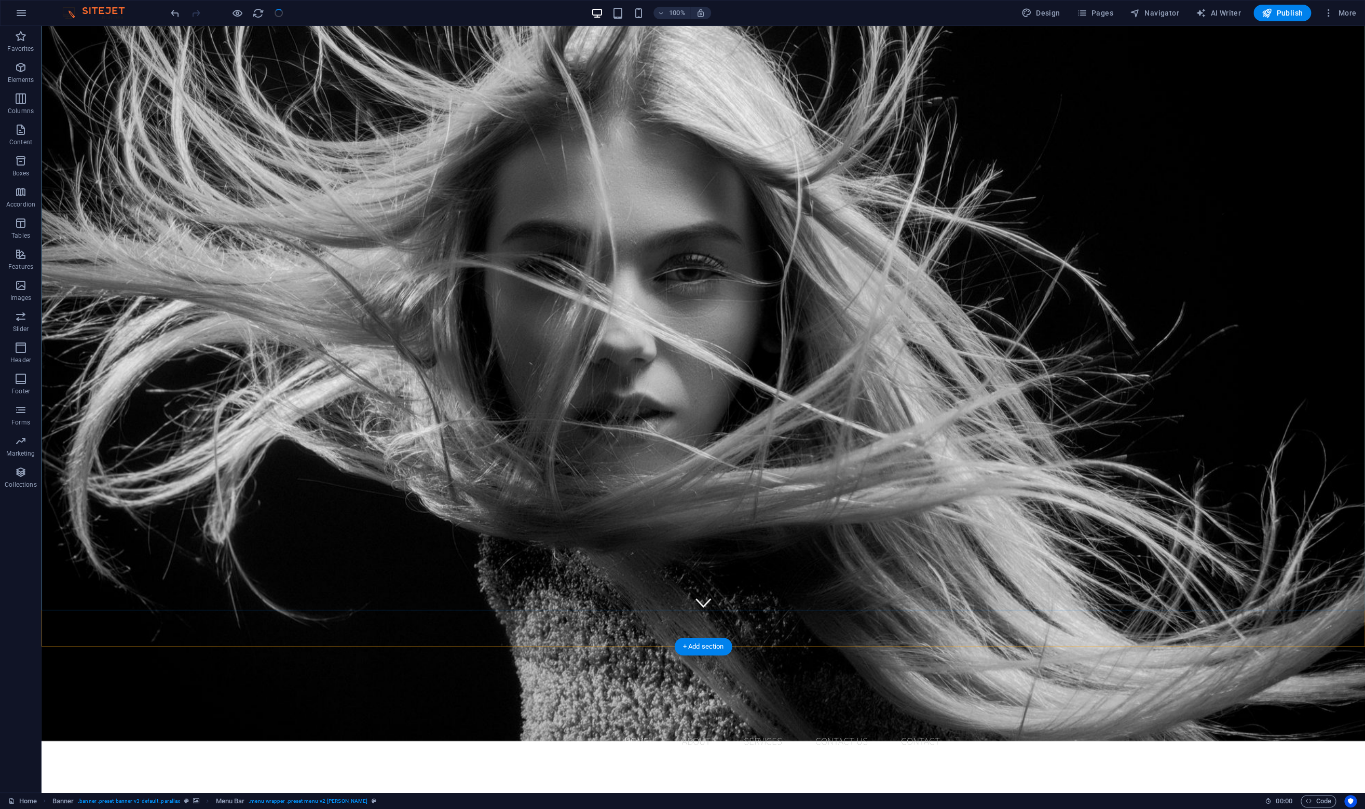
scroll to position [195, 0]
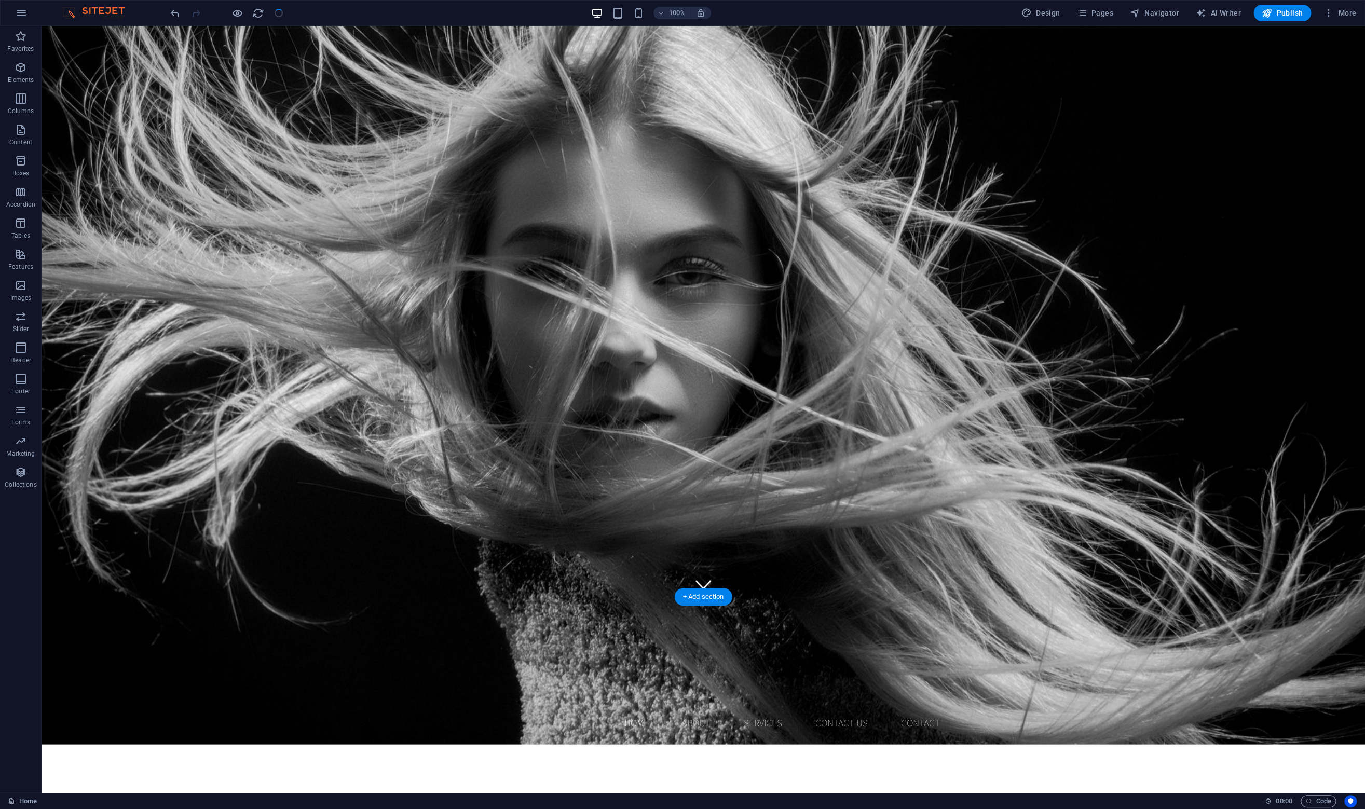
click at [312, 583] on figure at bounding box center [703, 361] width 1323 height 766
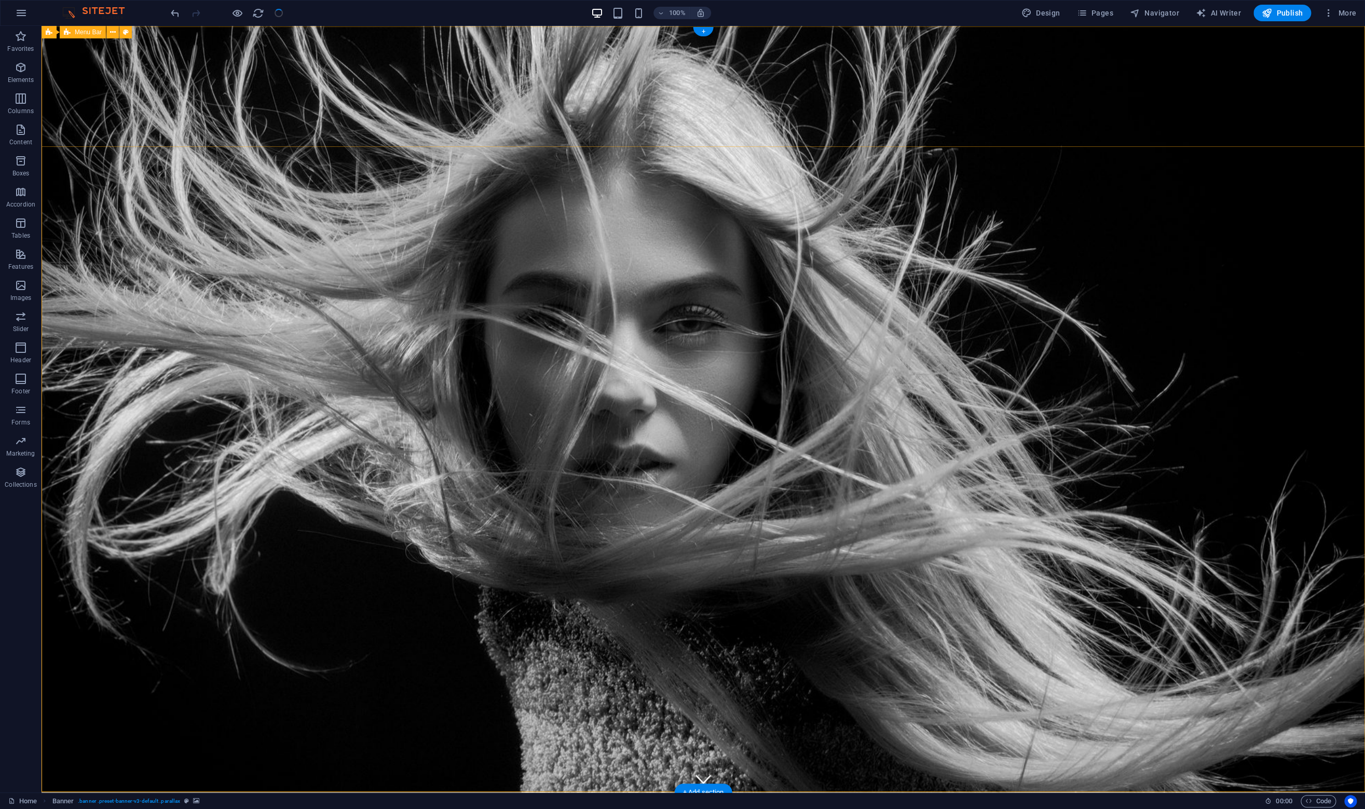
scroll to position [0, 0]
click at [112, 32] on icon at bounding box center [113, 32] width 6 height 11
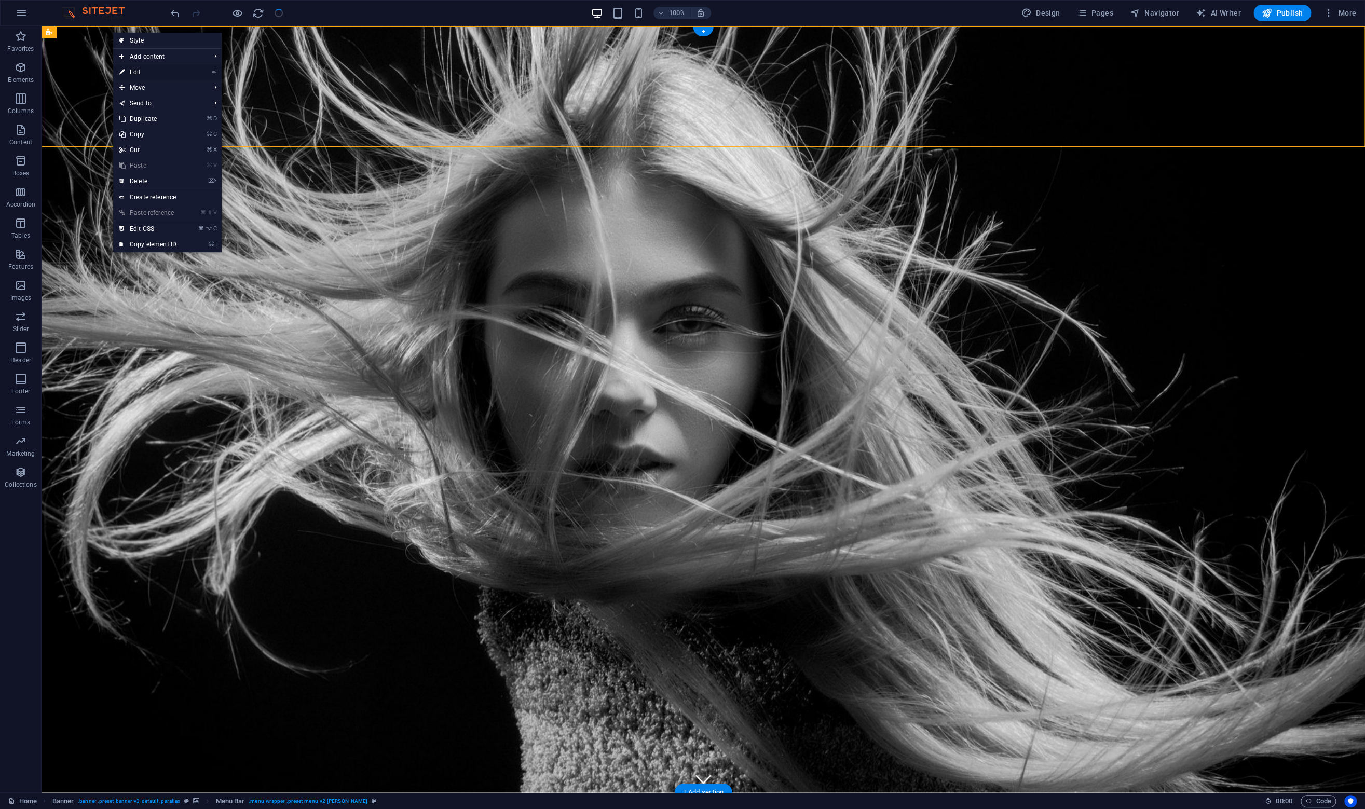
click at [150, 69] on link "⏎ Edit" at bounding box center [148, 72] width 70 height 16
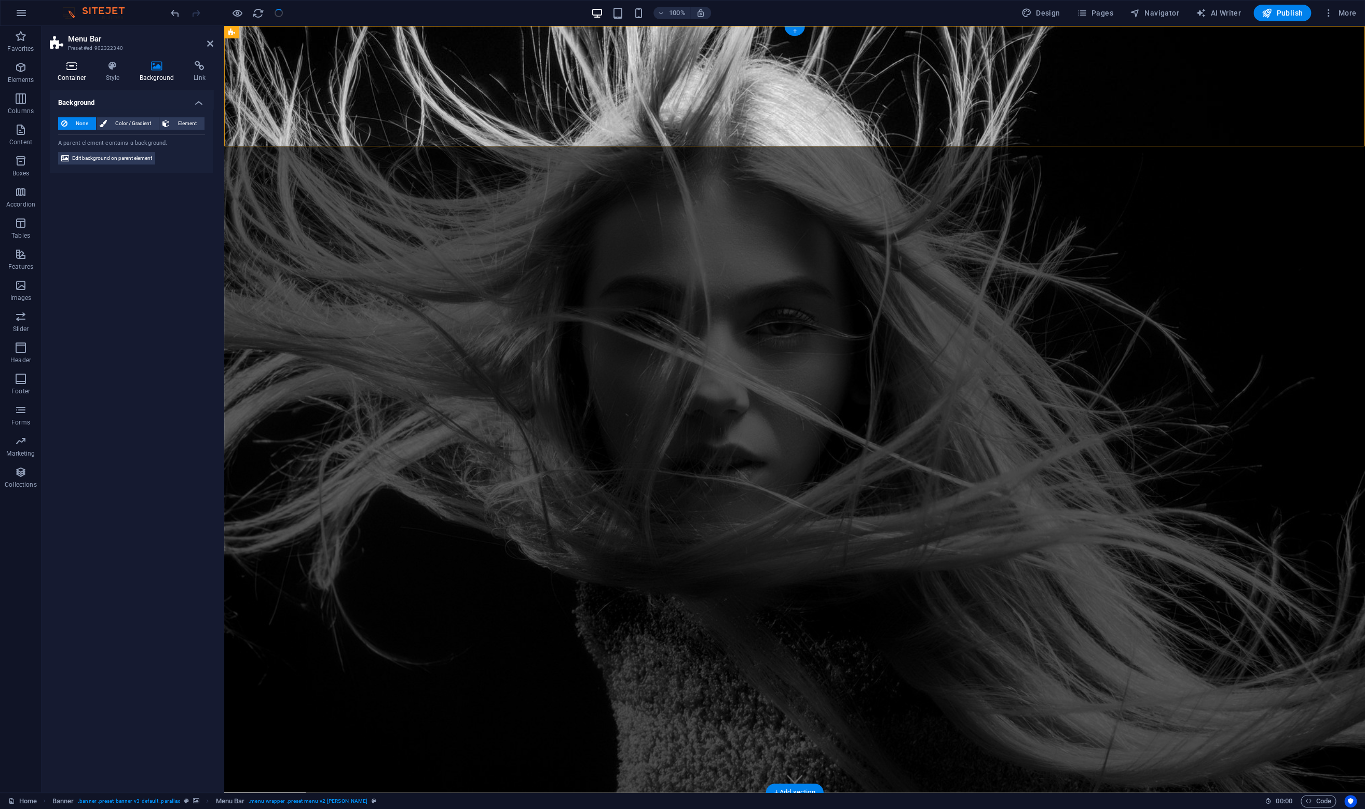
click at [67, 73] on h4 "Container" at bounding box center [74, 72] width 48 height 22
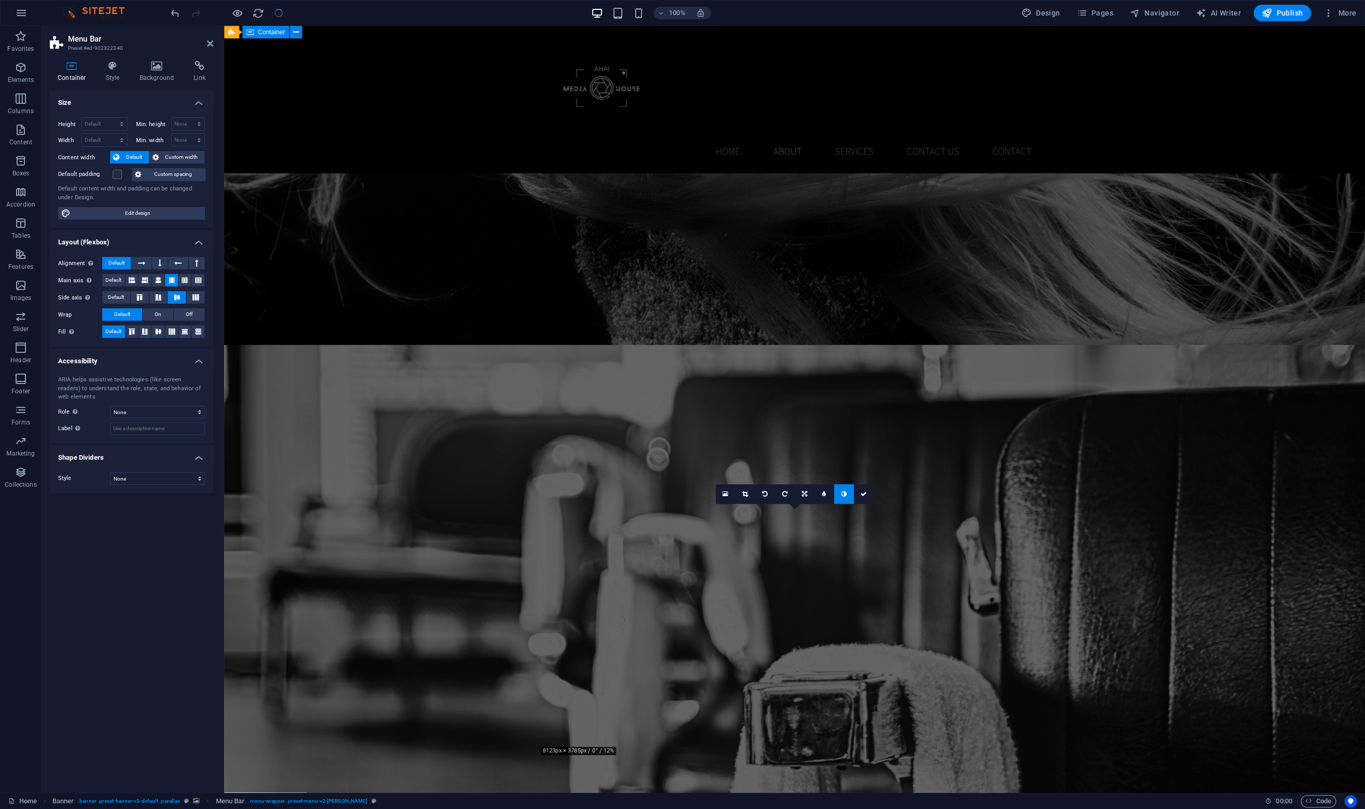
scroll to position [840, 0]
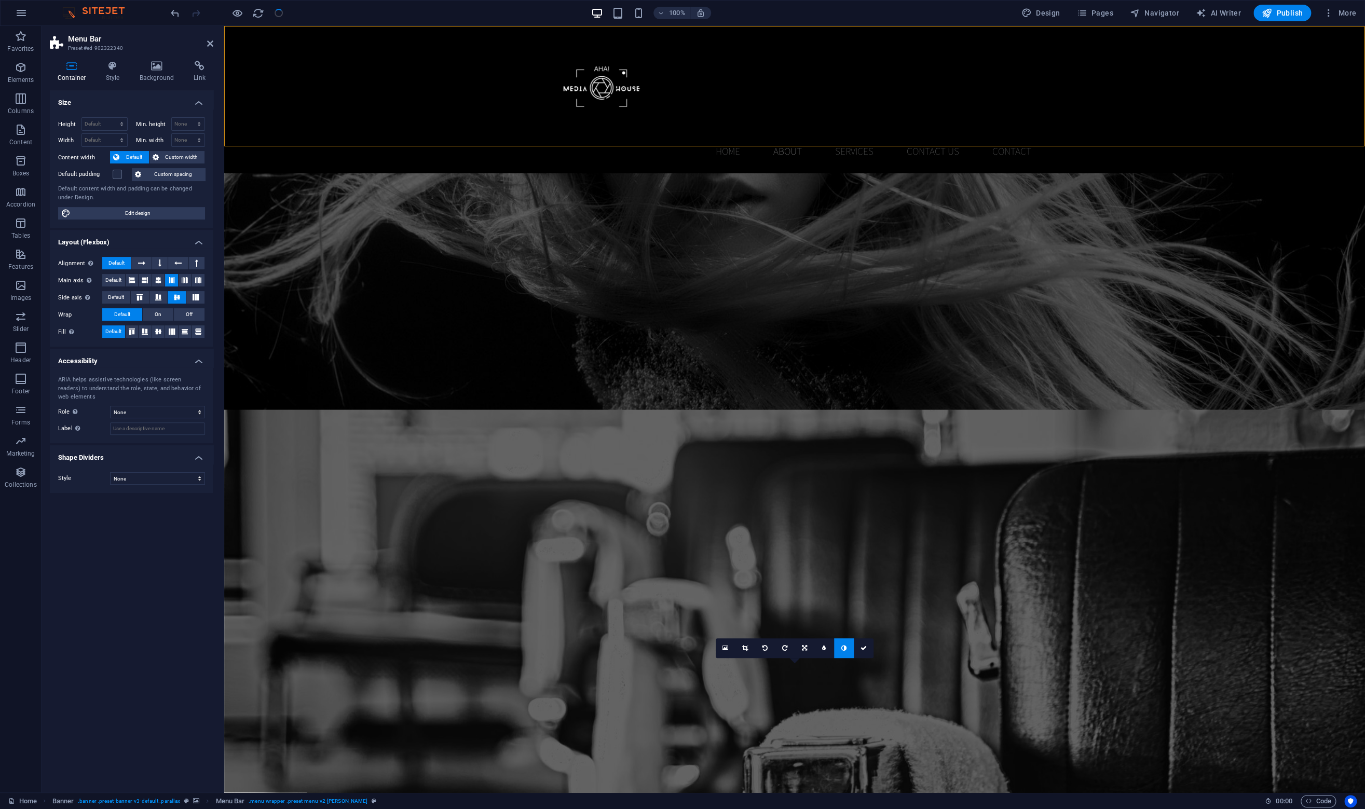
click at [366, 409] on figure at bounding box center [794, 633] width 1140 height 448
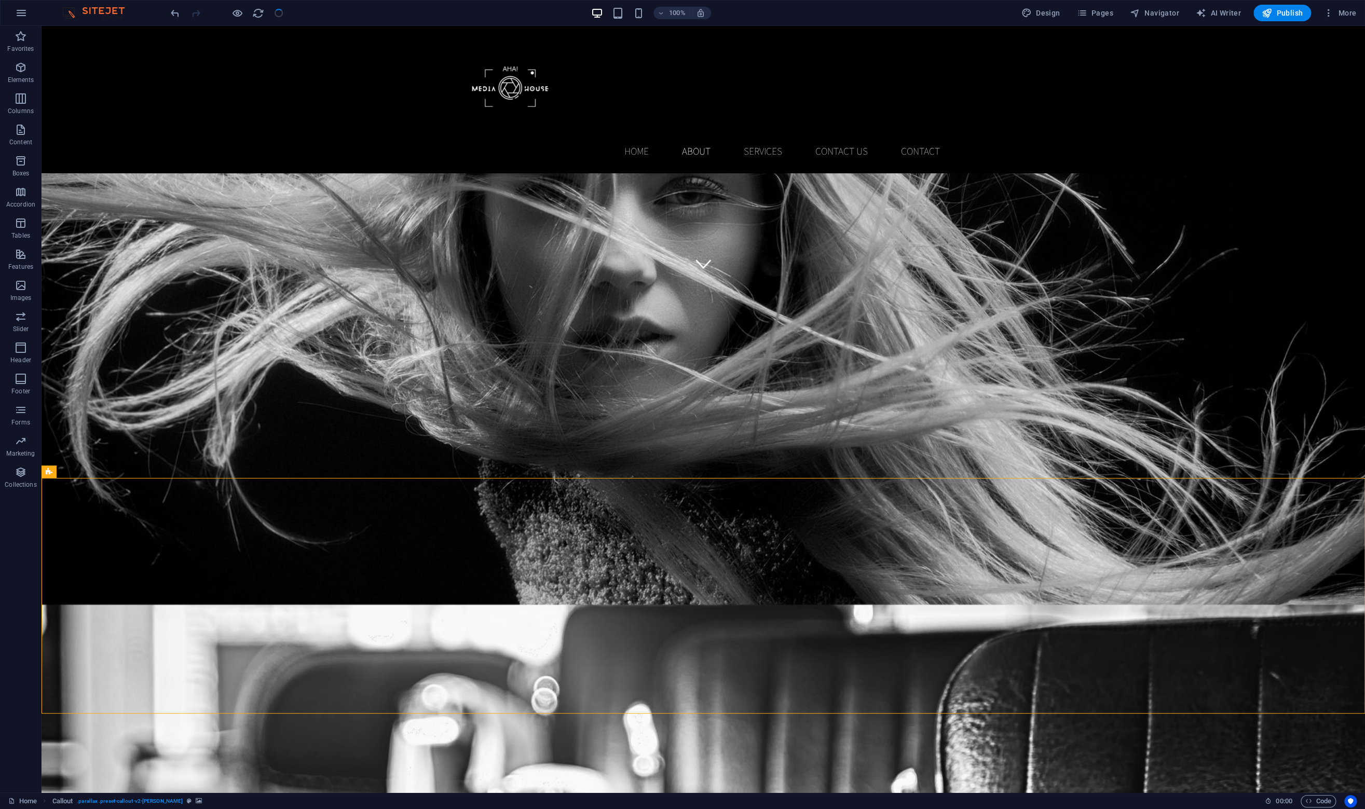
scroll to position [513, 0]
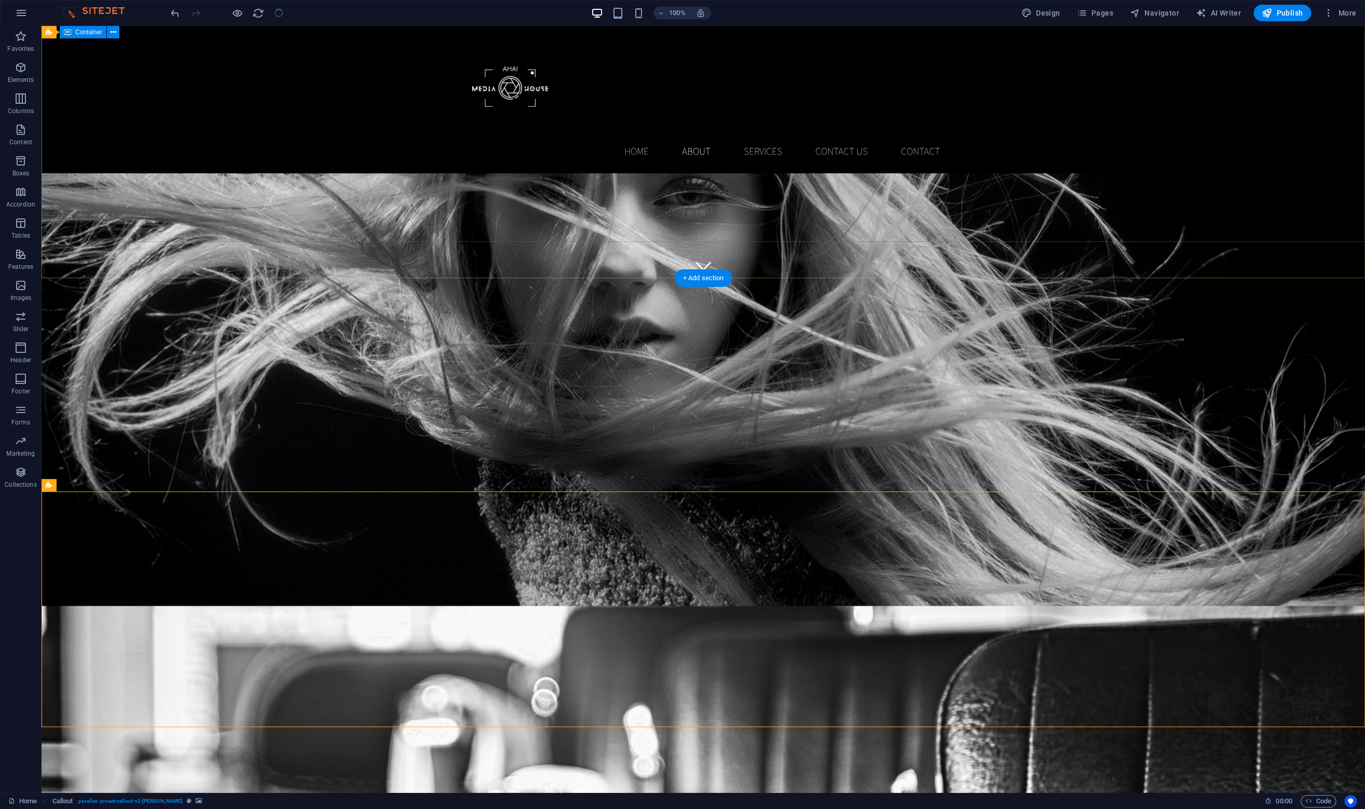
click at [219, 279] on div "PROFESSIONAL STYLES & CUTS (123) 456-7890 | [GEOGRAPHIC_DATA]" at bounding box center [703, 410] width 1323 height 262
click at [231, 272] on figure at bounding box center [703, 281] width 1323 height 766
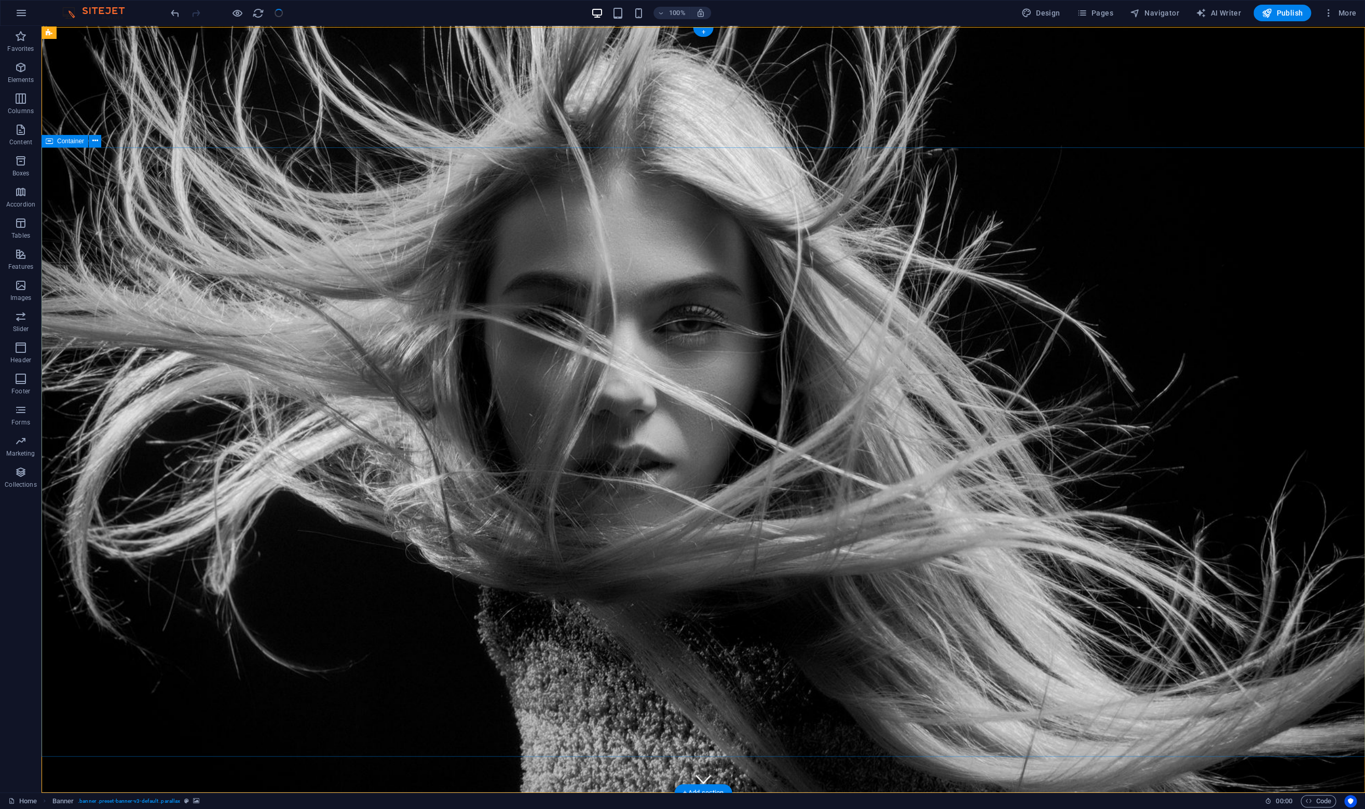
scroll to position [0, 0]
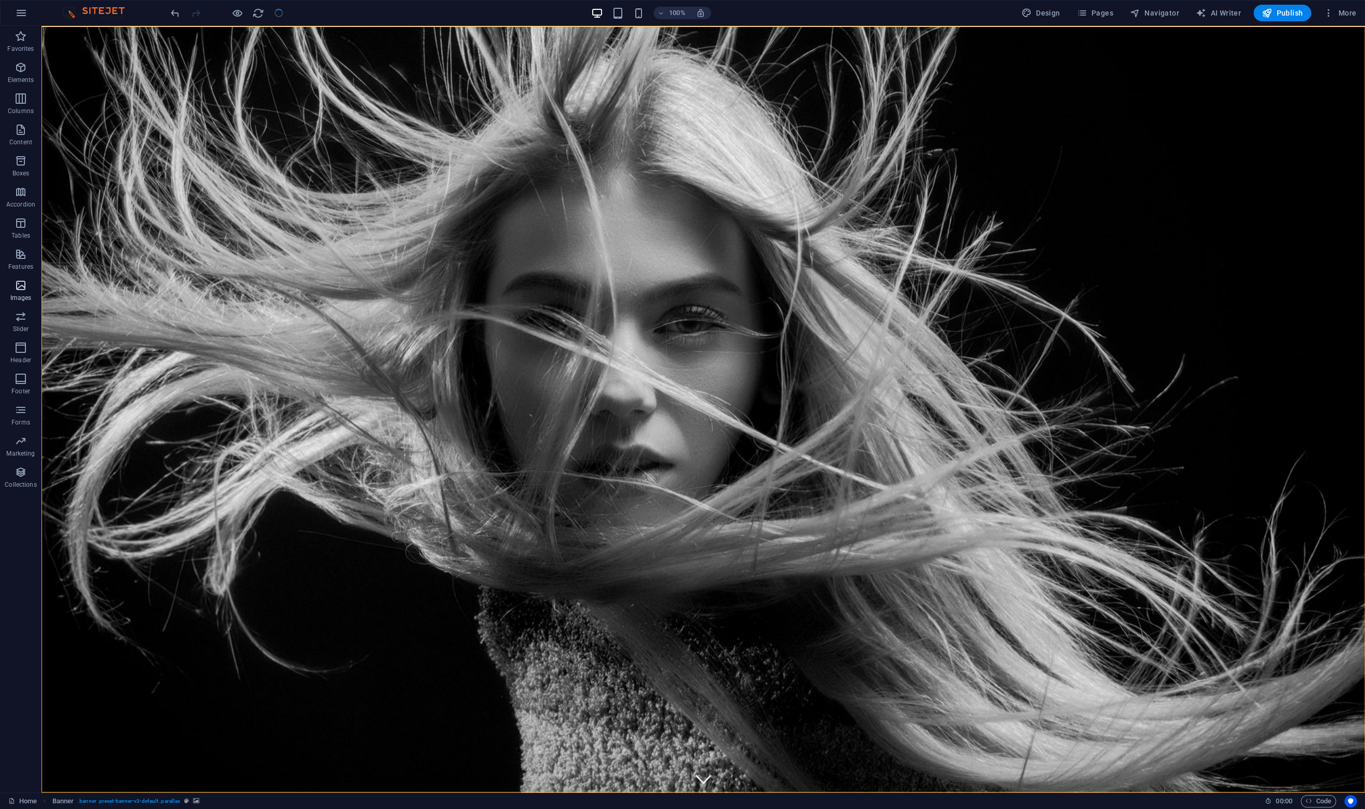
click at [19, 287] on icon "button" at bounding box center [21, 285] width 12 height 12
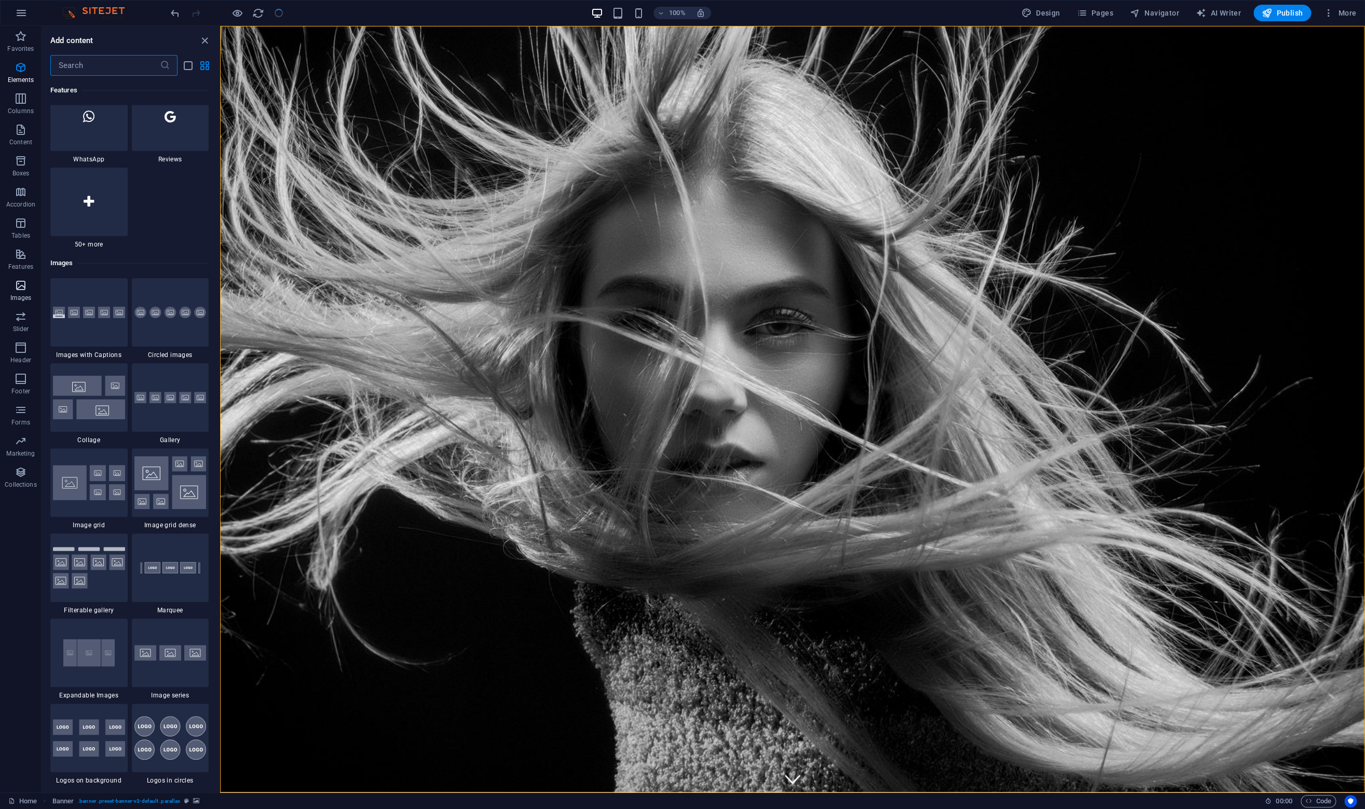
scroll to position [5247, 0]
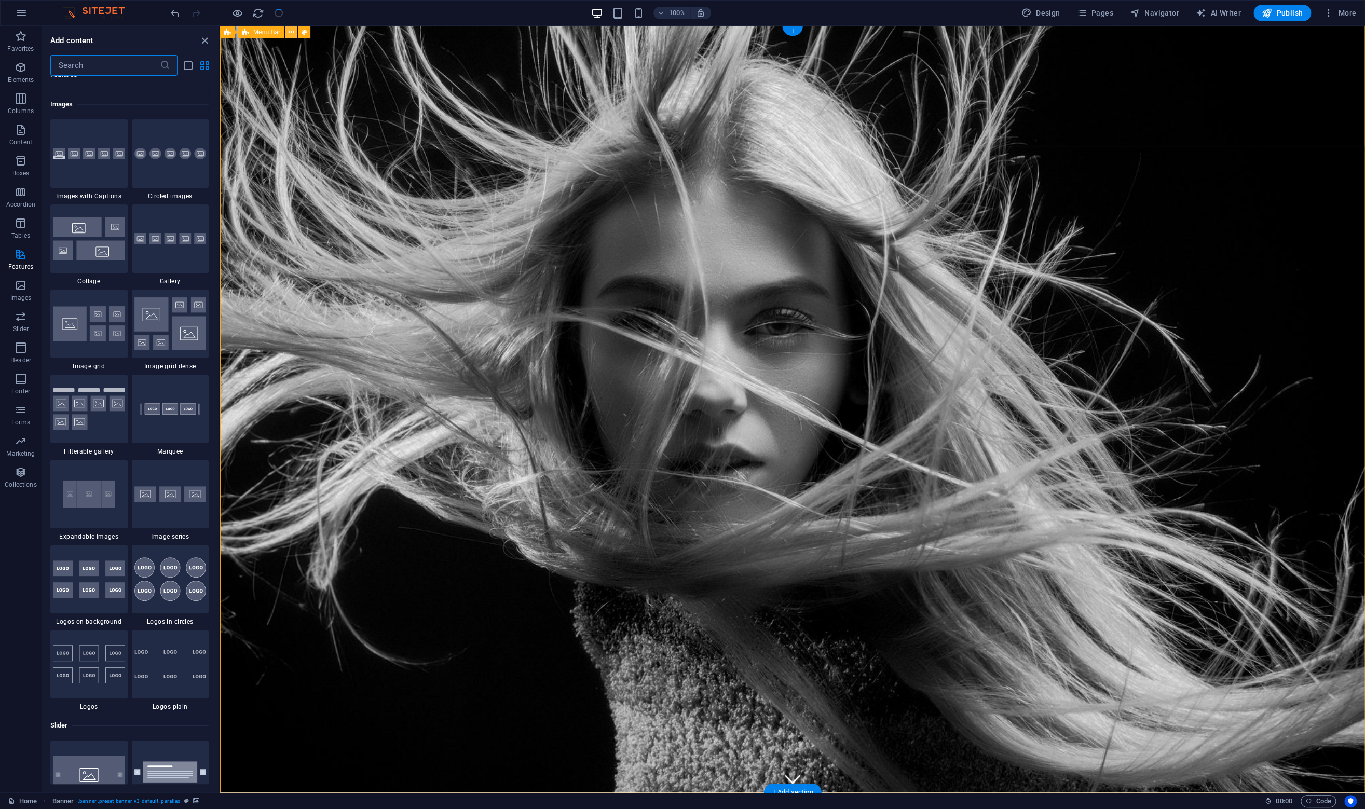
click at [292, 34] on icon at bounding box center [291, 32] width 6 height 11
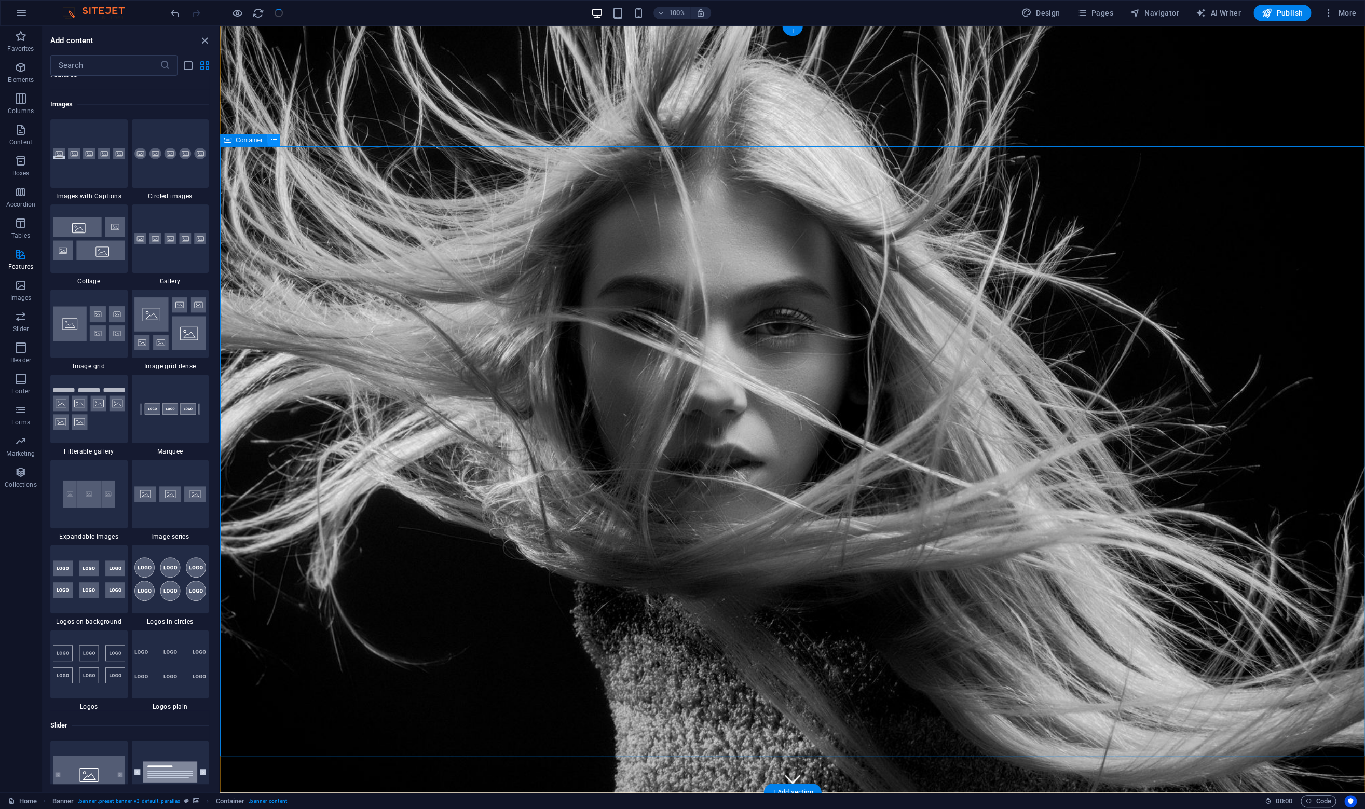
click at [271, 139] on icon at bounding box center [274, 139] width 6 height 11
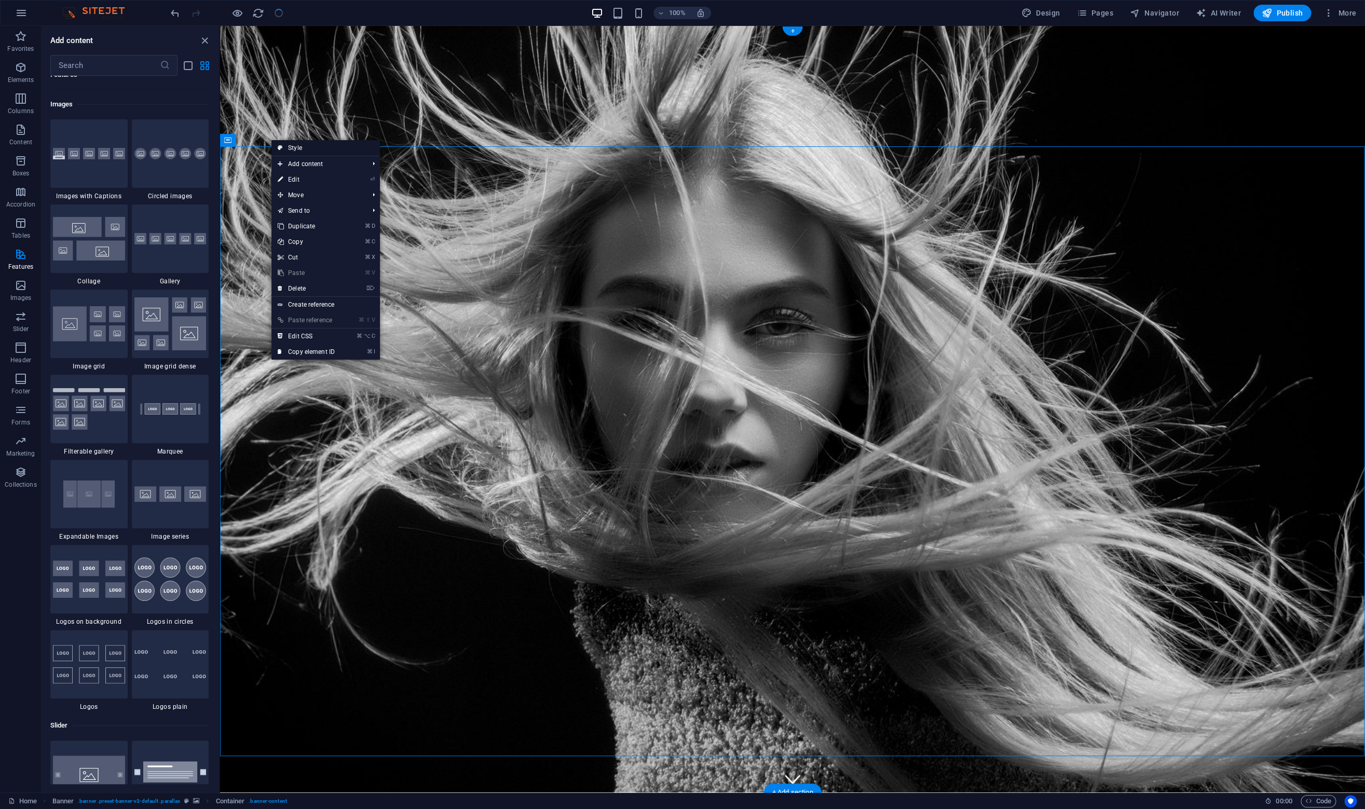
click at [298, 145] on link "Style" at bounding box center [325, 148] width 108 height 16
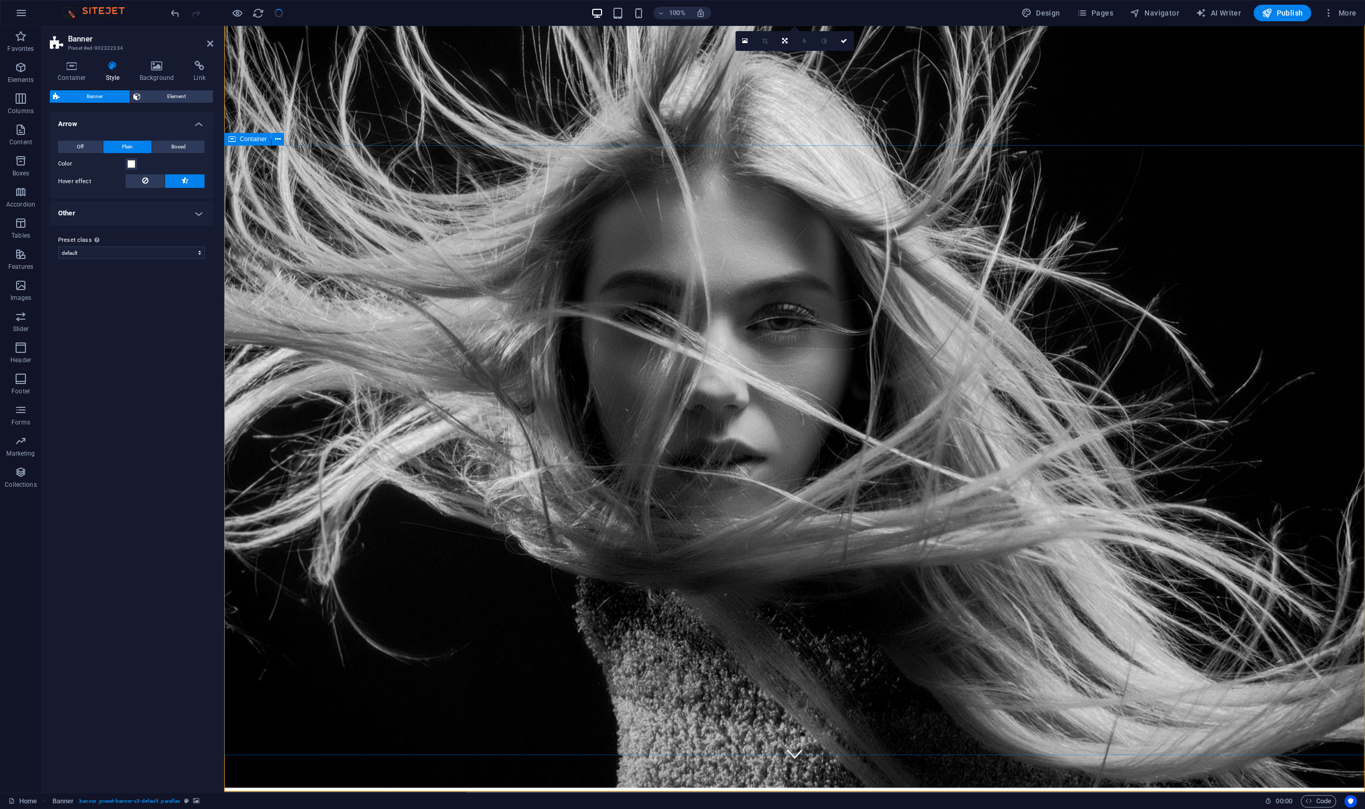
scroll to position [27, 0]
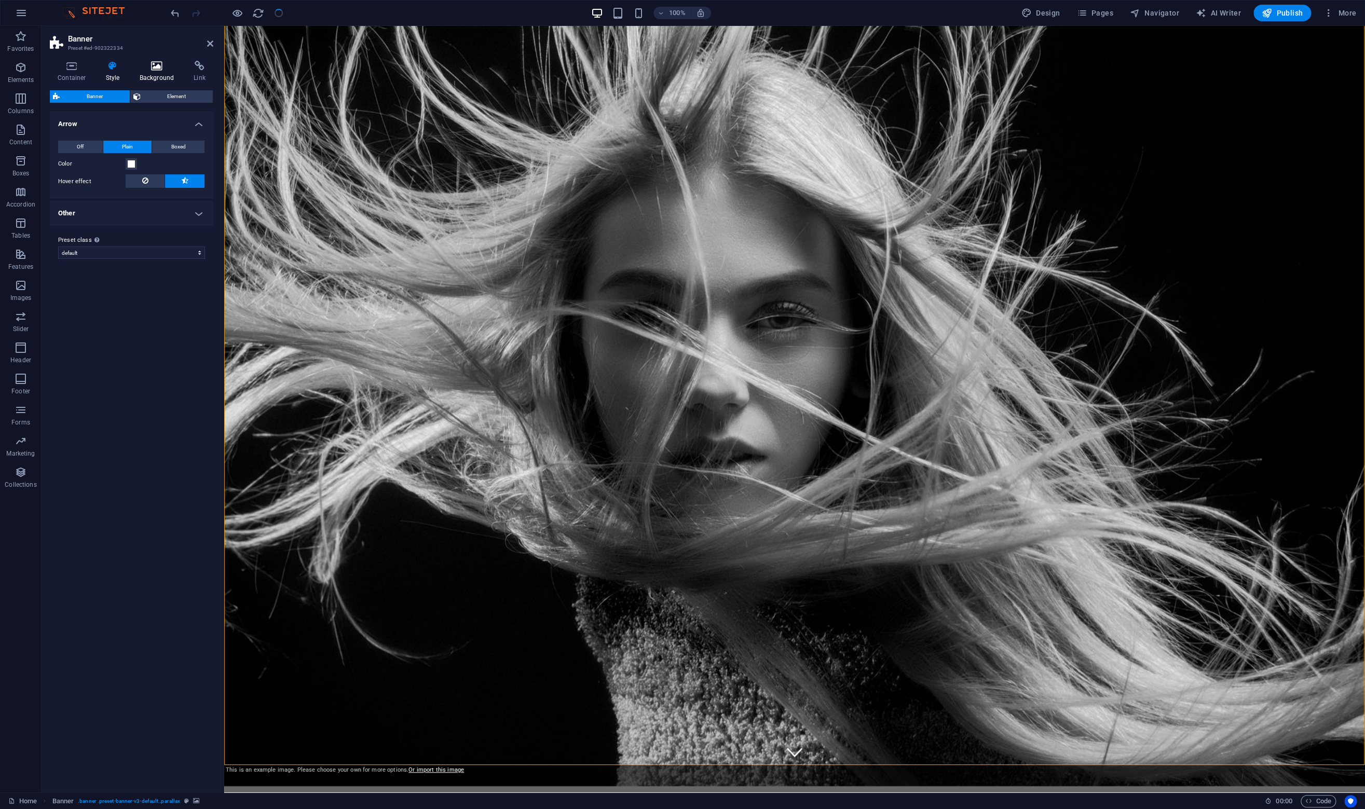
click at [149, 70] on icon at bounding box center [157, 66] width 50 height 10
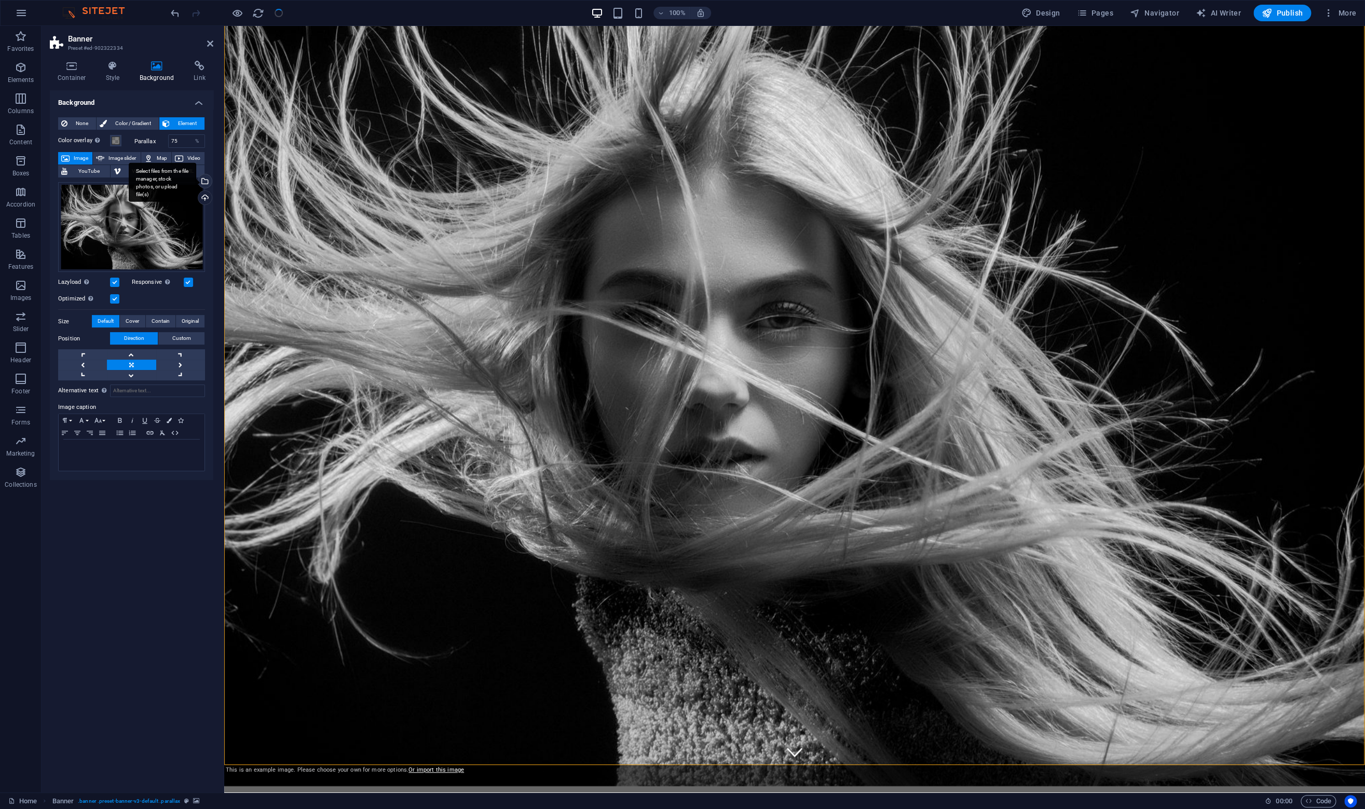
click at [205, 181] on div "Select files from the file manager, stock photos, or upload file(s)" at bounding box center [204, 182] width 16 height 16
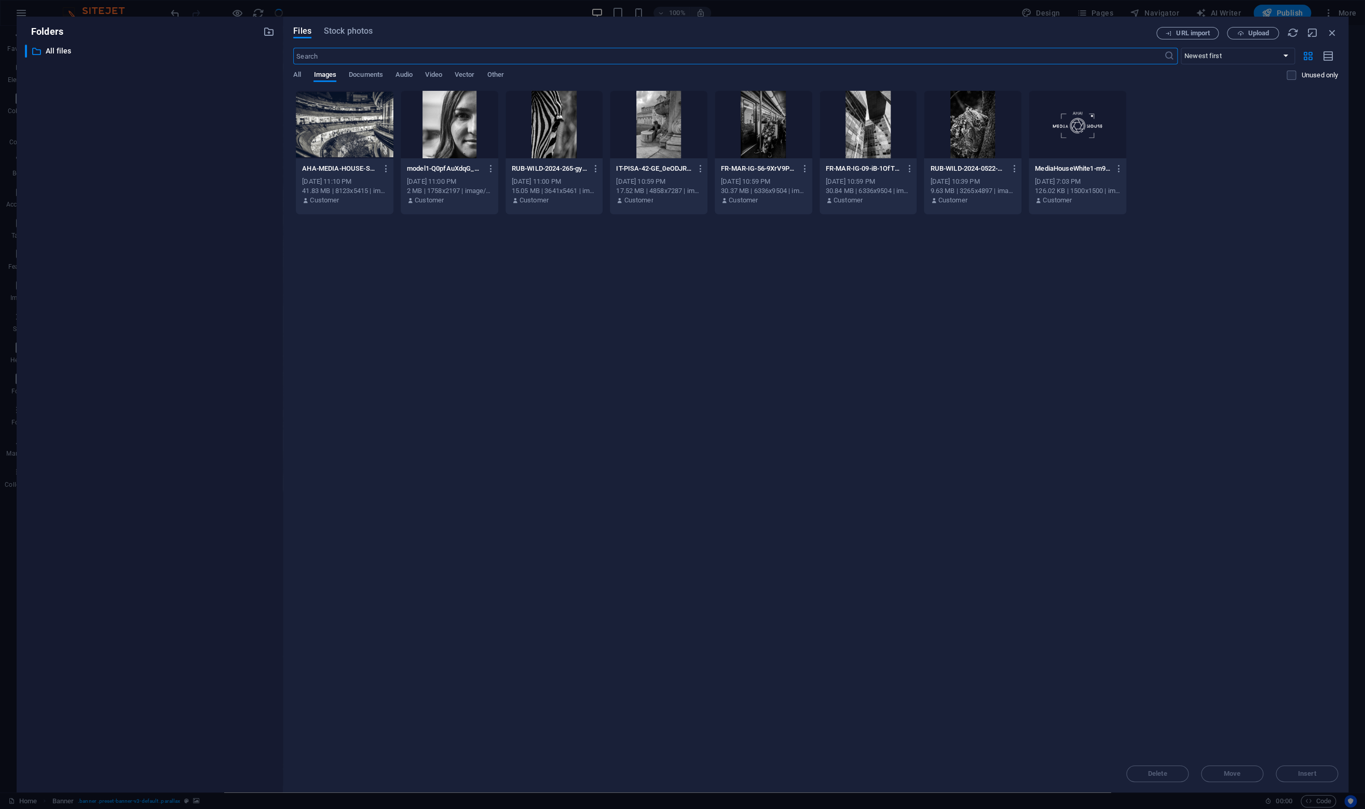
click at [1258, 24] on div "Files Stock photos URL import Upload ​ Newest first Oldest first Name (A-Z) Nam…" at bounding box center [815, 405] width 1065 height 776
click at [1255, 33] on span "Upload" at bounding box center [1257, 33] width 21 height 6
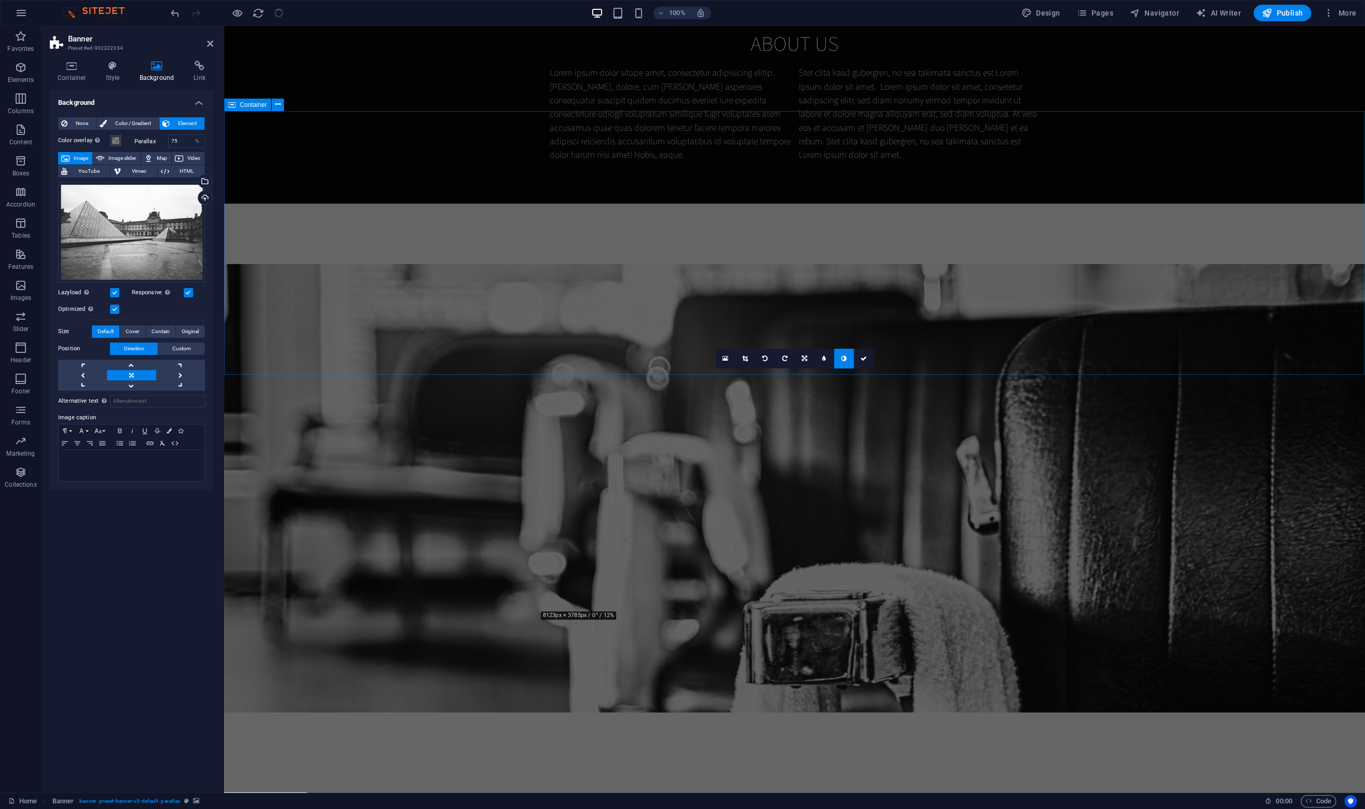
scroll to position [1130, 0]
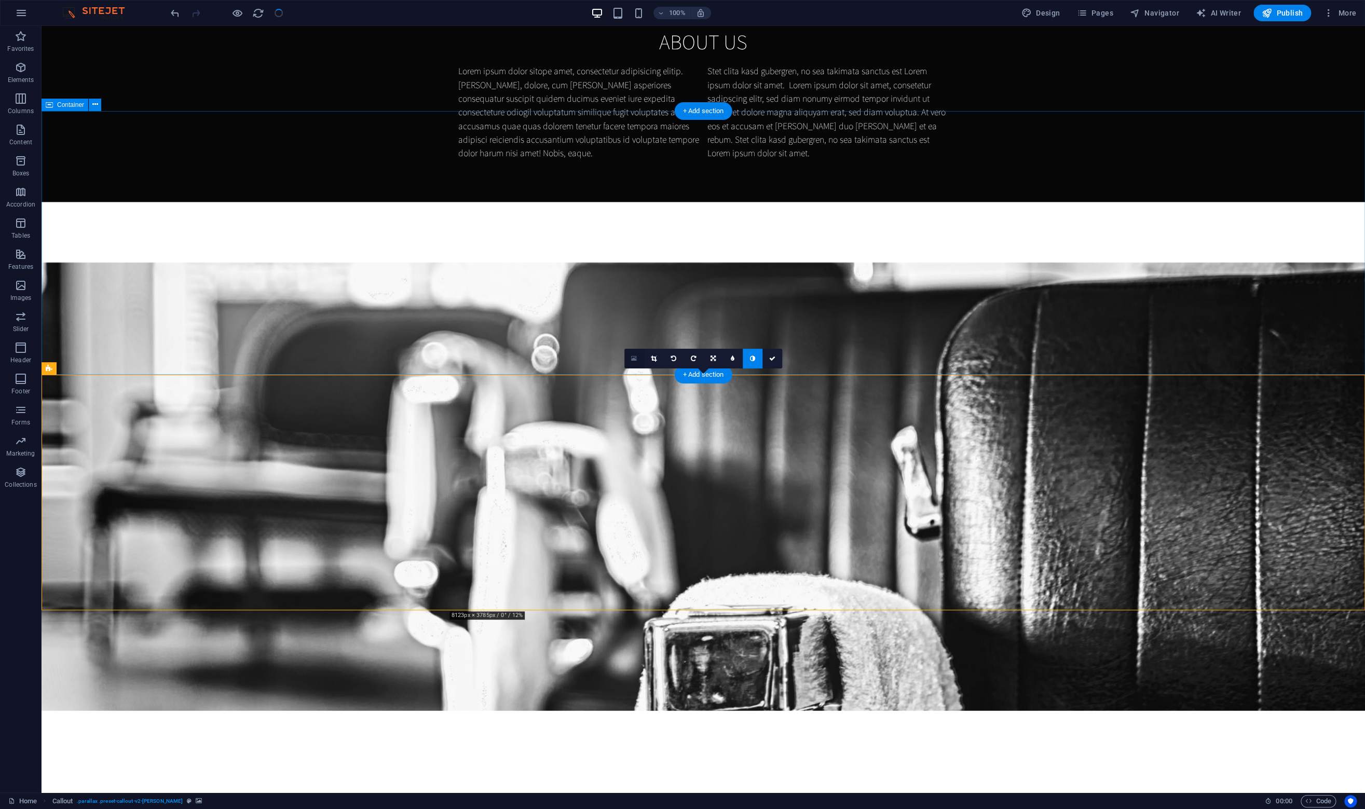
click at [634, 359] on icon at bounding box center [634, 358] width 6 height 7
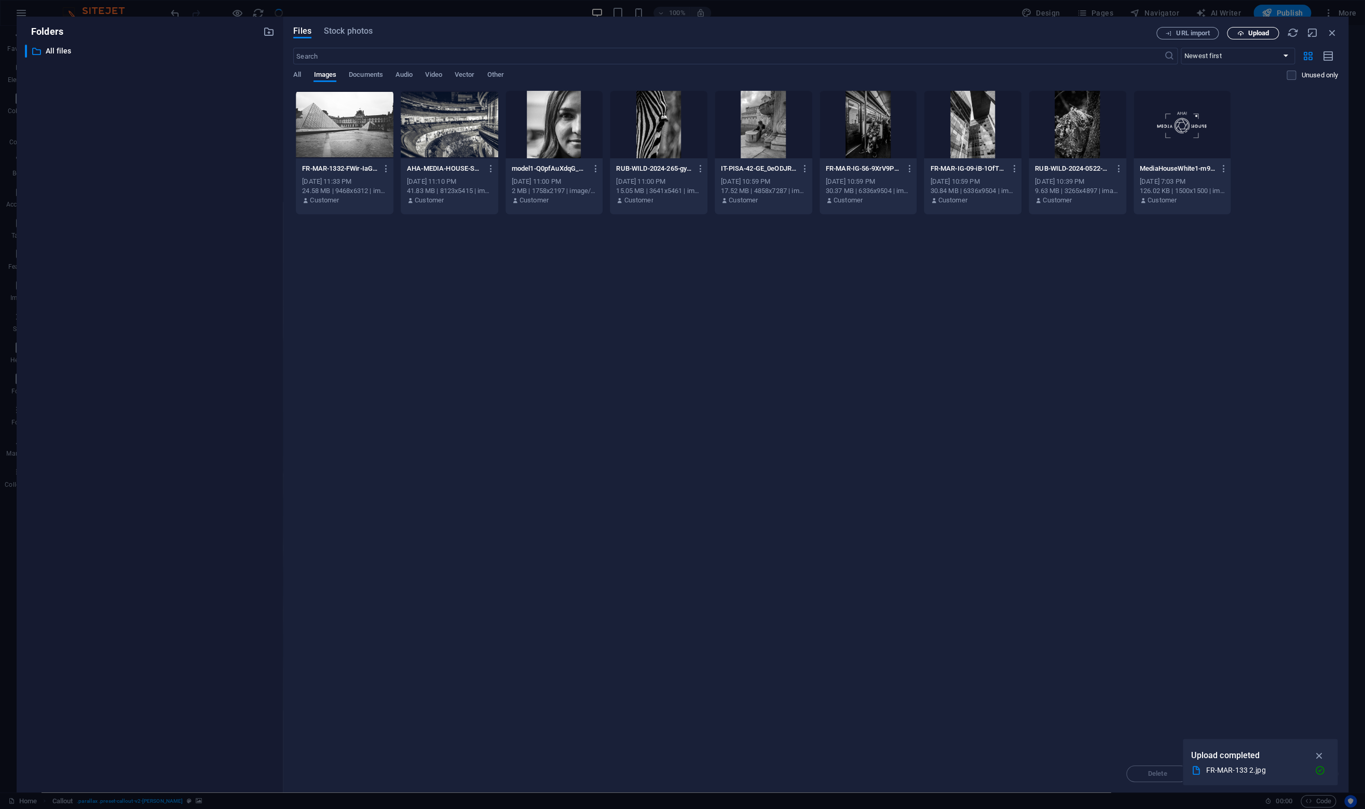
click at [1270, 33] on span "Upload" at bounding box center [1252, 33] width 43 height 7
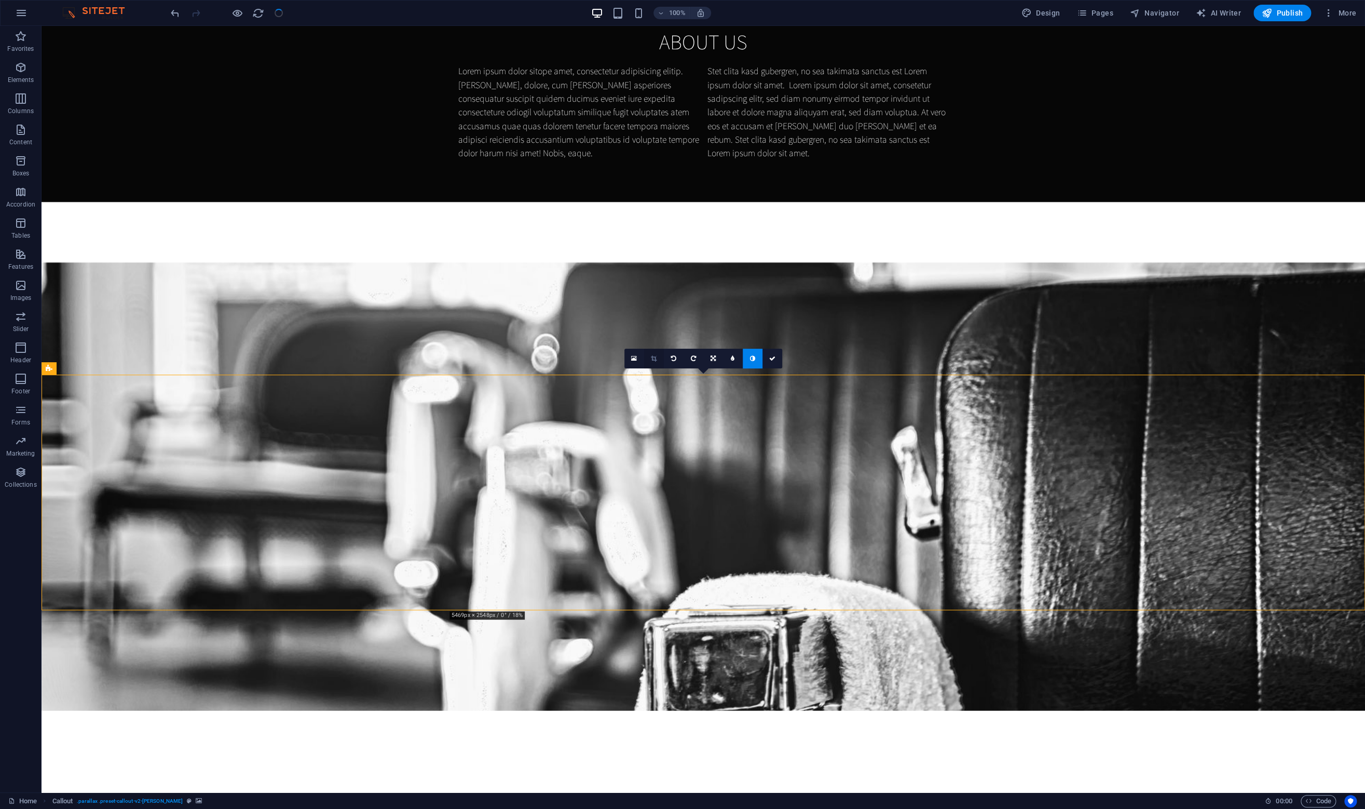
click at [651, 358] on icon at bounding box center [654, 358] width 6 height 6
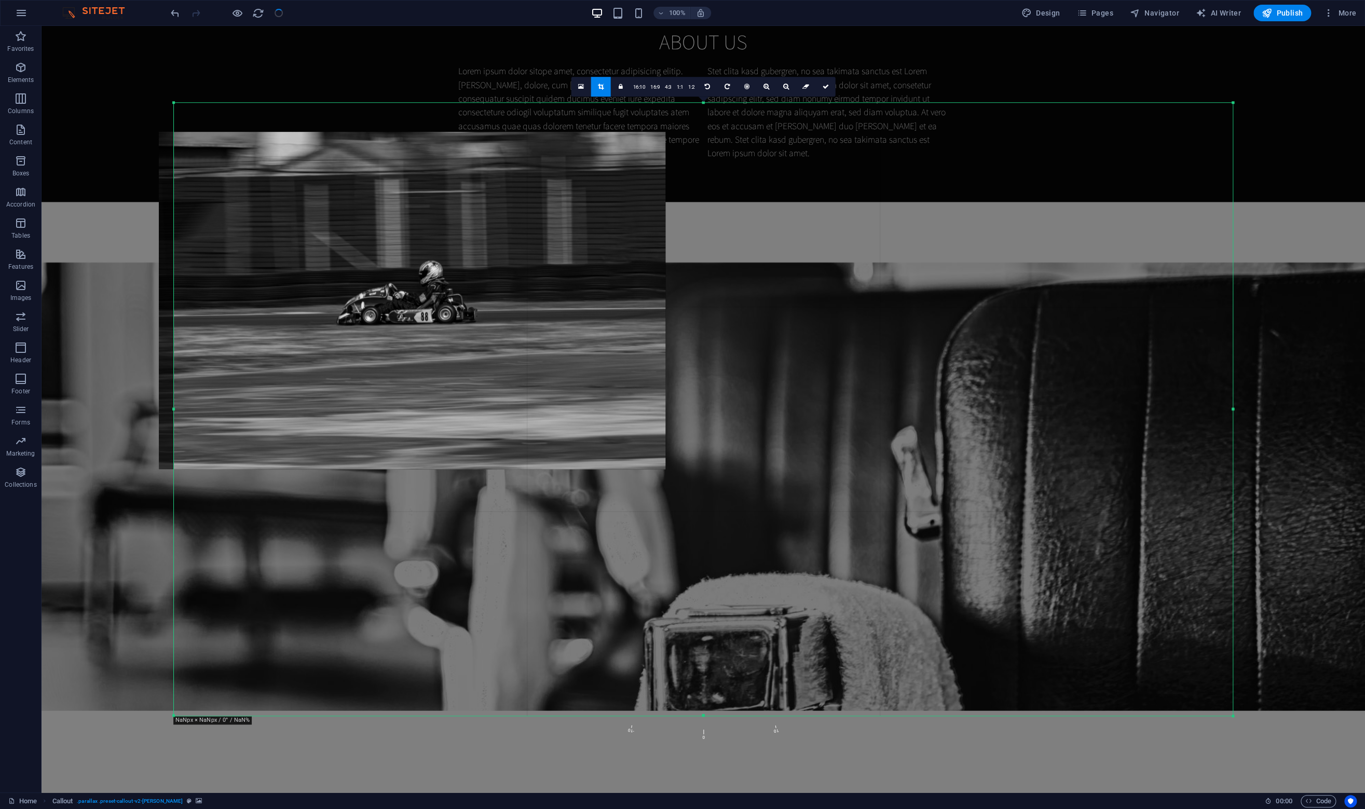
drag, startPoint x: 615, startPoint y: 355, endPoint x: 612, endPoint y: 384, distance: 29.2
click at [612, 384] on div at bounding box center [412, 301] width 506 height 338
click at [824, 84] on icon at bounding box center [825, 87] width 6 height 6
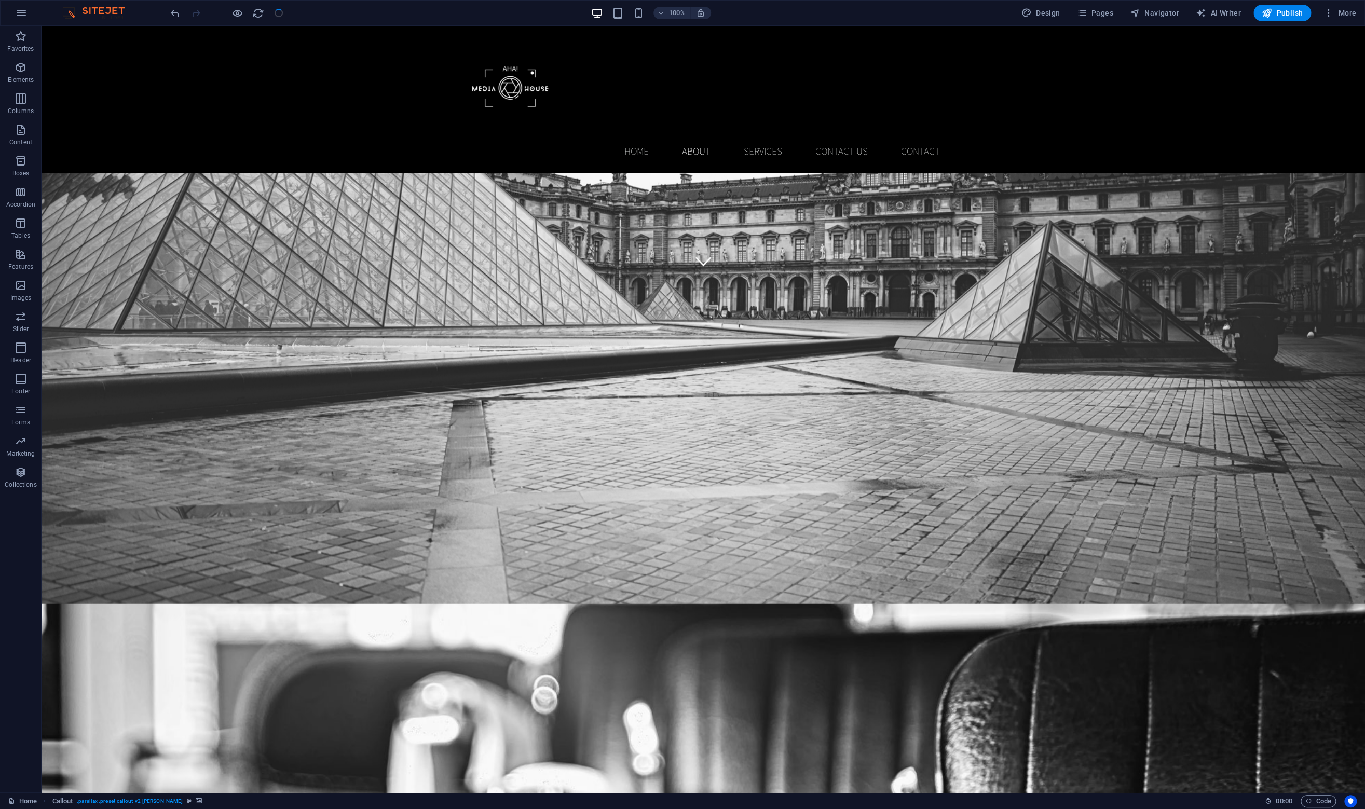
scroll to position [517, 0]
click at [112, 481] on icon at bounding box center [113, 481] width 8 height 11
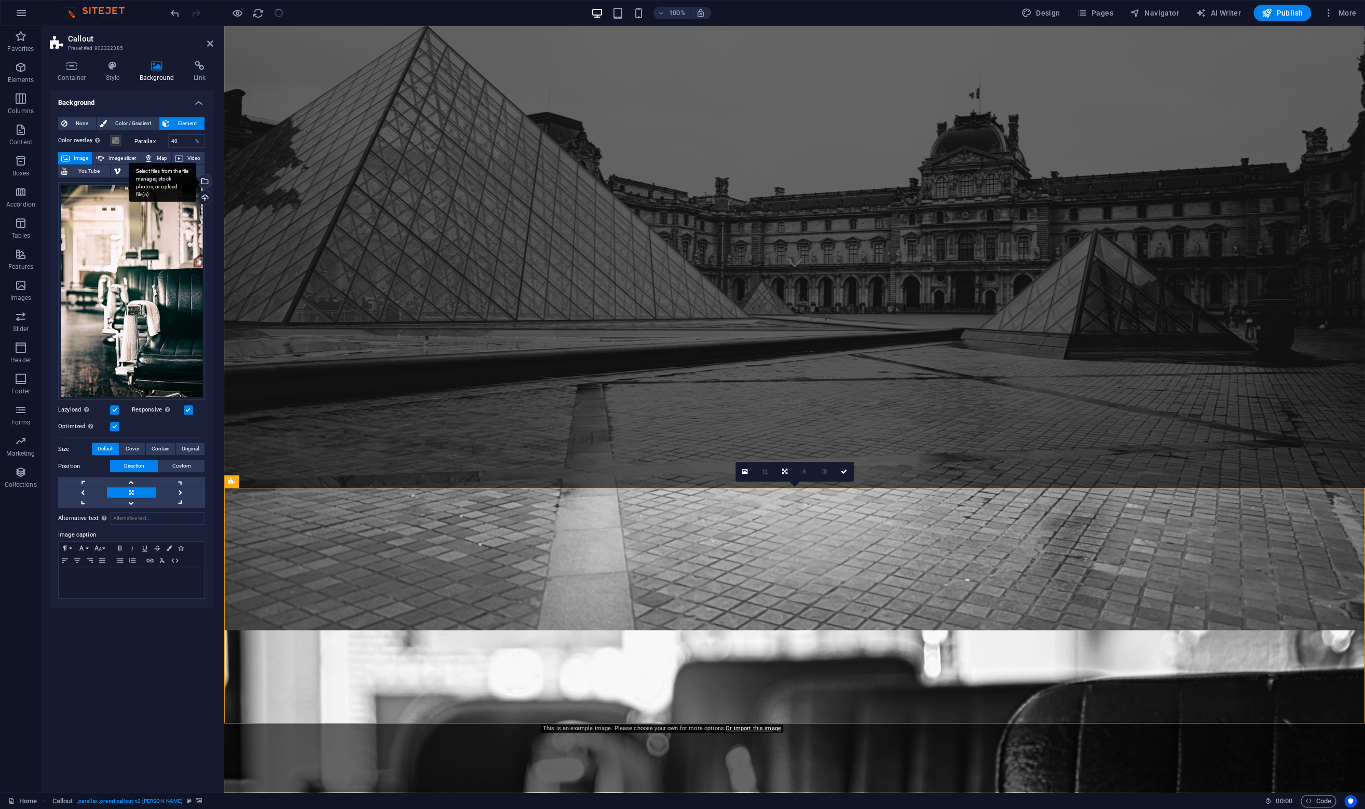
click at [204, 180] on div "Select files from the file manager, stock photos, or upload file(s)" at bounding box center [204, 182] width 16 height 16
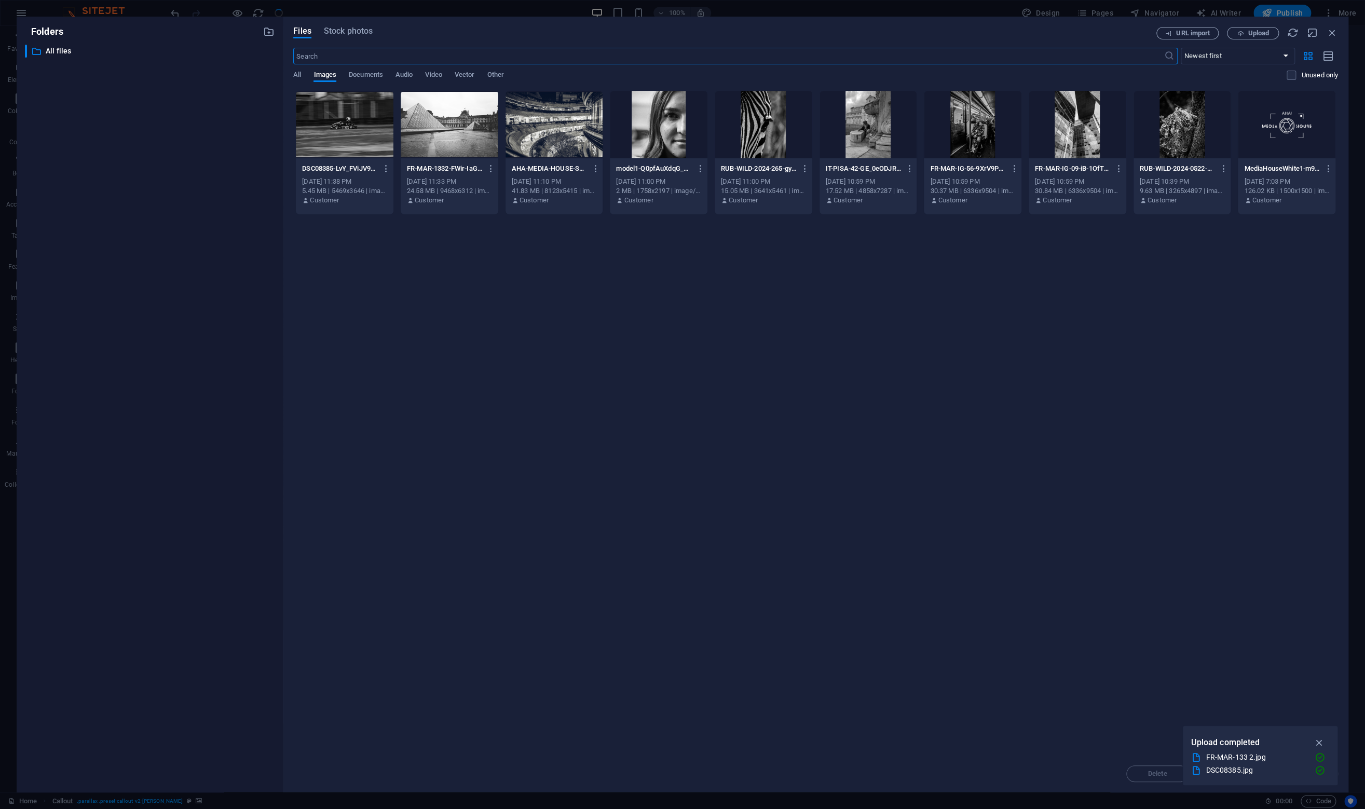
click at [550, 143] on div at bounding box center [554, 124] width 98 height 67
click at [1321, 739] on icon "button" at bounding box center [1319, 742] width 12 height 11
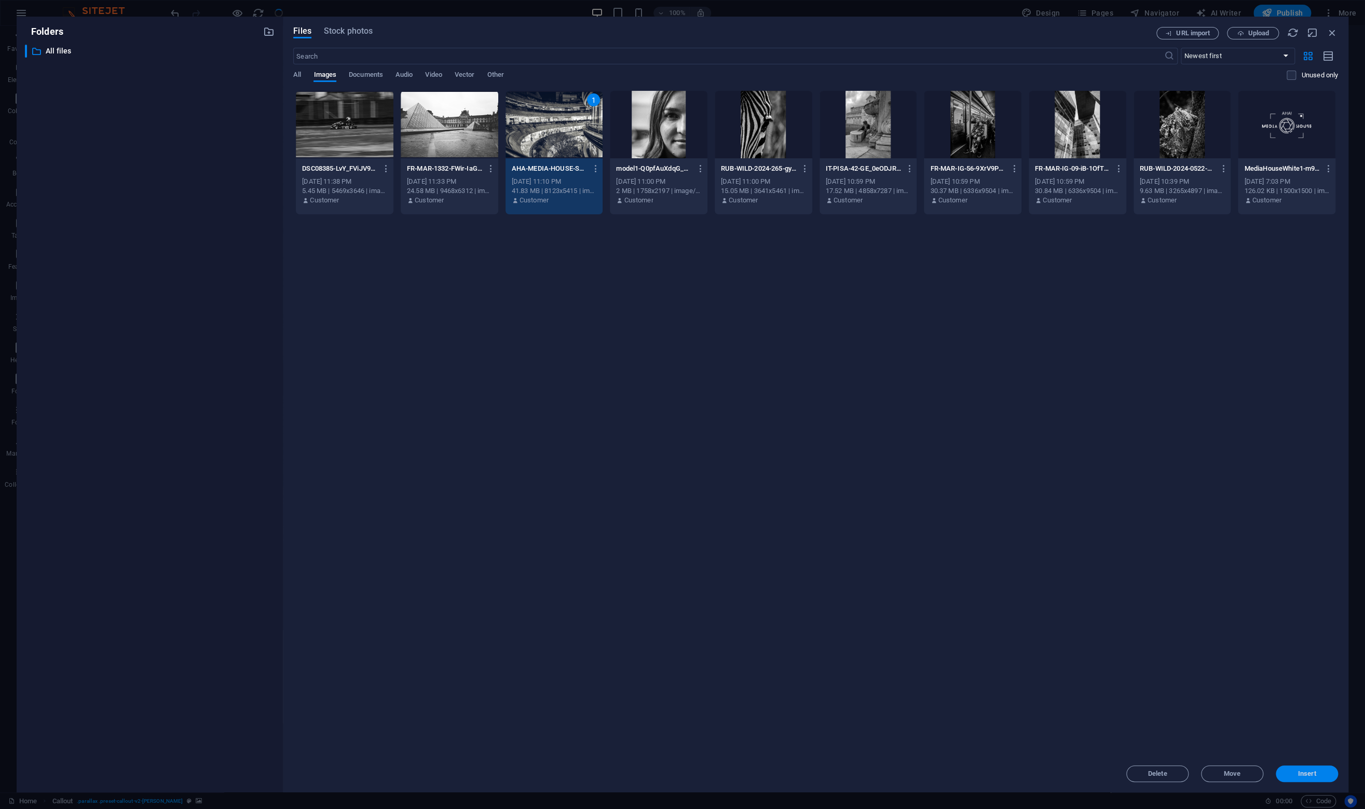
click at [1319, 777] on button "Insert" at bounding box center [1306, 773] width 62 height 17
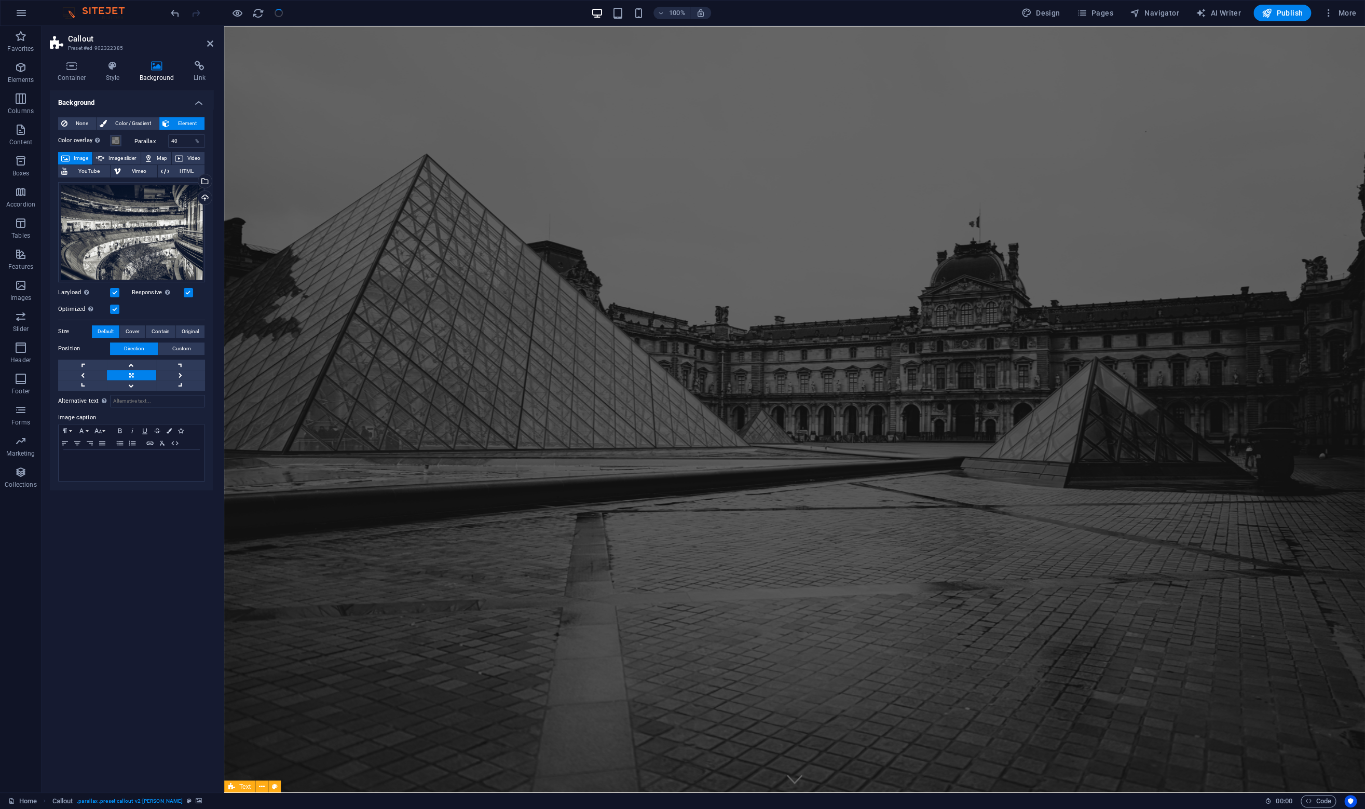
scroll to position [0, 0]
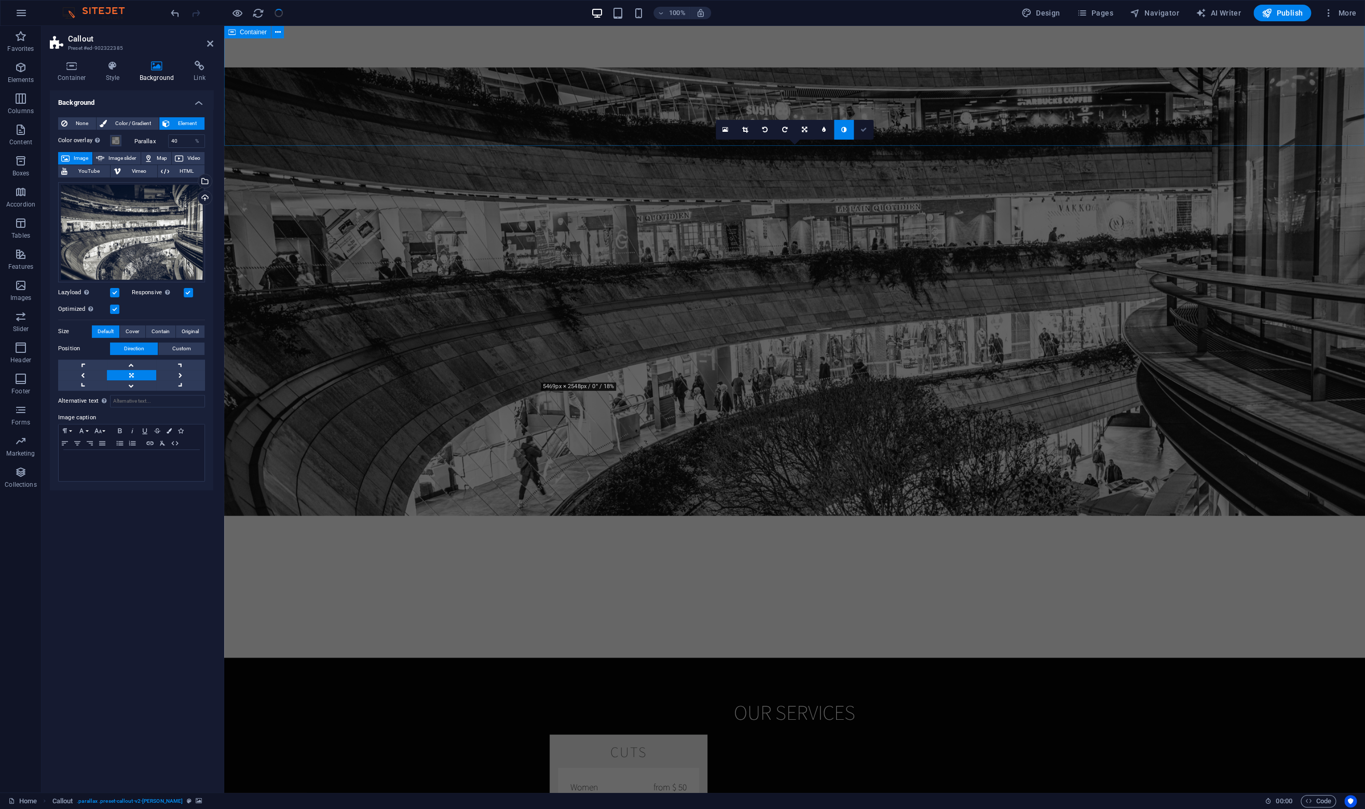
click at [860, 127] on icon at bounding box center [863, 130] width 6 height 6
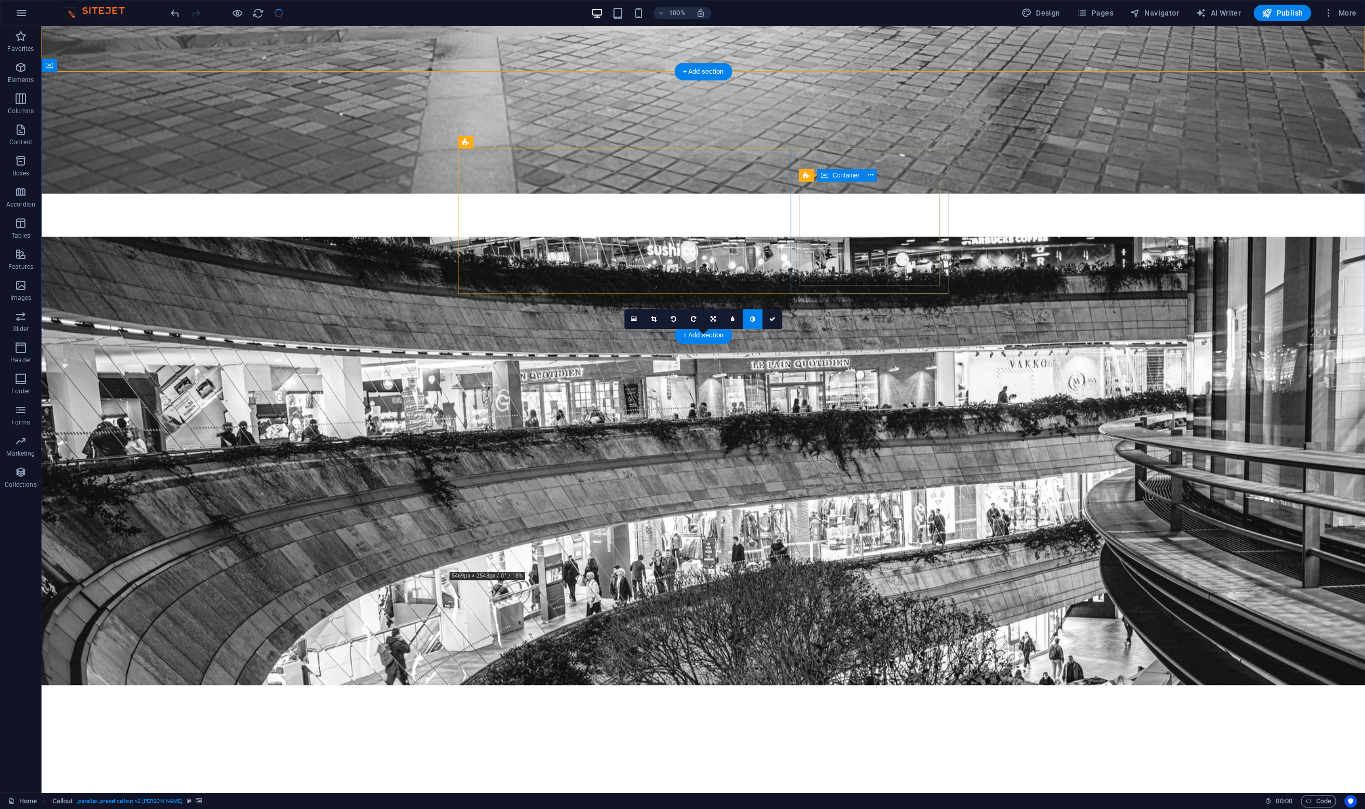
scroll to position [1176, 0]
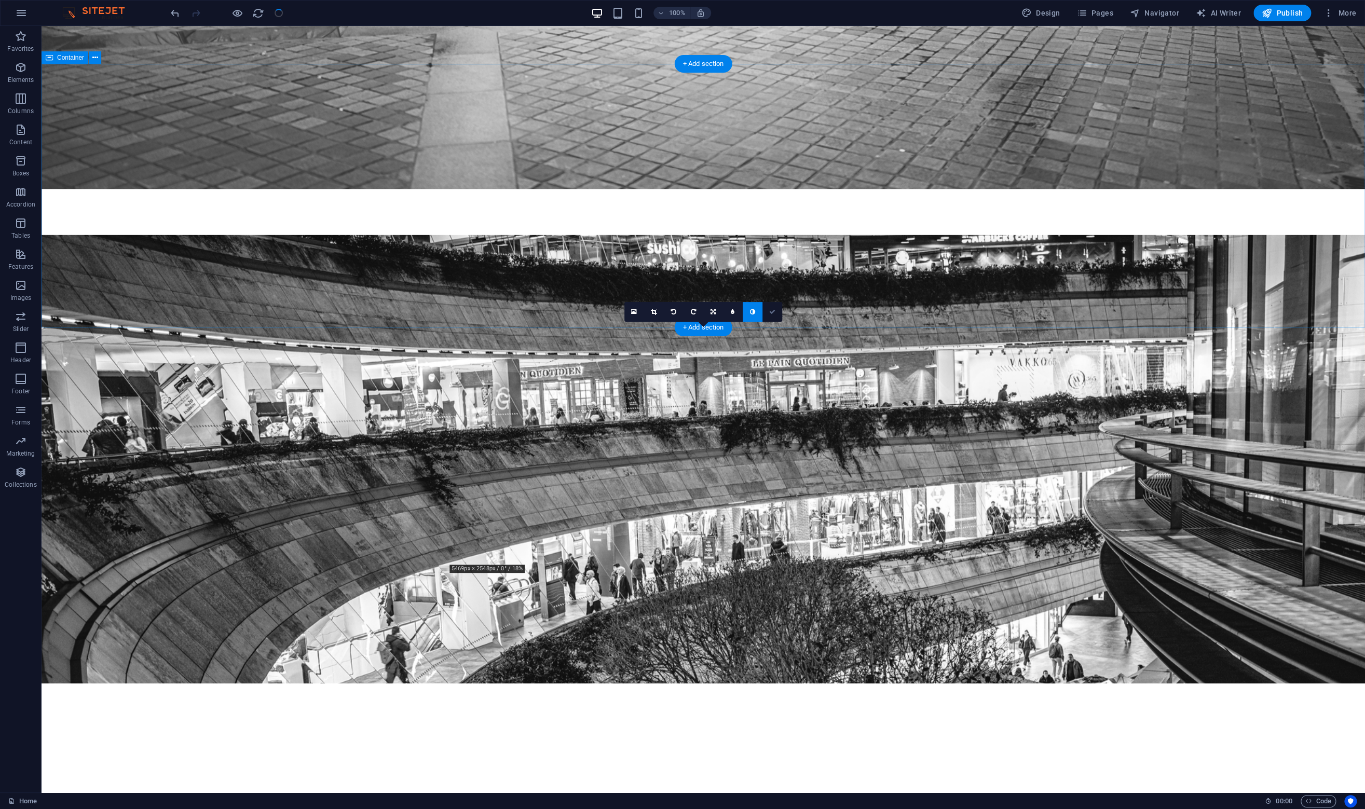
click at [773, 314] on link at bounding box center [772, 312] width 20 height 20
click at [766, 312] on link at bounding box center [772, 312] width 20 height 20
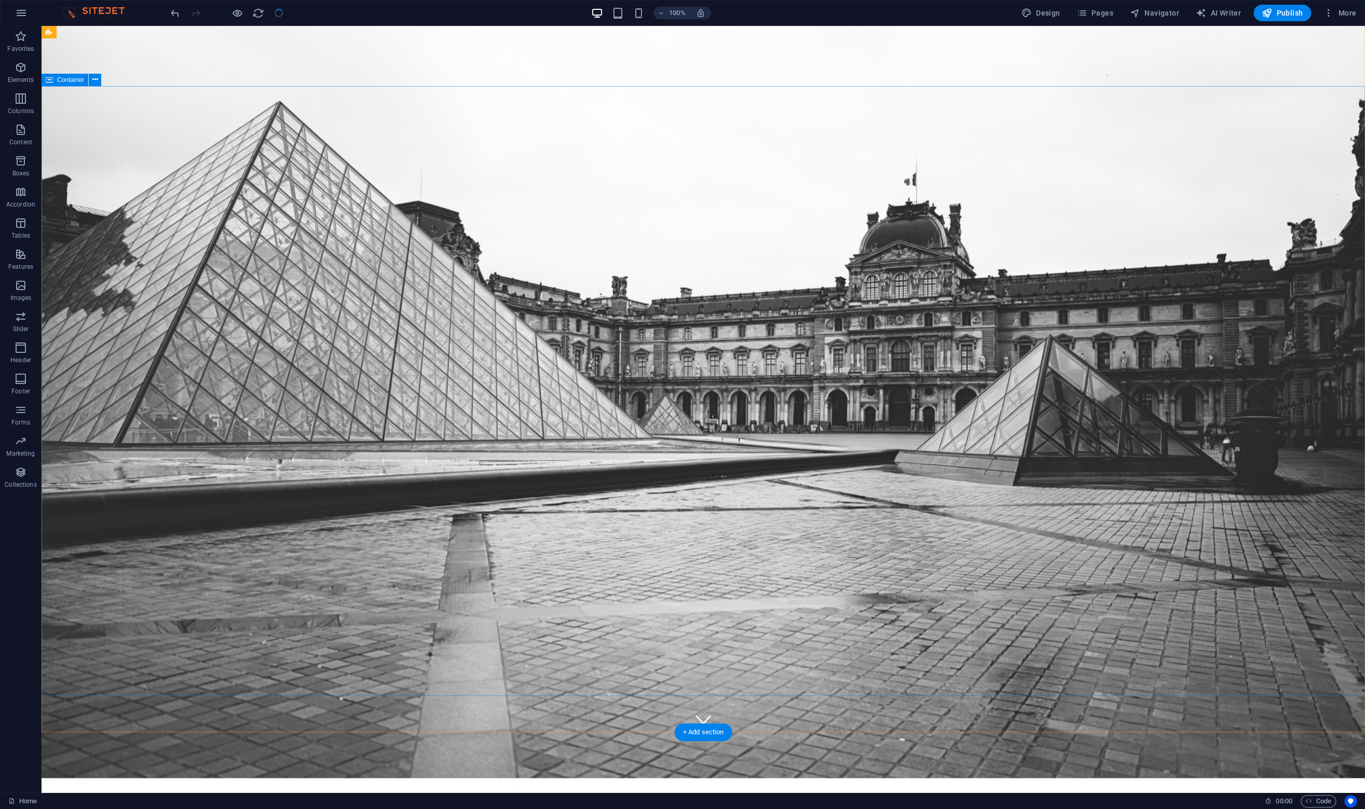
scroll to position [61, 0]
click at [705, 708] on figure at bounding box center [703, 716] width 16 height 16
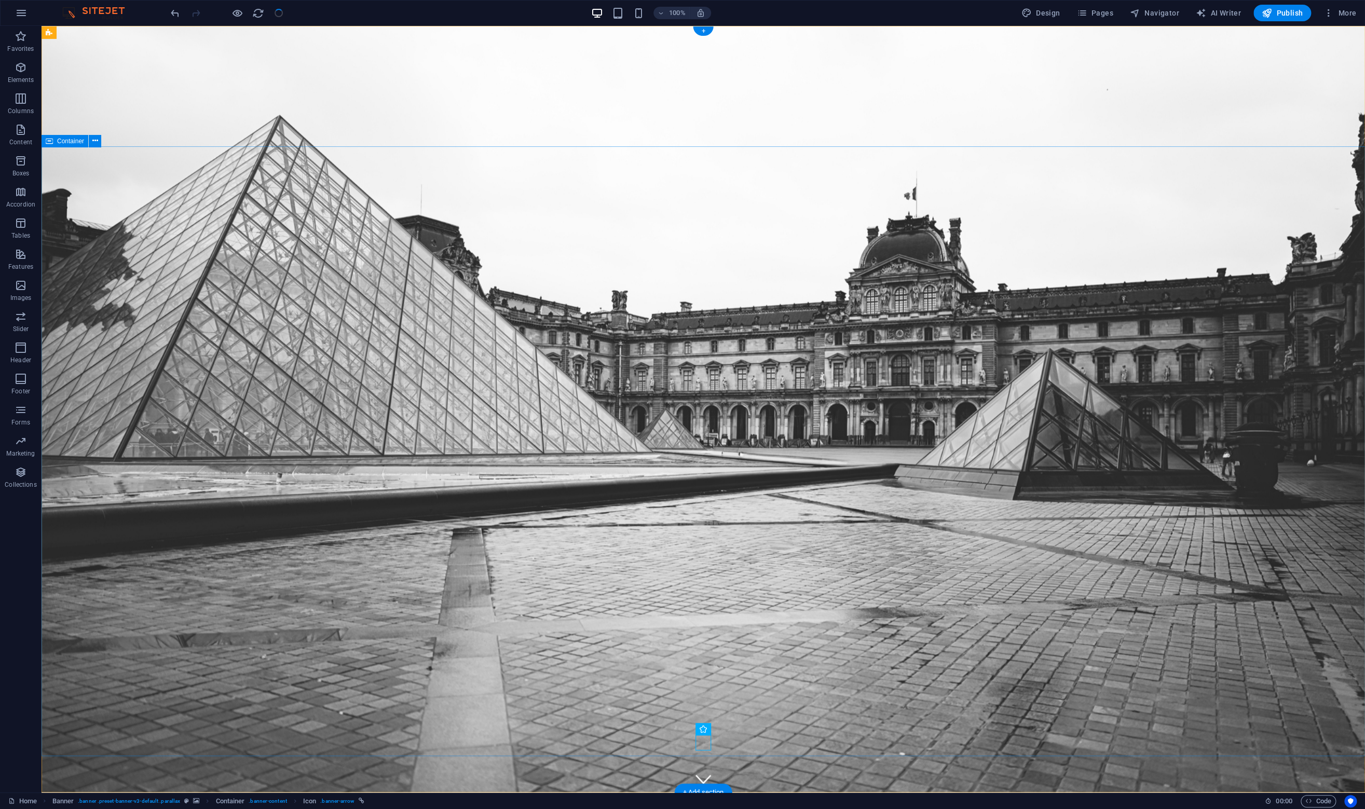
scroll to position [0, 0]
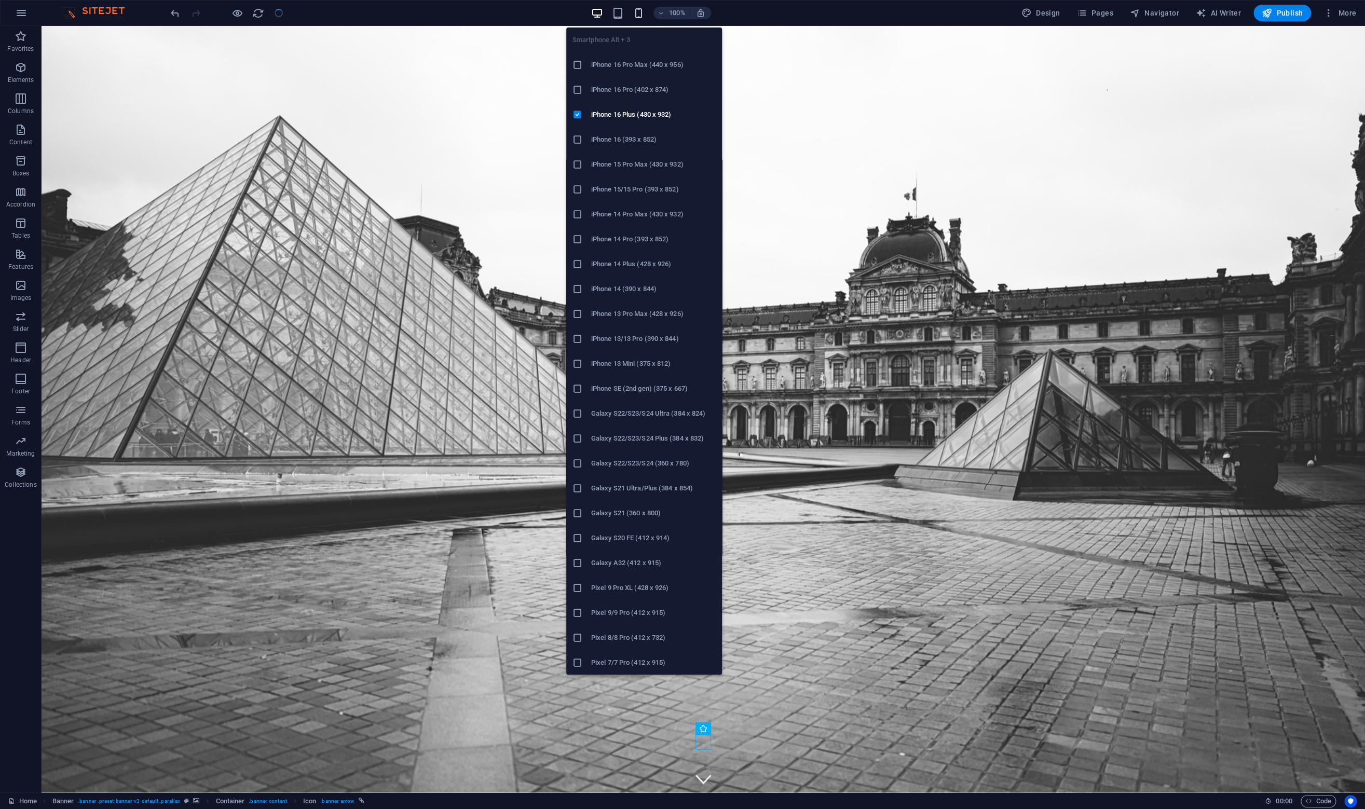
click at [638, 12] on icon "button" at bounding box center [638, 13] width 12 height 12
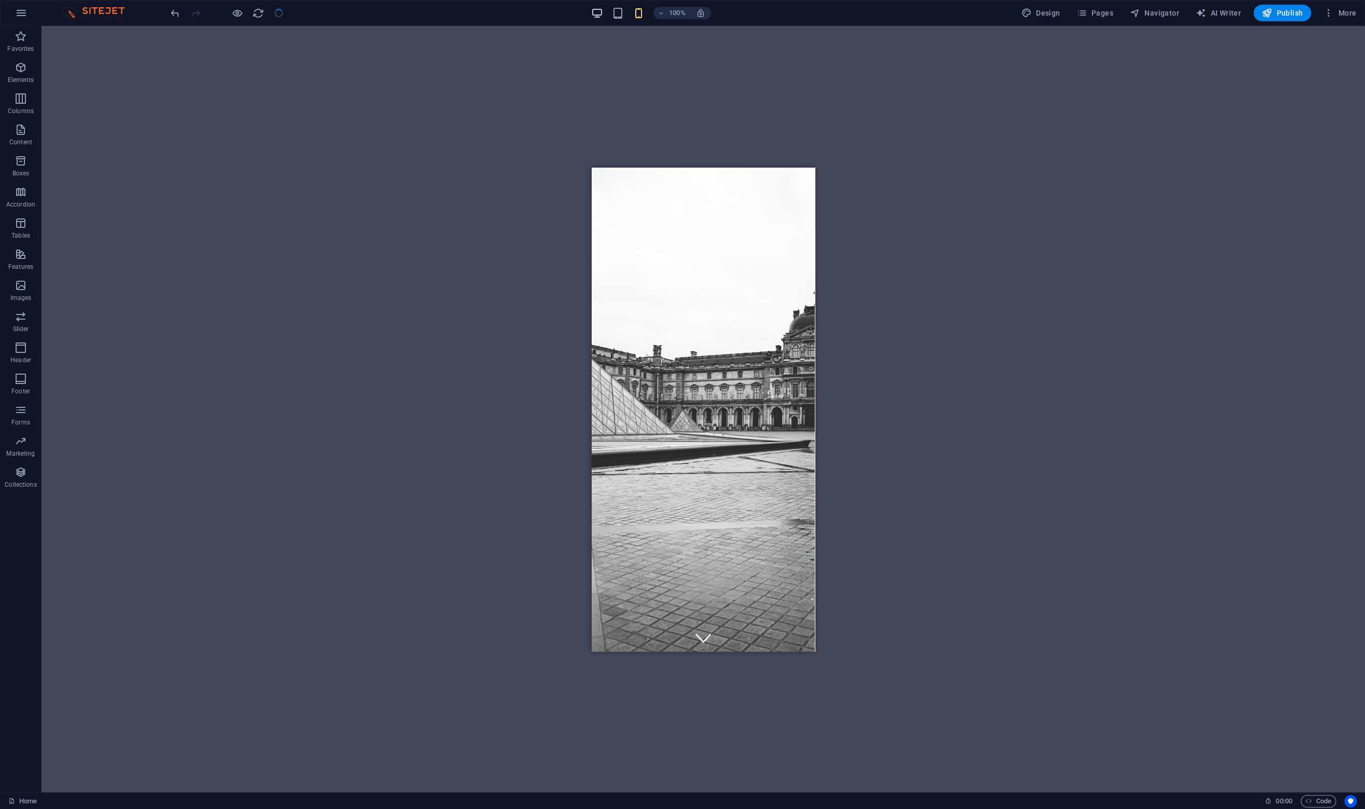
click at [599, 16] on icon "button" at bounding box center [597, 13] width 12 height 12
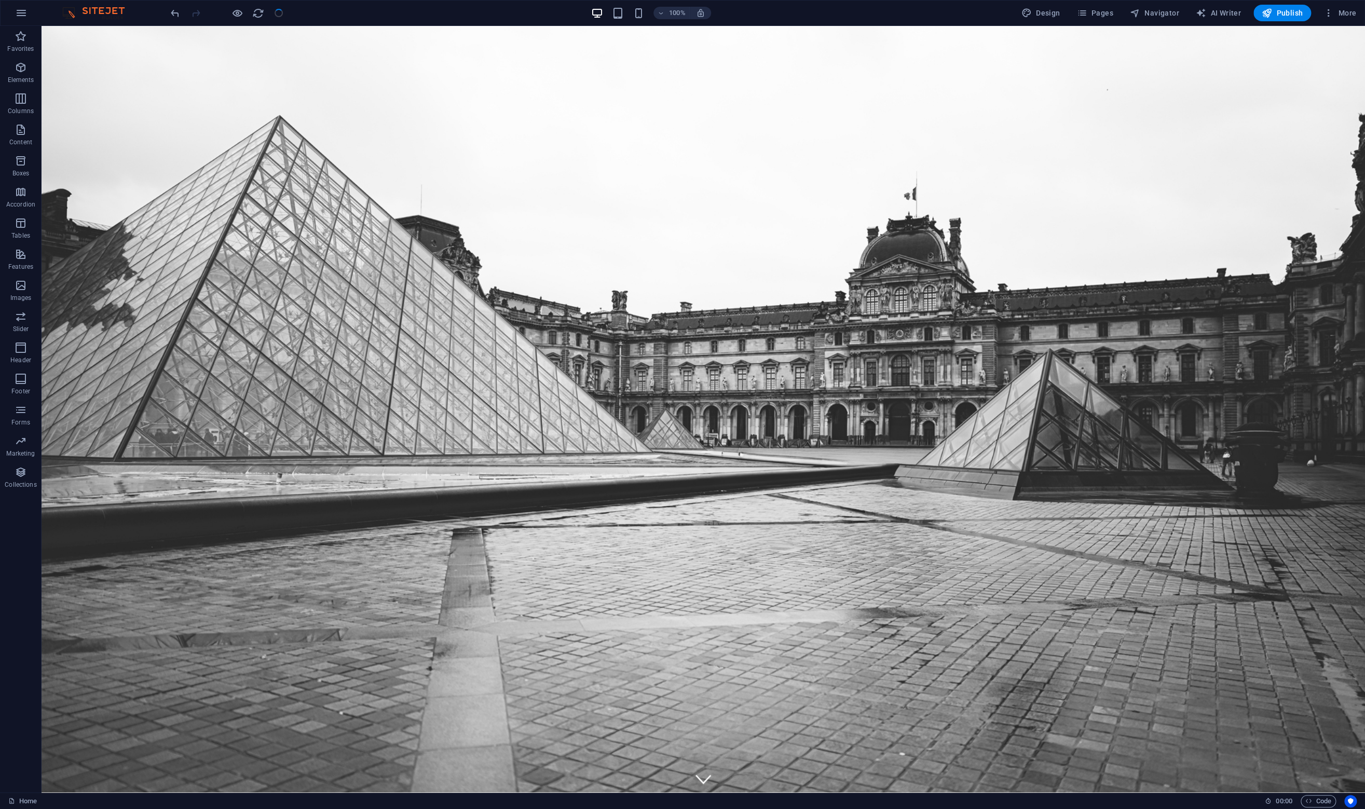
click at [278, 13] on div at bounding box center [227, 13] width 116 height 17
click at [250, 70] on h6 "Open preview website" at bounding box center [246, 65] width 70 height 12
click at [242, 36] on h6 "Preview Ctrl+P" at bounding box center [246, 40] width 70 height 12
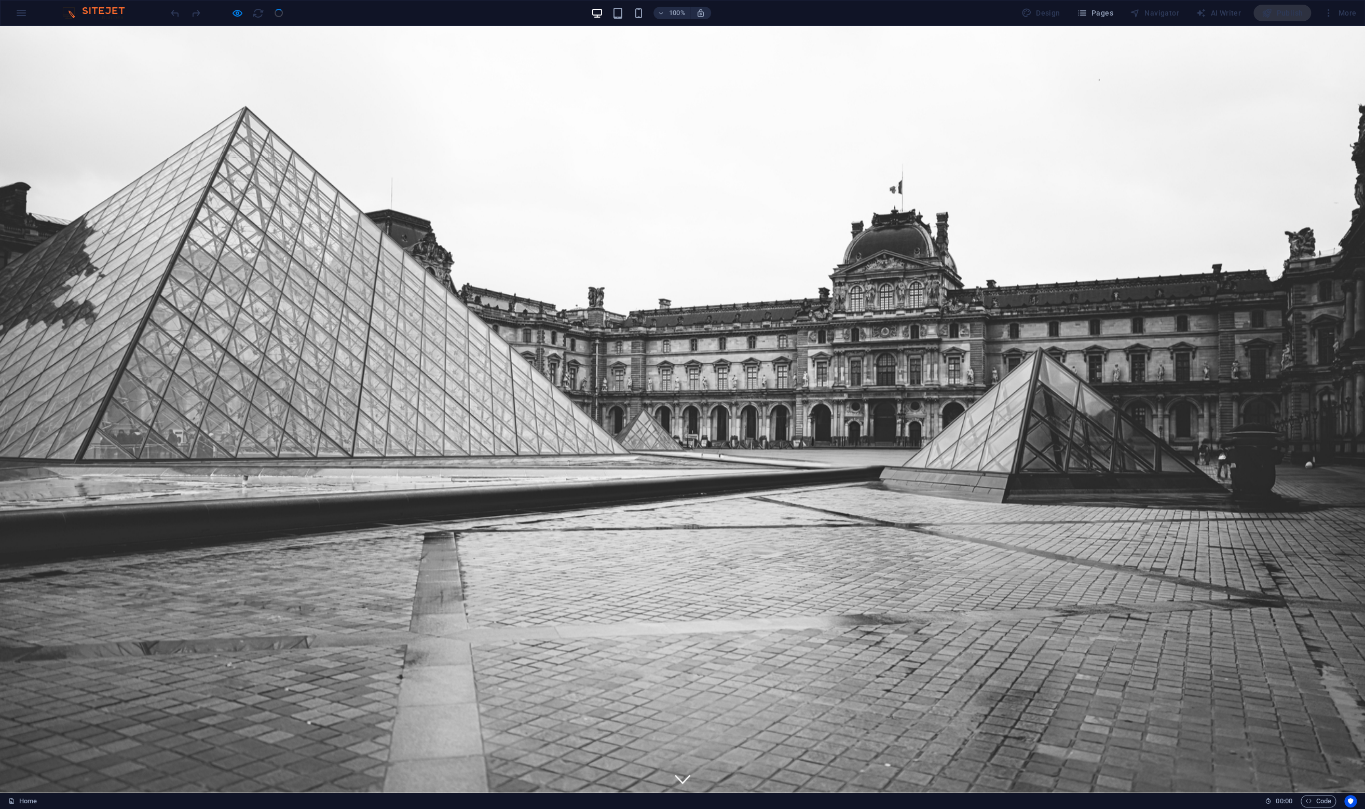
click at [277, 12] on div at bounding box center [227, 13] width 116 height 17
click at [239, 17] on icon "button" at bounding box center [237, 13] width 12 height 12
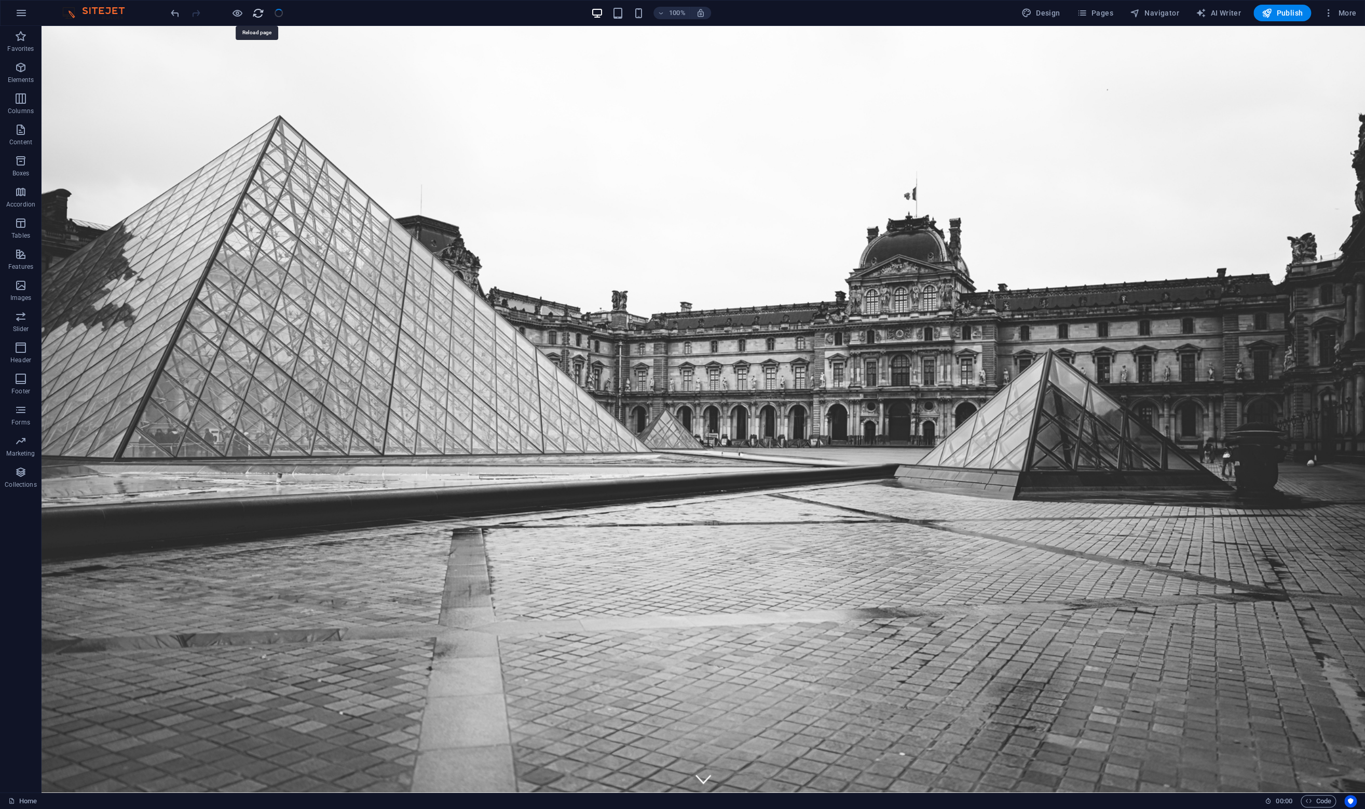
click at [259, 15] on icon "reload" at bounding box center [258, 13] width 12 height 12
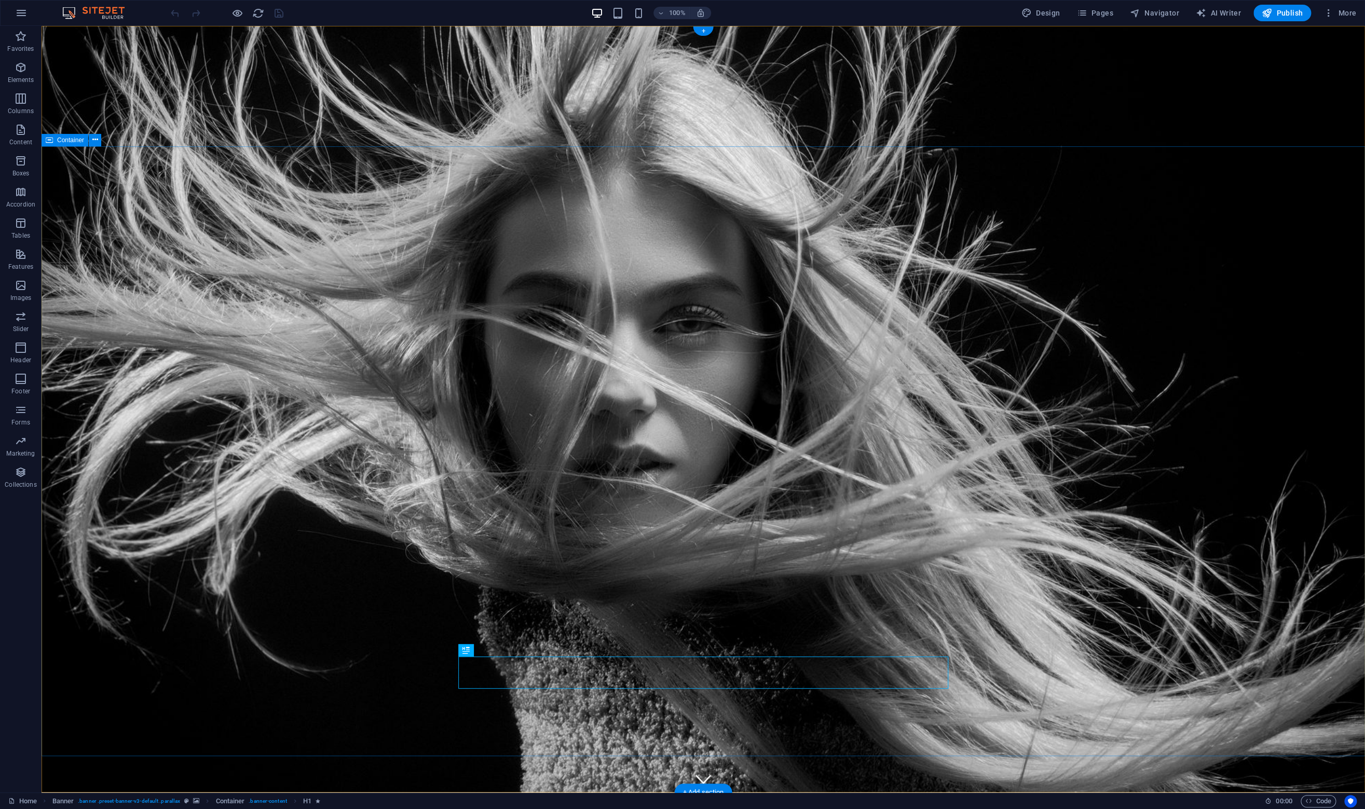
click at [91, 142] on button at bounding box center [95, 140] width 12 height 12
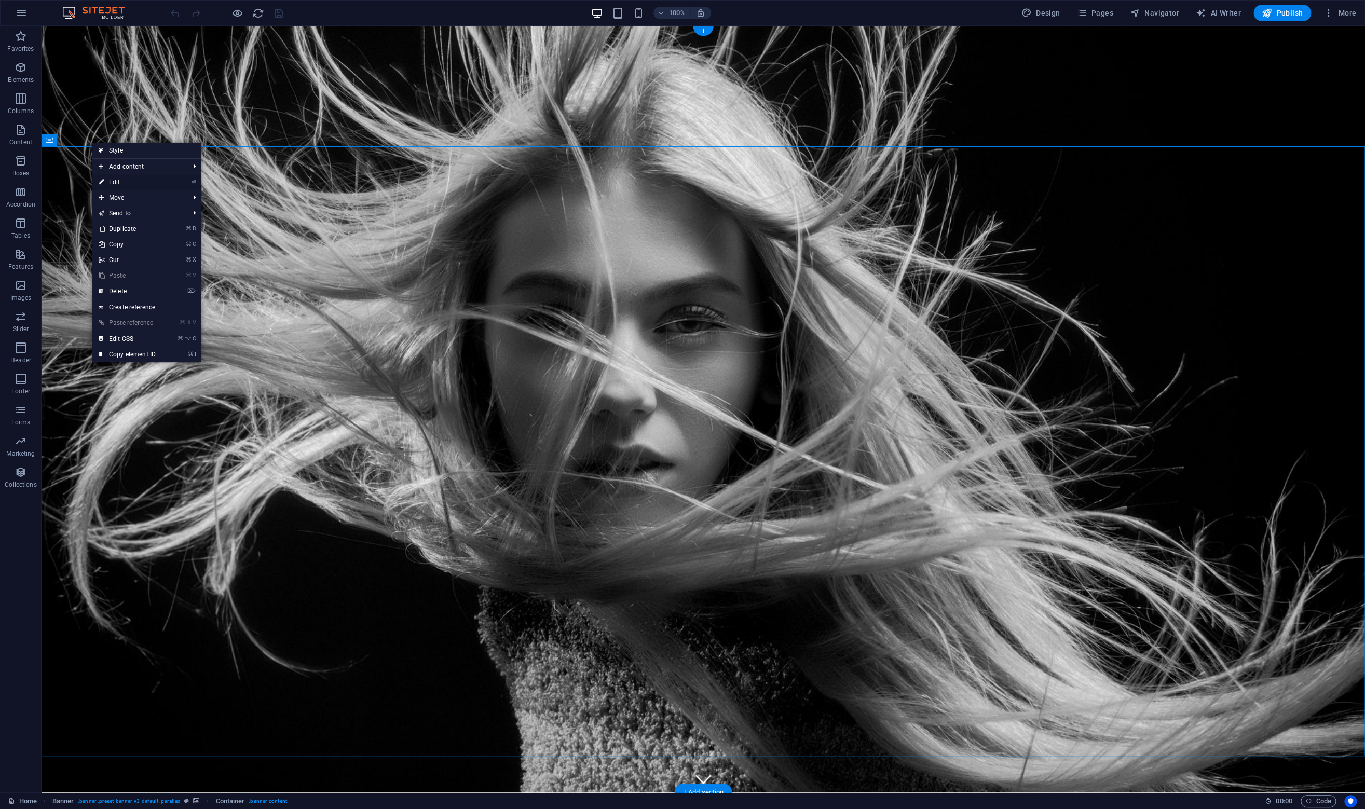
click at [135, 183] on link "⏎ Edit" at bounding box center [127, 182] width 70 height 16
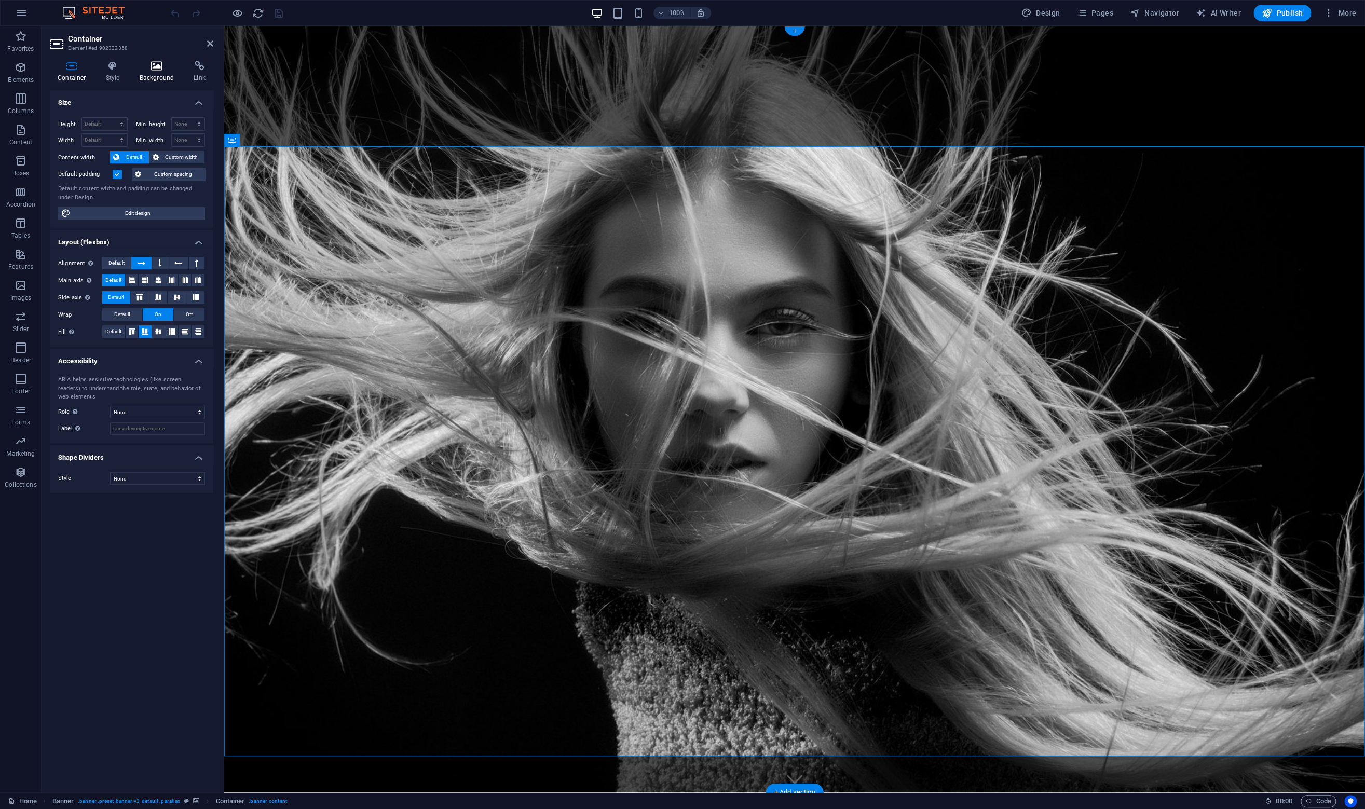
click at [153, 72] on h4 "Background" at bounding box center [159, 72] width 54 height 22
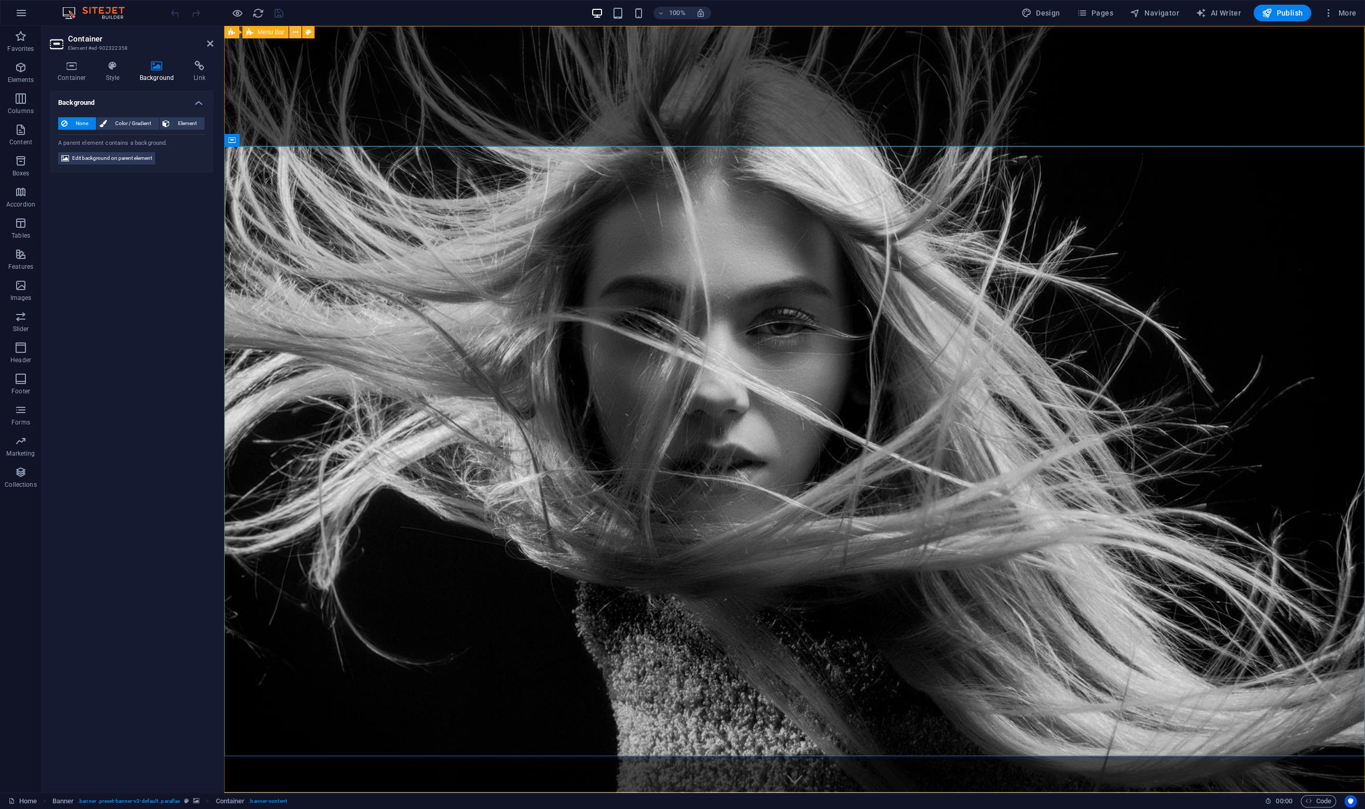
click at [296, 33] on icon at bounding box center [296, 32] width 6 height 11
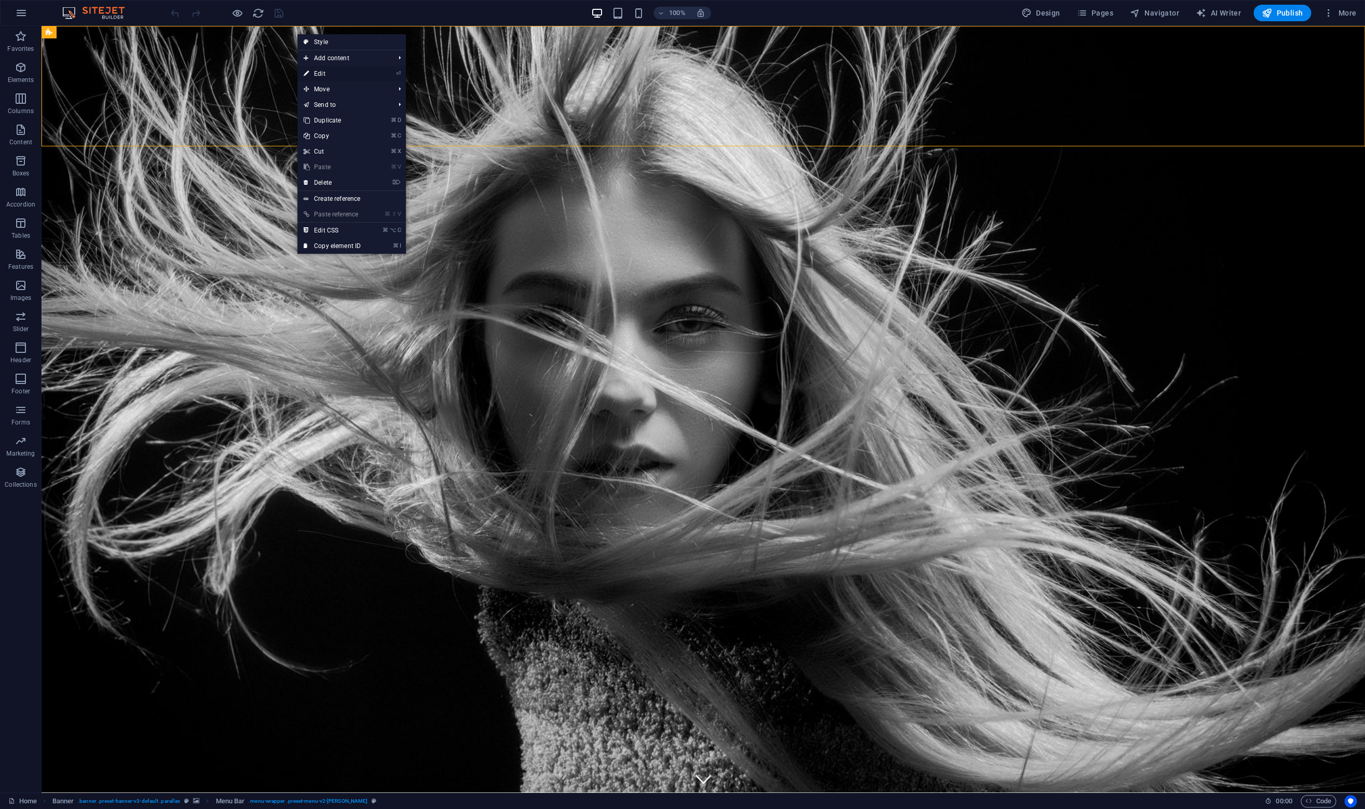
click at [354, 75] on link "⏎ Edit" at bounding box center [332, 74] width 70 height 16
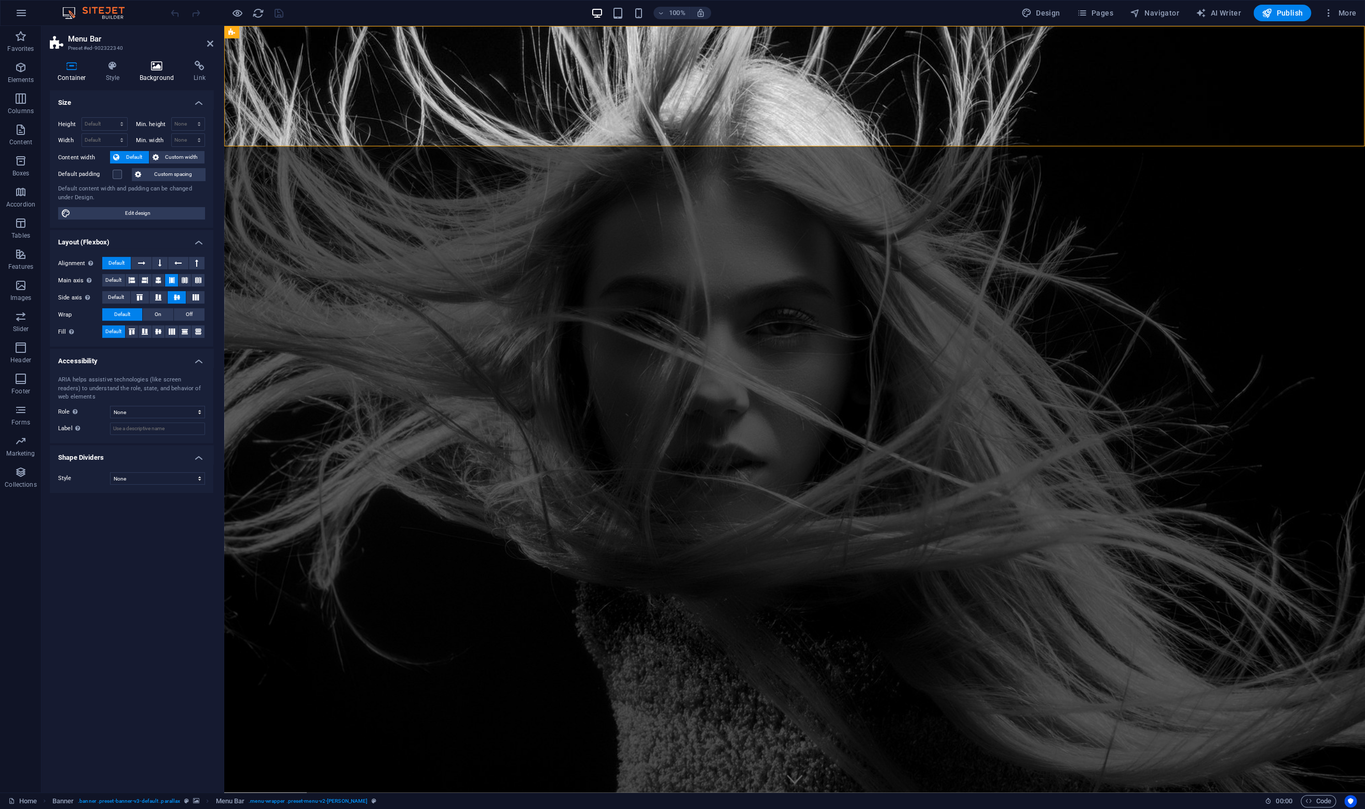
click at [155, 68] on icon at bounding box center [157, 66] width 50 height 10
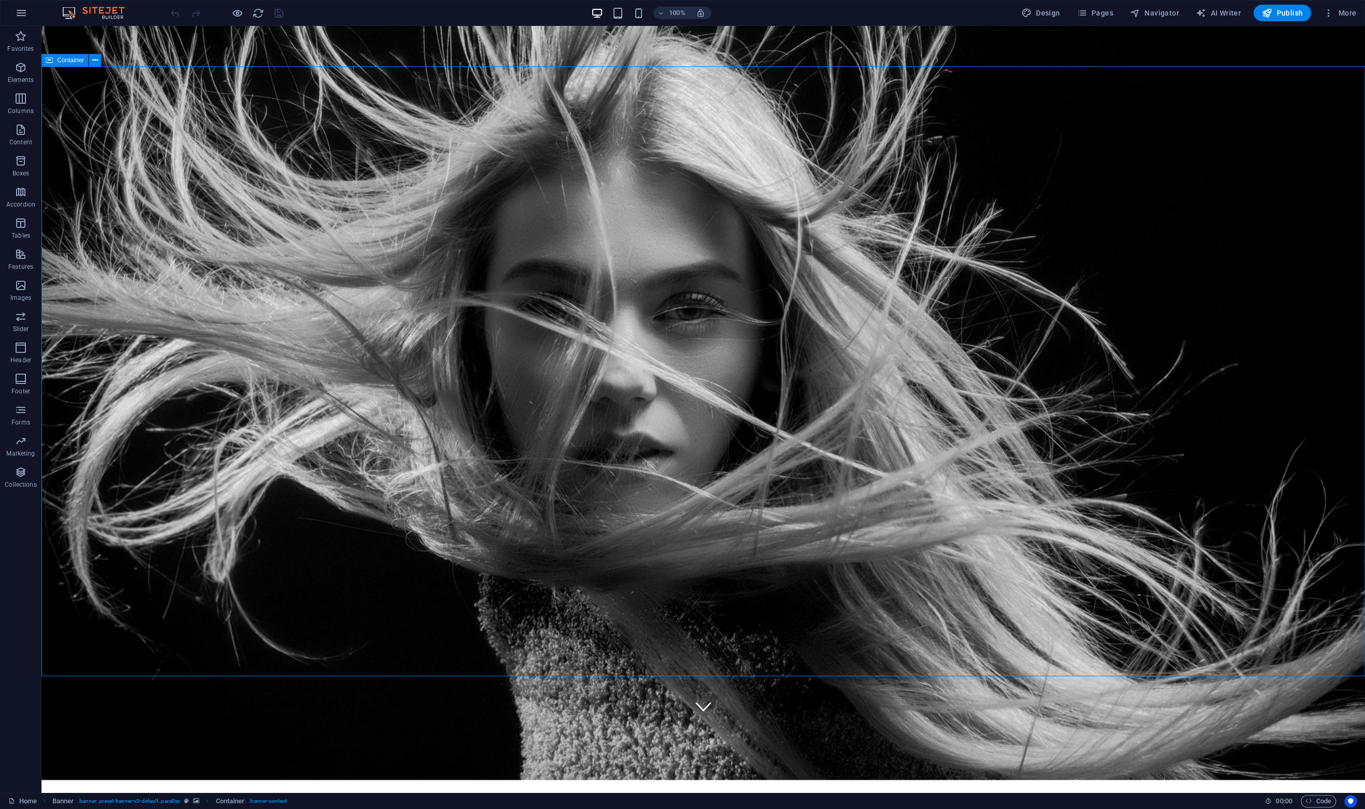
scroll to position [79, 0]
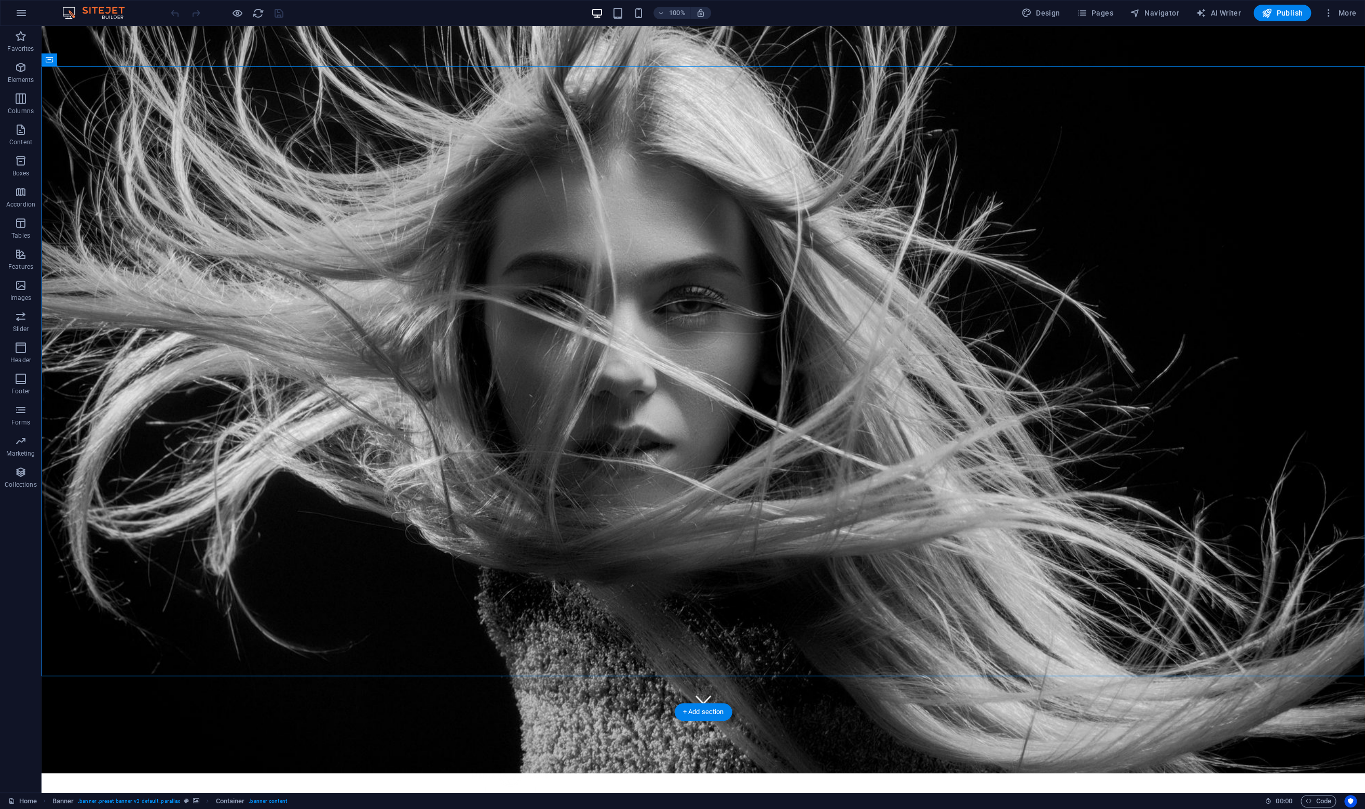
click at [320, 699] on figure at bounding box center [703, 390] width 1323 height 766
click at [112, 32] on icon at bounding box center [113, 32] width 6 height 11
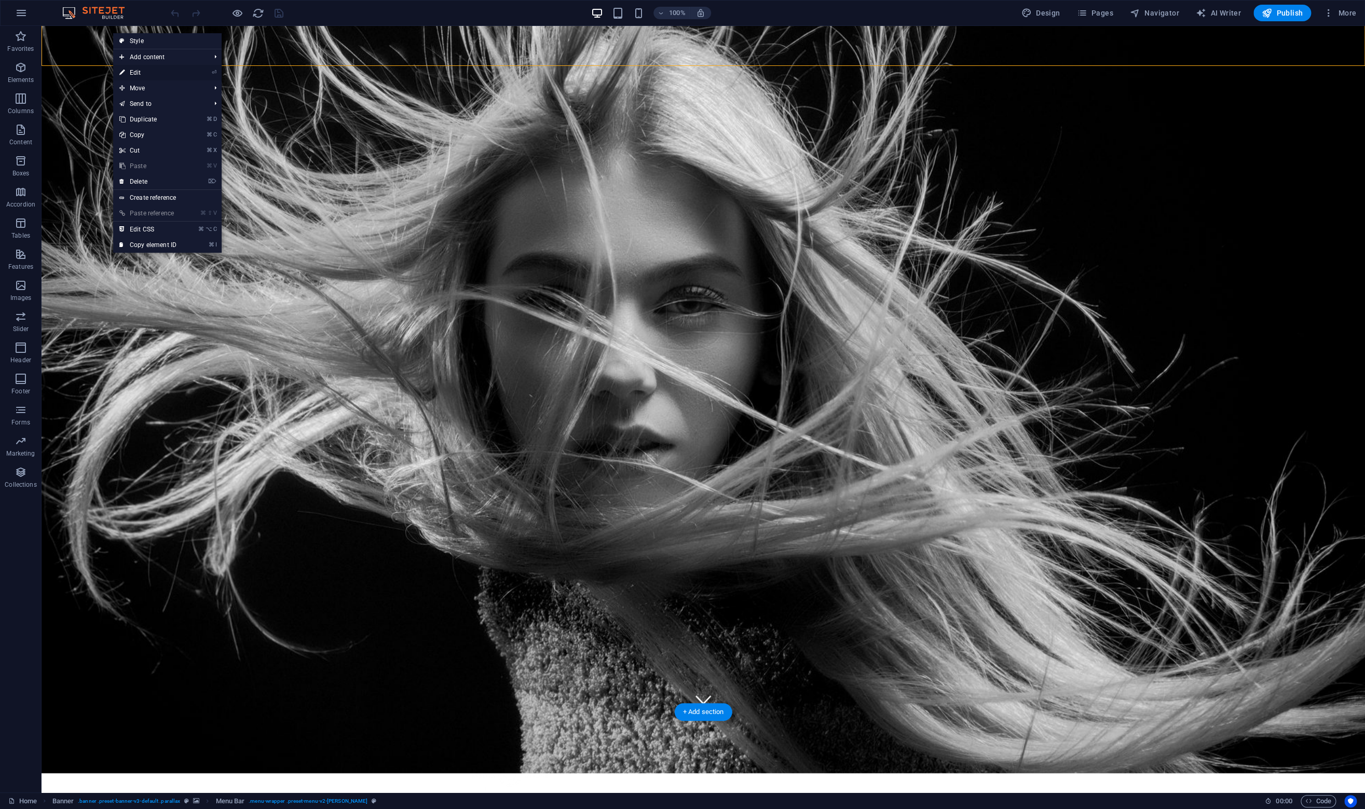
click at [142, 70] on link "⏎ Edit" at bounding box center [148, 73] width 70 height 16
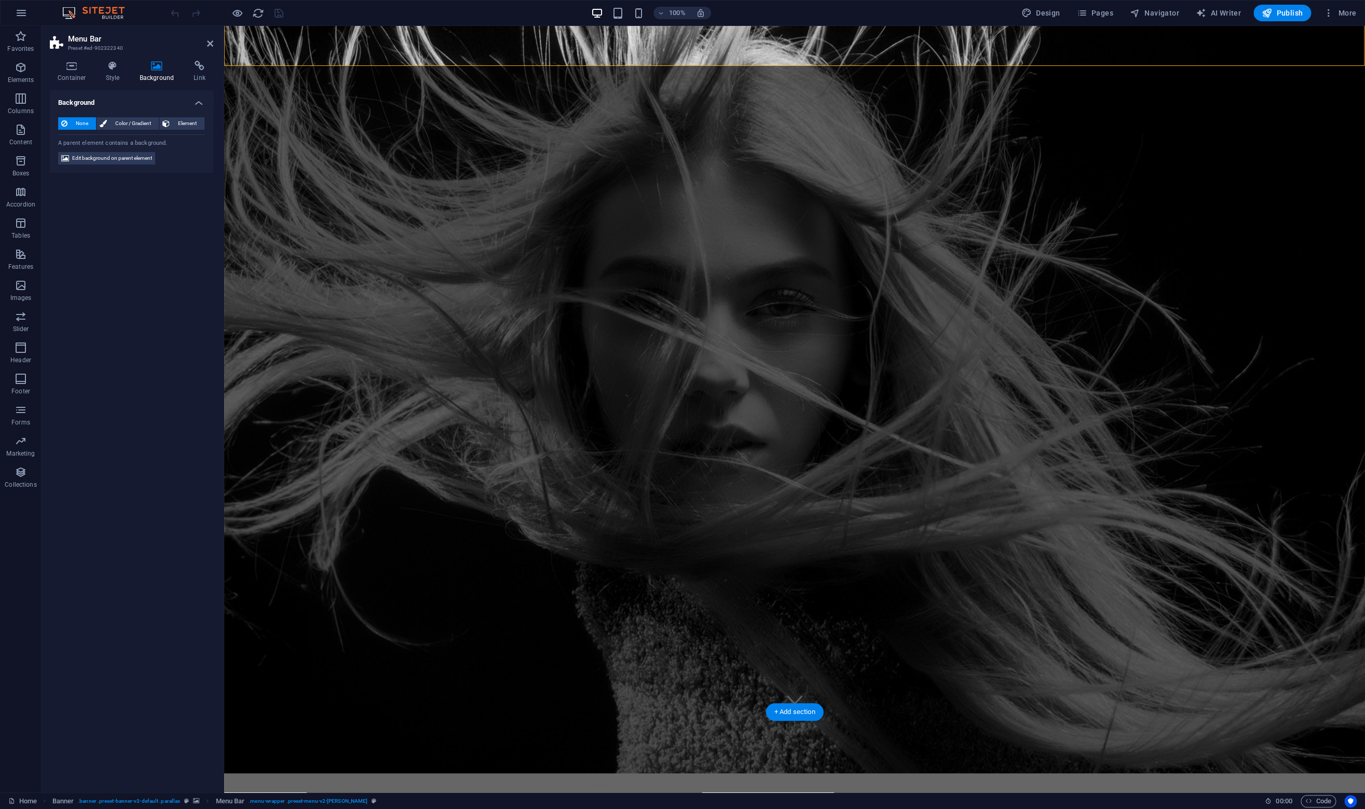
click at [150, 73] on h4 "Background" at bounding box center [159, 72] width 54 height 22
click at [323, 692] on figure at bounding box center [794, 390] width 1140 height 766
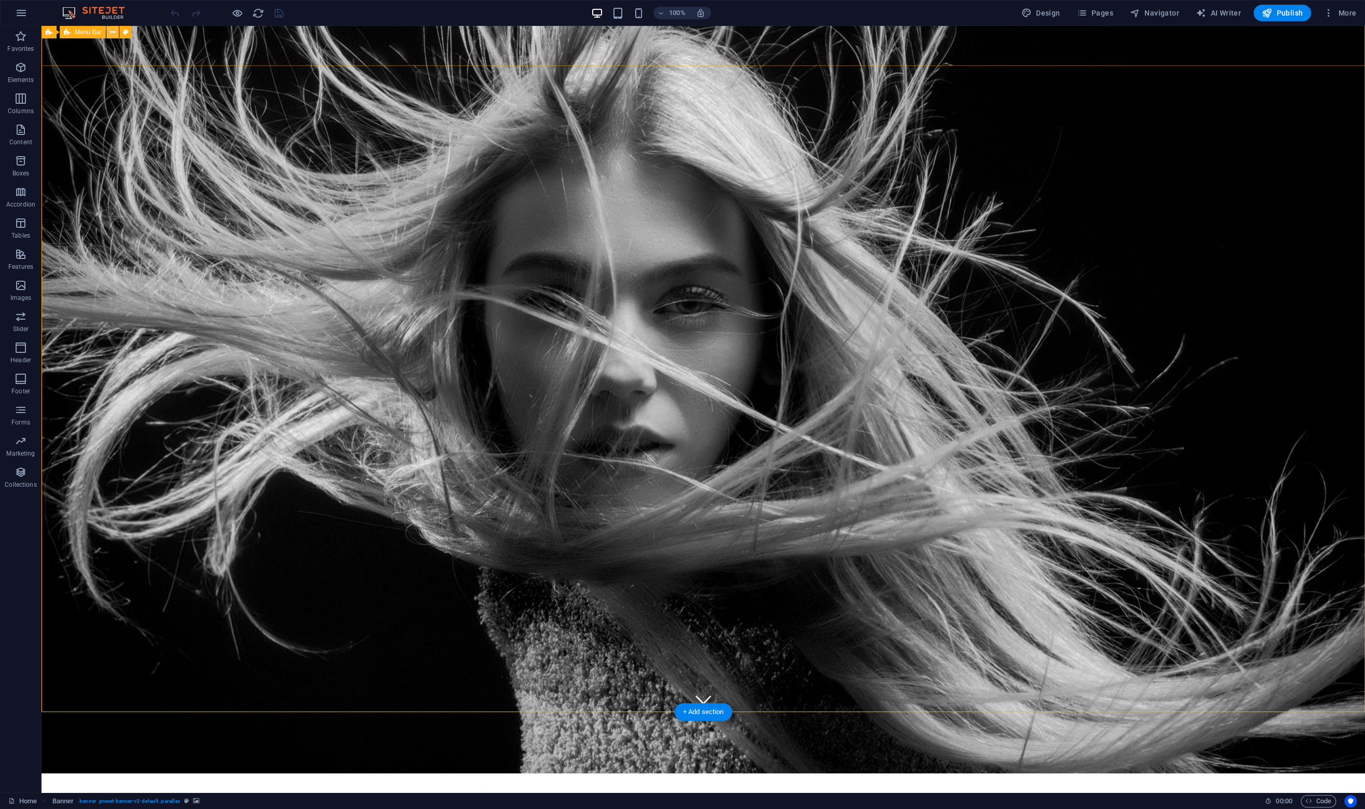
click at [113, 32] on icon at bounding box center [113, 32] width 6 height 11
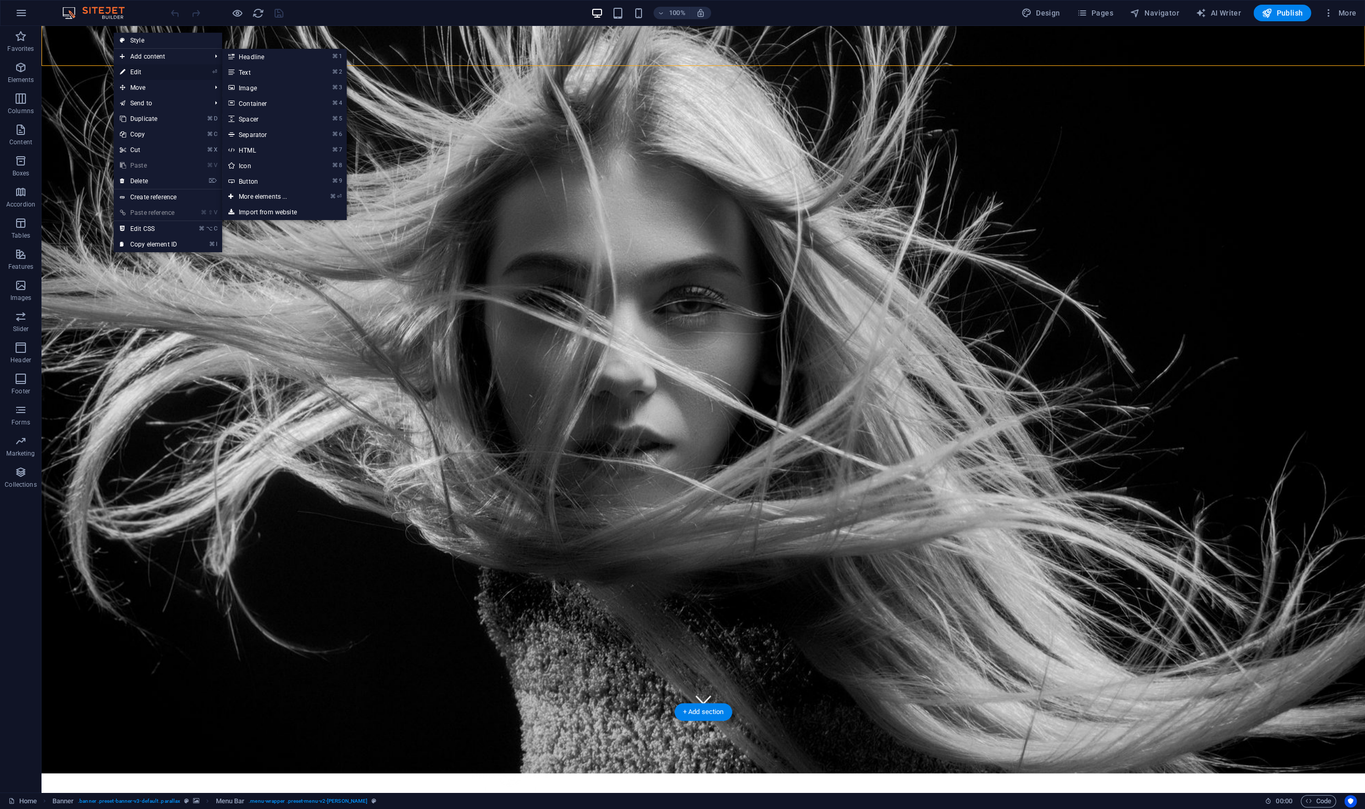
click at [134, 74] on link "⏎ Edit" at bounding box center [149, 72] width 70 height 16
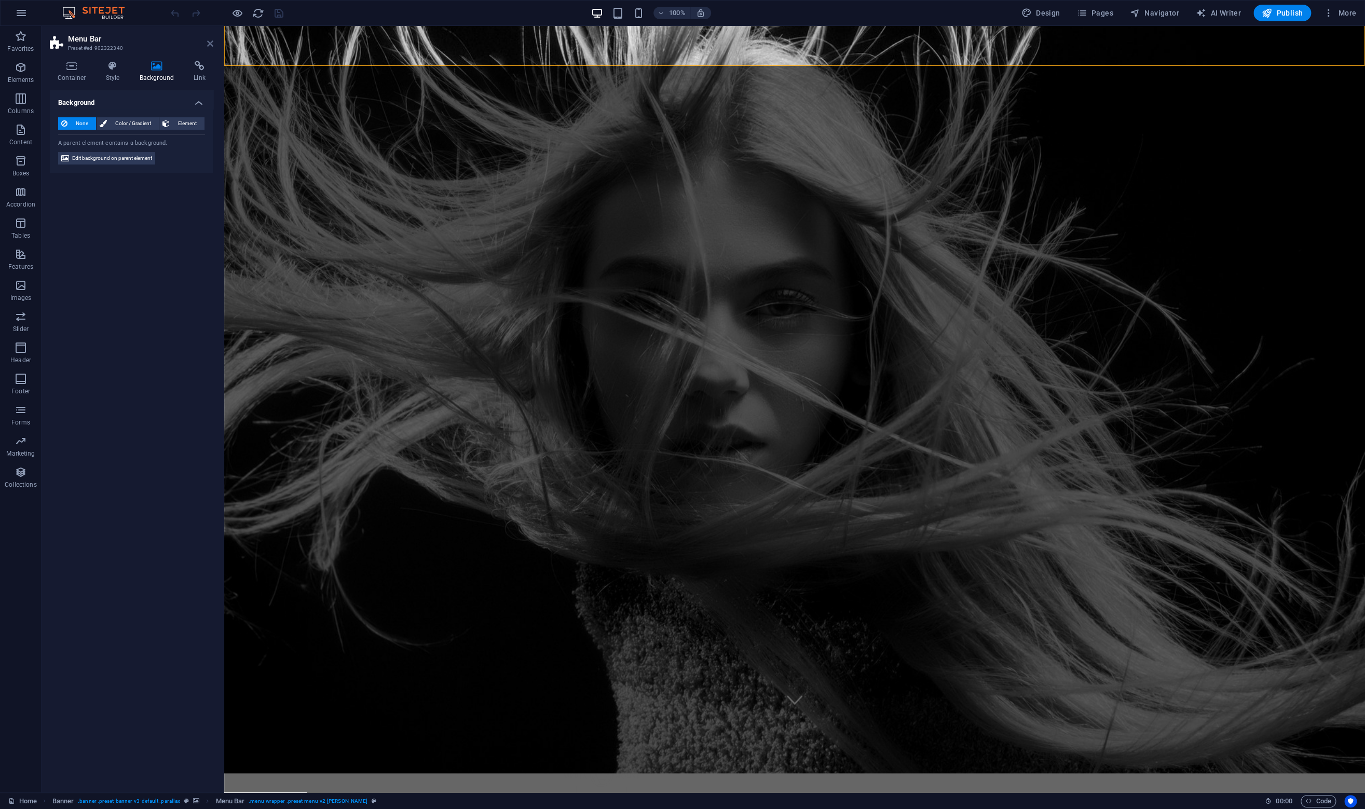
drag, startPoint x: 209, startPoint y: 46, endPoint x: 196, endPoint y: 569, distance: 523.7
click at [209, 46] on icon at bounding box center [210, 43] width 6 height 8
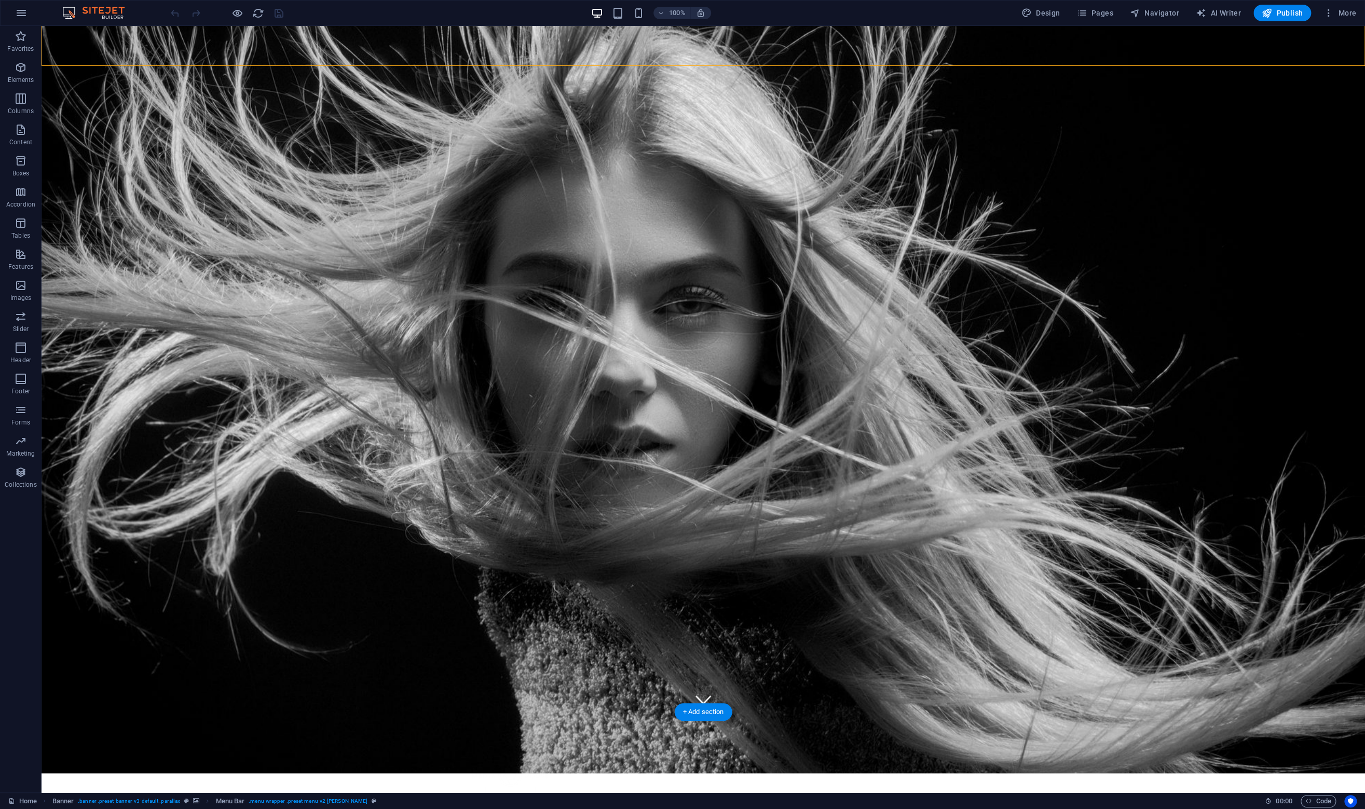
click at [252, 686] on figure at bounding box center [703, 390] width 1323 height 766
click at [252, 699] on figure at bounding box center [703, 390] width 1323 height 766
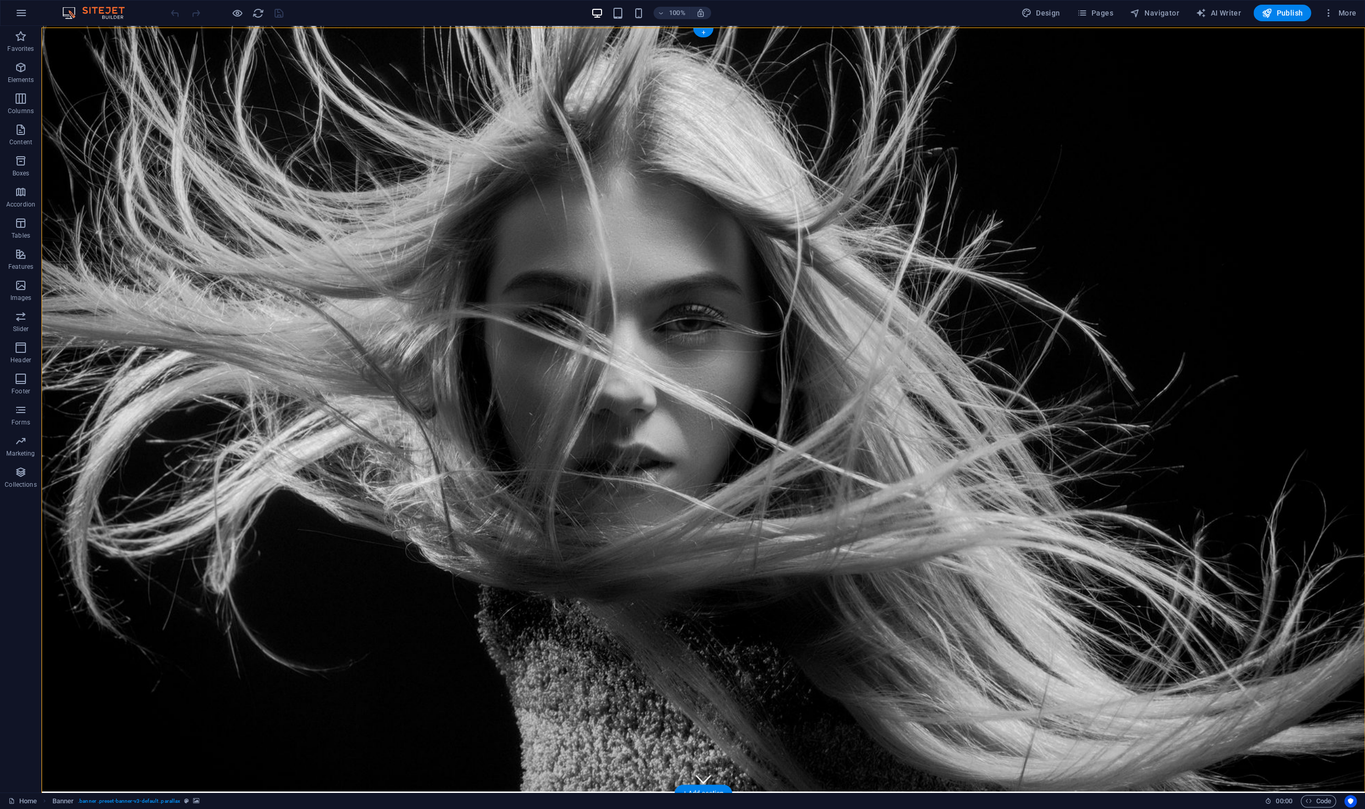
scroll to position [0, 0]
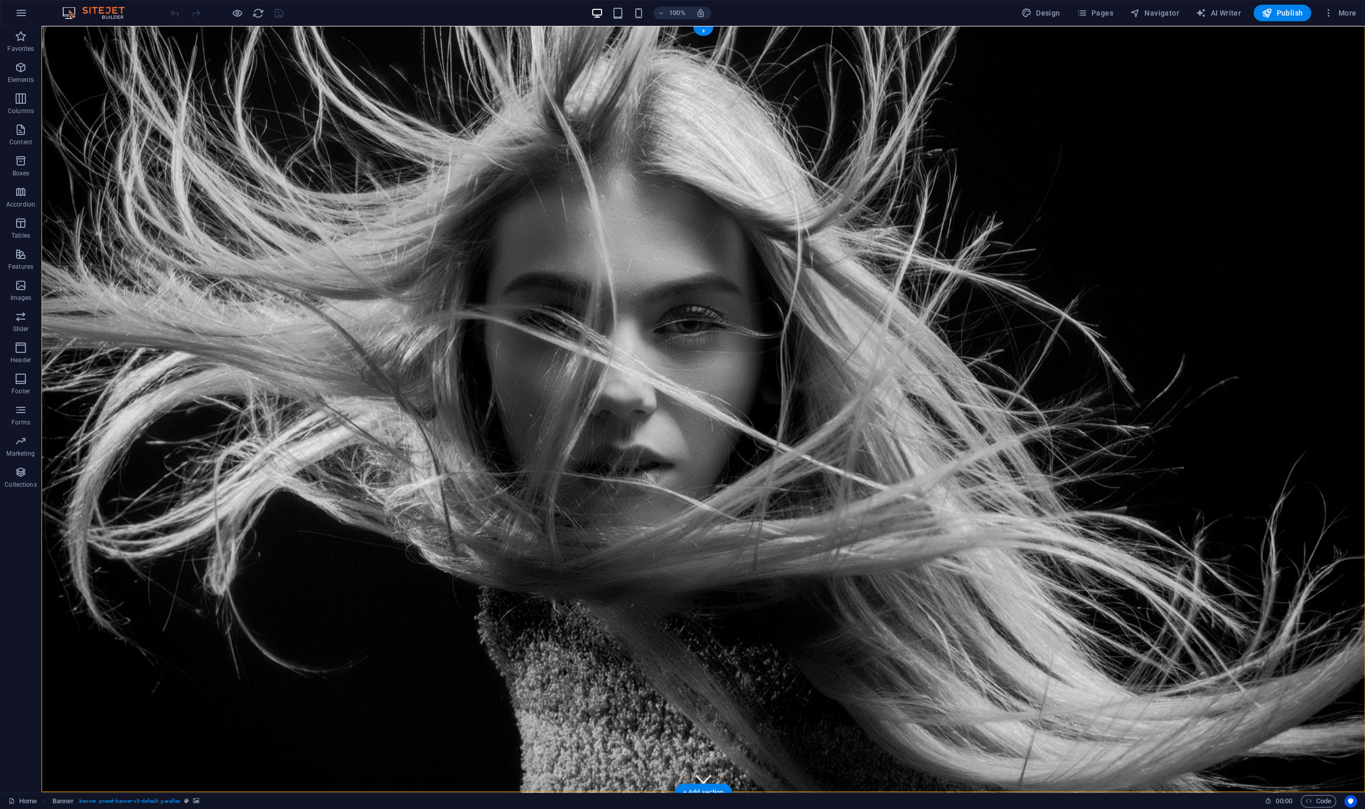
click at [229, 780] on figure at bounding box center [703, 409] width 1323 height 766
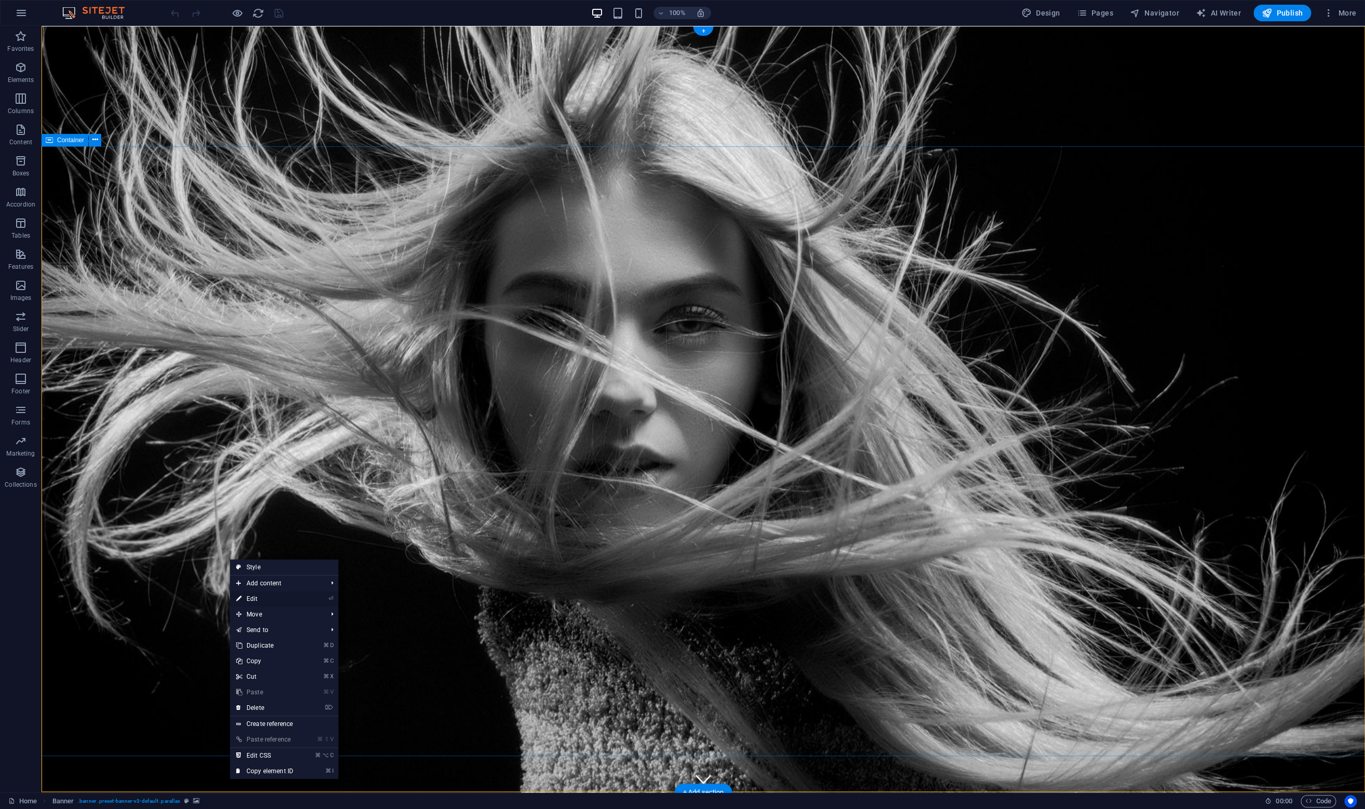
click at [301, 599] on li "⏎ Edit" at bounding box center [284, 599] width 108 height 16
click at [256, 598] on link "⏎ Edit" at bounding box center [265, 599] width 70 height 16
select select "vh"
select select "header"
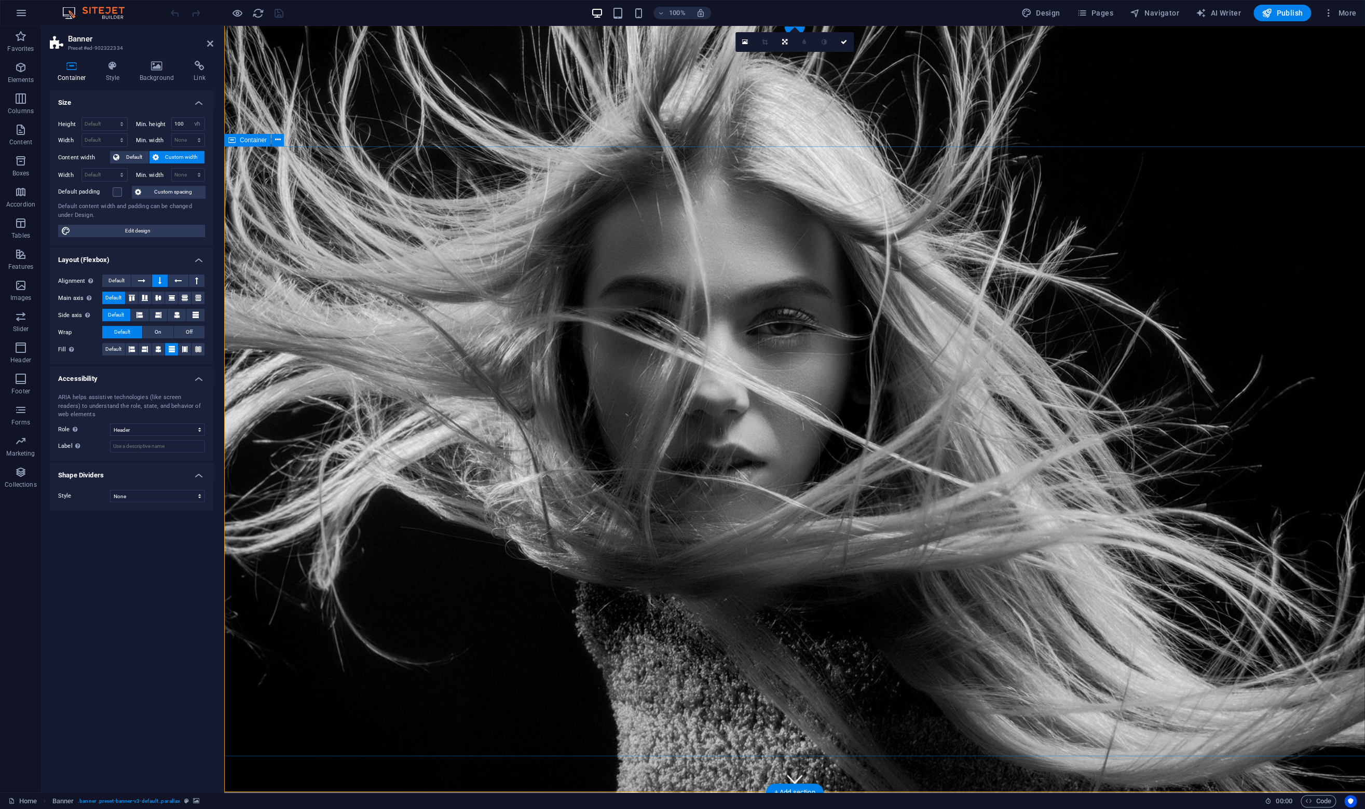
click at [143, 78] on h4 "Background" at bounding box center [159, 72] width 54 height 22
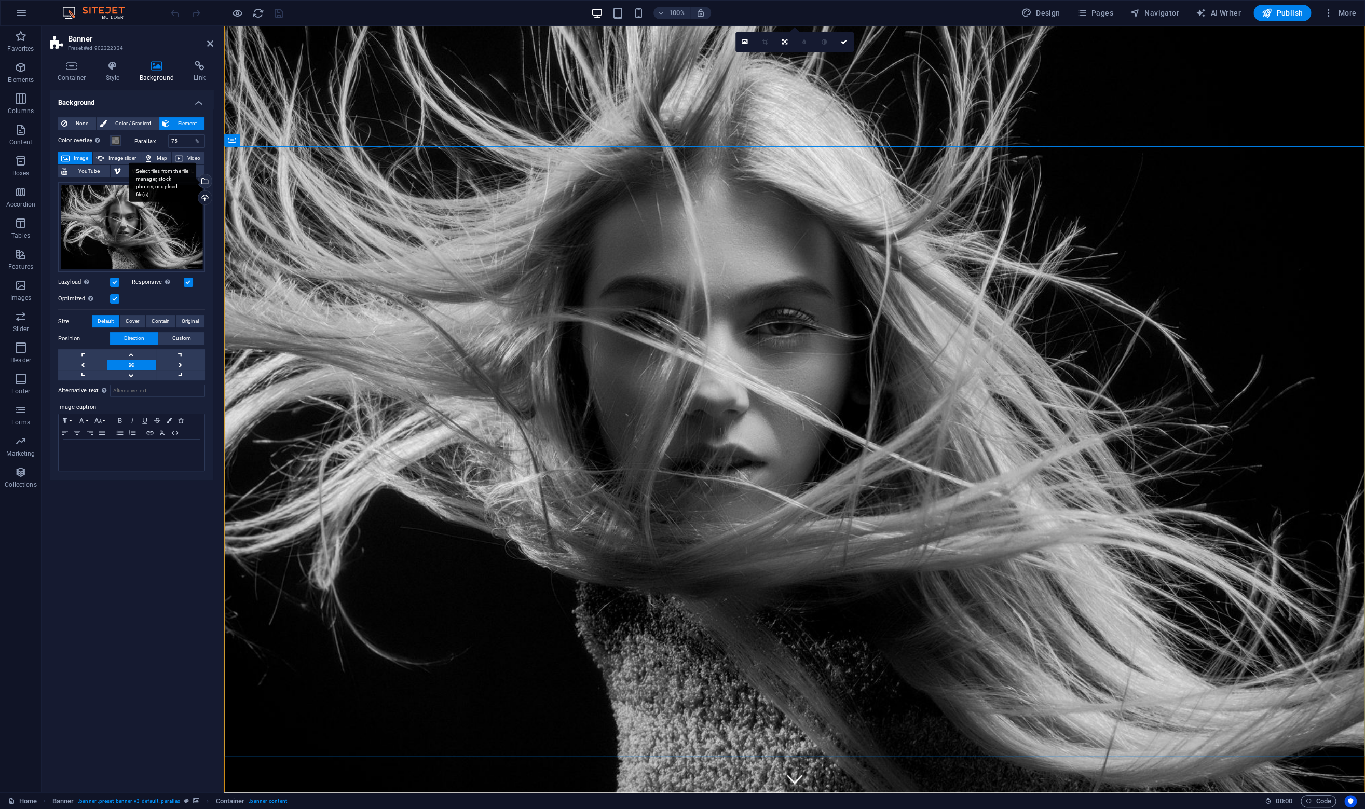
click at [202, 175] on div "Select files from the file manager, stock photos, or upload file(s)" at bounding box center [204, 182] width 16 height 16
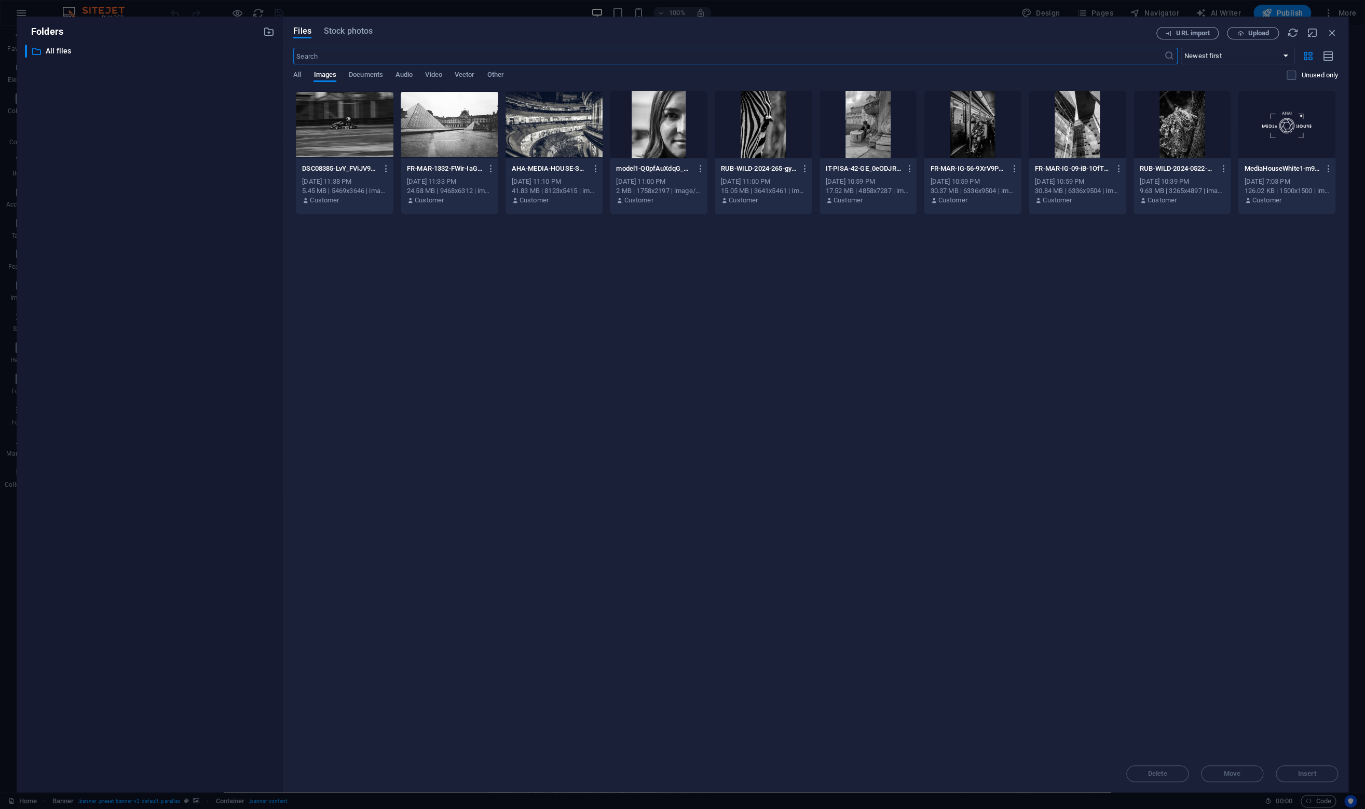
click at [468, 125] on div at bounding box center [450, 124] width 98 height 67
click at [1299, 770] on span "Insert" at bounding box center [1307, 773] width 18 height 6
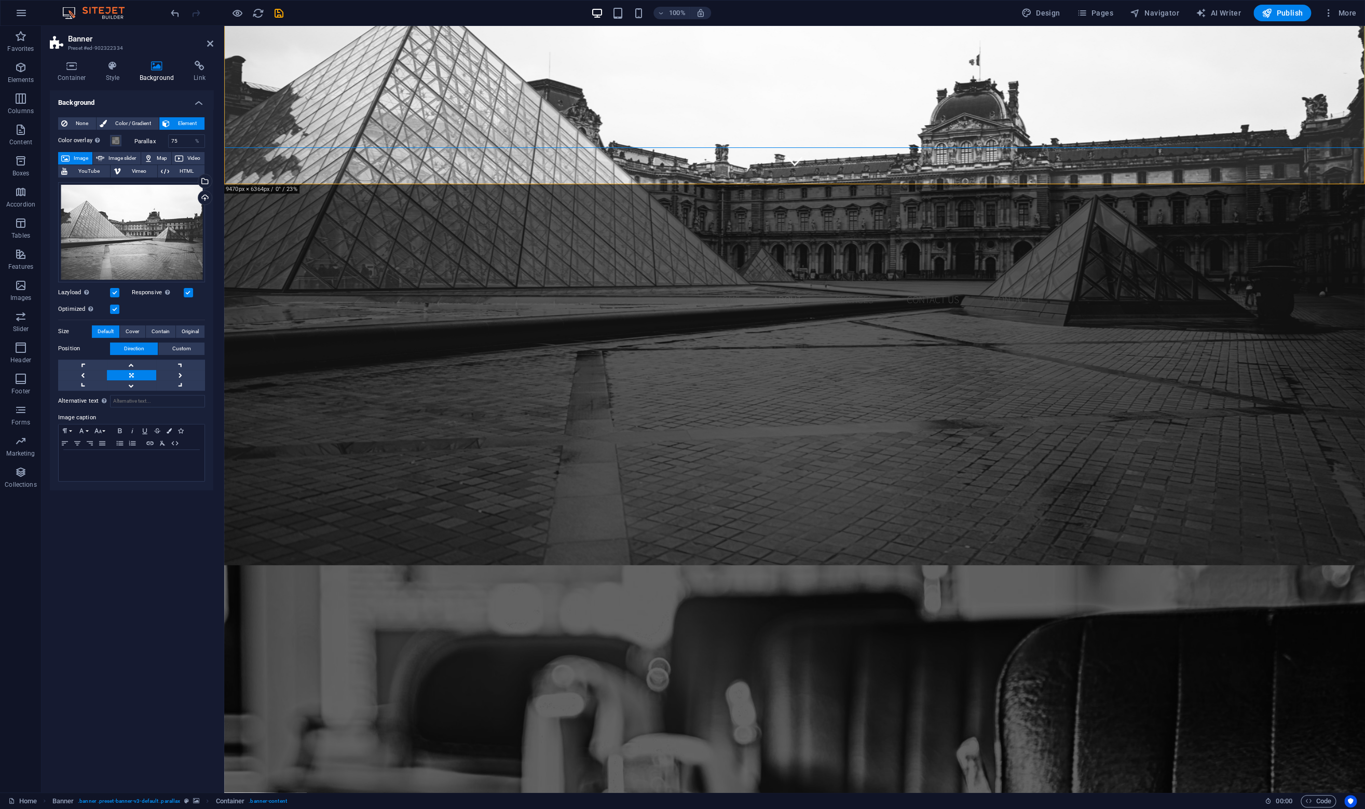
scroll to position [623, 0]
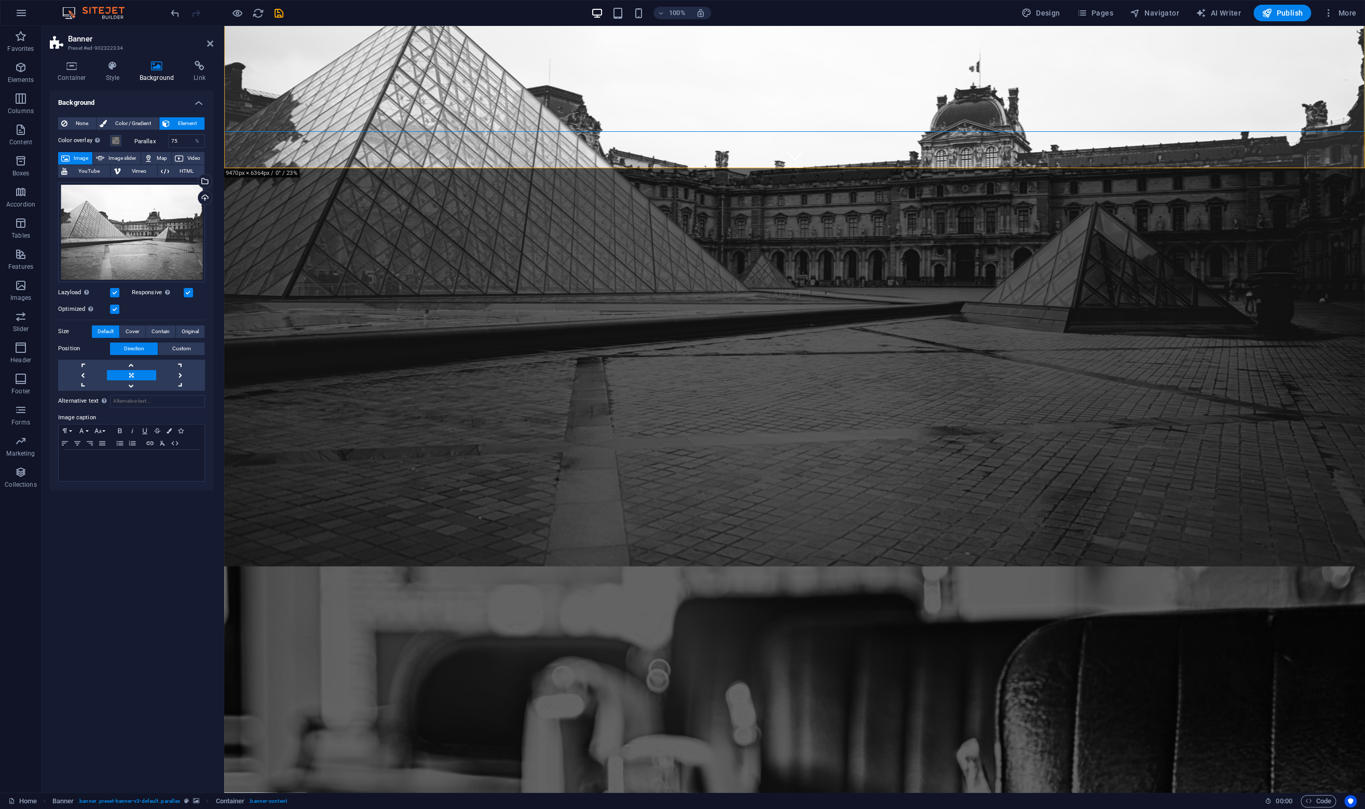
click at [435, 566] on figure at bounding box center [794, 790] width 1140 height 448
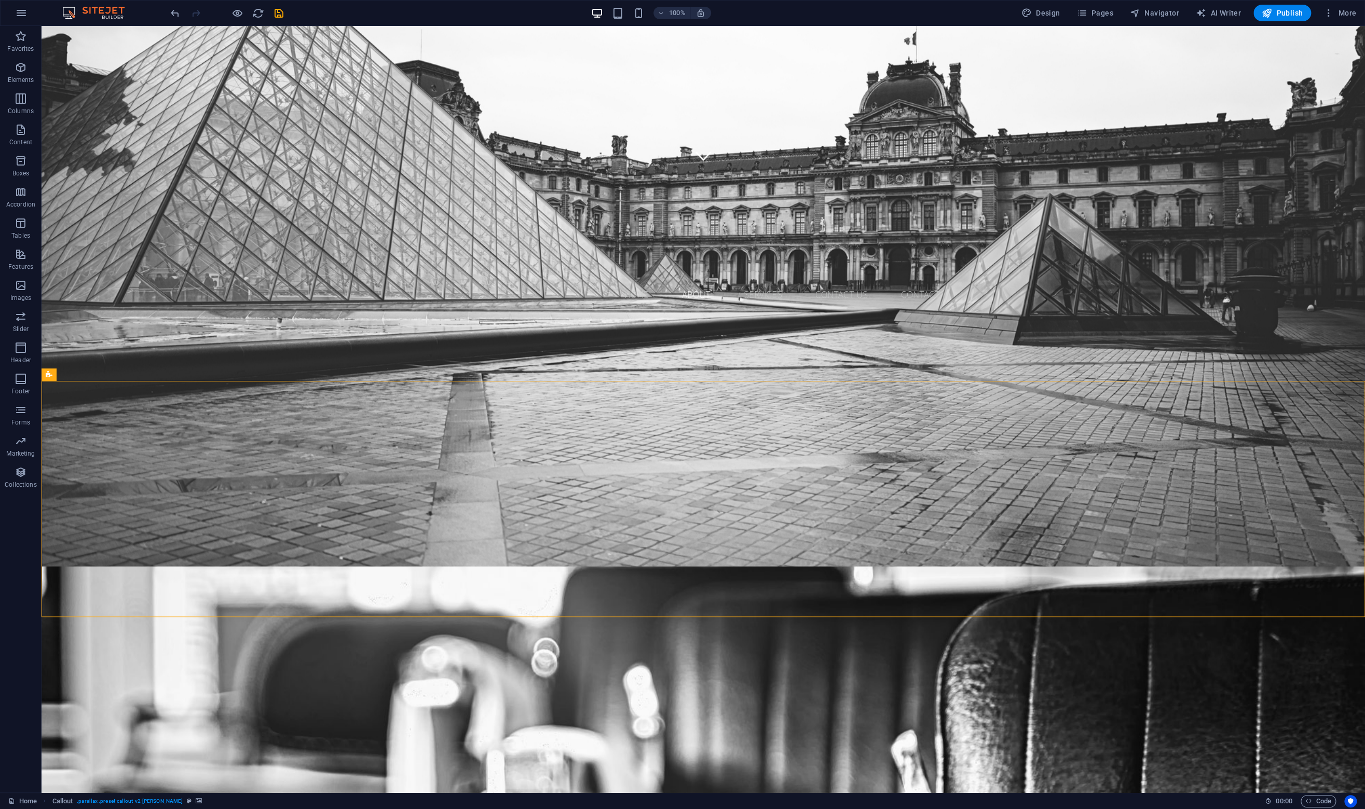
click at [147, 566] on figure at bounding box center [703, 790] width 1323 height 448
click at [112, 376] on icon at bounding box center [113, 374] width 8 height 11
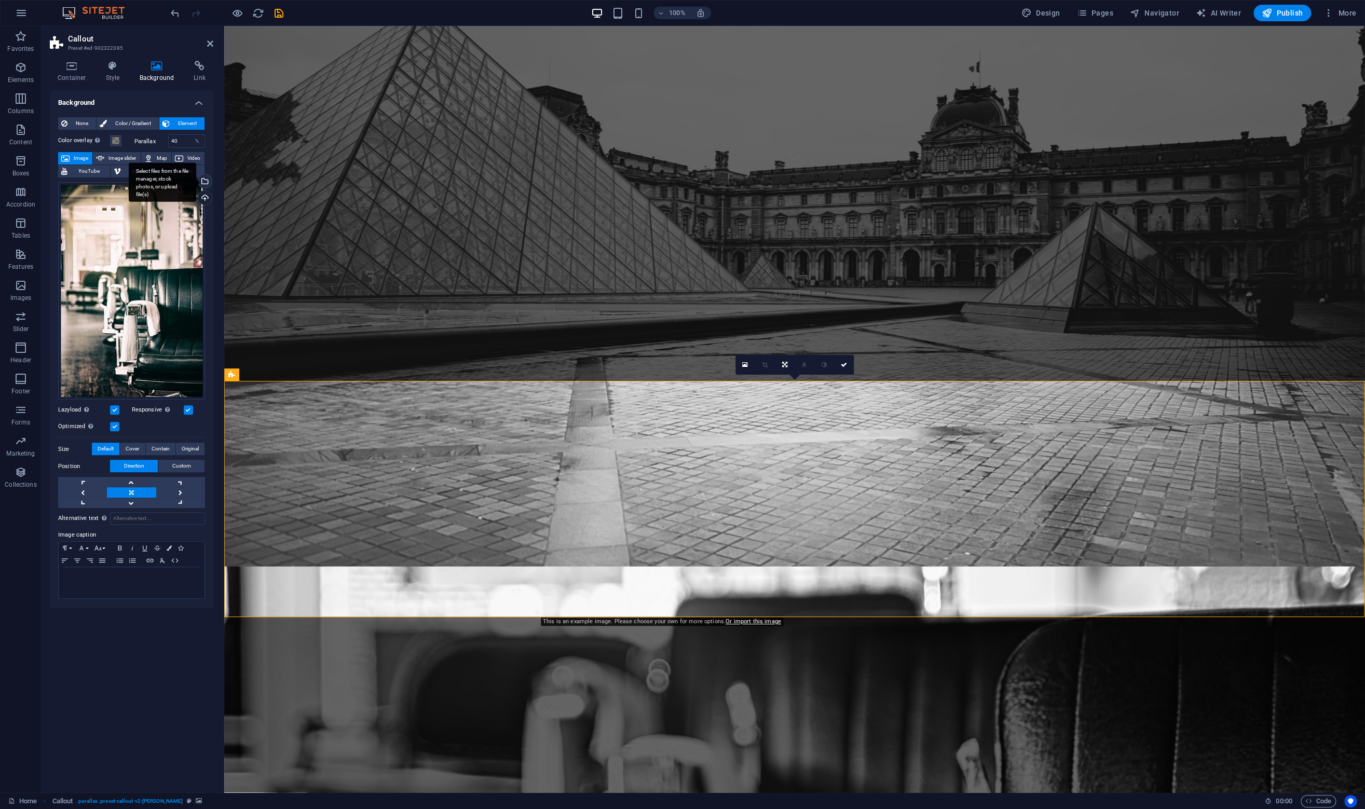
click at [196, 180] on div "Select files from the file manager, stock photos, or upload file(s)" at bounding box center [162, 182] width 67 height 39
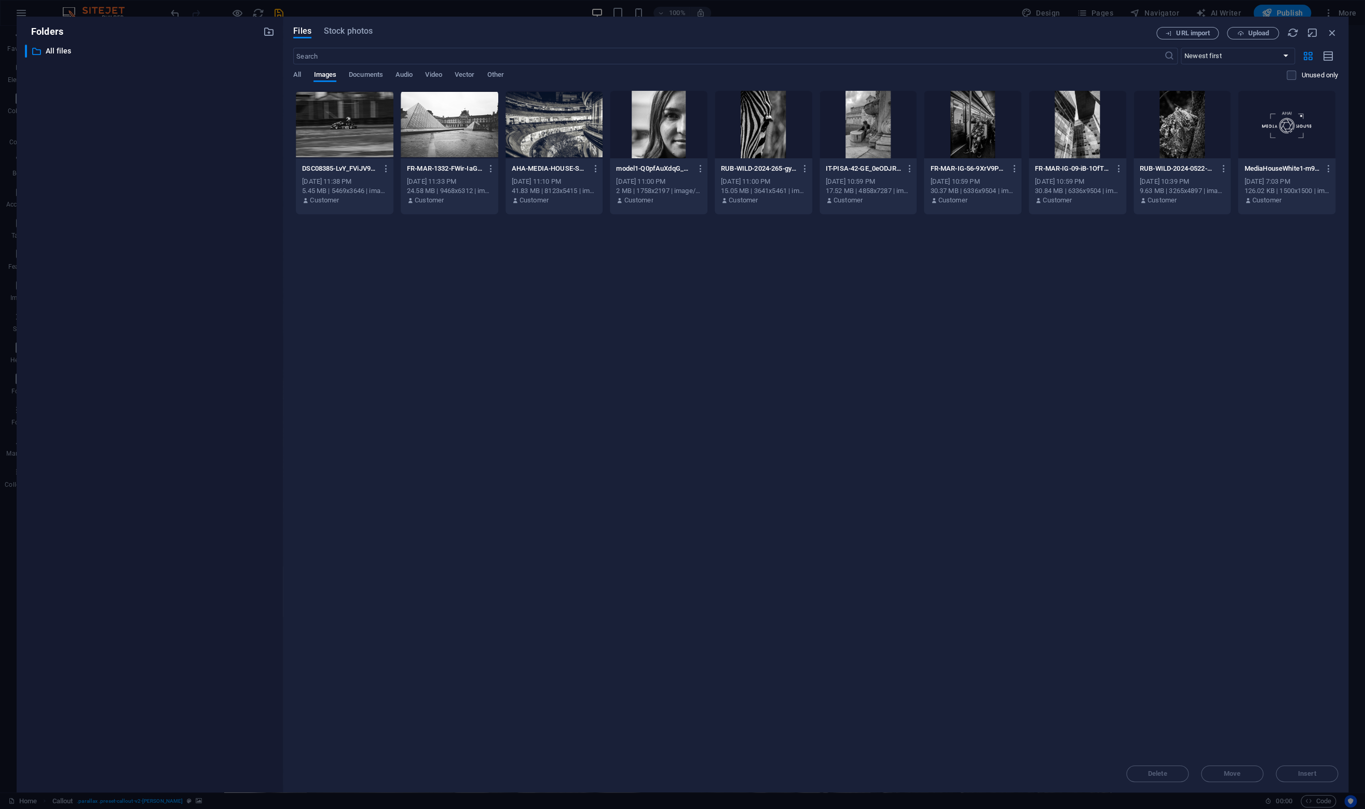
click at [387, 137] on div at bounding box center [345, 124] width 98 height 67
click at [1293, 775] on span "Insert" at bounding box center [1306, 773] width 54 height 6
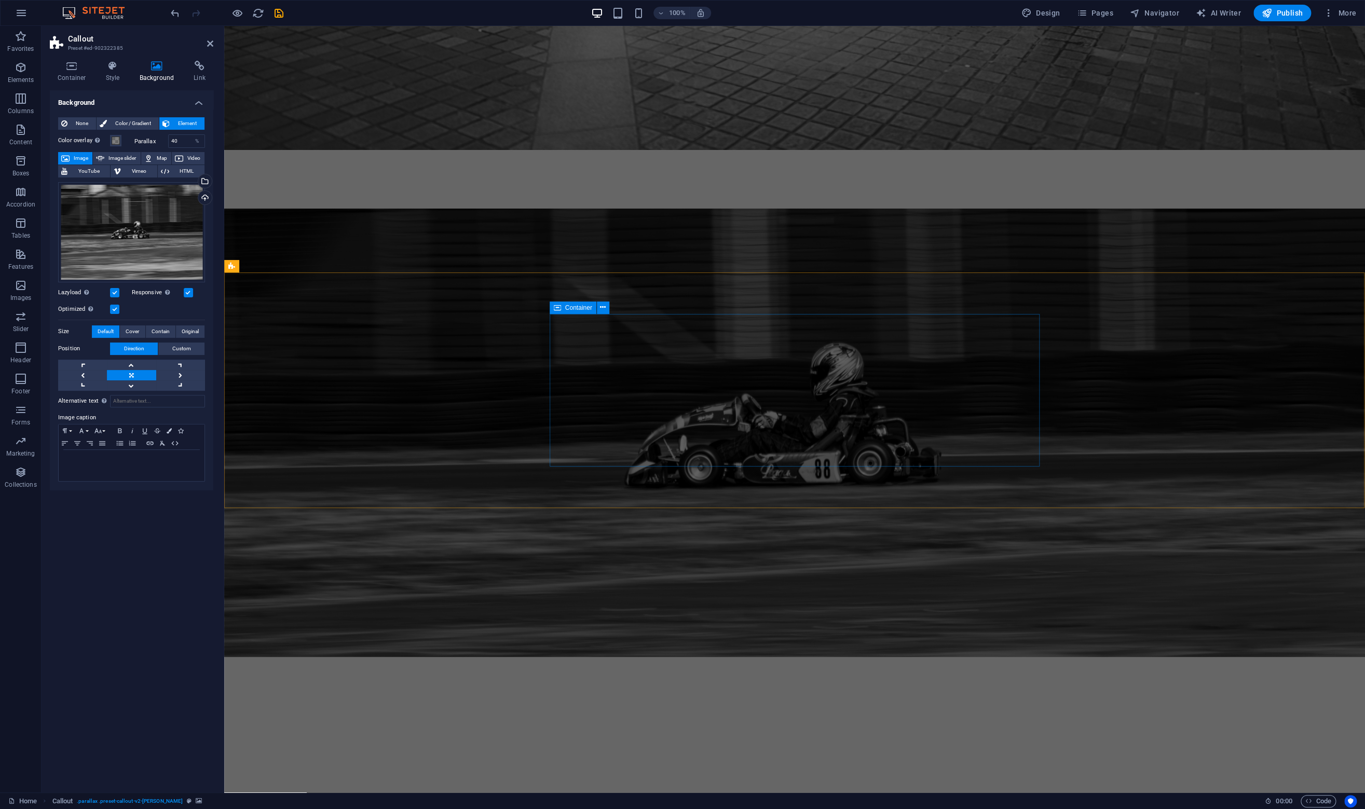
scroll to position [1243, 0]
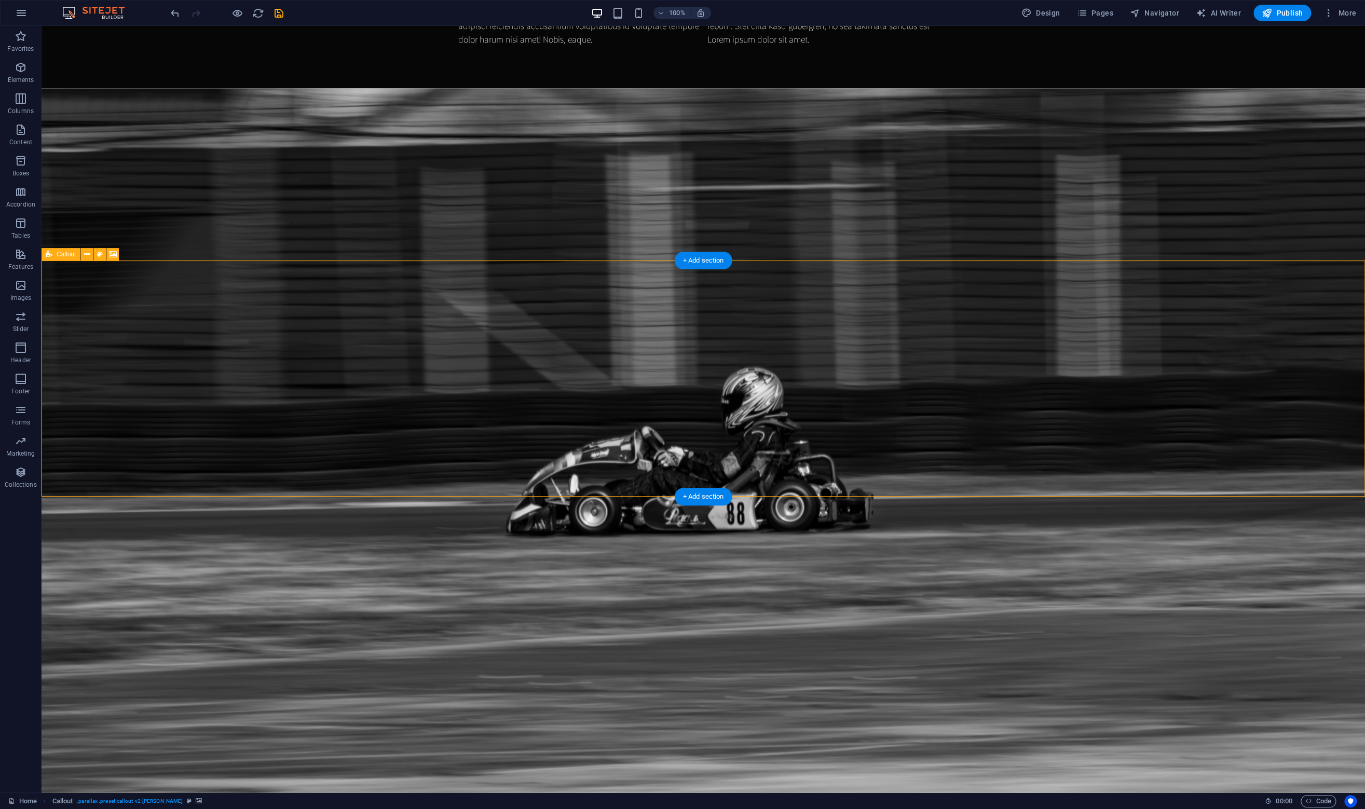
click at [53, 257] on div "Callout" at bounding box center [61, 254] width 38 height 12
click at [111, 252] on icon at bounding box center [113, 254] width 8 height 11
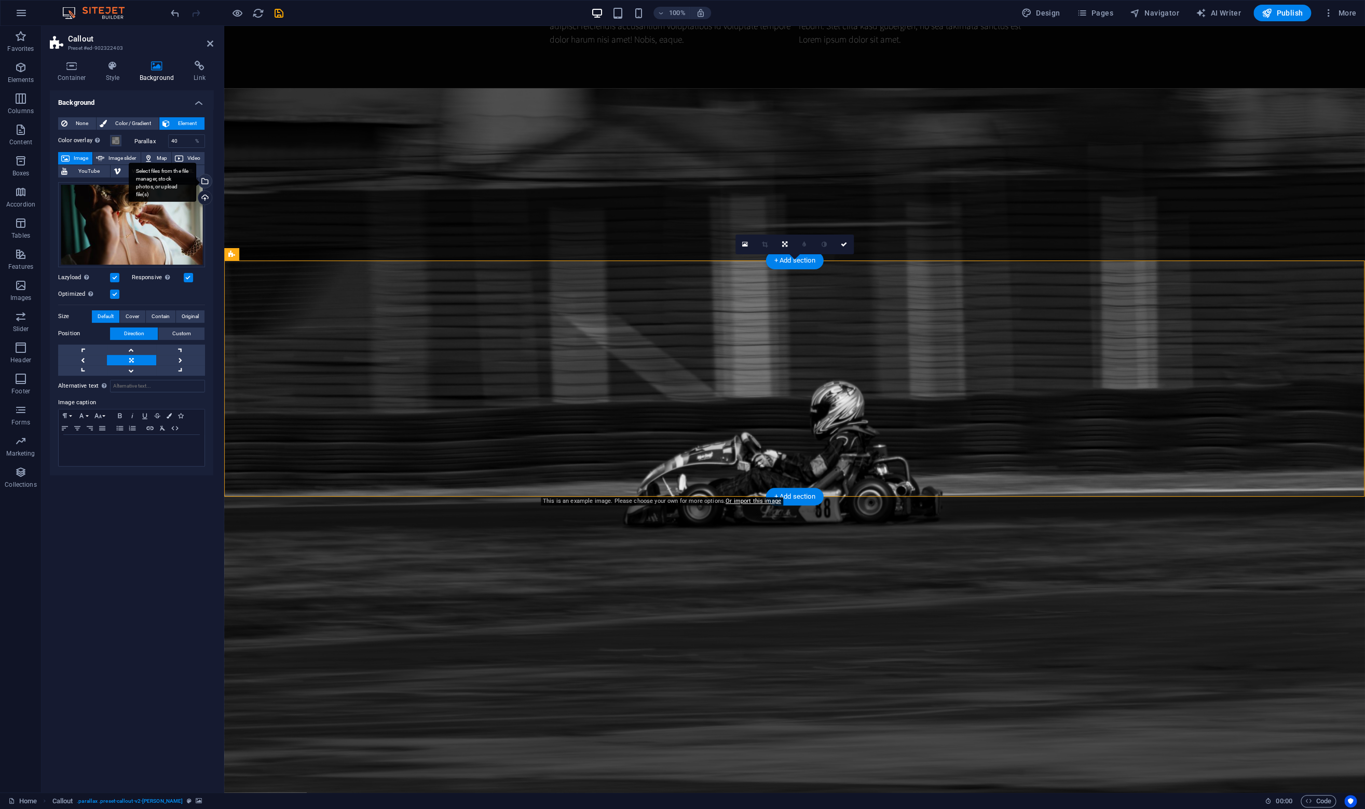
click at [207, 180] on div "Select files from the file manager, stock photos, or upload file(s)" at bounding box center [204, 182] width 16 height 16
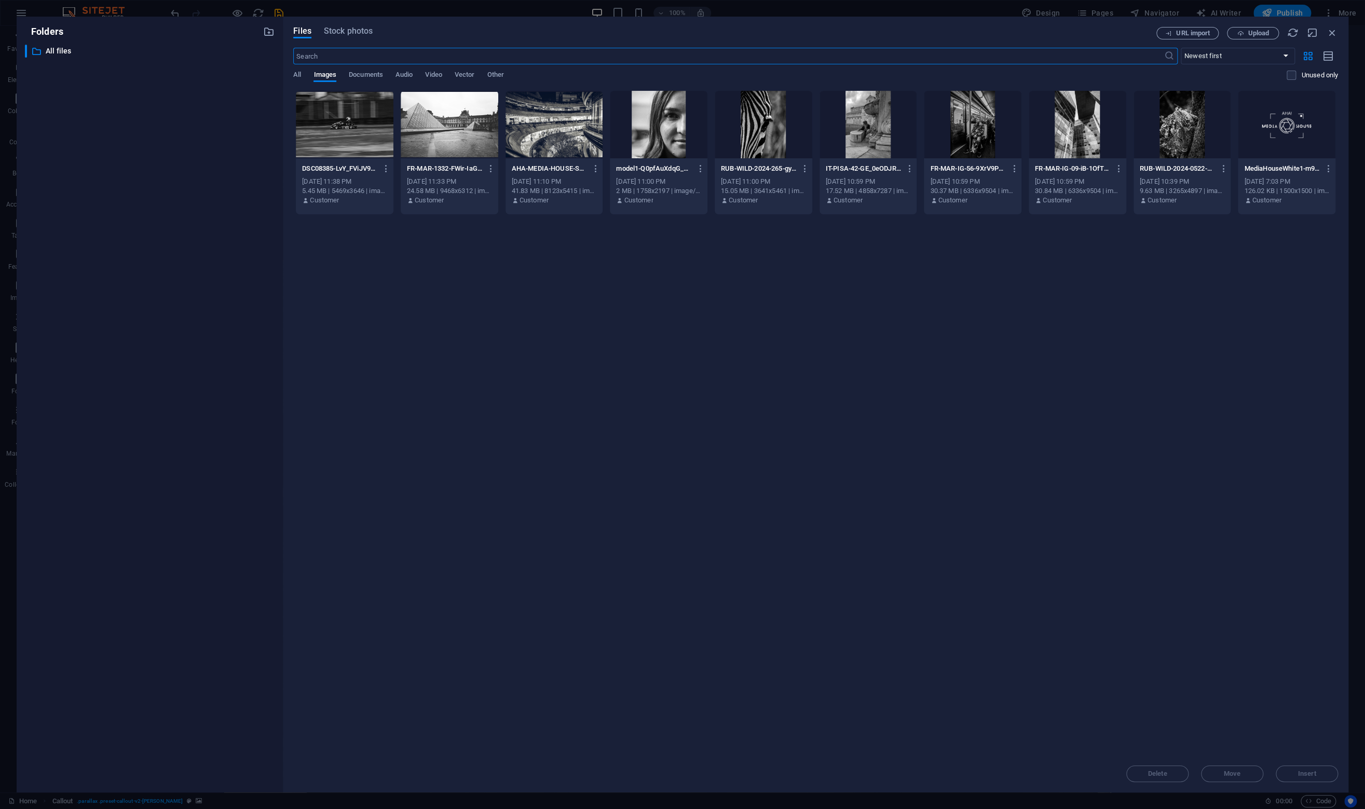
click at [533, 142] on div at bounding box center [554, 124] width 98 height 67
click at [1285, 768] on button "Insert" at bounding box center [1306, 773] width 62 height 17
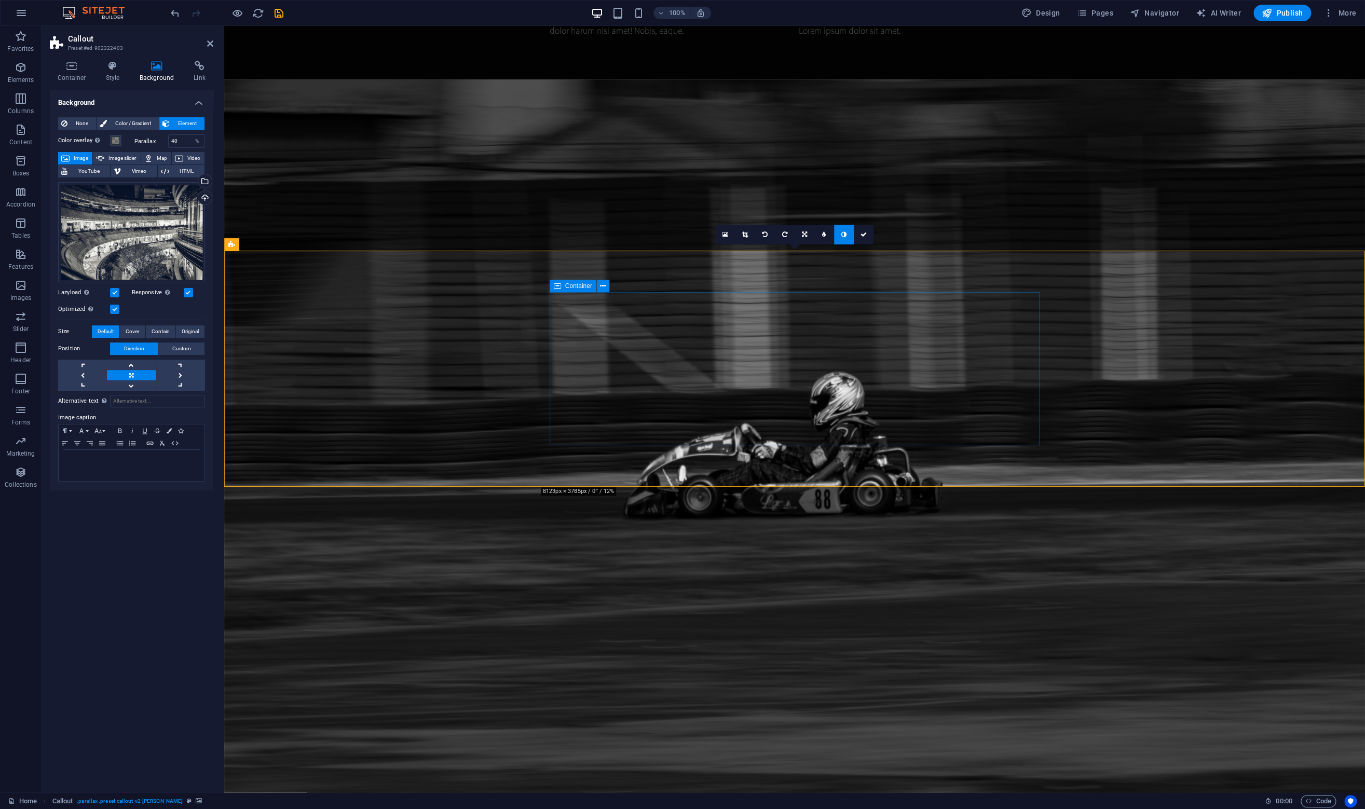
scroll to position [1253, 0]
click at [745, 237] on icon at bounding box center [745, 234] width 6 height 6
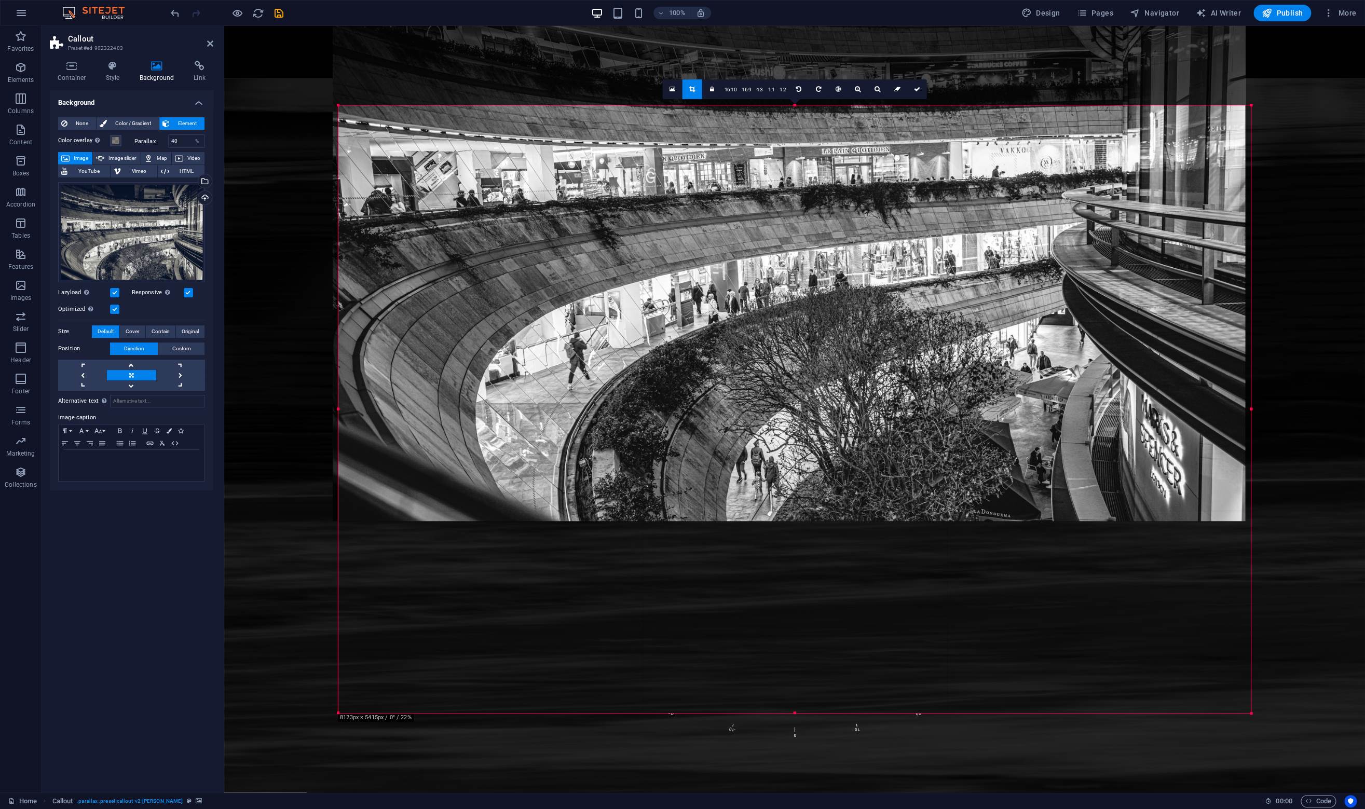
drag, startPoint x: 769, startPoint y: 394, endPoint x: 763, endPoint y: 203, distance: 191.5
click at [763, 203] on div at bounding box center [789, 217] width 912 height 608
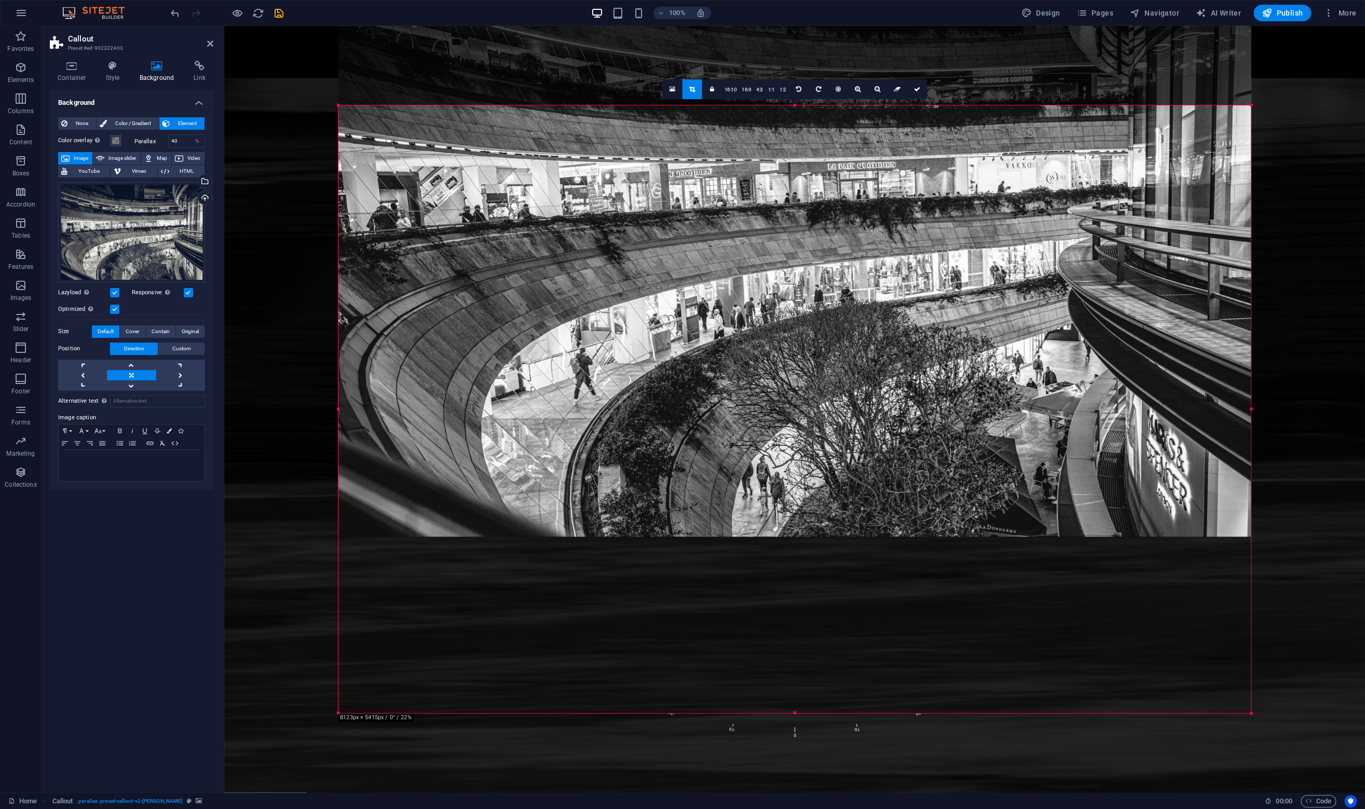
drag, startPoint x: 813, startPoint y: 332, endPoint x: 813, endPoint y: 156, distance: 176.4
click at [813, 156] on div at bounding box center [794, 233] width 912 height 608
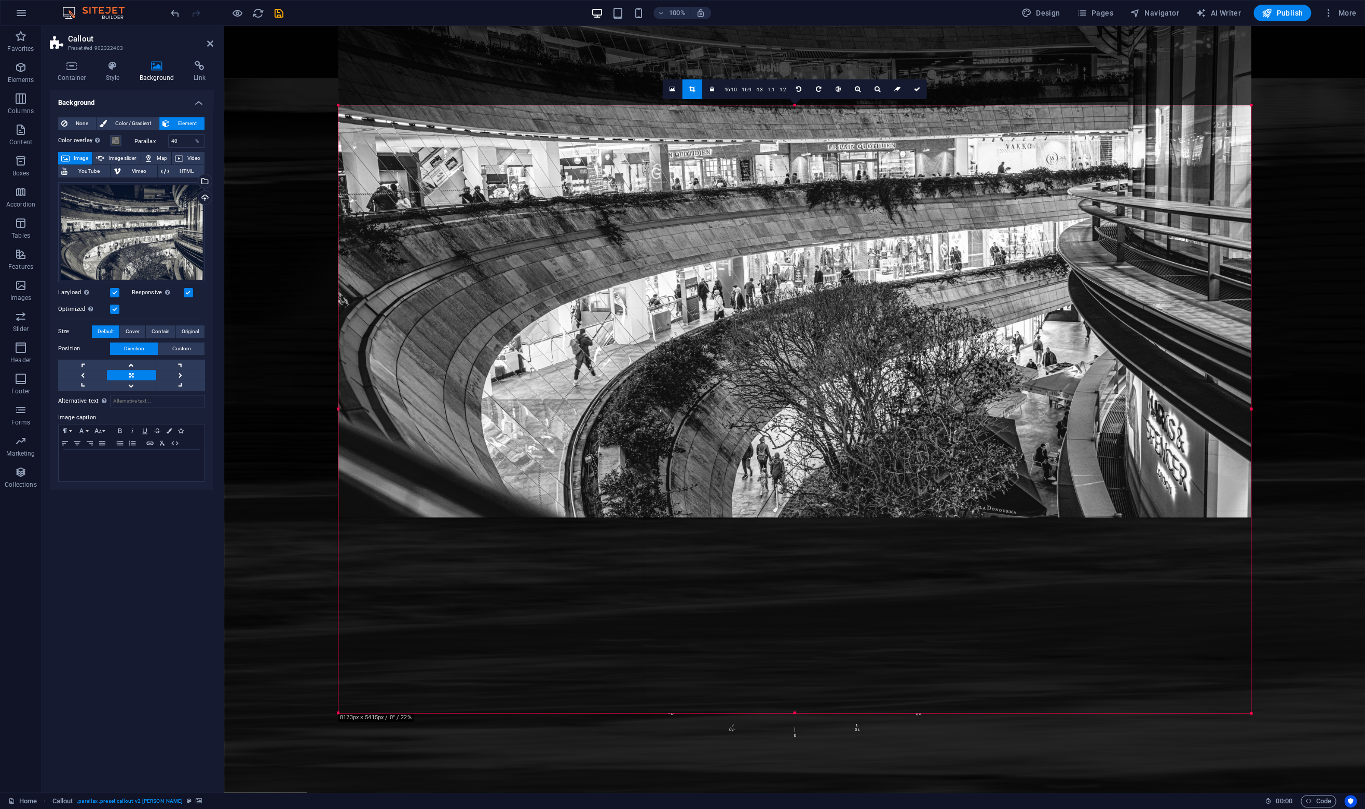
drag, startPoint x: 791, startPoint y: 330, endPoint x: 790, endPoint y: 131, distance: 198.7
click at [790, 131] on div at bounding box center [794, 214] width 912 height 608
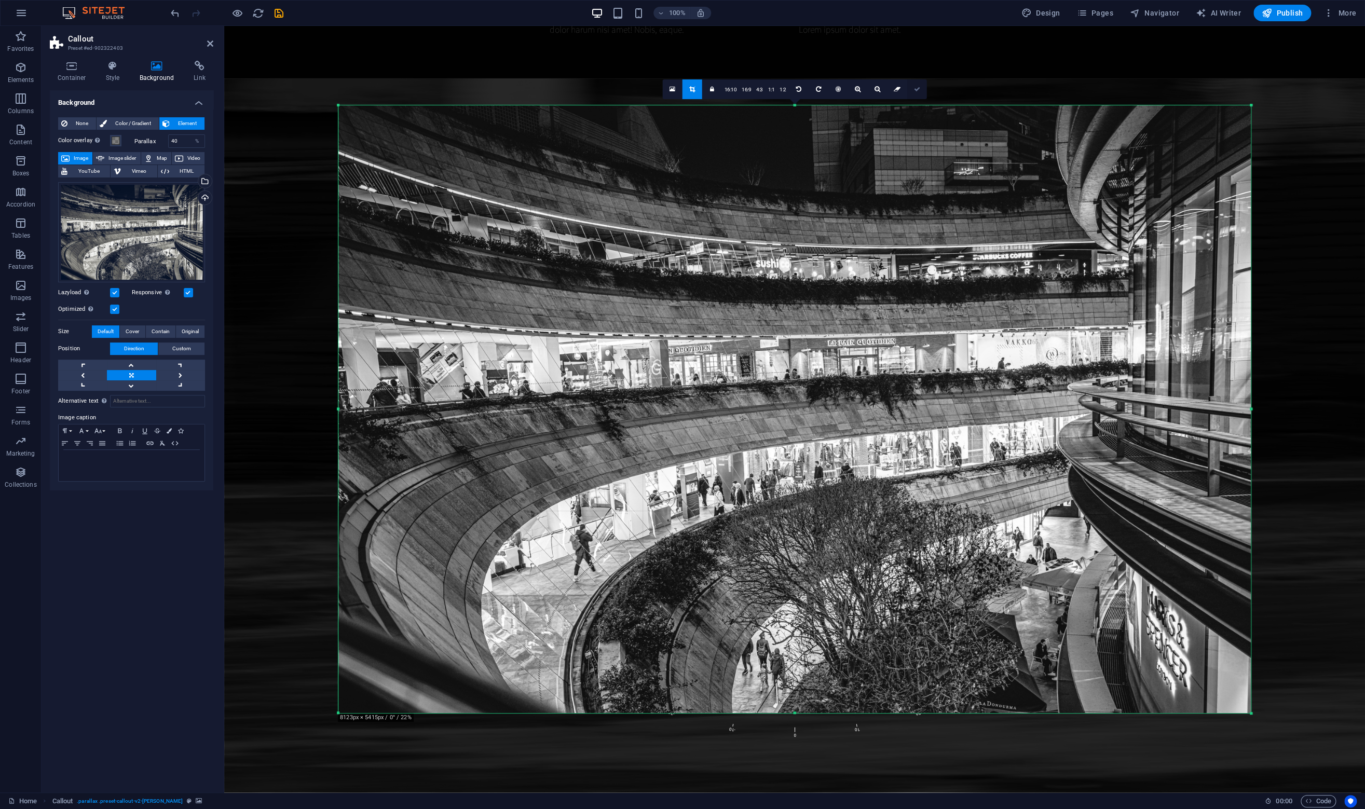
click at [914, 87] on icon at bounding box center [916, 89] width 6 height 6
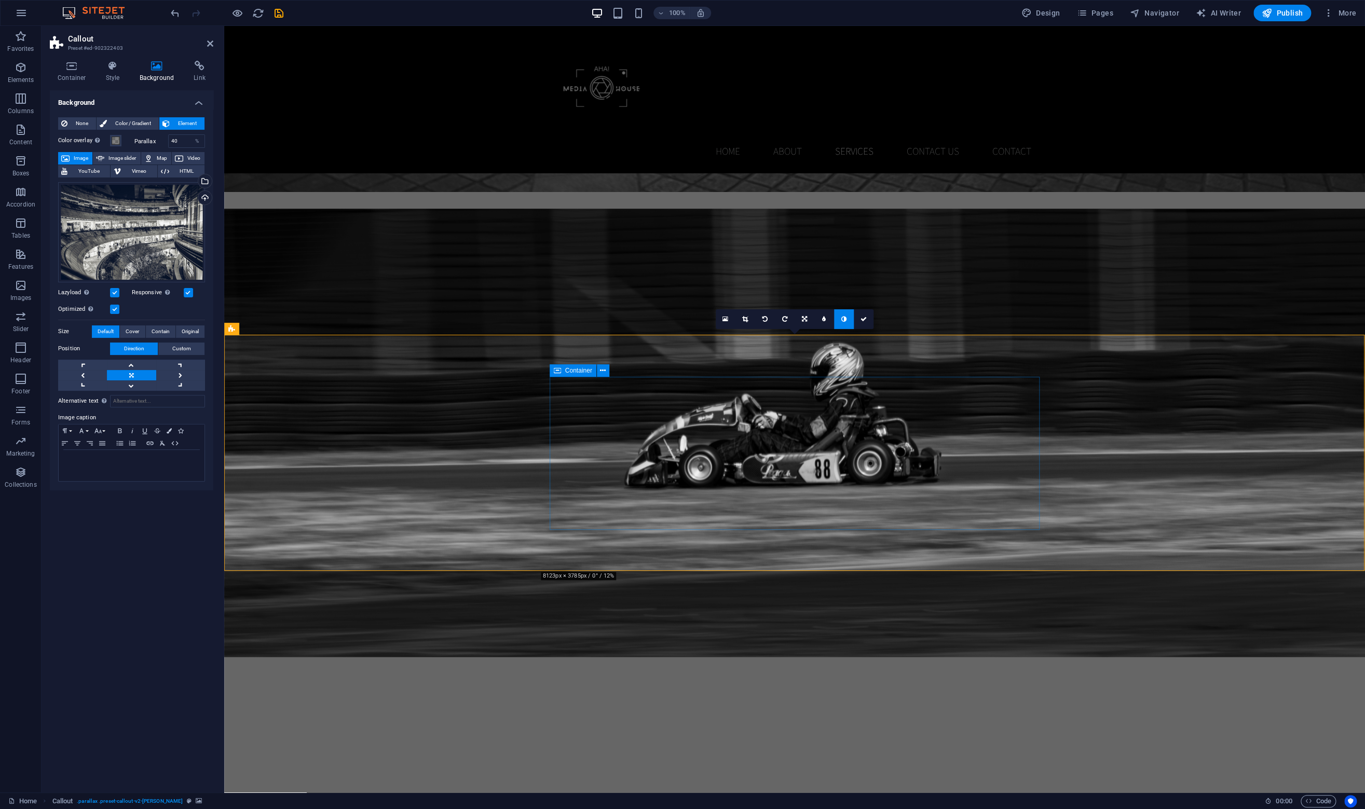
scroll to position [1168, 0]
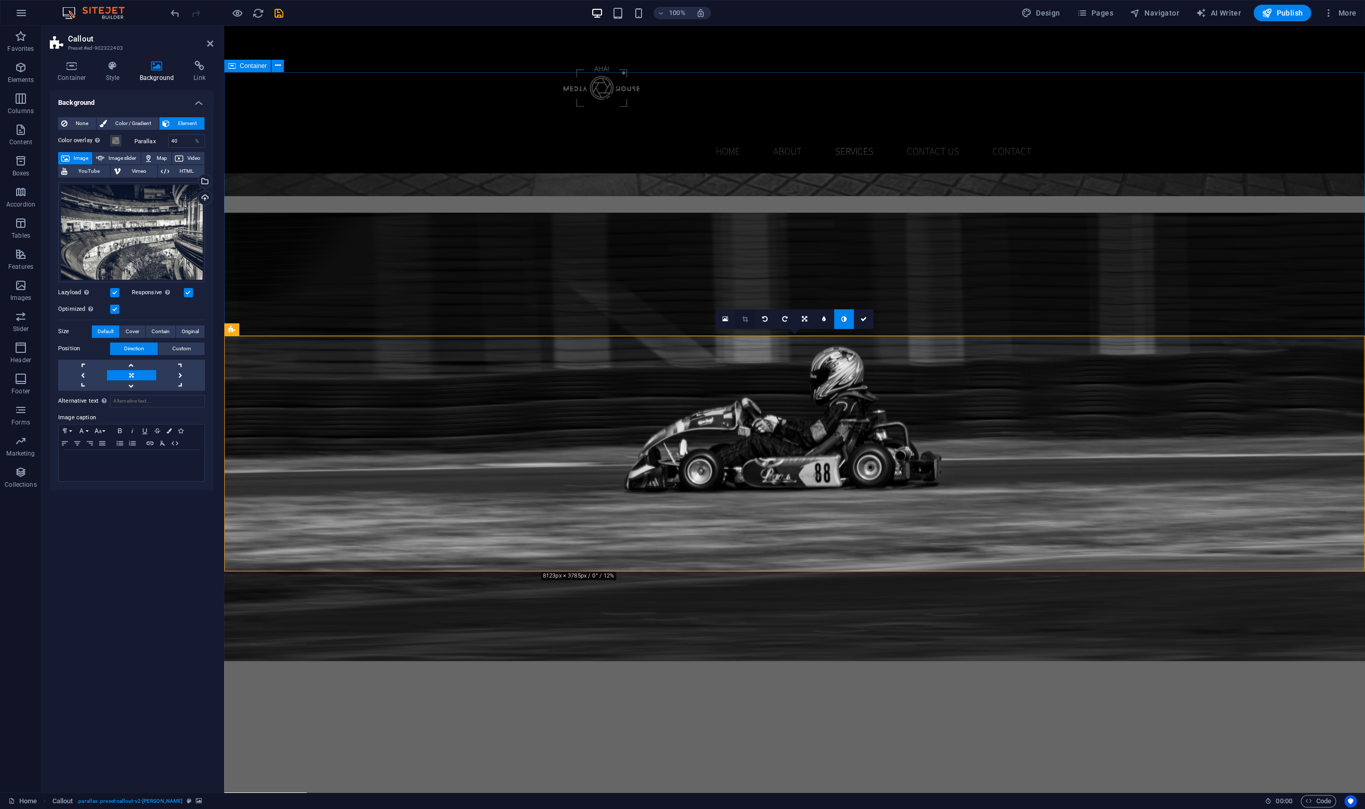
click at [744, 319] on icon at bounding box center [745, 319] width 6 height 6
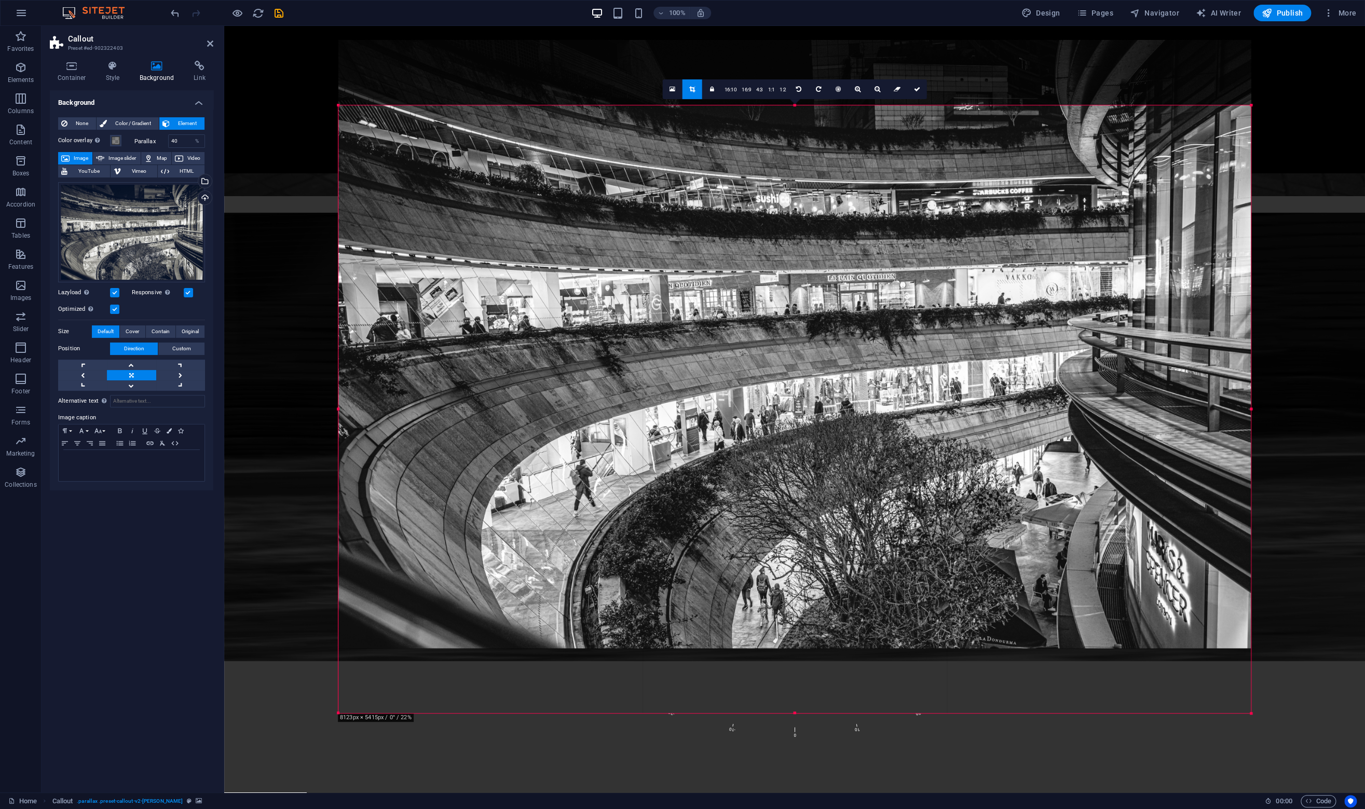
drag, startPoint x: 770, startPoint y: 438, endPoint x: 769, endPoint y: 371, distance: 66.9
click at [769, 371] on div at bounding box center [794, 344] width 912 height 608
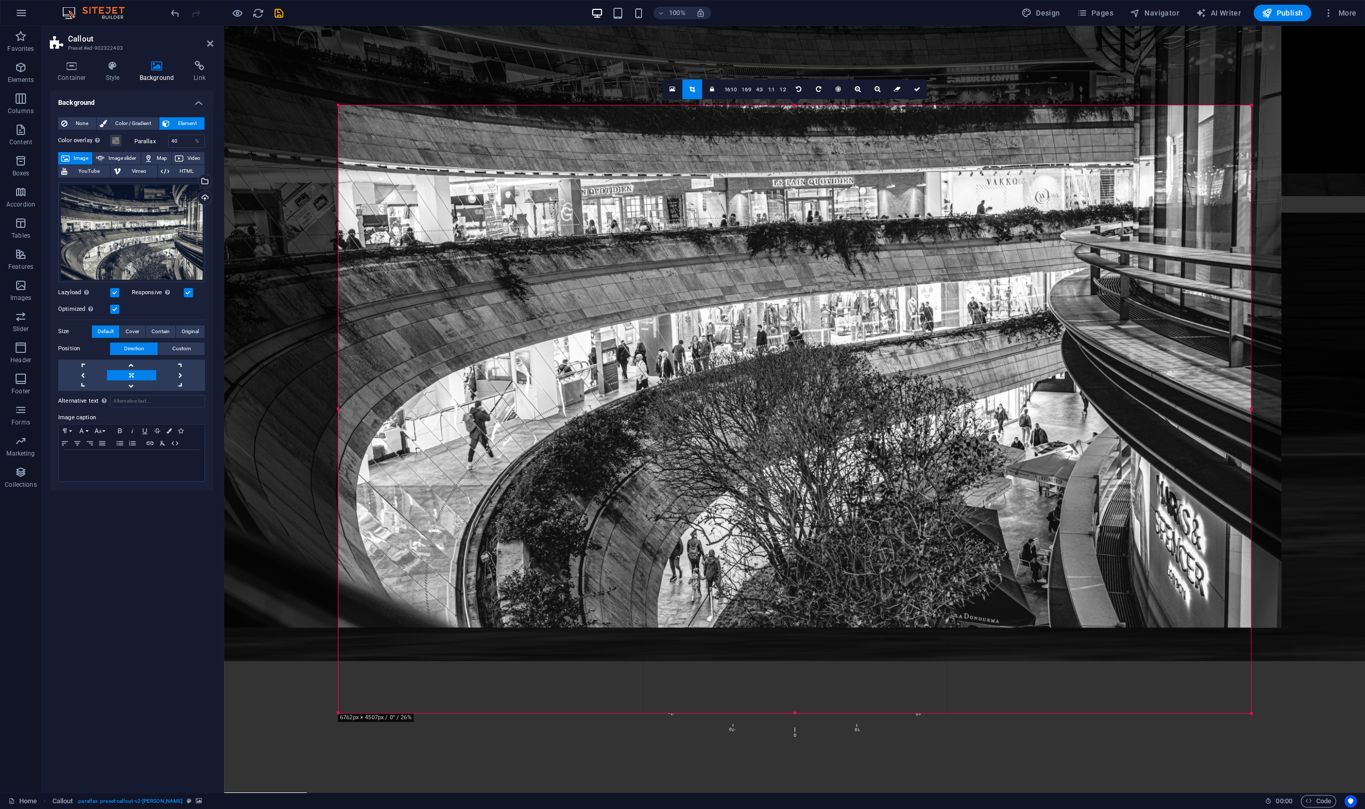
drag, startPoint x: 779, startPoint y: 526, endPoint x: 776, endPoint y: 440, distance: 85.1
click at [776, 440] on div at bounding box center [733, 262] width 1096 height 731
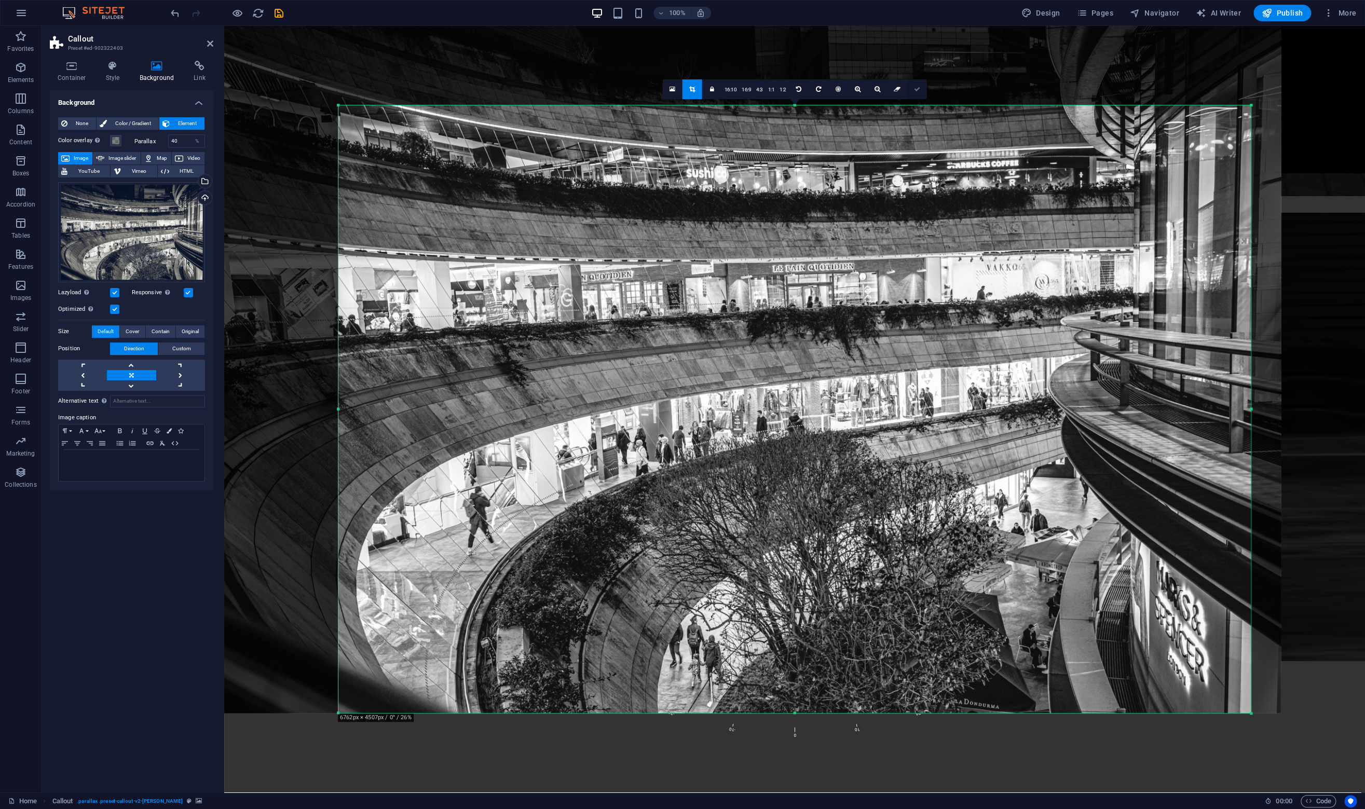
click at [913, 89] on icon at bounding box center [916, 89] width 6 height 6
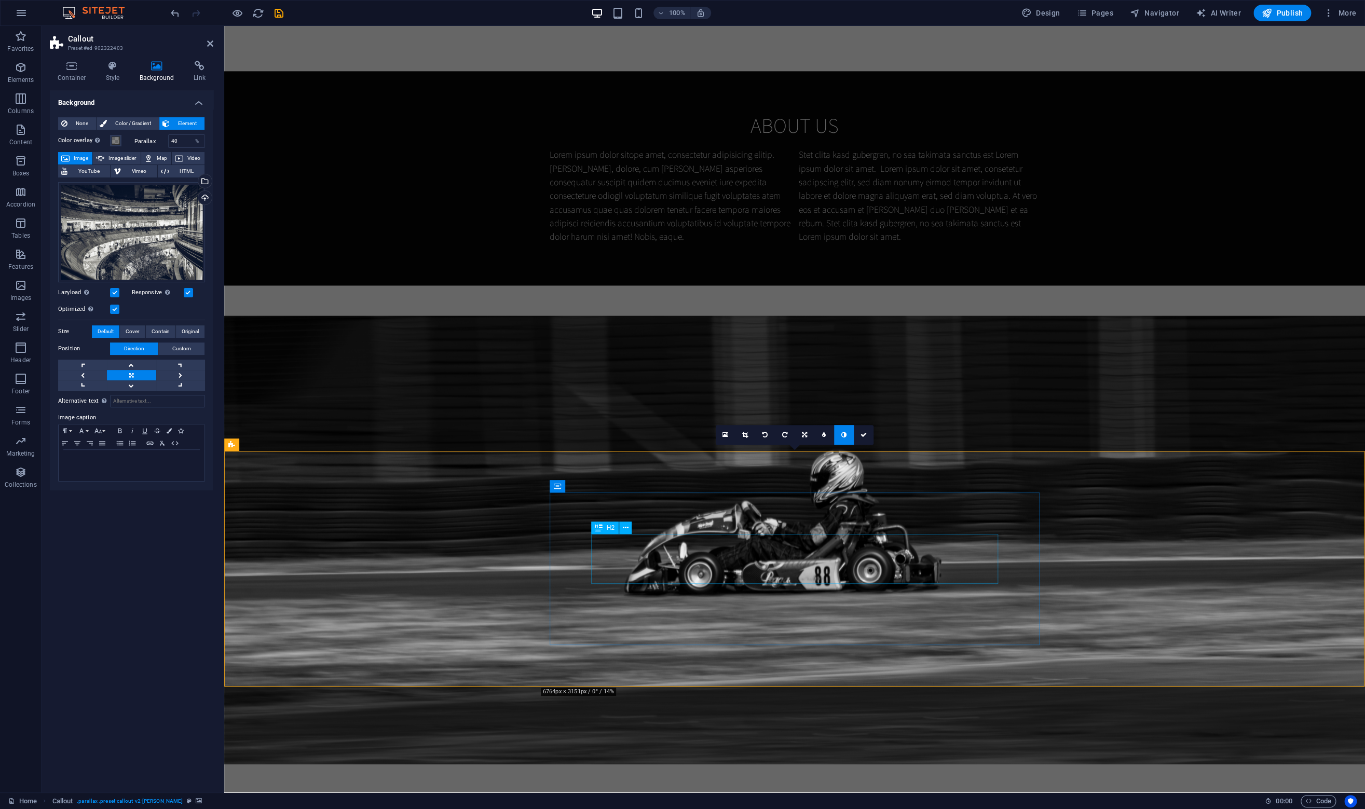
scroll to position [1073, 0]
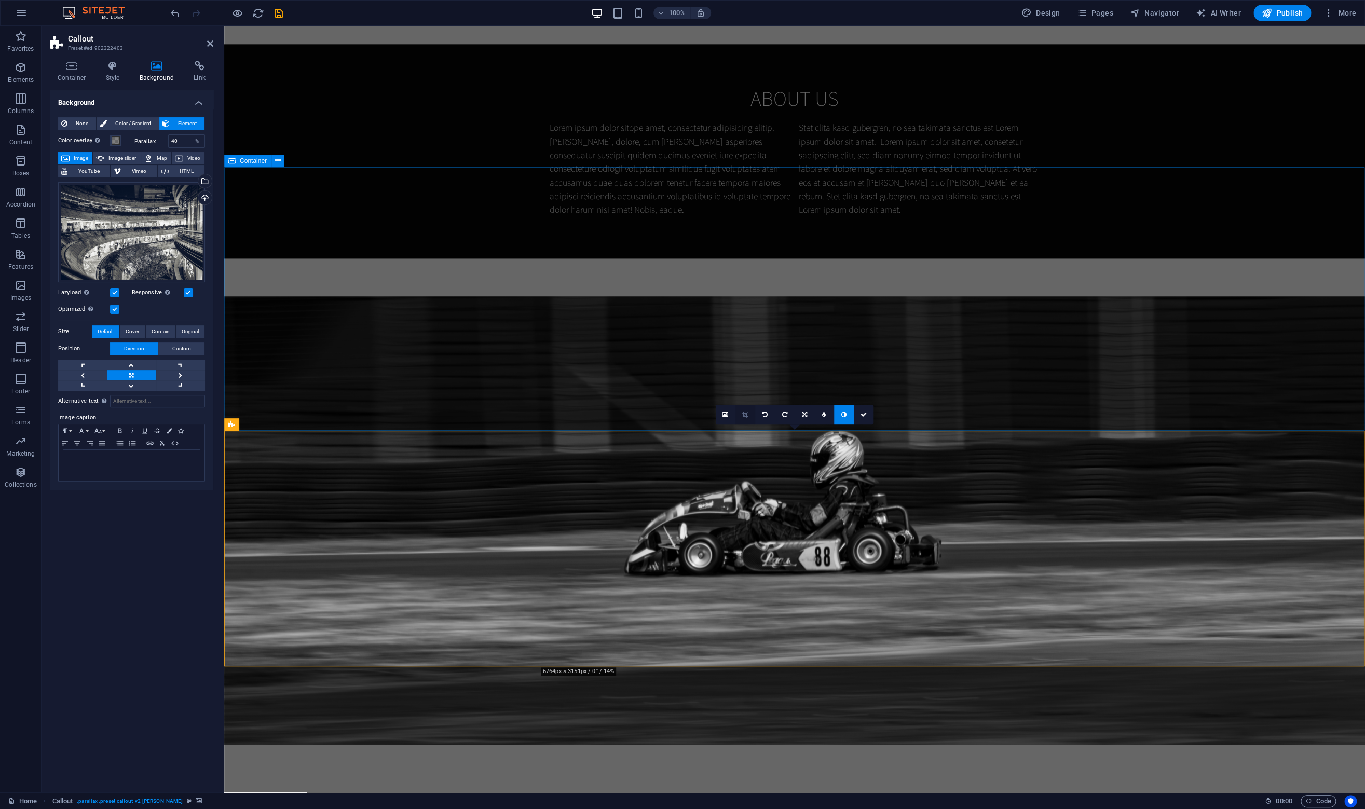
click at [747, 413] on icon at bounding box center [745, 414] width 6 height 6
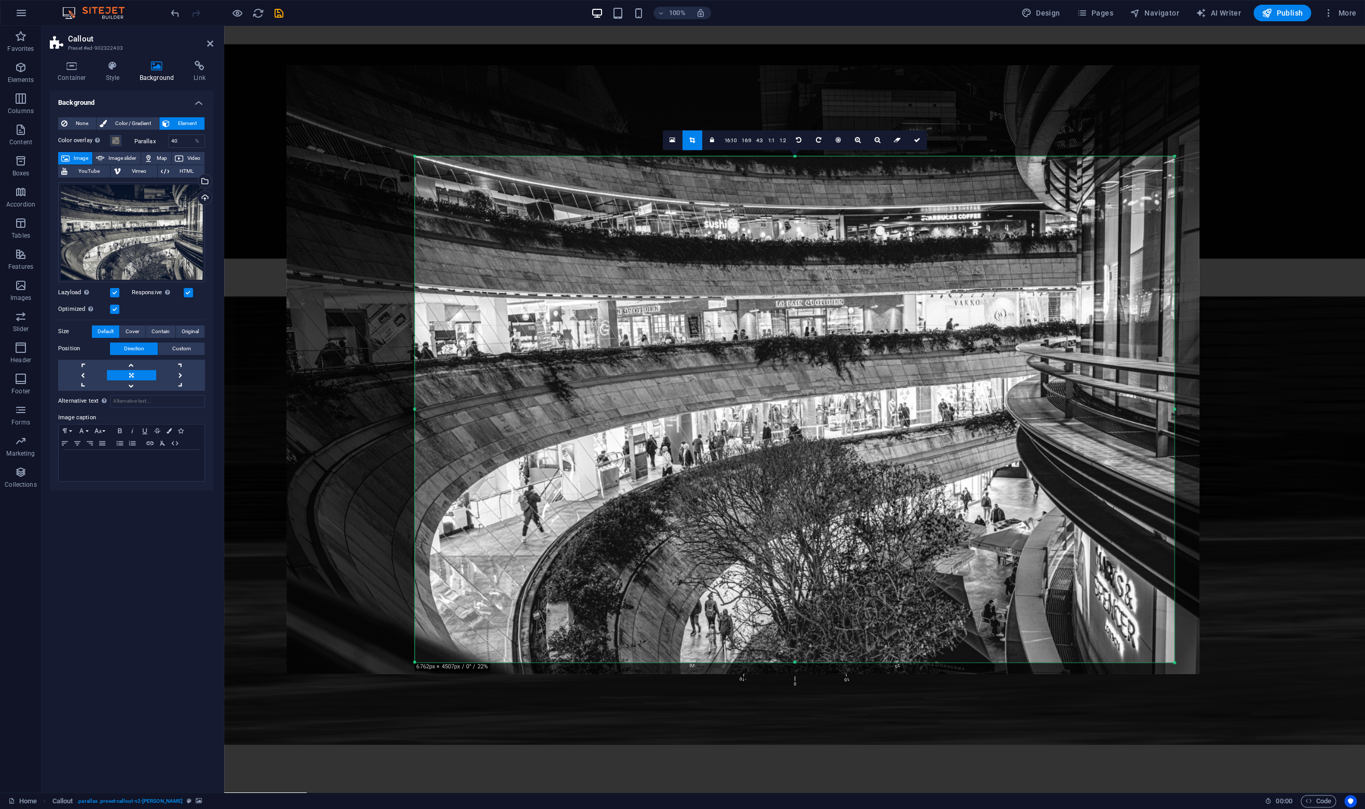
drag, startPoint x: 765, startPoint y: 386, endPoint x: 765, endPoint y: 397, distance: 11.4
click at [765, 397] on div at bounding box center [743, 369] width 912 height 608
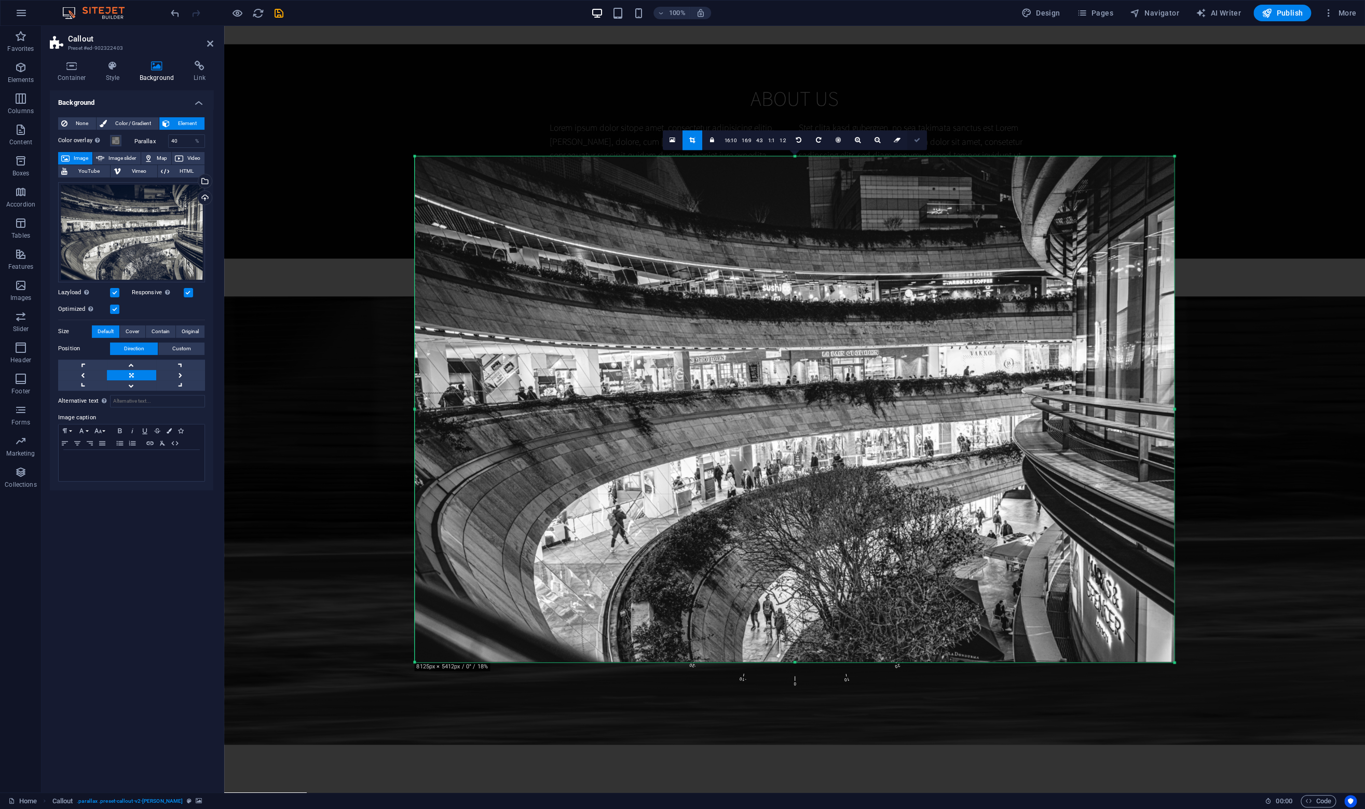
click at [915, 143] on link at bounding box center [917, 140] width 20 height 20
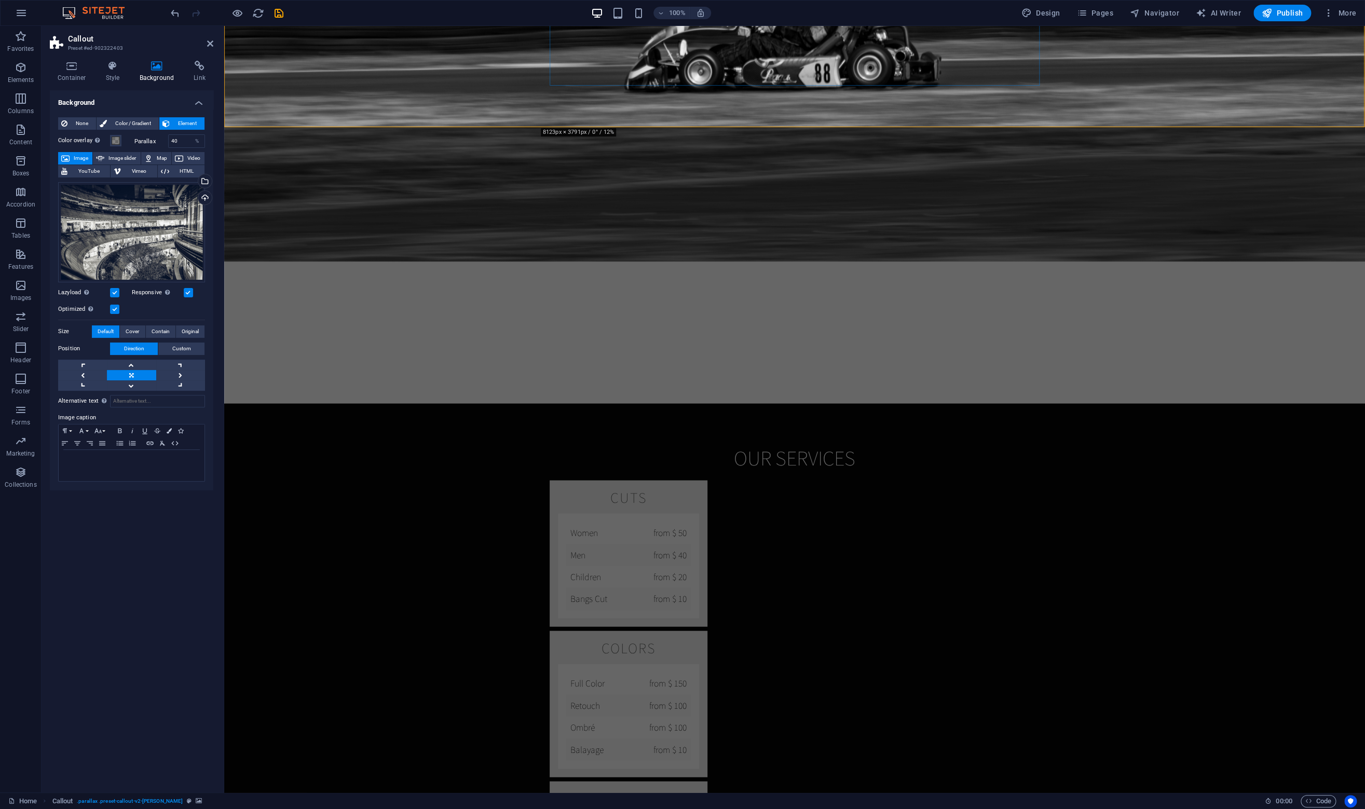
scroll to position [1635, 0]
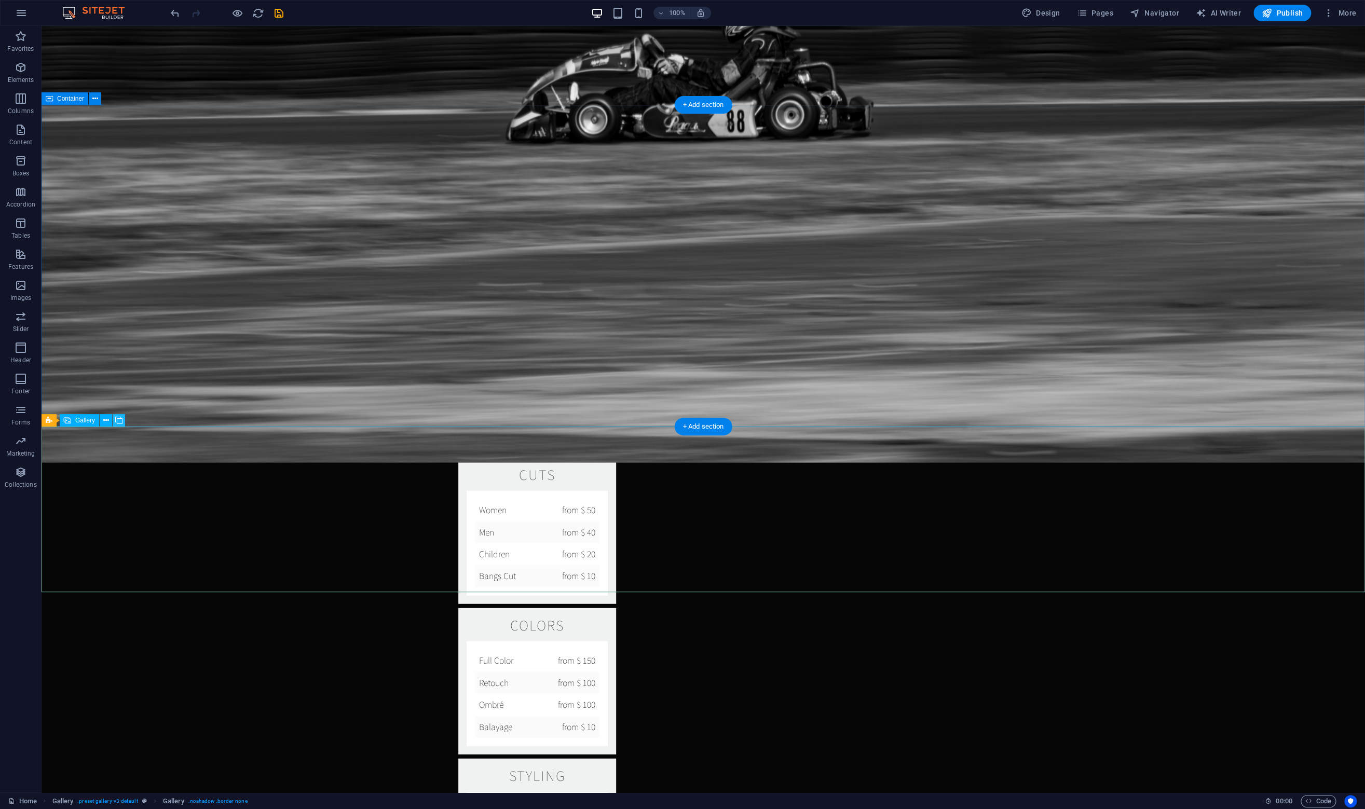
click at [119, 419] on icon at bounding box center [118, 420] width 7 height 11
click at [173, 13] on icon "undo" at bounding box center [175, 13] width 12 height 12
click at [105, 423] on icon at bounding box center [106, 420] width 6 height 11
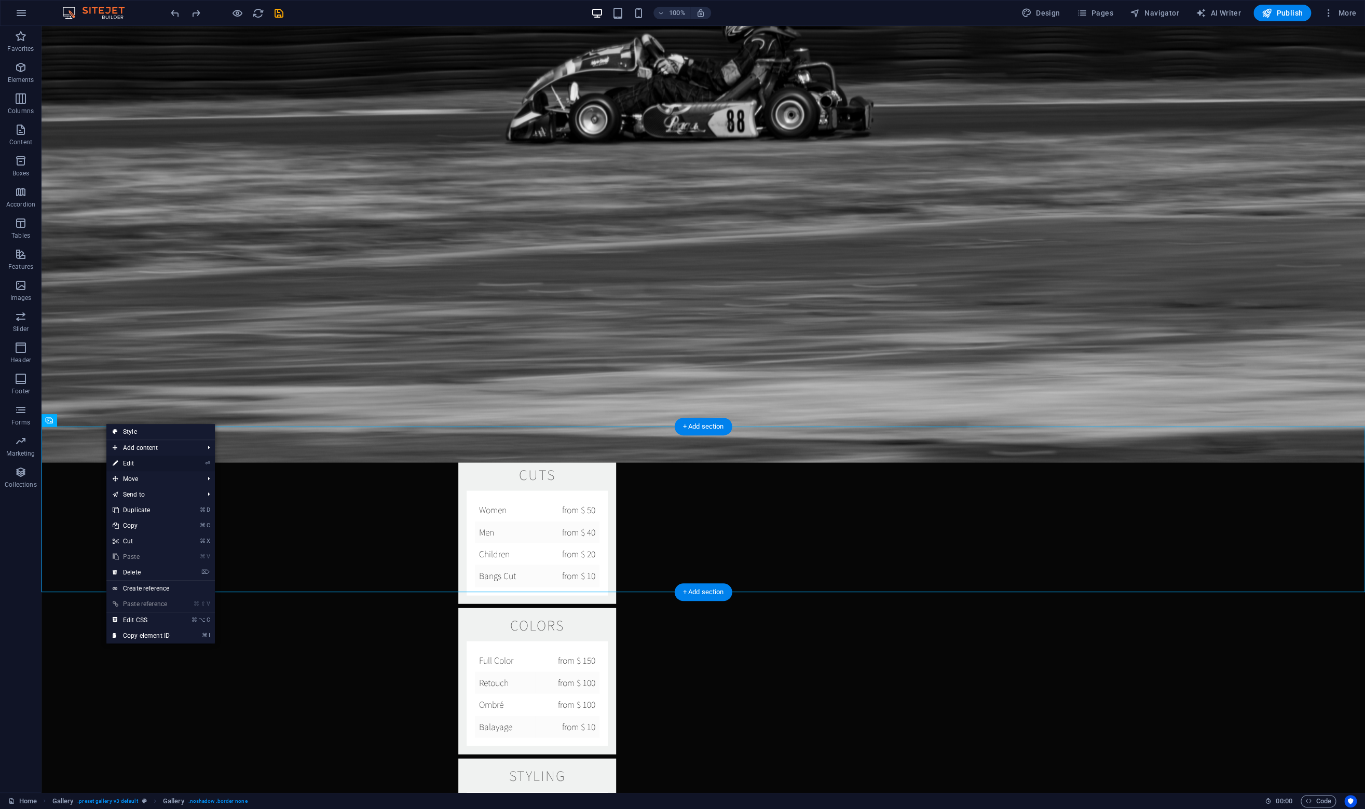
click at [135, 463] on link "⏎ Edit" at bounding box center [141, 464] width 70 height 16
select select "2"
select select "px"
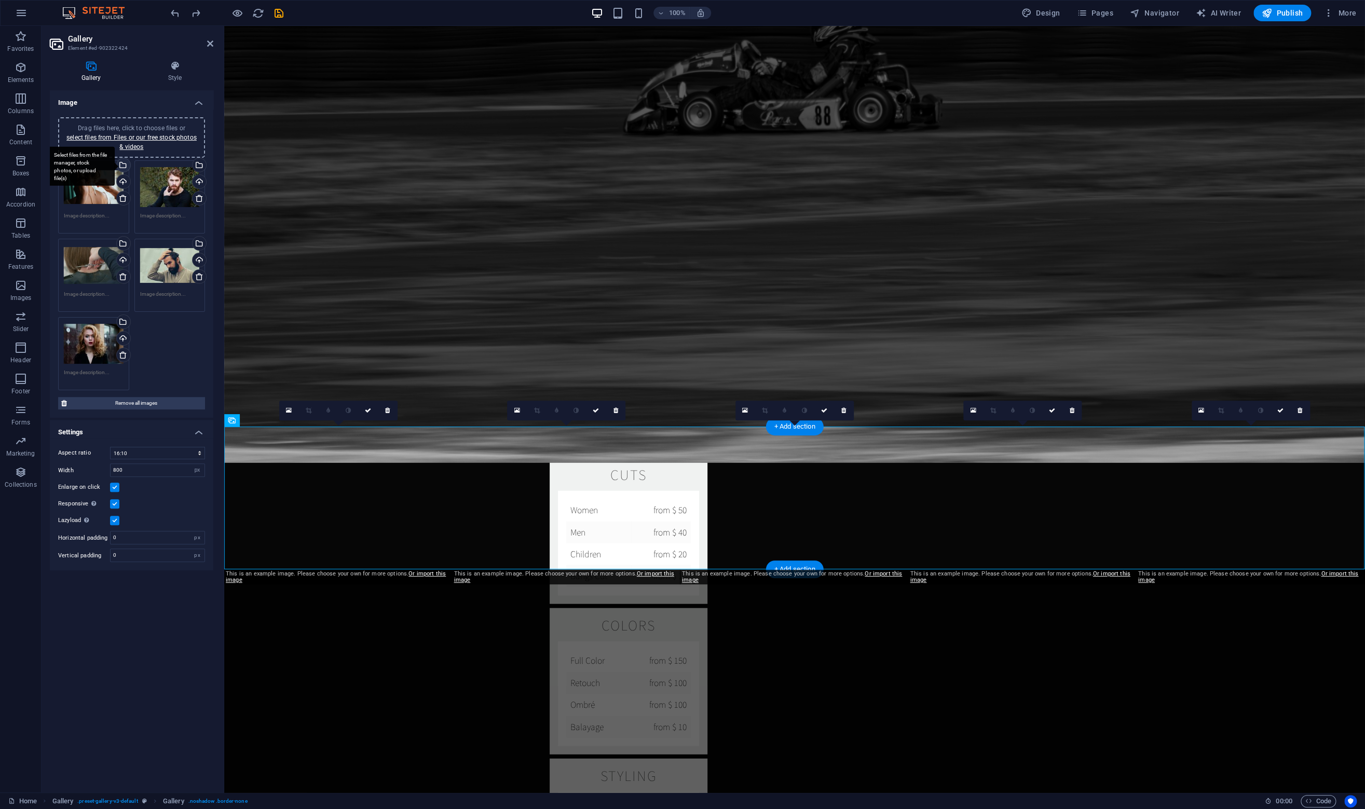
click at [122, 161] on div "Select files from the file manager, stock photos, or upload file(s)" at bounding box center [123, 166] width 16 height 16
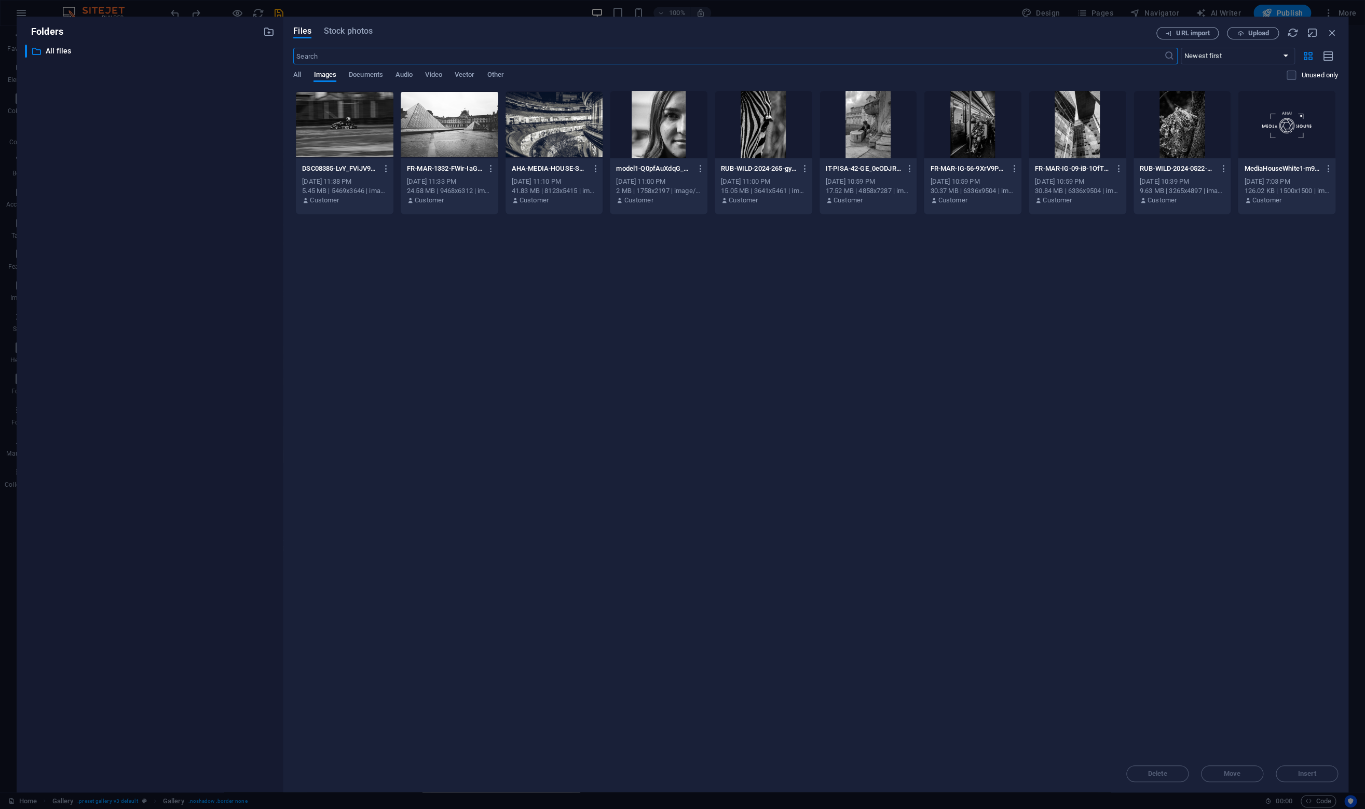
click at [668, 136] on div at bounding box center [659, 124] width 98 height 67
click at [1303, 772] on span "Insert" at bounding box center [1307, 773] width 18 height 6
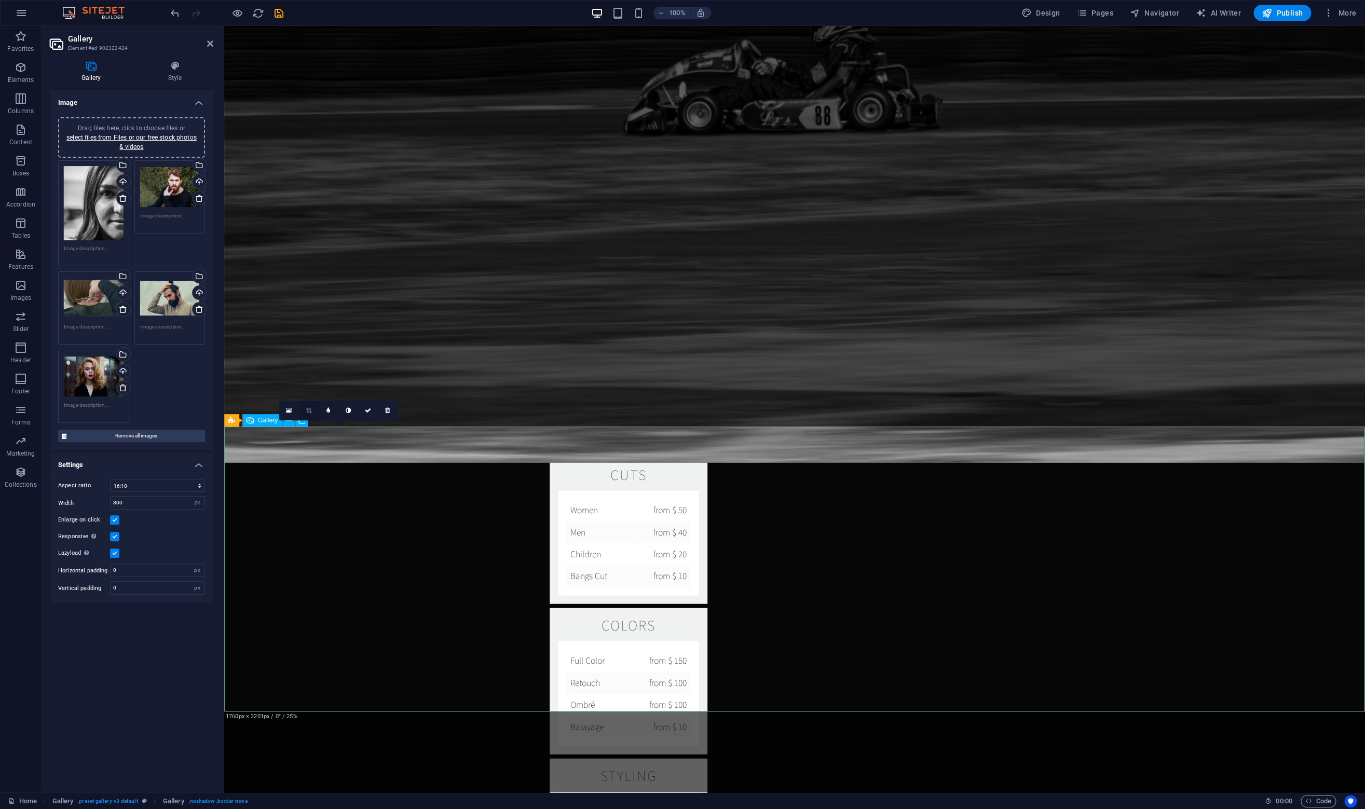
click at [305, 413] on link at bounding box center [309, 411] width 20 height 20
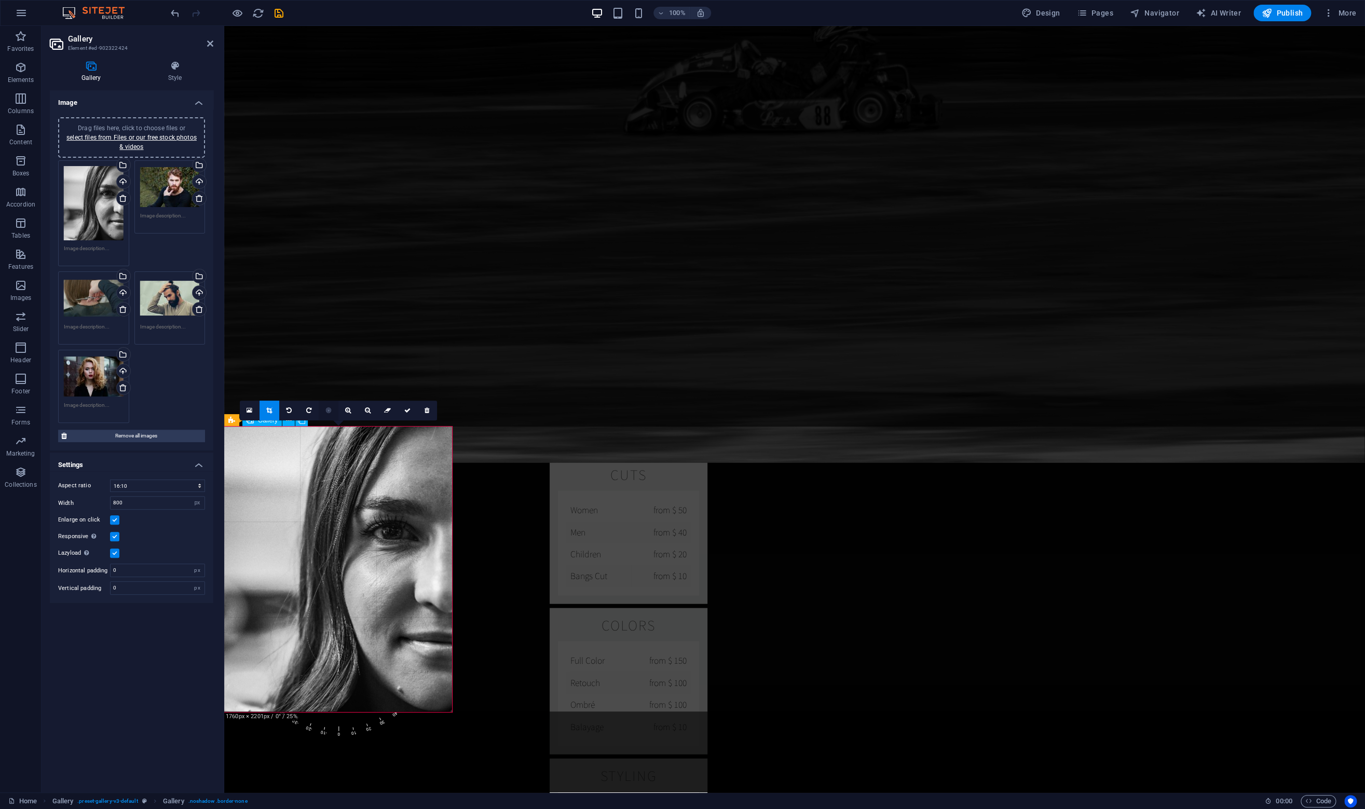
click at [329, 411] on icon at bounding box center [328, 410] width 5 height 6
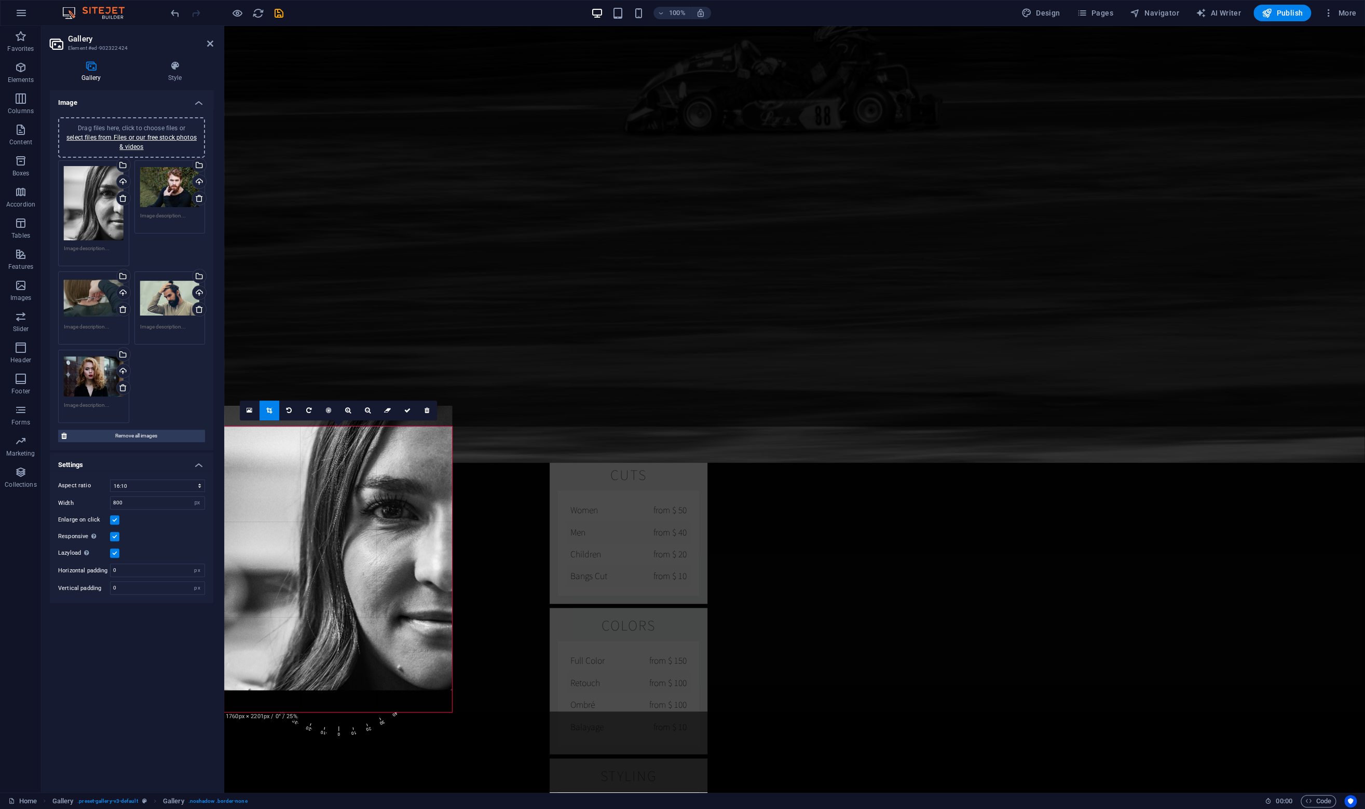
drag, startPoint x: 335, startPoint y: 525, endPoint x: 333, endPoint y: 503, distance: 21.4
click at [334, 503] on div at bounding box center [338, 548] width 228 height 285
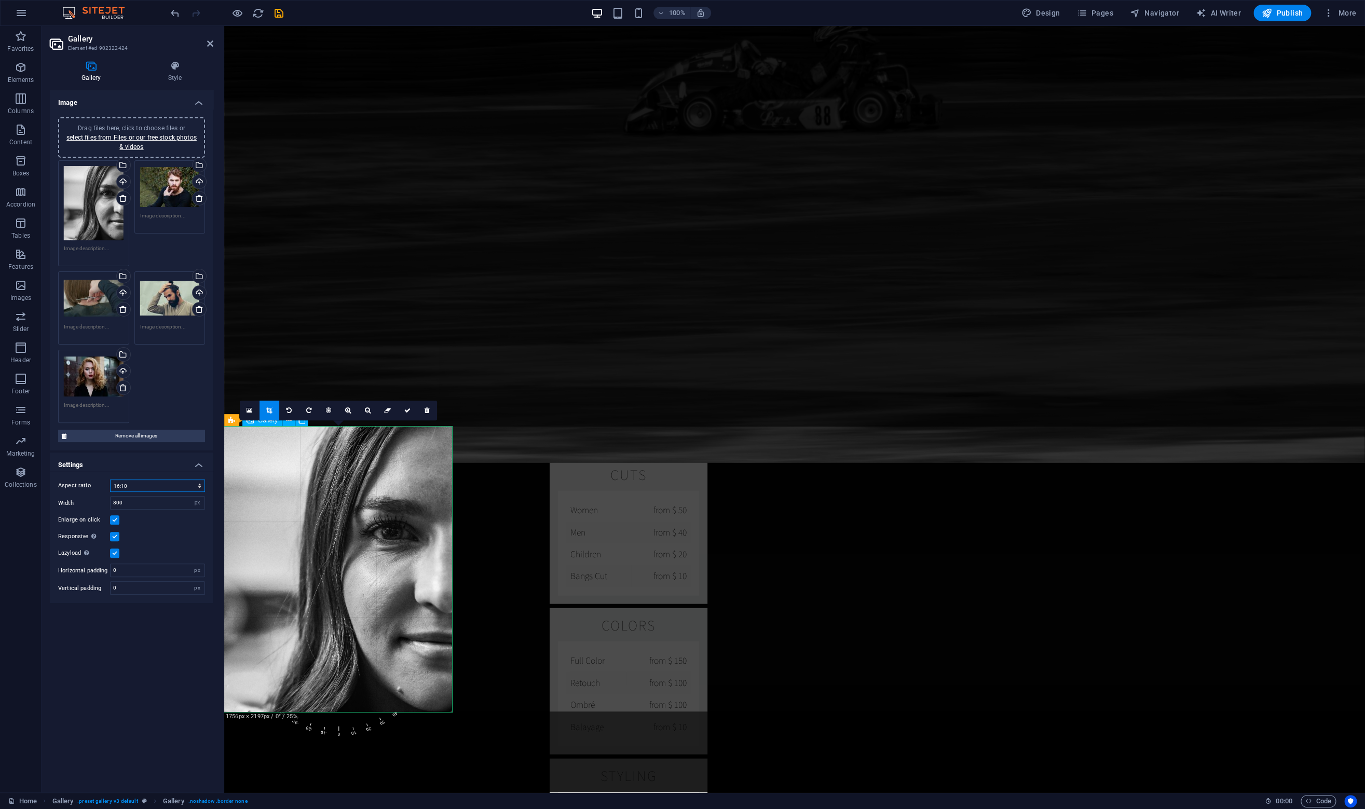
select select "4"
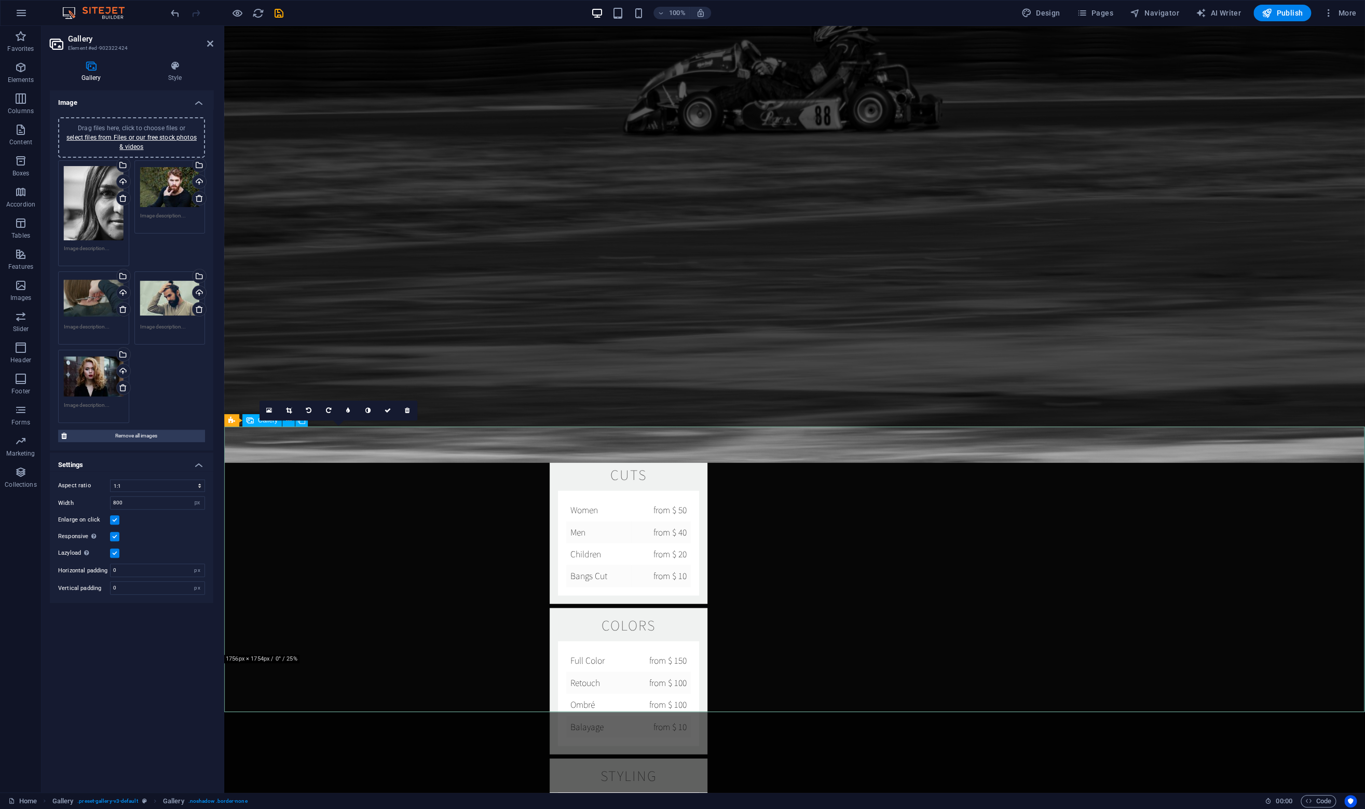
click at [292, 412] on link at bounding box center [289, 411] width 20 height 20
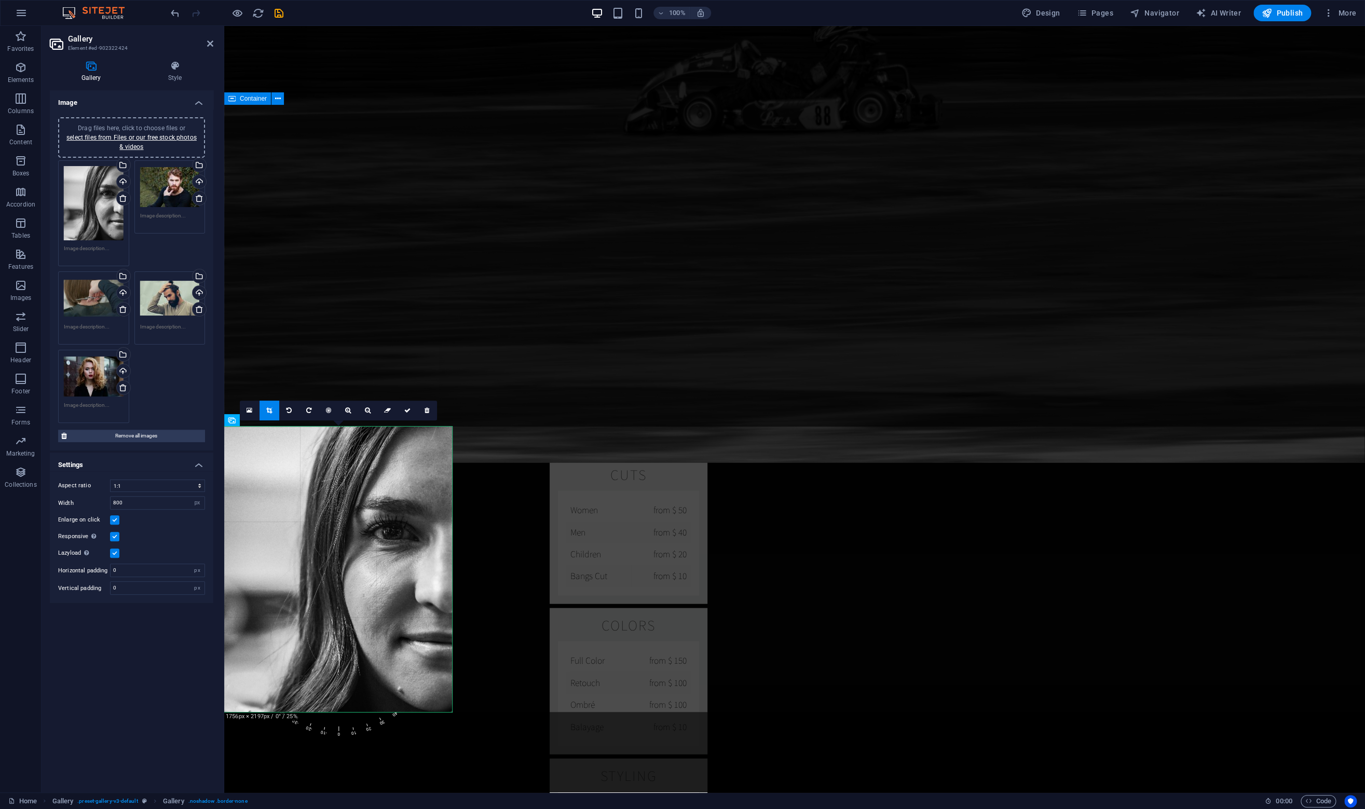
drag, startPoint x: 278, startPoint y: 715, endPoint x: 53, endPoint y: 696, distance: 225.0
click at [278, 712] on div "180 170 160 150 140 130 120 110 100 90 80 70 60 50 40 30 20 10 0 -10 -20 -30 -4…" at bounding box center [338, 568] width 228 height 285
click at [275, 712] on div "180 170 160 150 140 130 120 110 100 90 80 70 60 50 40 30 20 10 0 -10 -20 -30 -4…" at bounding box center [338, 568] width 228 height 285
click at [314, 637] on div at bounding box center [338, 568] width 228 height 285
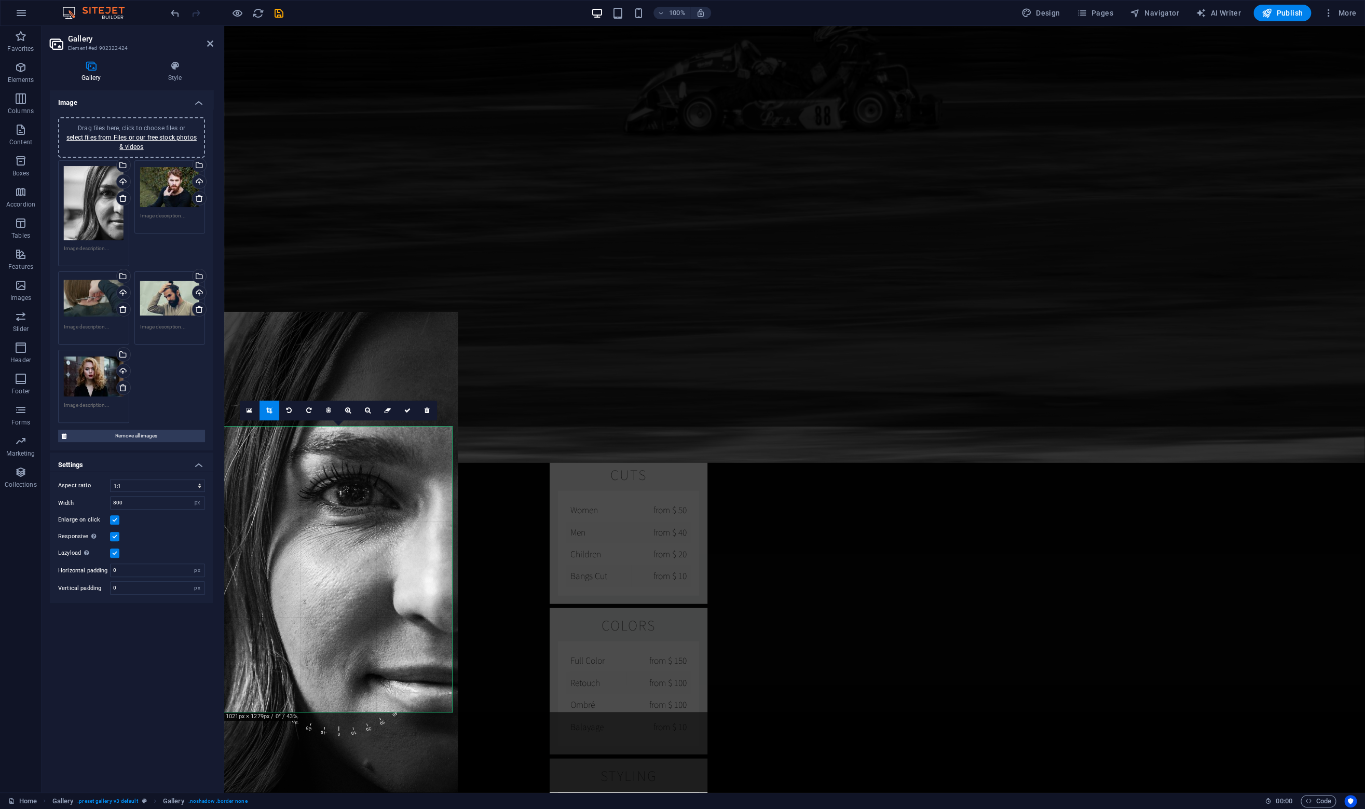
drag, startPoint x: 367, startPoint y: 587, endPoint x: 259, endPoint y: 596, distance: 108.8
click at [259, 596] on div at bounding box center [261, 557] width 393 height 491
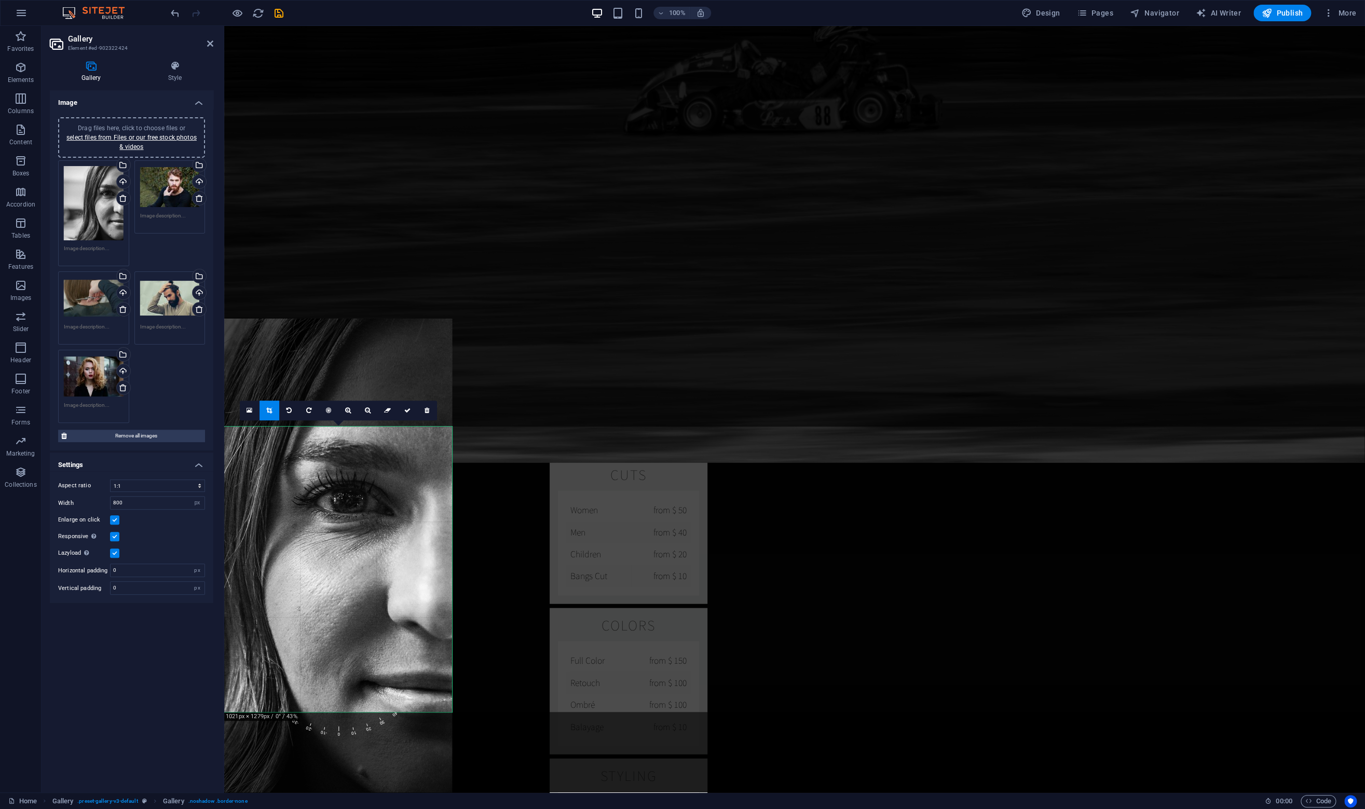
drag, startPoint x: 278, startPoint y: 586, endPoint x: 272, endPoint y: 591, distance: 7.7
click at [272, 591] on div at bounding box center [255, 564] width 393 height 491
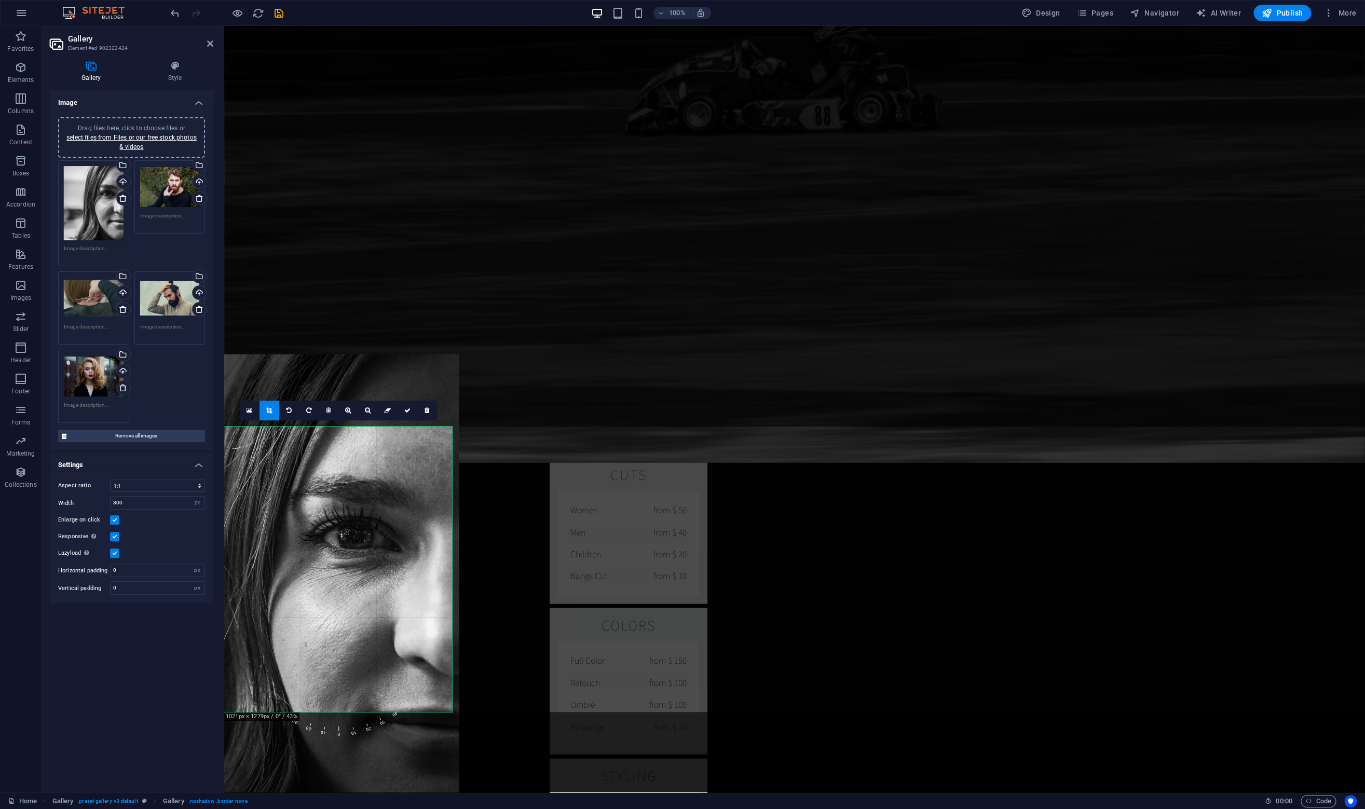
drag, startPoint x: 294, startPoint y: 547, endPoint x: 300, endPoint y: 583, distance: 36.3
click at [300, 583] on div at bounding box center [262, 599] width 393 height 491
click at [407, 410] on icon at bounding box center [407, 410] width 6 height 6
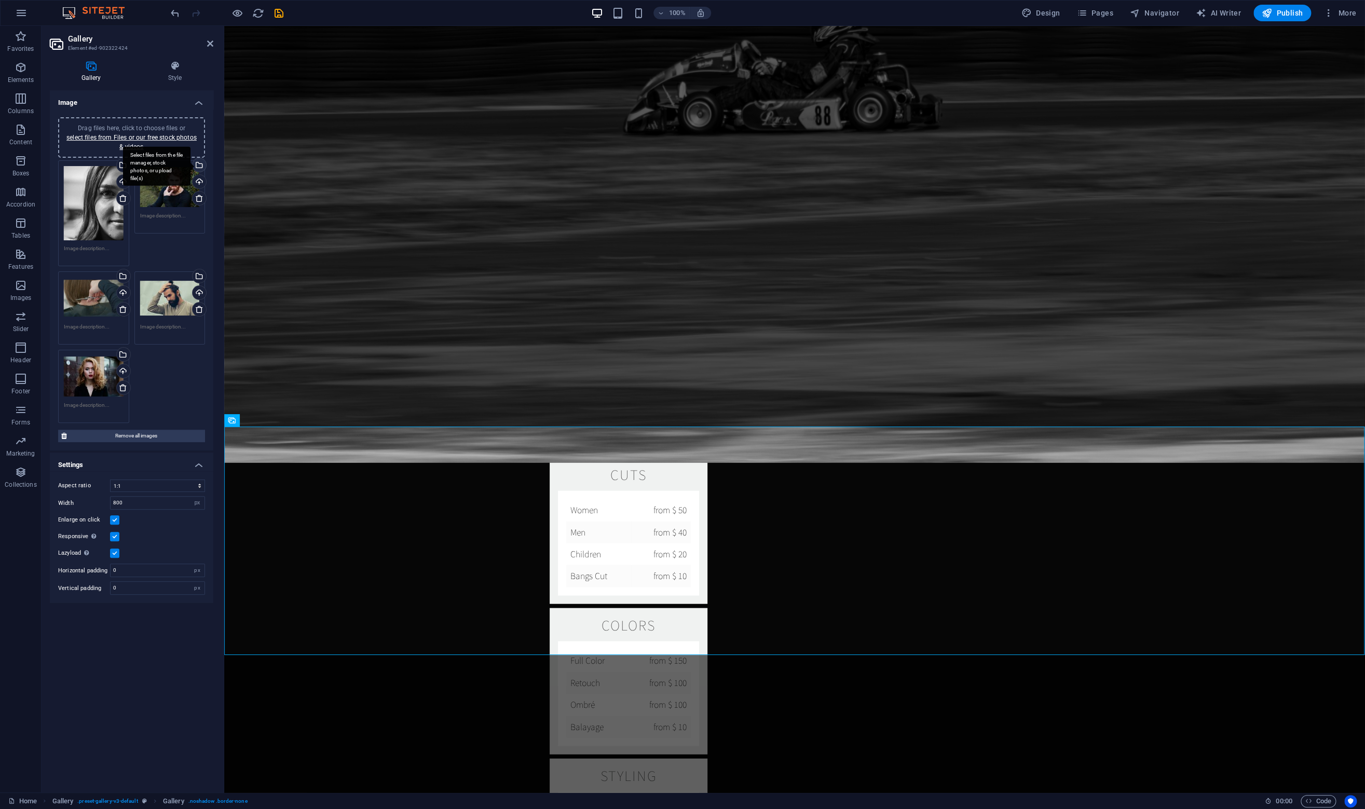
click at [190, 161] on div "Select files from the file manager, stock photos, or upload file(s)" at bounding box center [156, 166] width 67 height 39
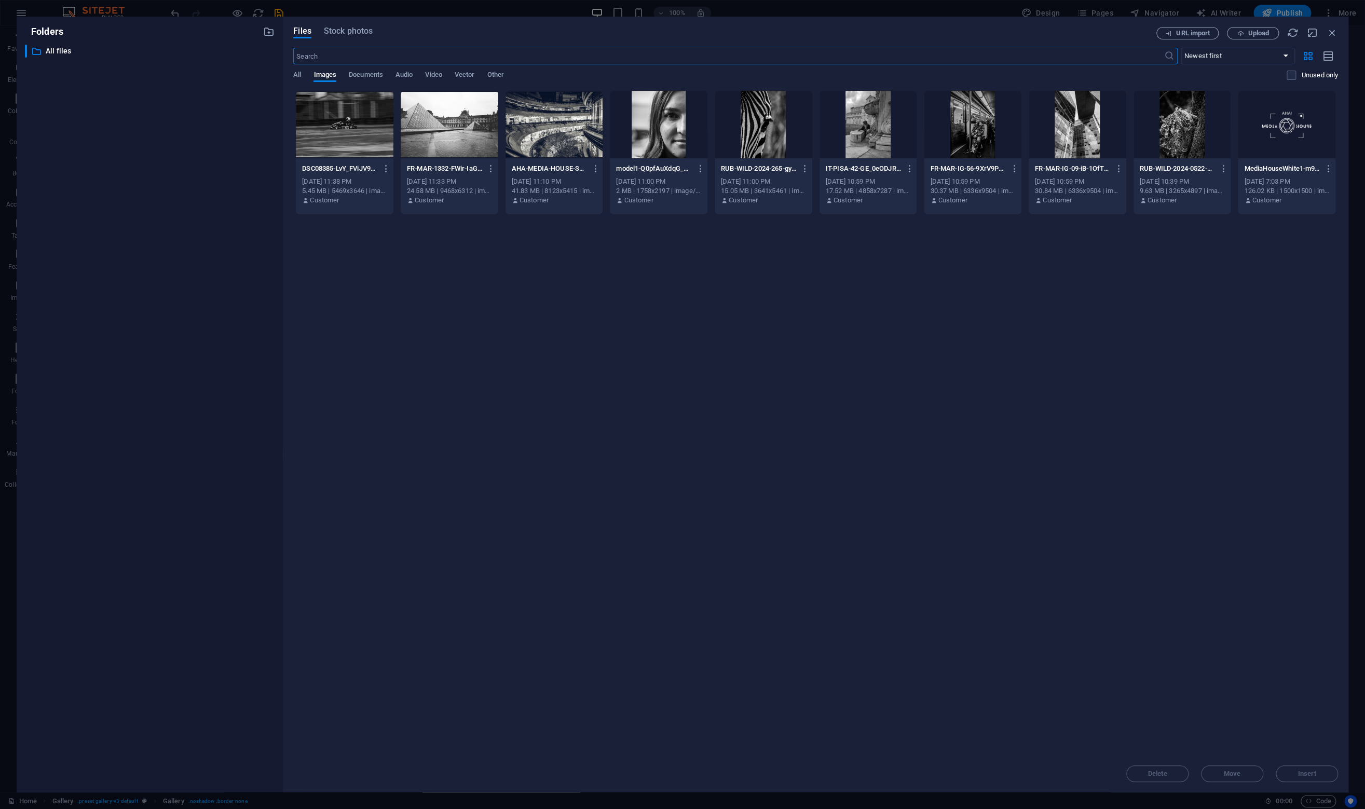
click at [760, 107] on div at bounding box center [763, 124] width 98 height 67
click at [1292, 770] on span "Insert" at bounding box center [1306, 773] width 54 height 6
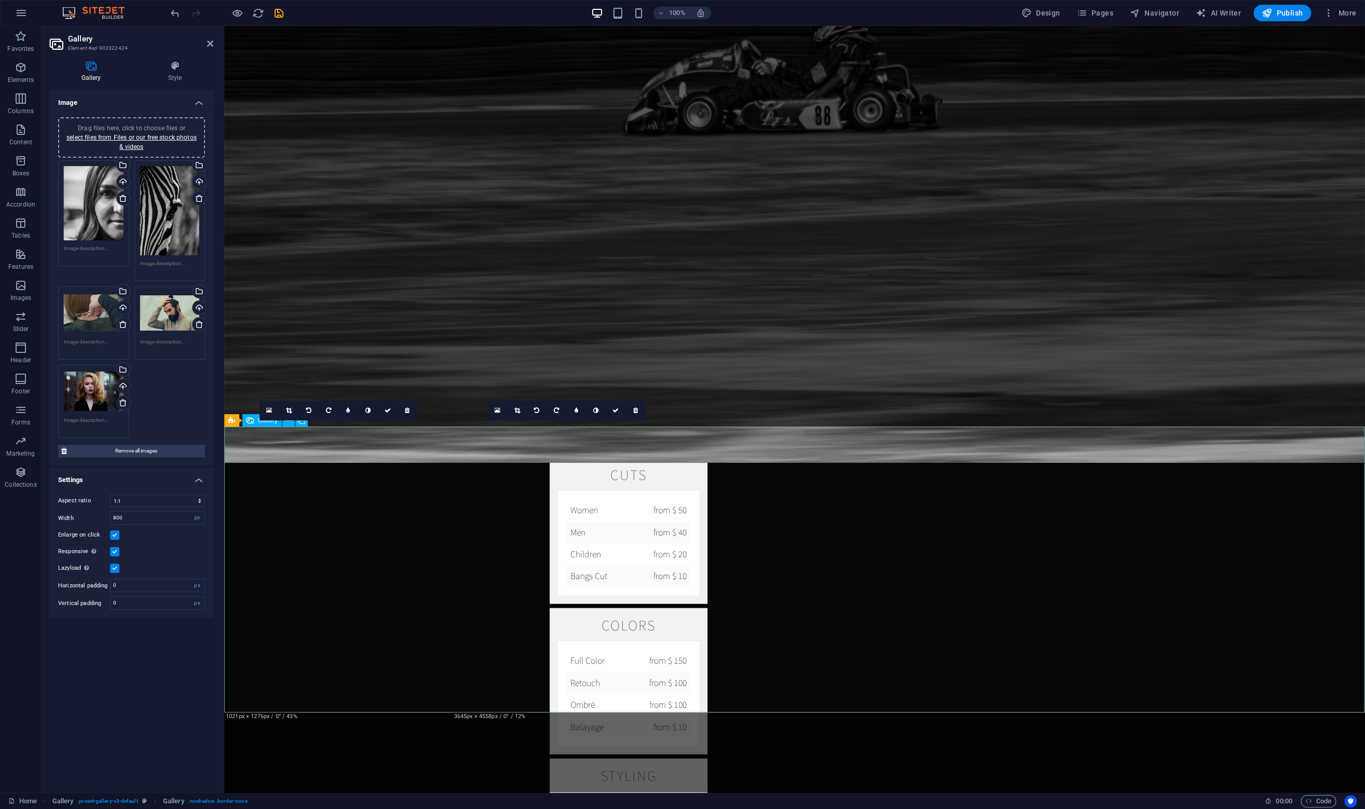
click at [516, 411] on icon at bounding box center [517, 410] width 6 height 6
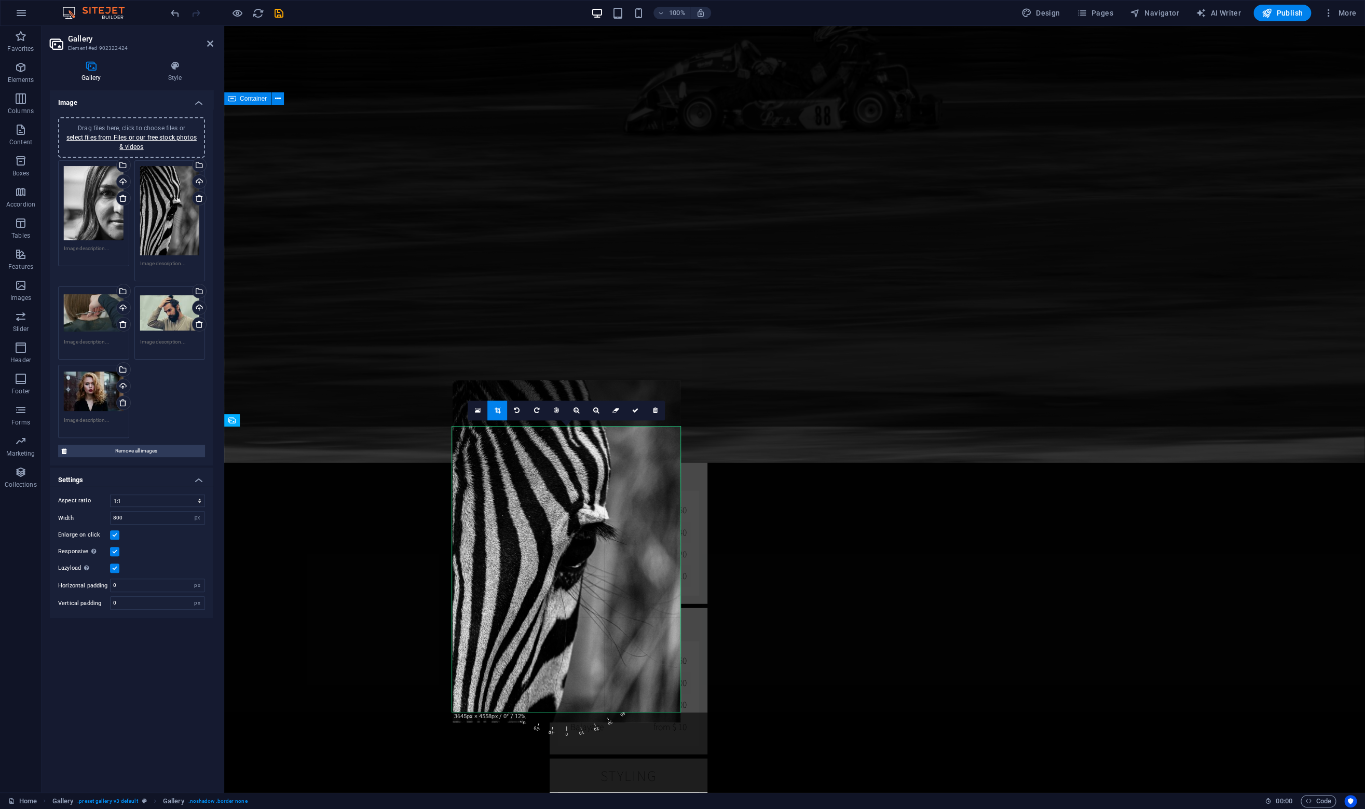
drag, startPoint x: 523, startPoint y: 557, endPoint x: 526, endPoint y: 511, distance: 46.3
click at [526, 511] on div at bounding box center [566, 551] width 228 height 342
click at [634, 411] on icon at bounding box center [635, 410] width 6 height 6
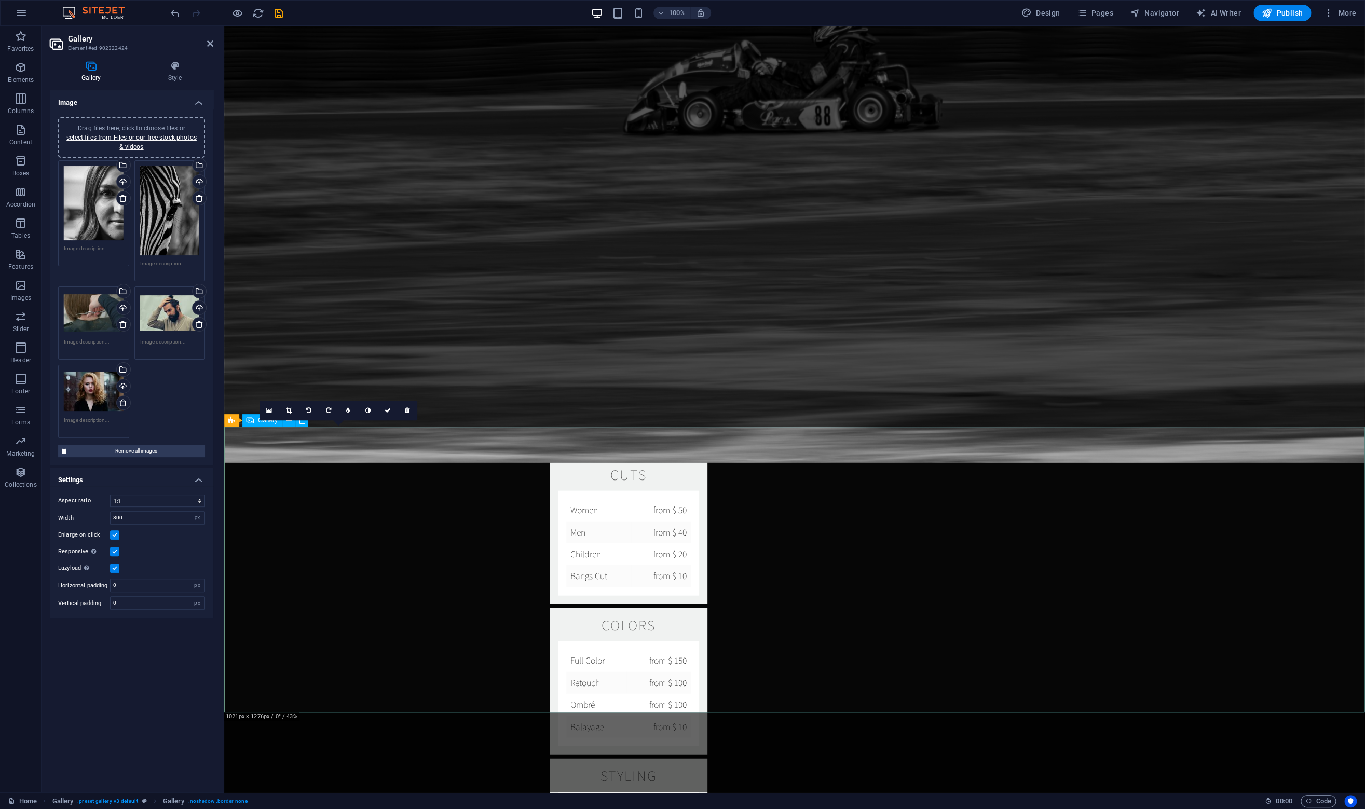
click at [287, 413] on link at bounding box center [289, 411] width 20 height 20
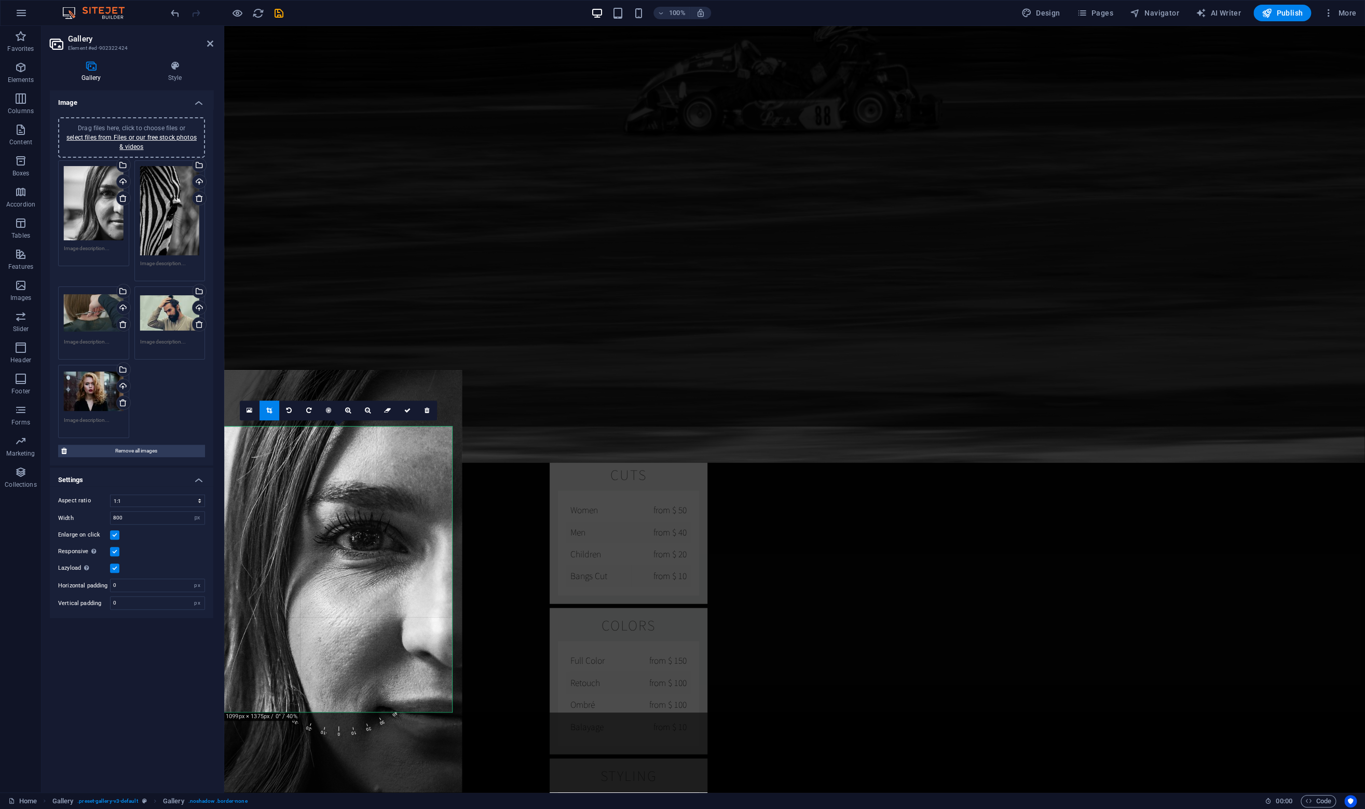
drag, startPoint x: 355, startPoint y: 519, endPoint x: 311, endPoint y: 520, distance: 44.6
click at [311, 520] on div at bounding box center [279, 598] width 365 height 456
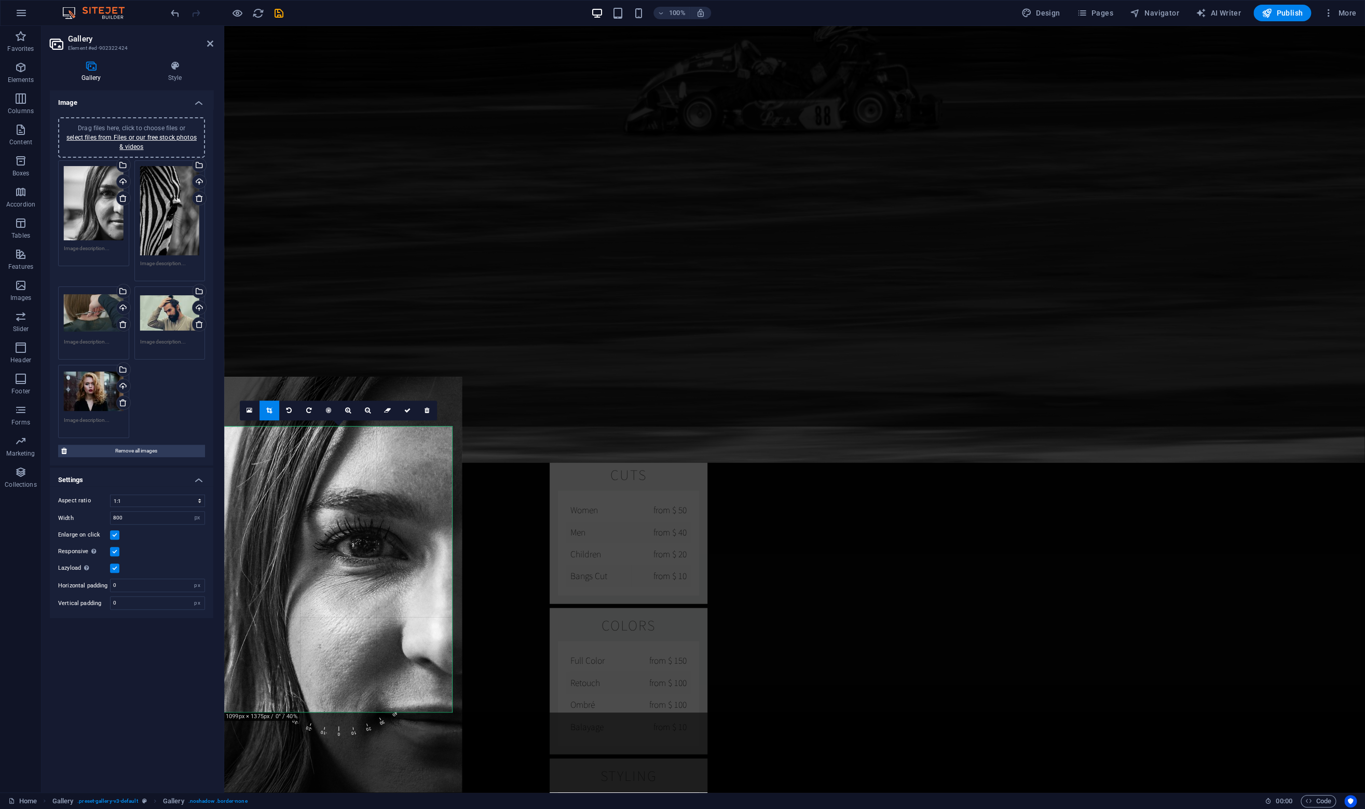
drag, startPoint x: 311, startPoint y: 520, endPoint x: 311, endPoint y: 527, distance: 6.8
click at [311, 527] on div at bounding box center [279, 605] width 365 height 456
click at [406, 409] on icon at bounding box center [407, 410] width 6 height 6
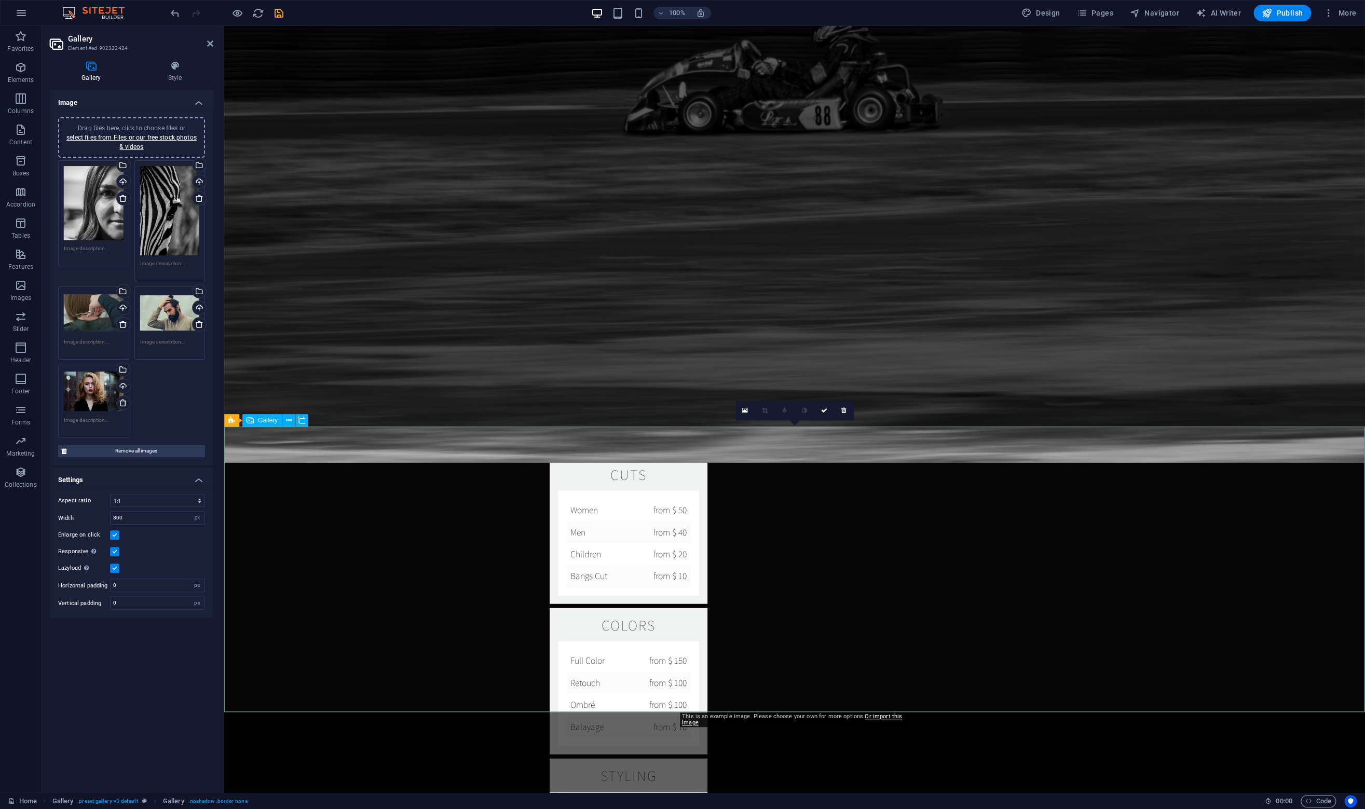
click at [125, 288] on div "Select files from the file manager, stock photos, or upload file(s)" at bounding box center [123, 292] width 16 height 16
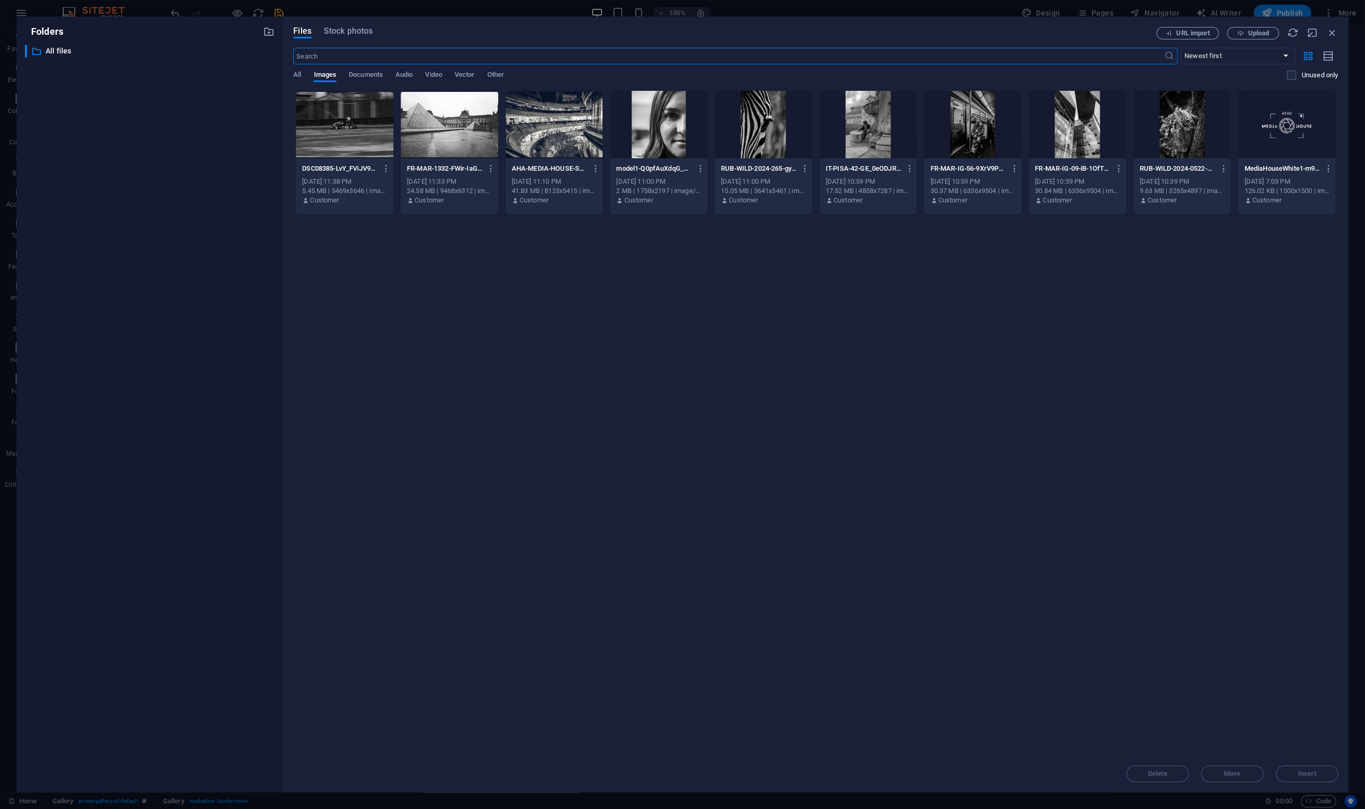
click at [964, 128] on div at bounding box center [973, 124] width 98 height 67
click at [1298, 772] on span "Insert" at bounding box center [1307, 773] width 18 height 6
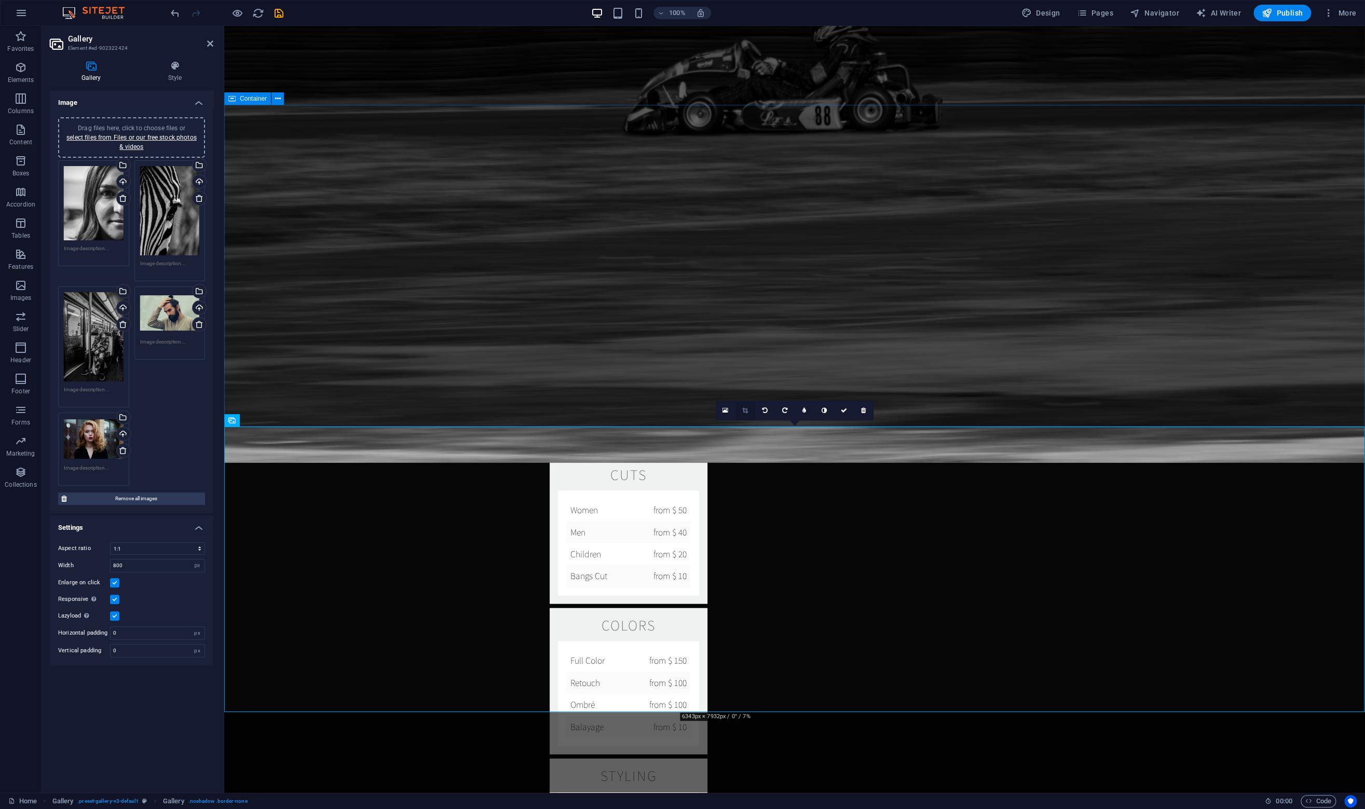
click at [747, 411] on icon at bounding box center [745, 410] width 6 height 6
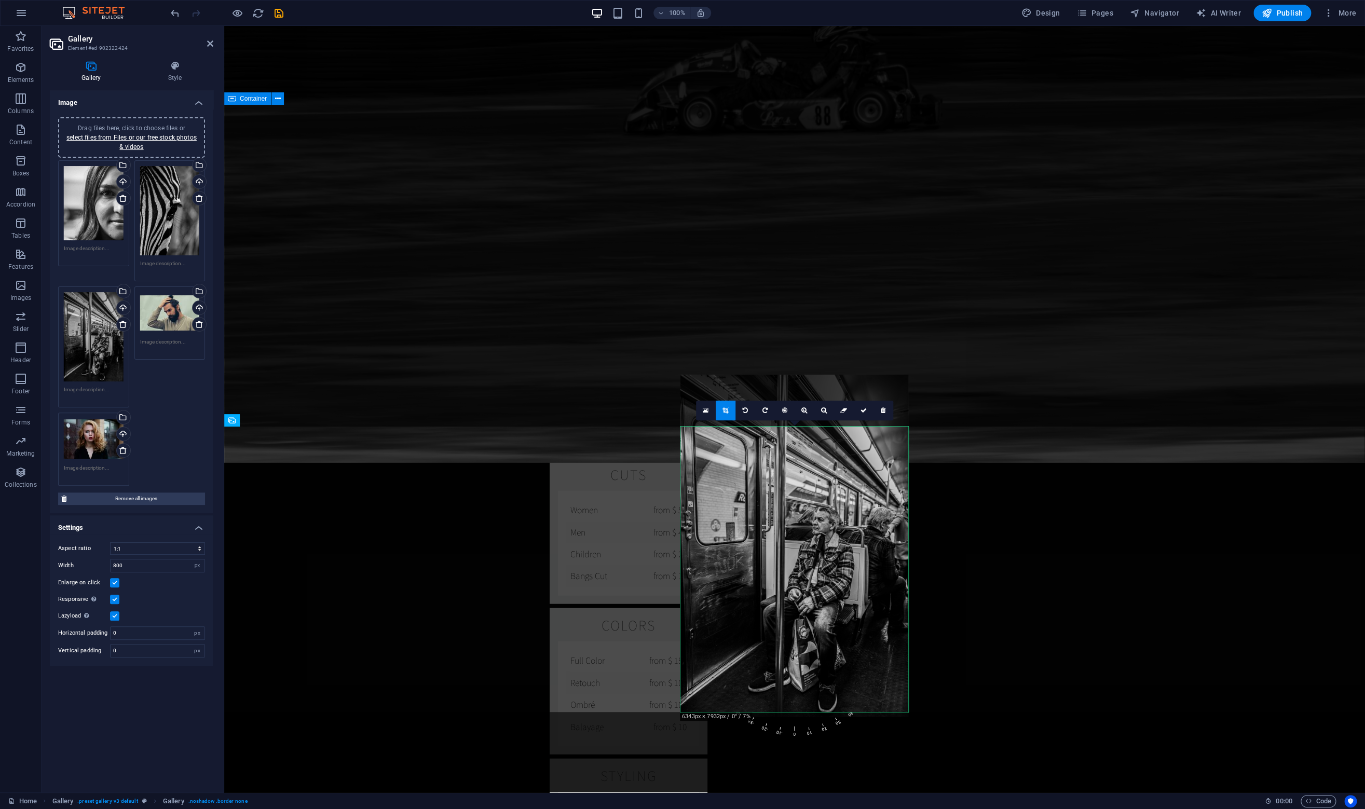
drag, startPoint x: 794, startPoint y: 592, endPoint x: 793, endPoint y: 545, distance: 46.7
click at [793, 545] on div at bounding box center [794, 546] width 228 height 342
click at [861, 414] on link at bounding box center [864, 411] width 20 height 20
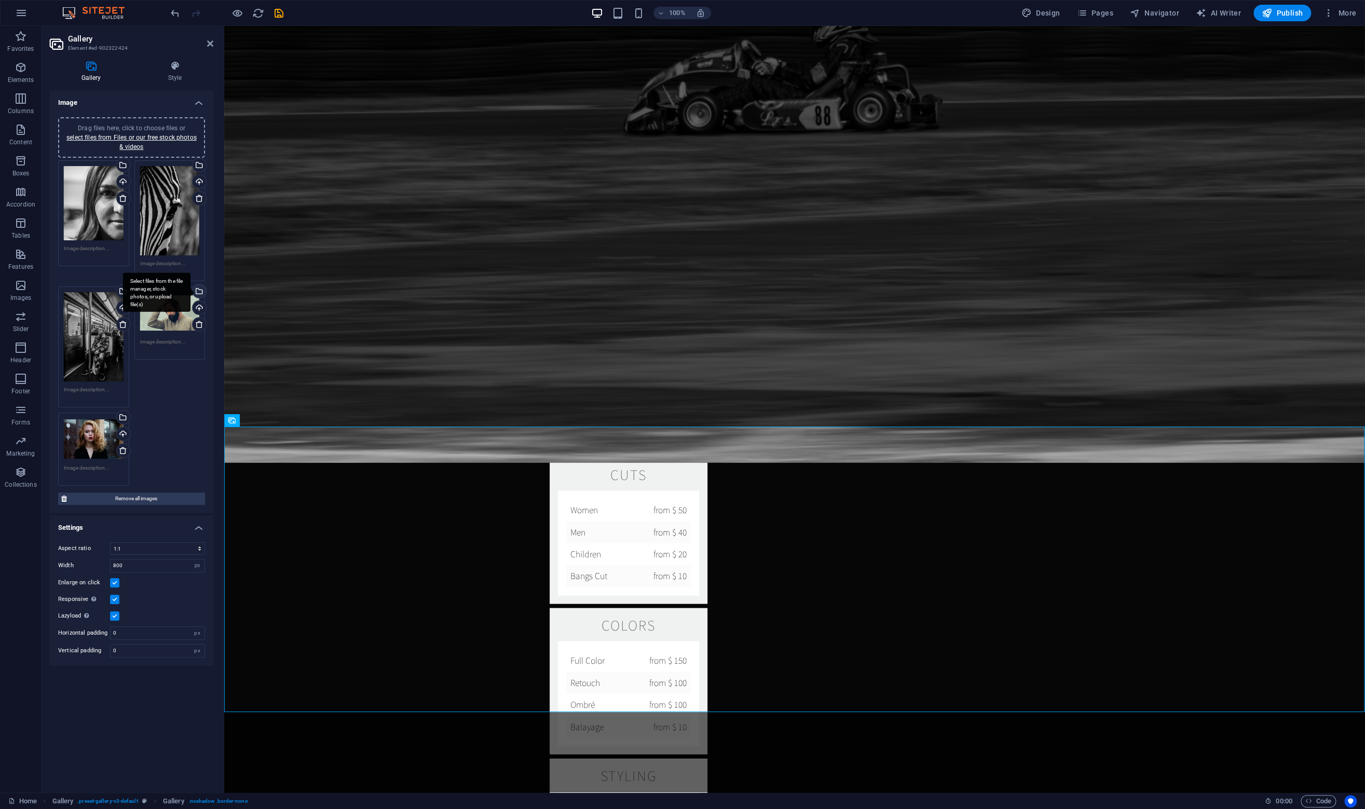
click at [199, 287] on div "Select files from the file manager, stock photos, or upload file(s)" at bounding box center [198, 292] width 16 height 16
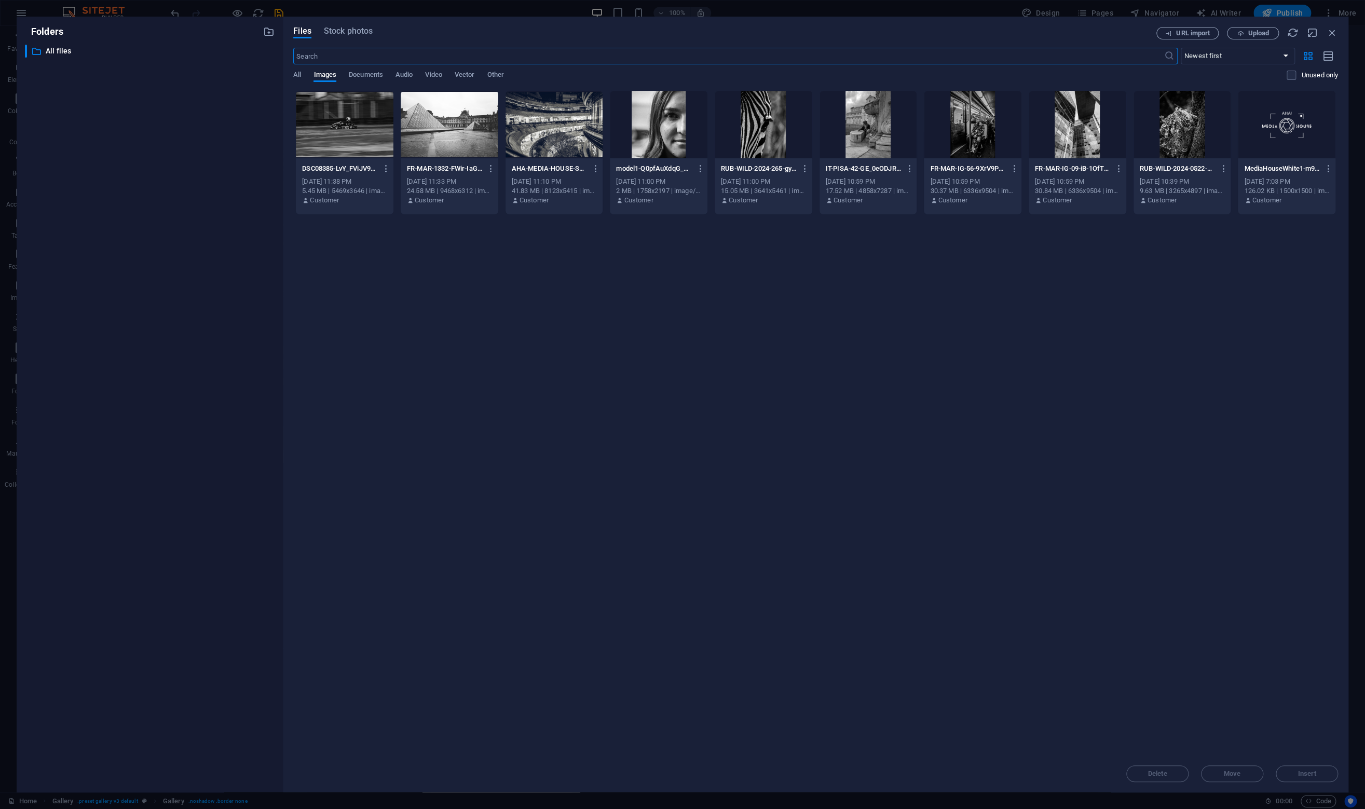
click at [1076, 128] on div at bounding box center [1077, 124] width 98 height 67
click at [1311, 783] on div "Files Stock photos URL import Upload ​ Newest first Oldest first Name (A-Z) Nam…" at bounding box center [815, 405] width 1065 height 776
click at [1311, 778] on button "Insert" at bounding box center [1306, 773] width 62 height 17
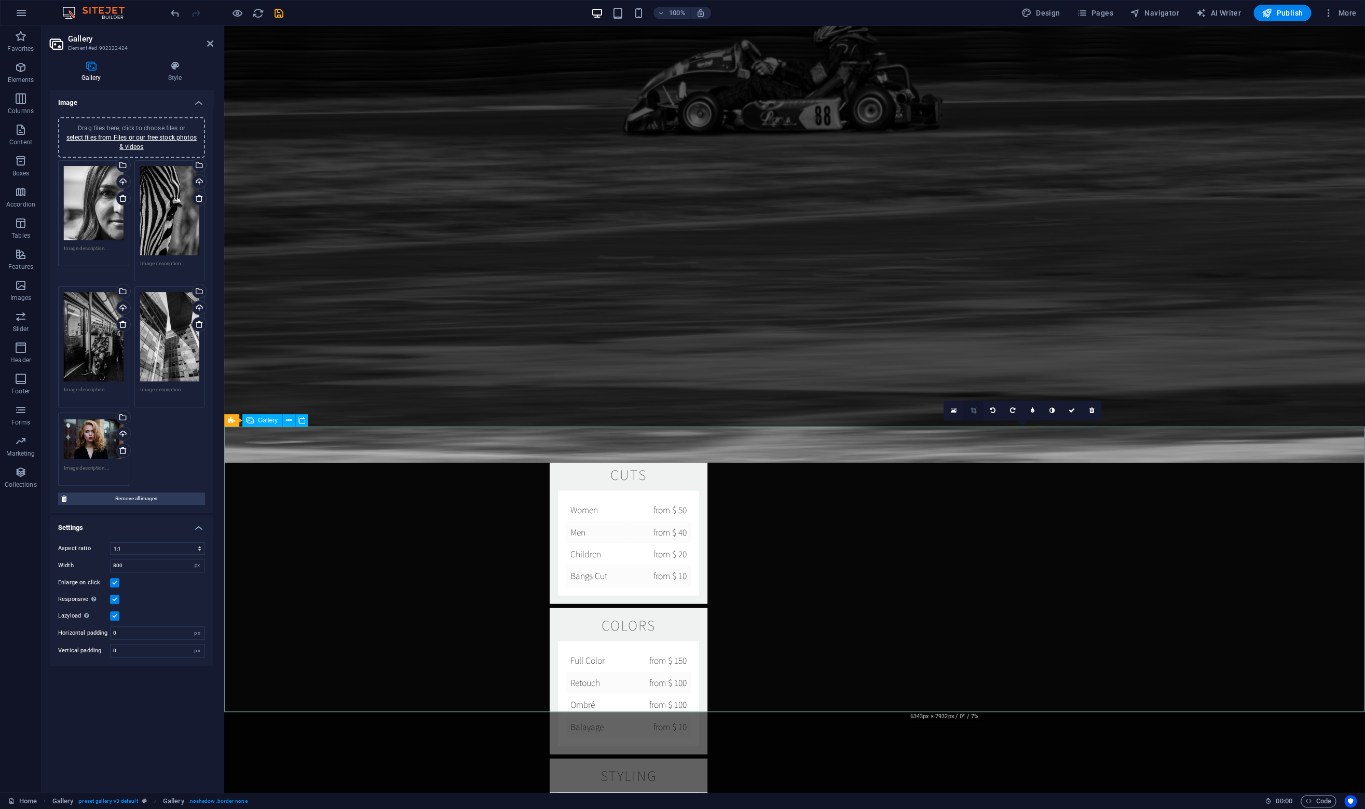
click at [972, 412] on link at bounding box center [973, 411] width 20 height 20
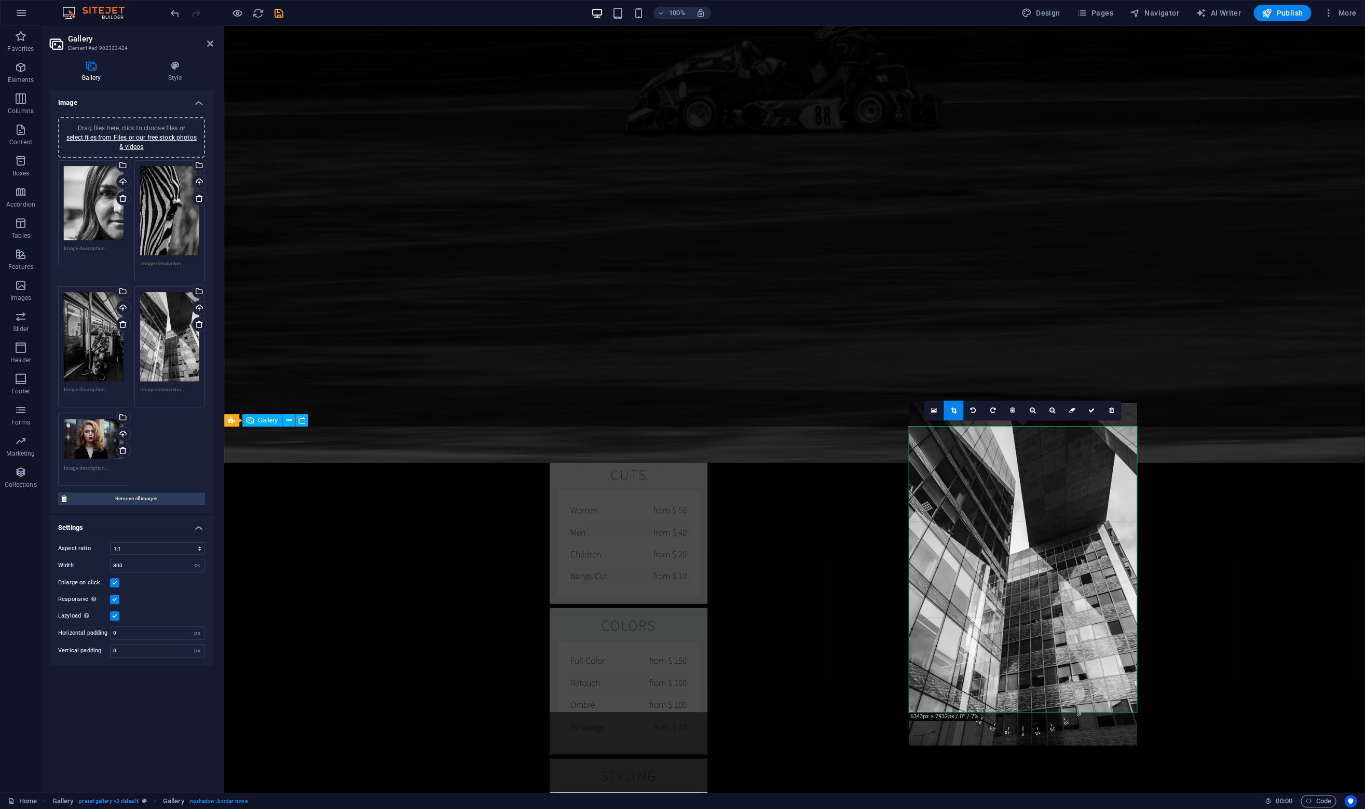
drag, startPoint x: 1035, startPoint y: 569, endPoint x: 1033, endPoint y: 546, distance: 23.4
click at [1033, 546] on div at bounding box center [1022, 574] width 228 height 342
click at [1089, 411] on icon at bounding box center [1091, 410] width 6 height 6
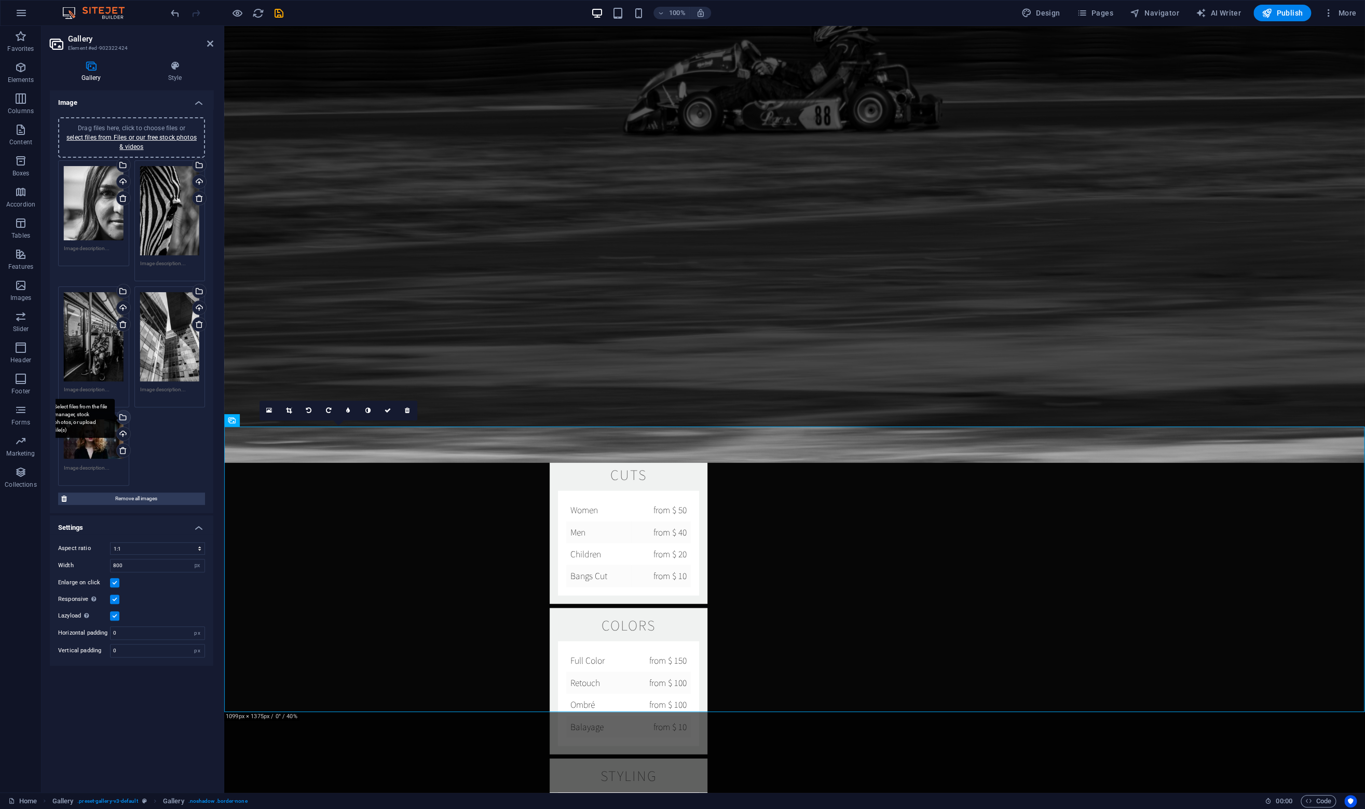
click at [115, 418] on div "Select files from the file manager, stock photos, or upload file(s)" at bounding box center [80, 417] width 67 height 39
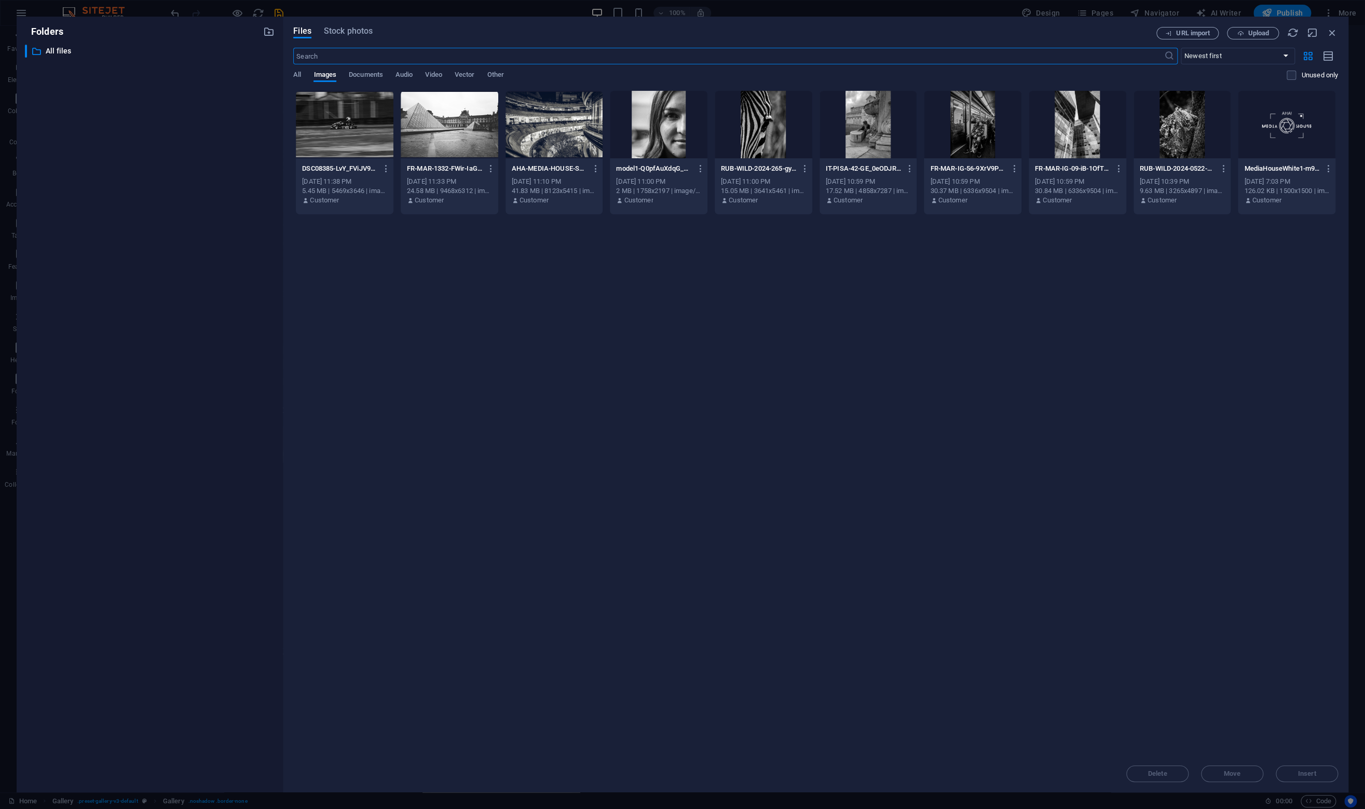
click at [1173, 151] on div at bounding box center [1182, 124] width 98 height 67
click at [1311, 772] on span "Insert" at bounding box center [1307, 773] width 18 height 6
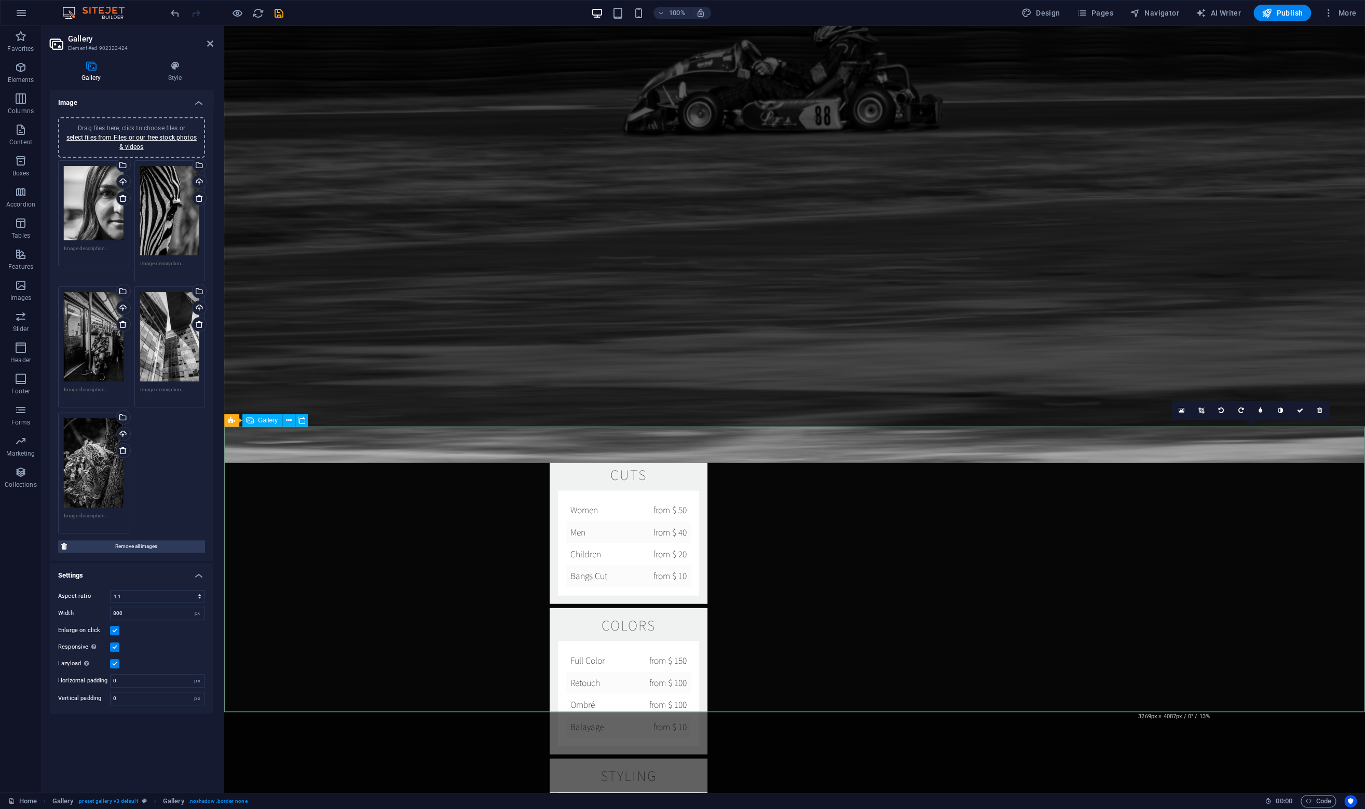
drag, startPoint x: 1243, startPoint y: 584, endPoint x: 1242, endPoint y: 542, distance: 42.1
click at [1198, 411] on icon at bounding box center [1201, 410] width 6 height 6
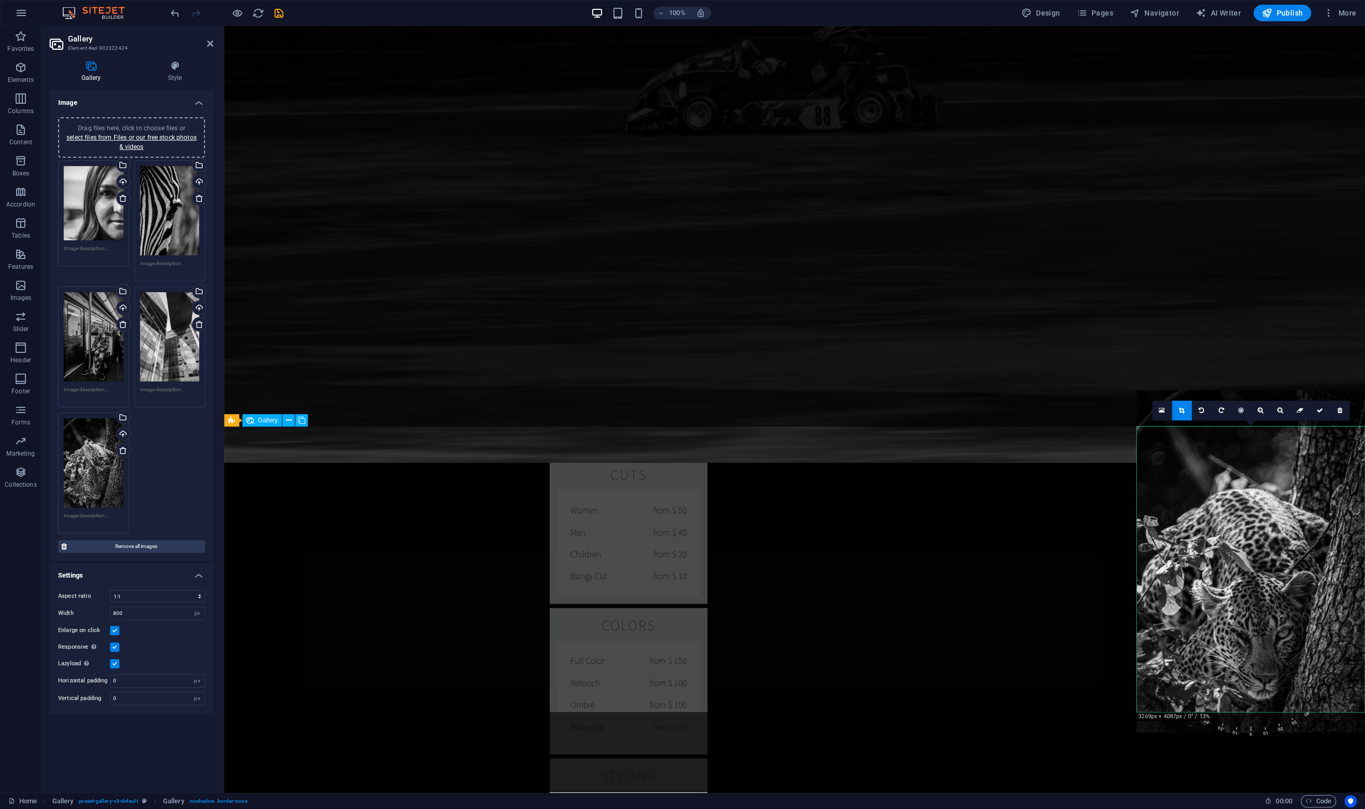
drag, startPoint x: 1237, startPoint y: 583, endPoint x: 1235, endPoint y: 546, distance: 36.4
click at [1235, 546] on div at bounding box center [1250, 561] width 228 height 342
click at [1235, 545] on div at bounding box center [1250, 560] width 228 height 342
click at [1319, 411] on icon at bounding box center [1319, 410] width 6 height 6
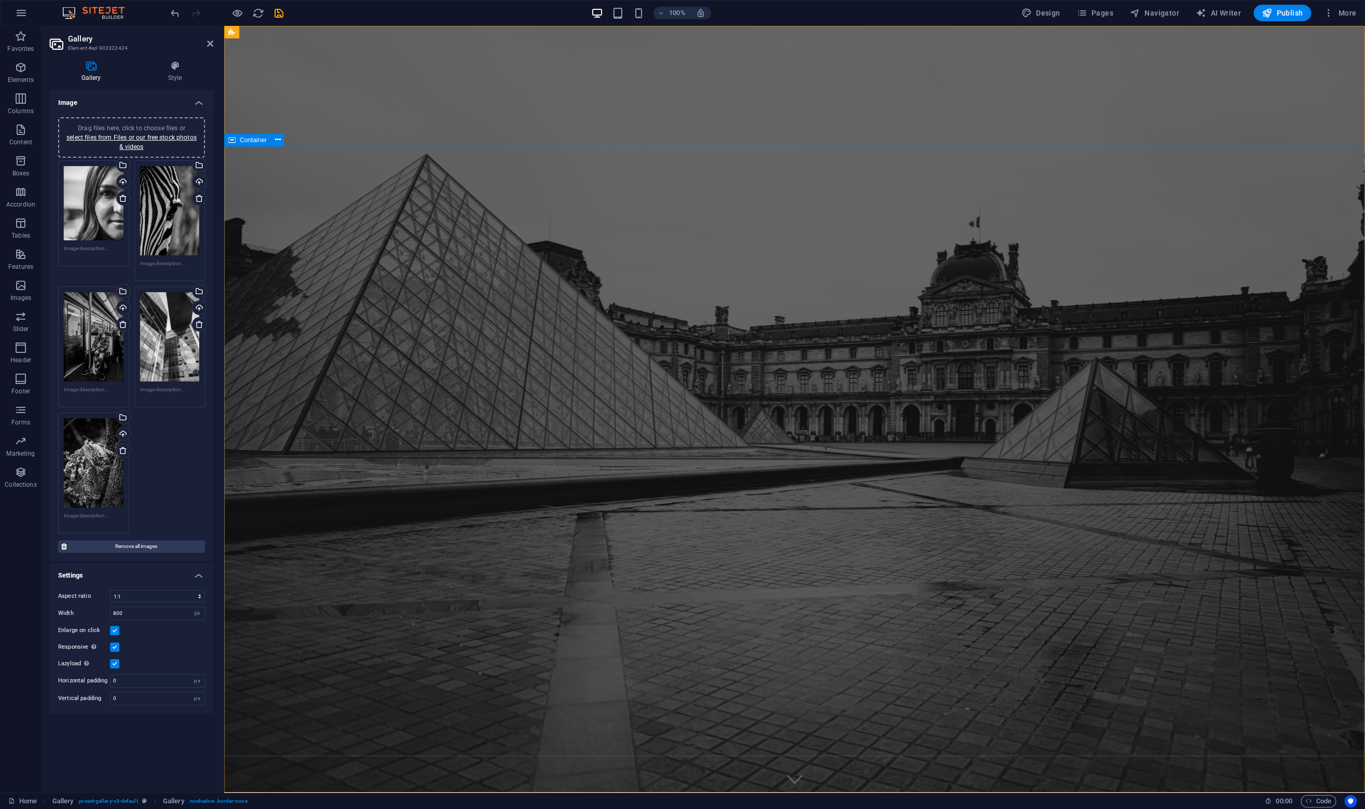
scroll to position [0, 0]
click at [281, 14] on icon "save" at bounding box center [279, 13] width 12 height 12
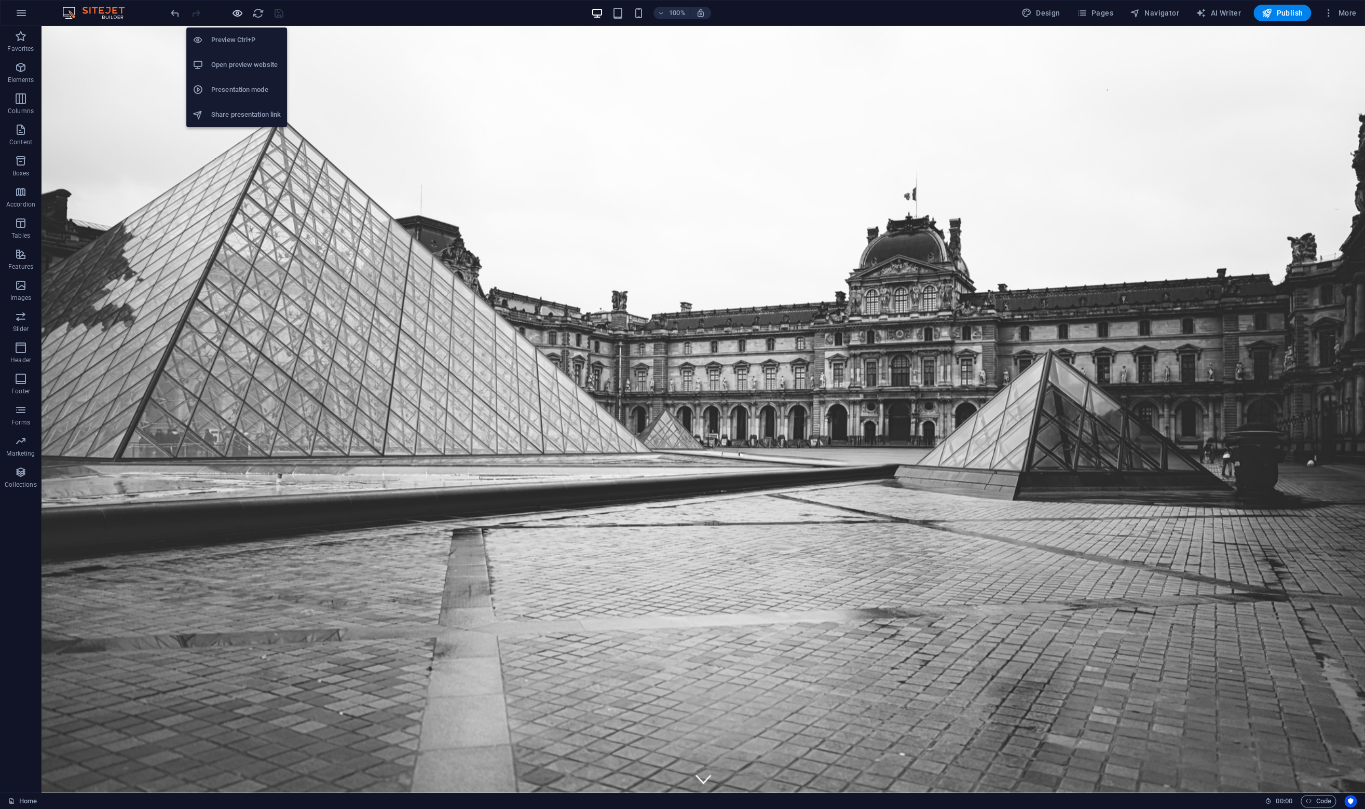
click at [233, 10] on icon "button" at bounding box center [237, 13] width 12 height 12
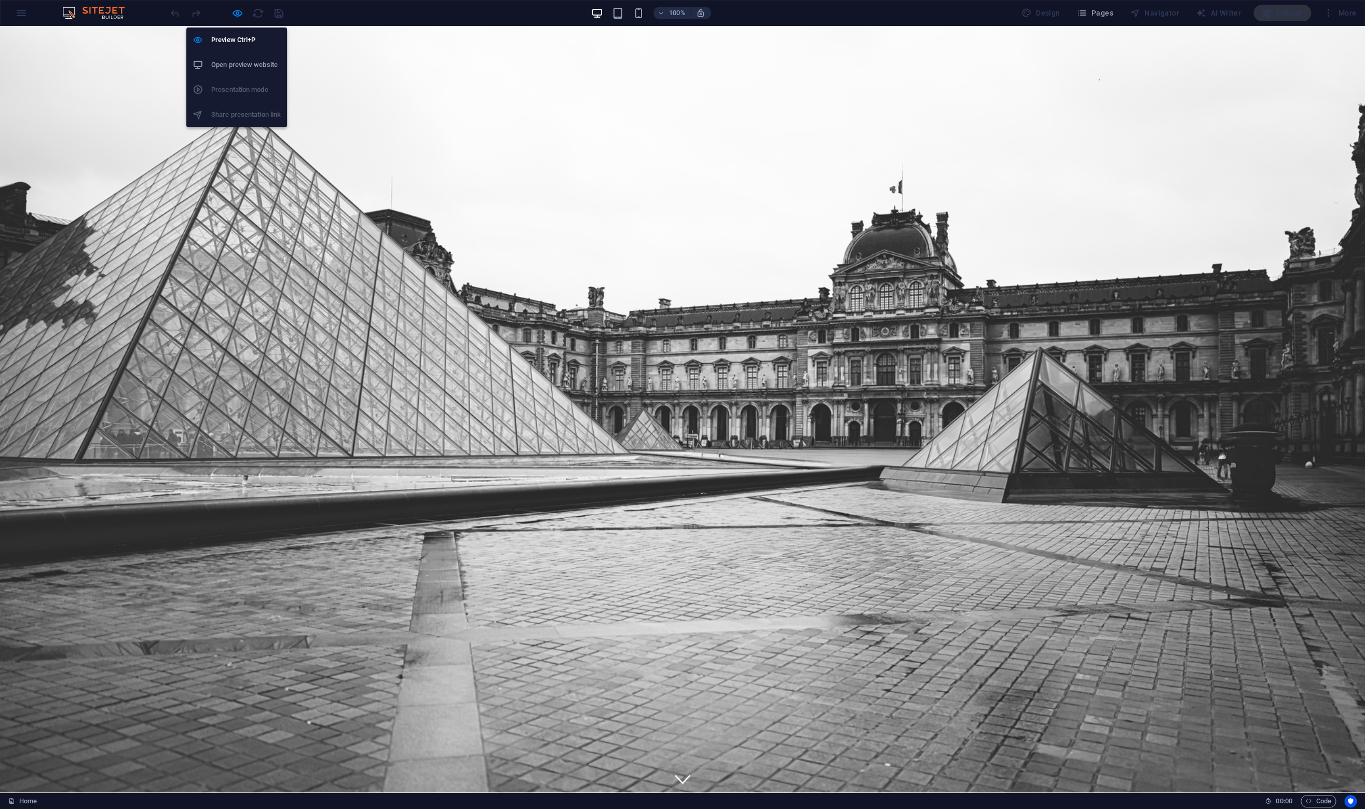
click at [237, 65] on h6 "Open preview website" at bounding box center [246, 65] width 70 height 12
